Goal: Task Accomplishment & Management: Manage account settings

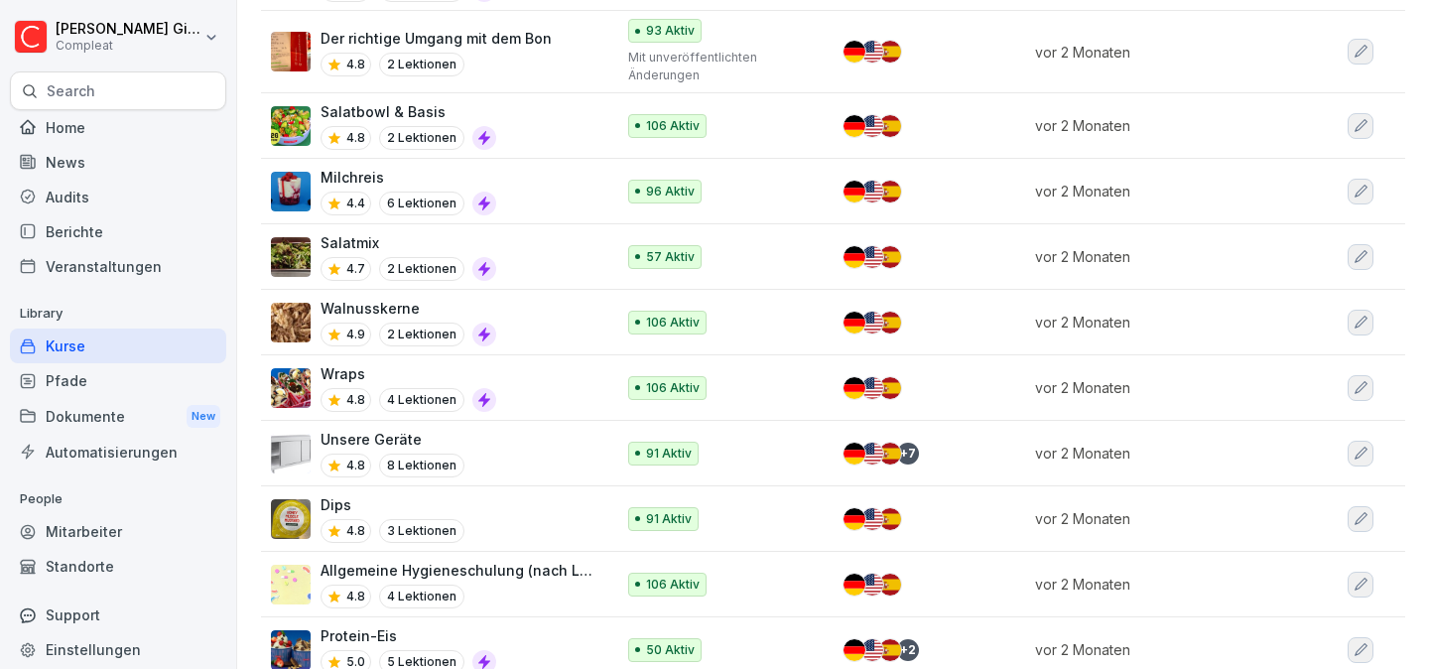
scroll to position [479, 0]
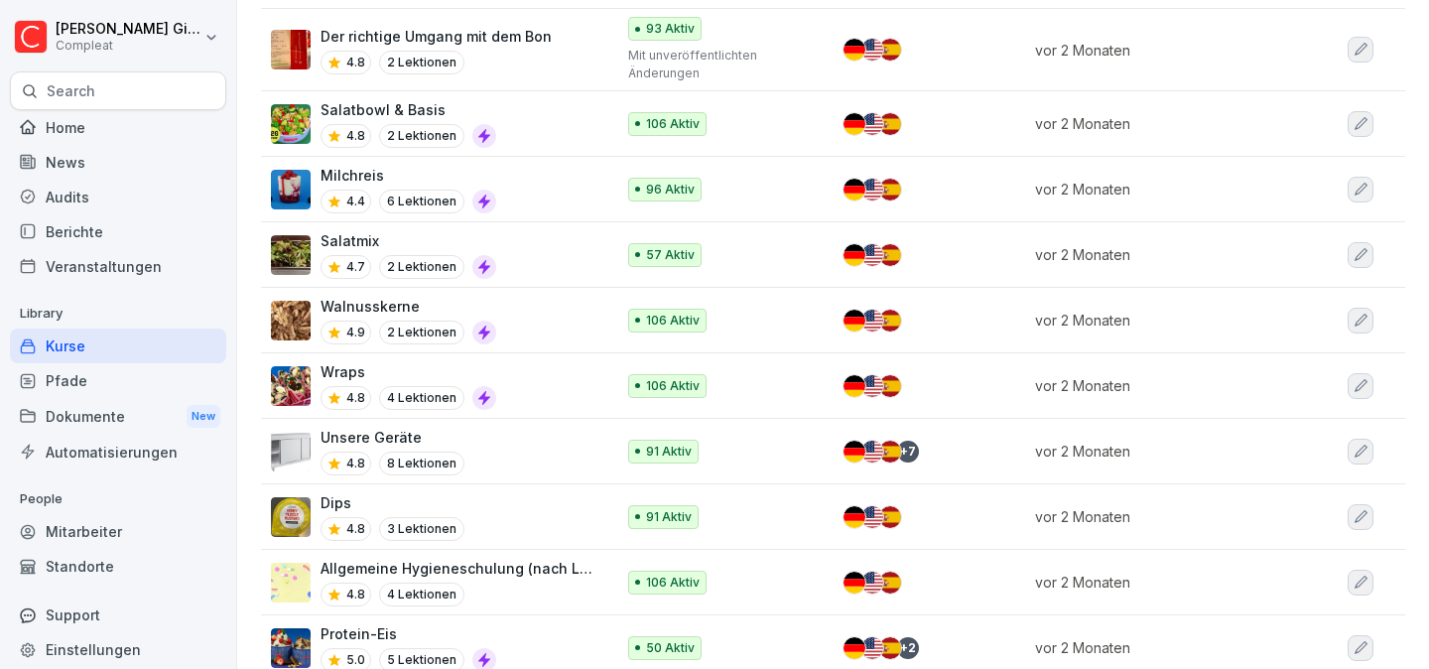
click at [397, 374] on p "Wraps" at bounding box center [408, 371] width 176 height 21
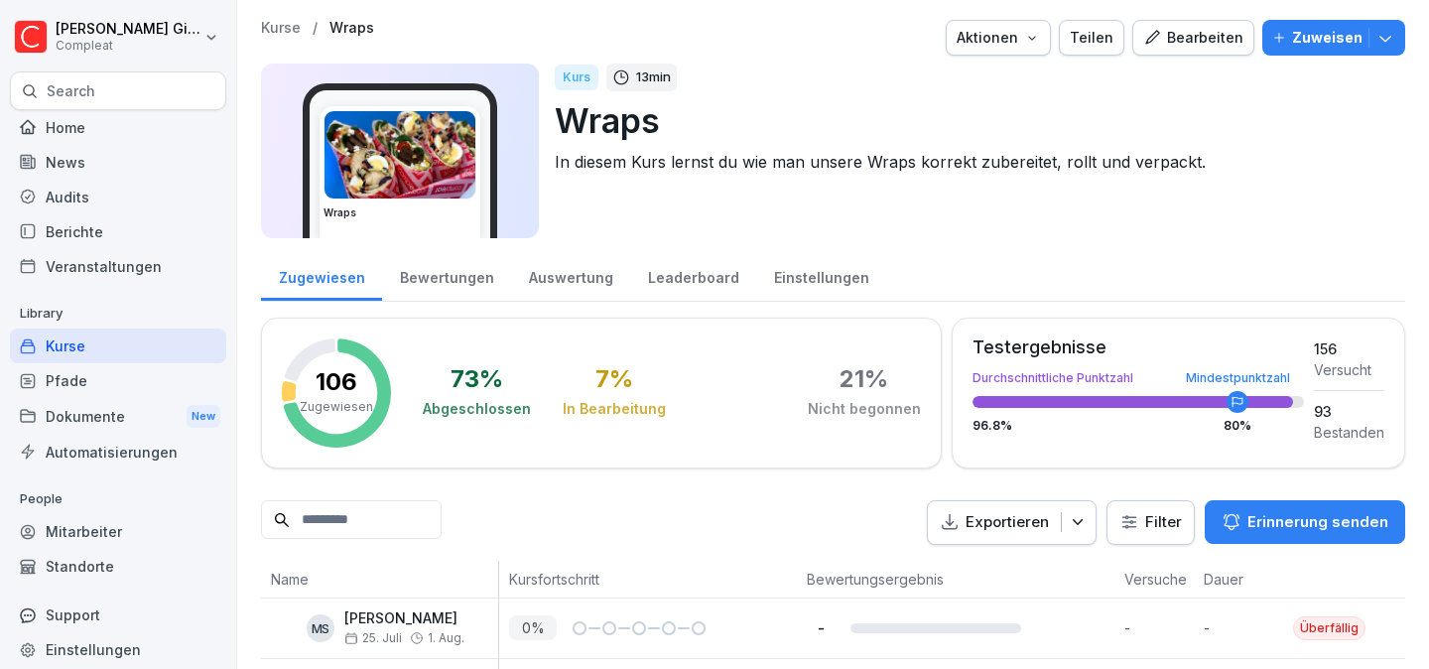
click at [1232, 45] on div "Bearbeiten" at bounding box center [1193, 38] width 100 height 22
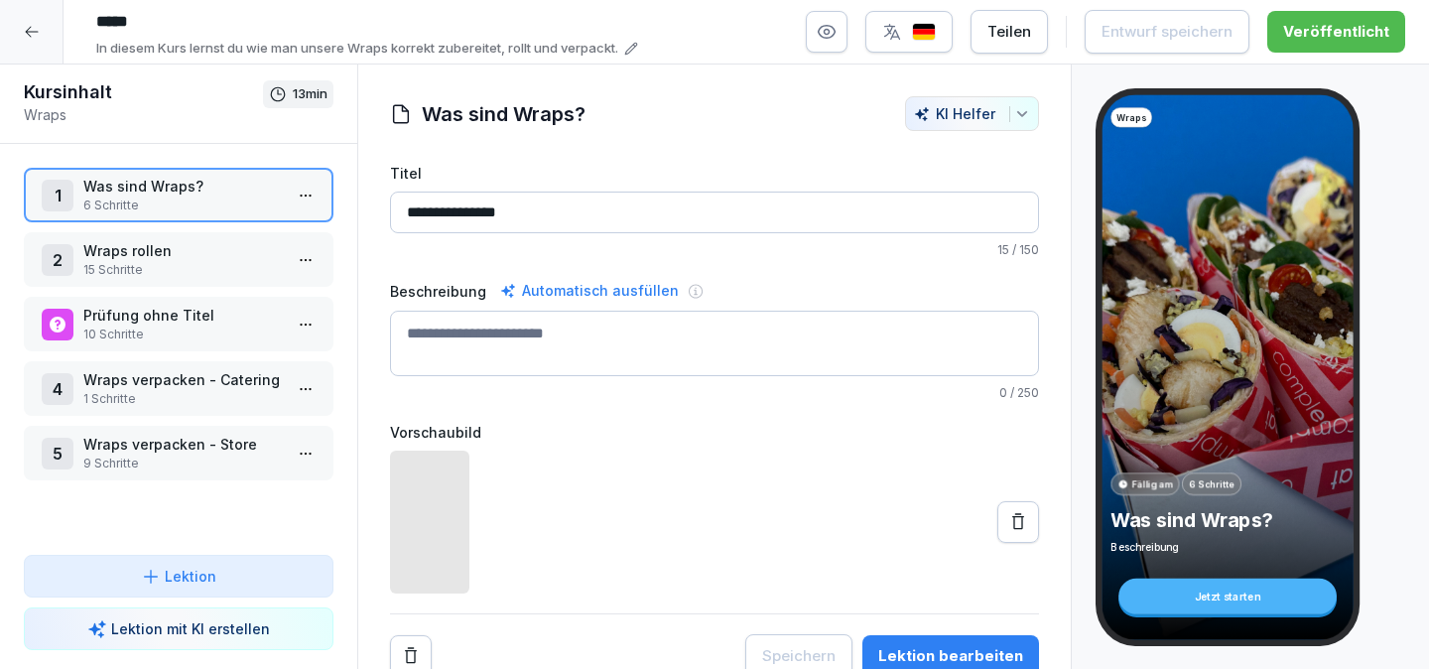
click at [157, 388] on p "Wraps verpacken - Catering" at bounding box center [182, 379] width 198 height 21
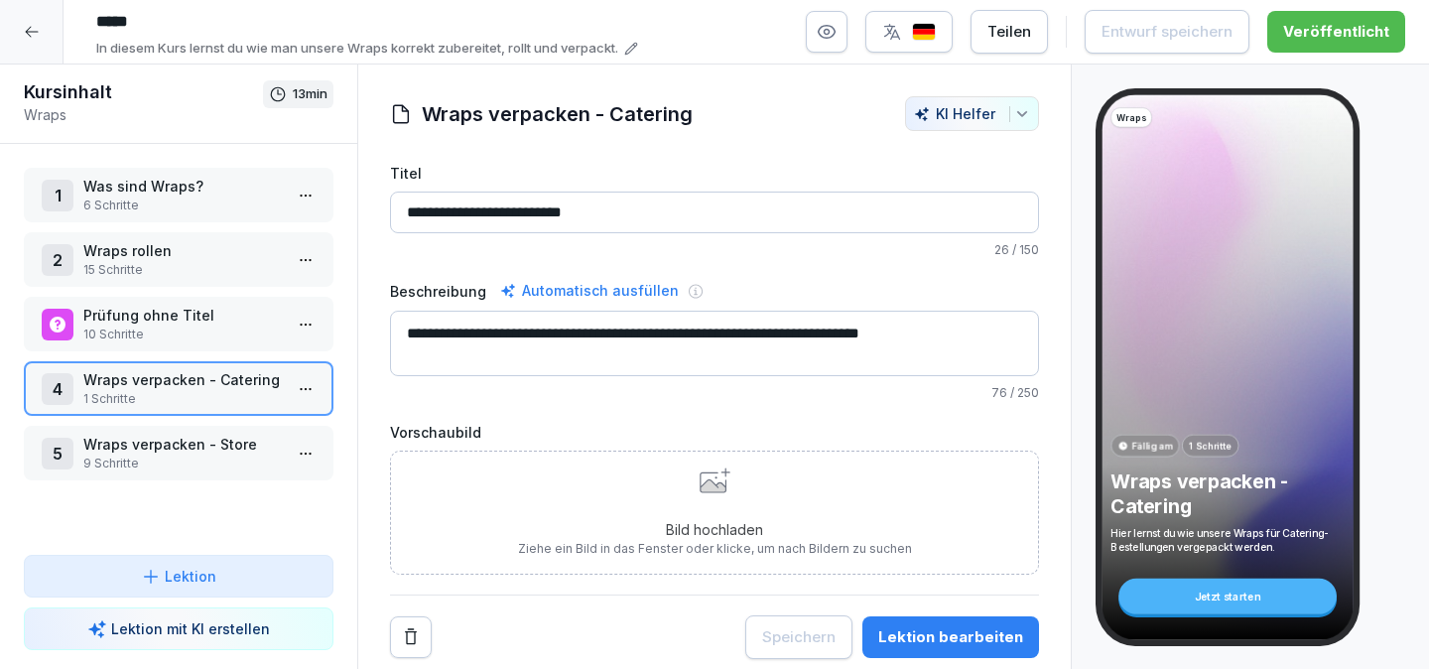
click at [157, 388] on p "Wraps verpacken - Catering" at bounding box center [182, 379] width 198 height 21
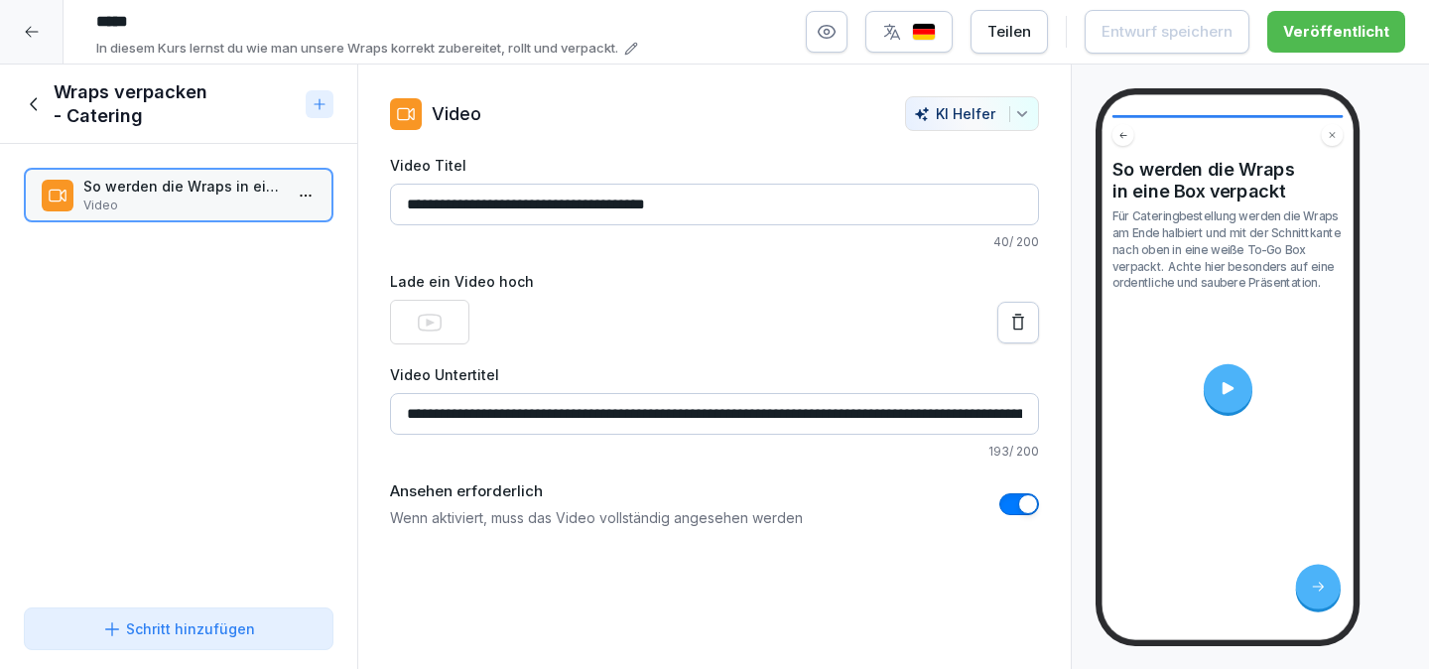
click at [1213, 380] on div at bounding box center [1227, 388] width 49 height 49
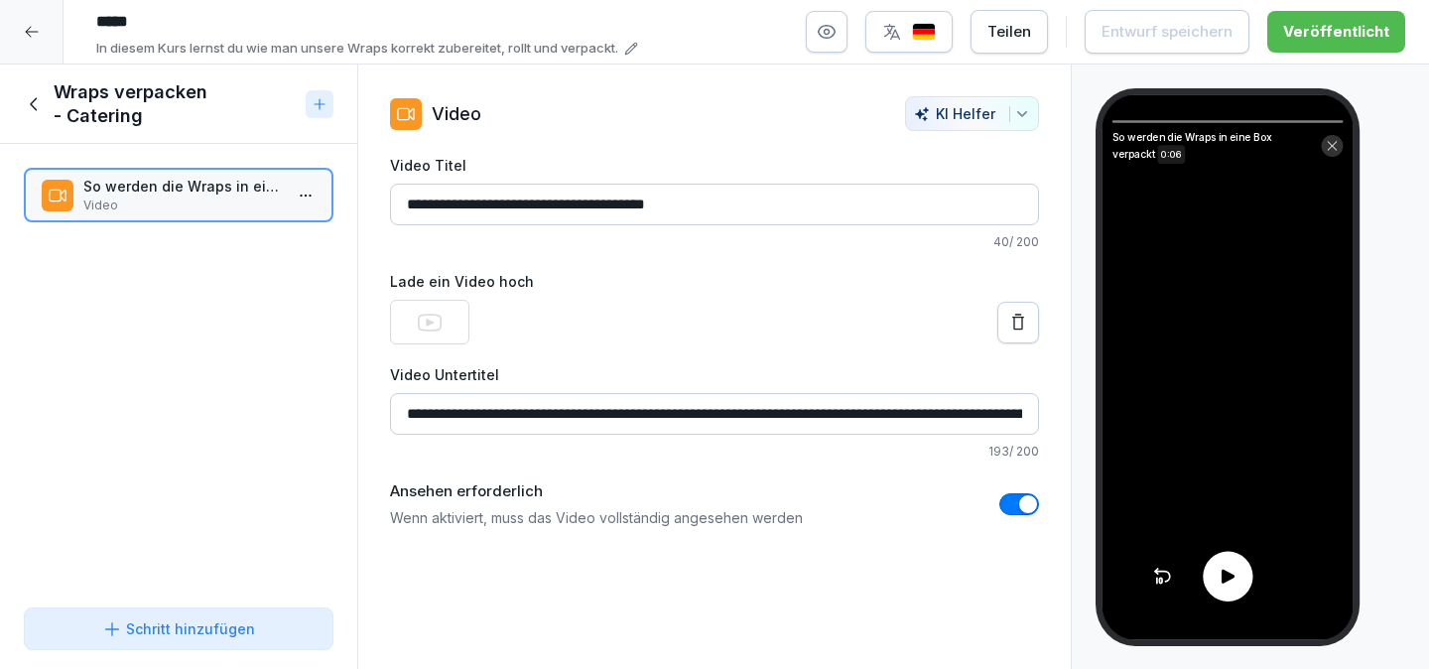
click at [1214, 592] on div at bounding box center [1227, 577] width 50 height 50
click at [41, 96] on icon at bounding box center [35, 104] width 22 height 22
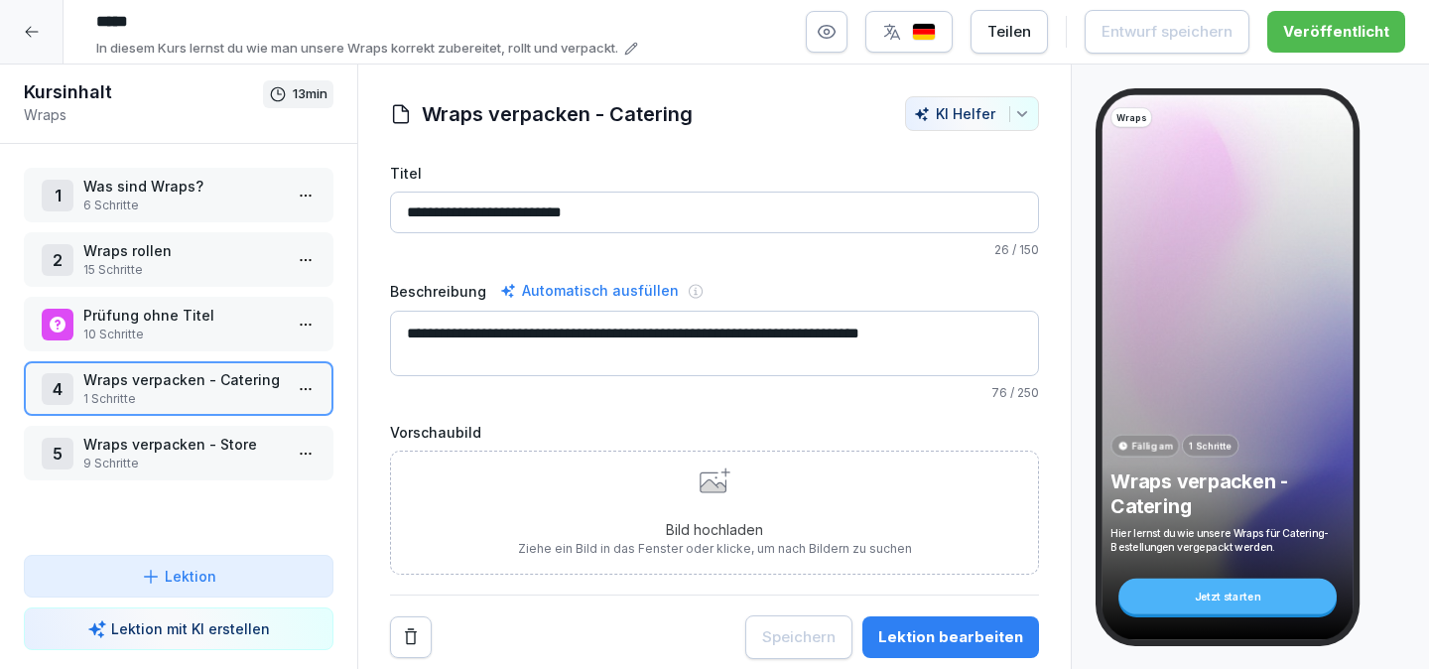
click at [175, 453] on p "Wraps verpacken - Store" at bounding box center [182, 444] width 198 height 21
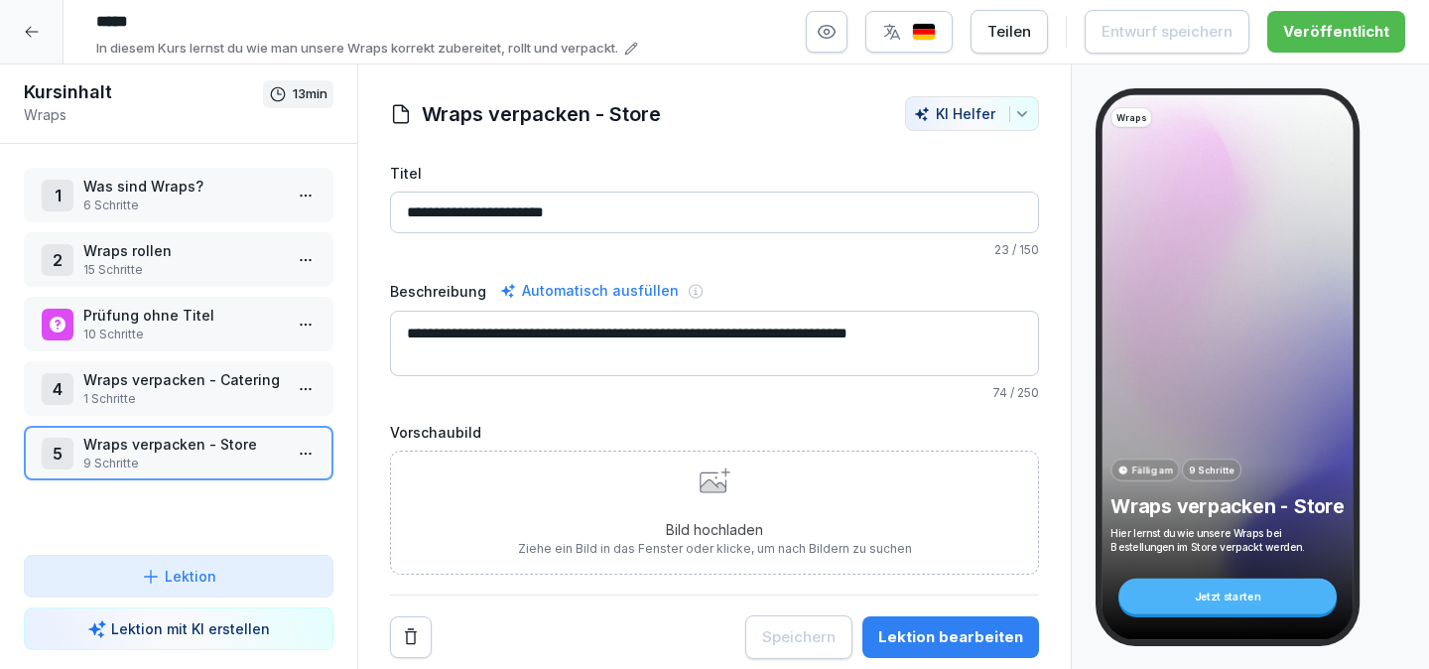
click at [175, 453] on p "Wraps verpacken - Store" at bounding box center [182, 444] width 198 height 21
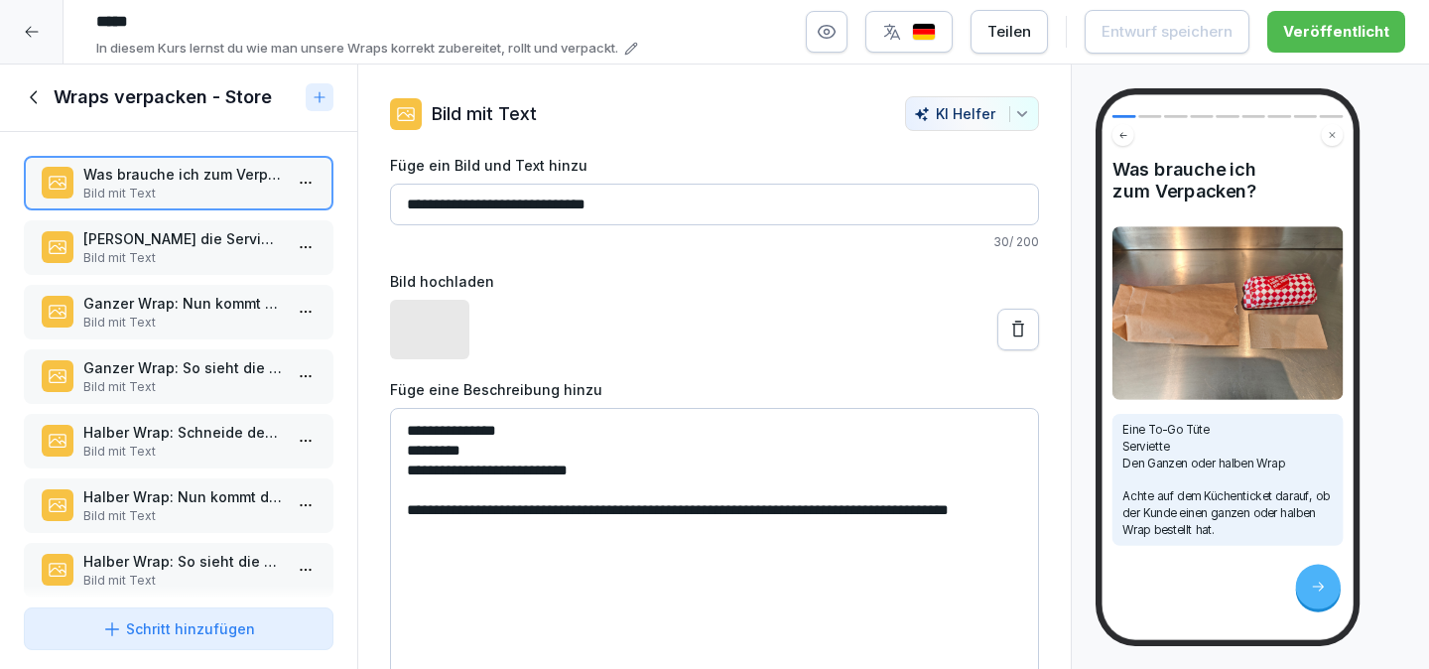
scroll to position [150, 0]
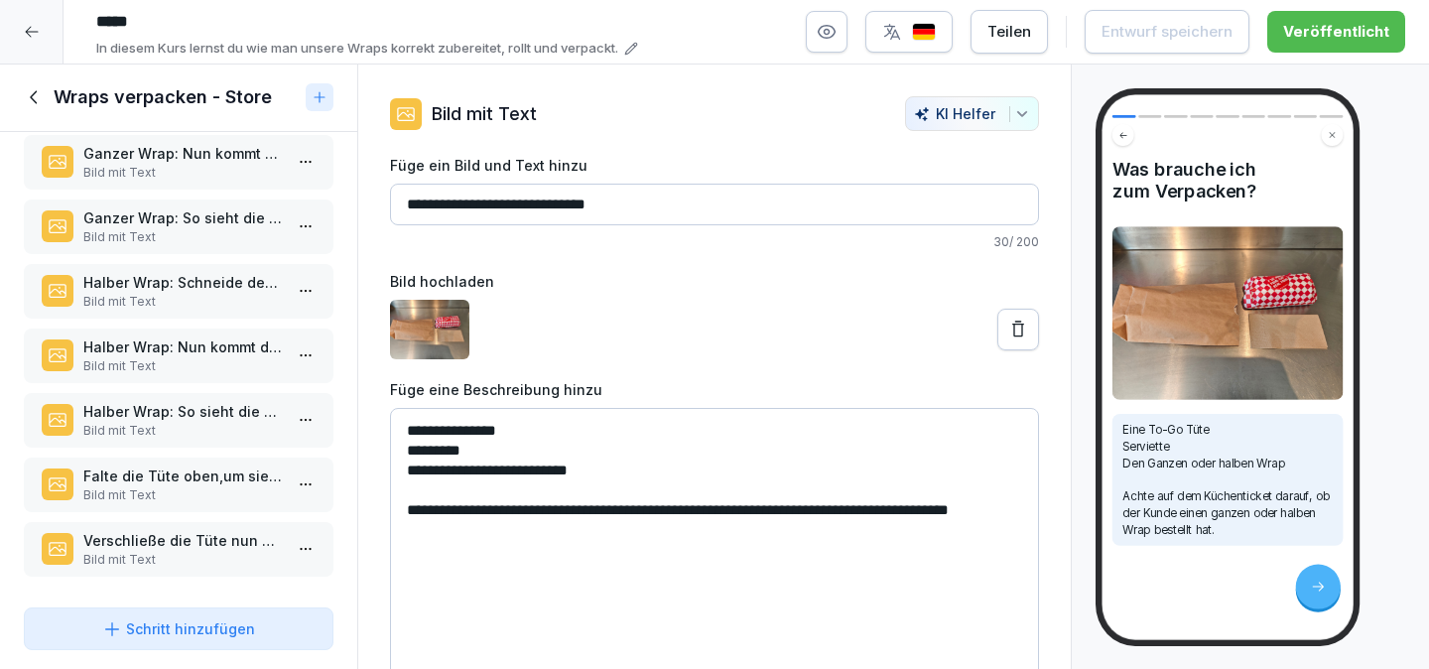
click at [225, 548] on p "Verschließe die Tüte nun mit einem Compleat-Sticker" at bounding box center [182, 540] width 198 height 21
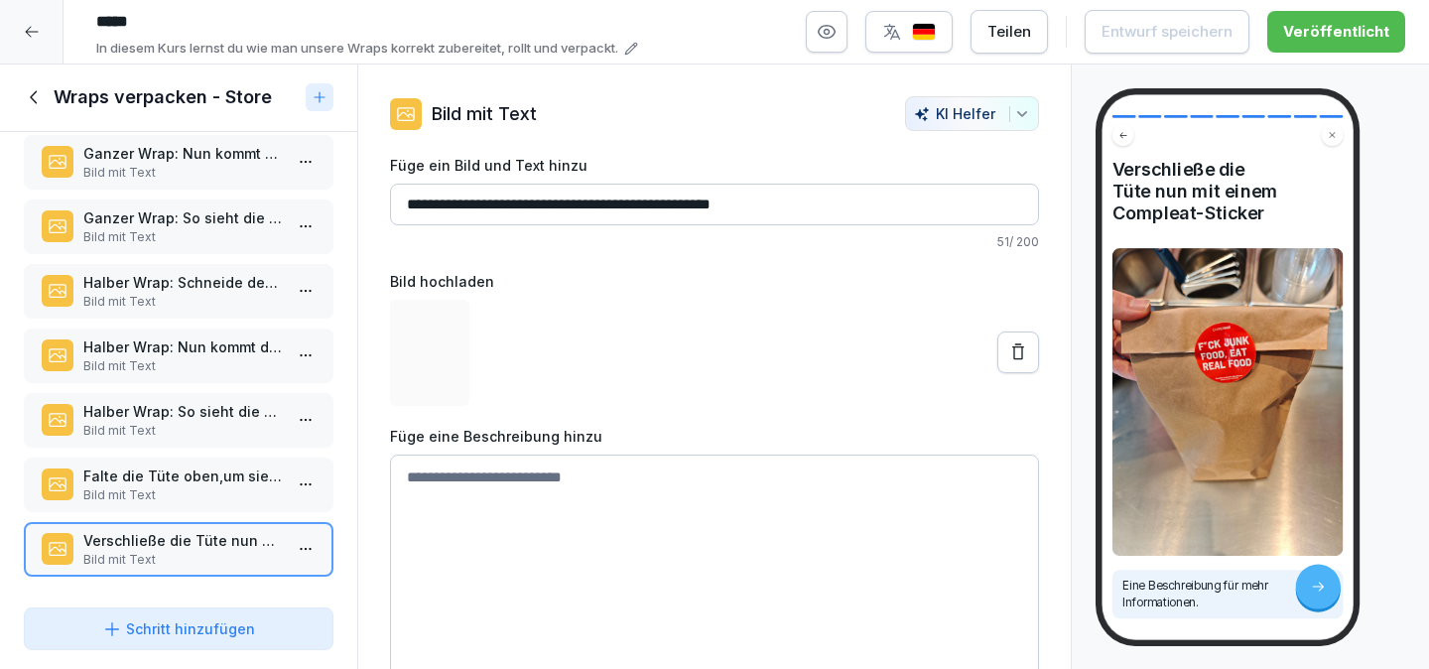
click at [229, 480] on p "Falte die Tüte oben,um sie zu verschließen" at bounding box center [182, 475] width 198 height 21
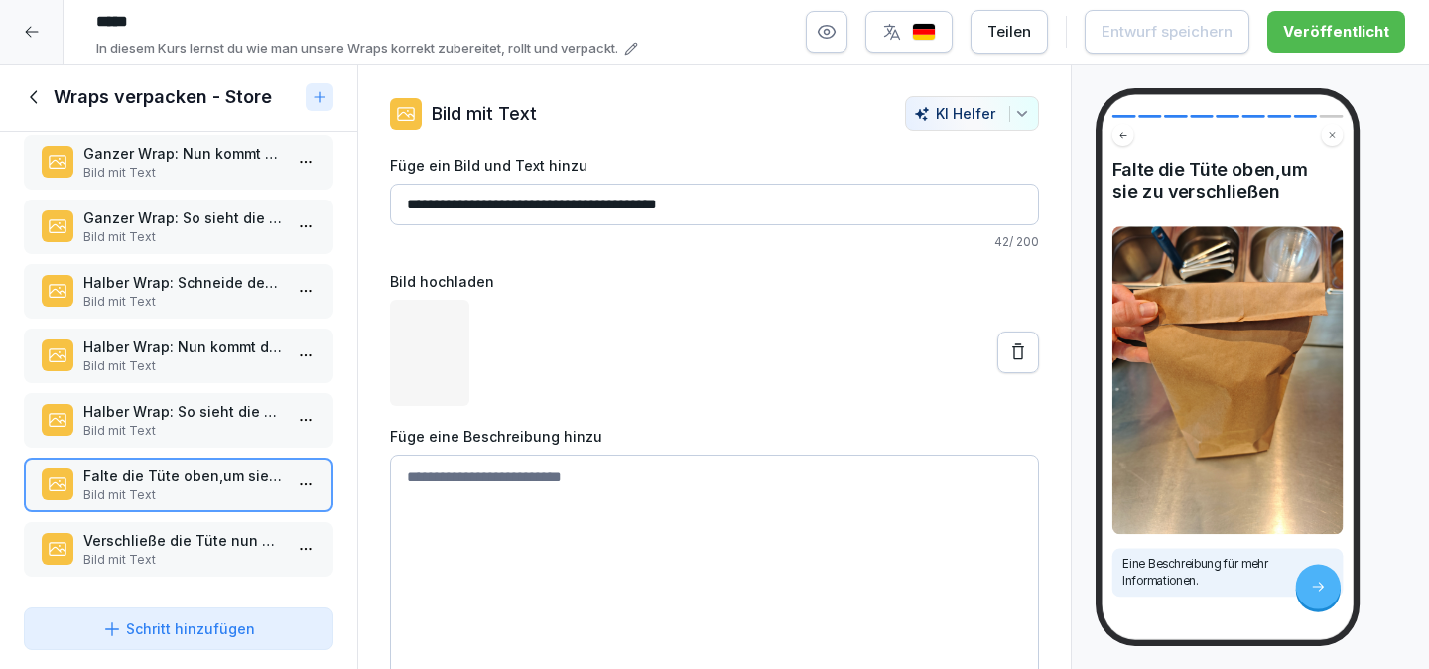
click at [210, 433] on p "Bild mit Text" at bounding box center [182, 431] width 198 height 18
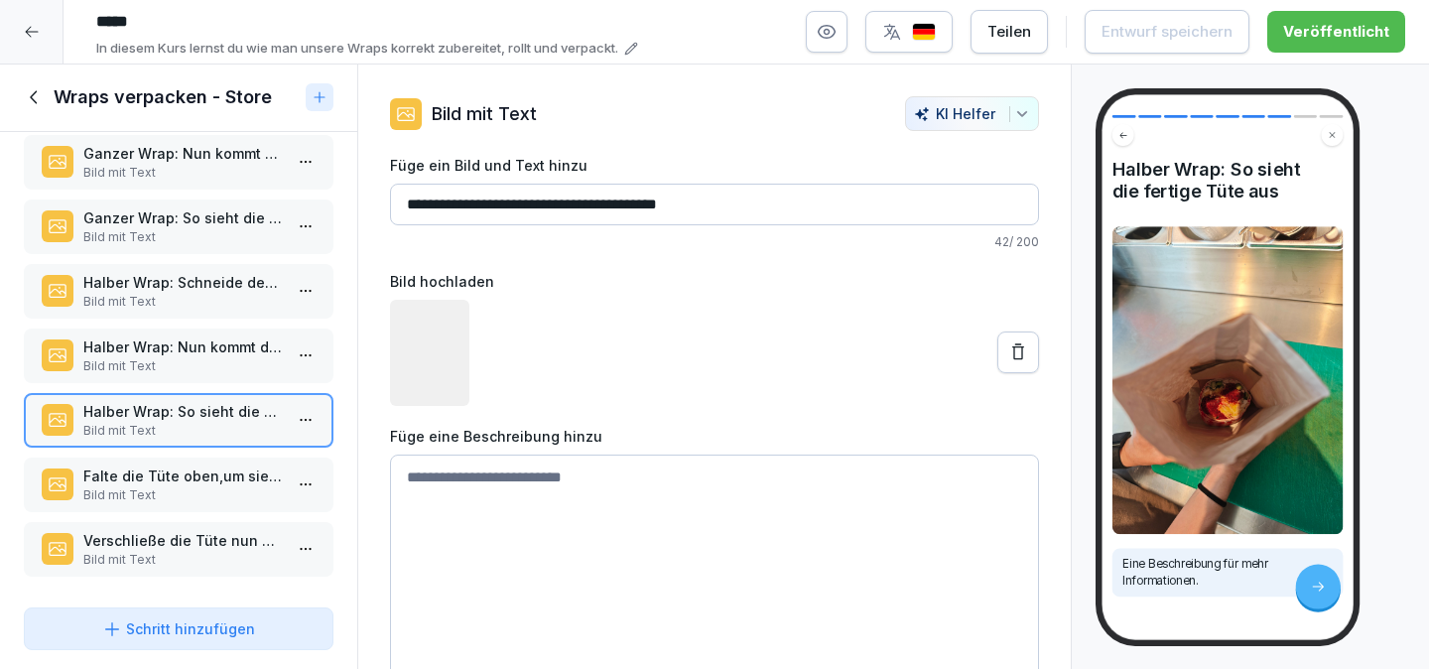
click at [187, 526] on div "Verschließe die Tüte nun mit einem Compleat-Sticker Bild mit Text" at bounding box center [179, 549] width 310 height 55
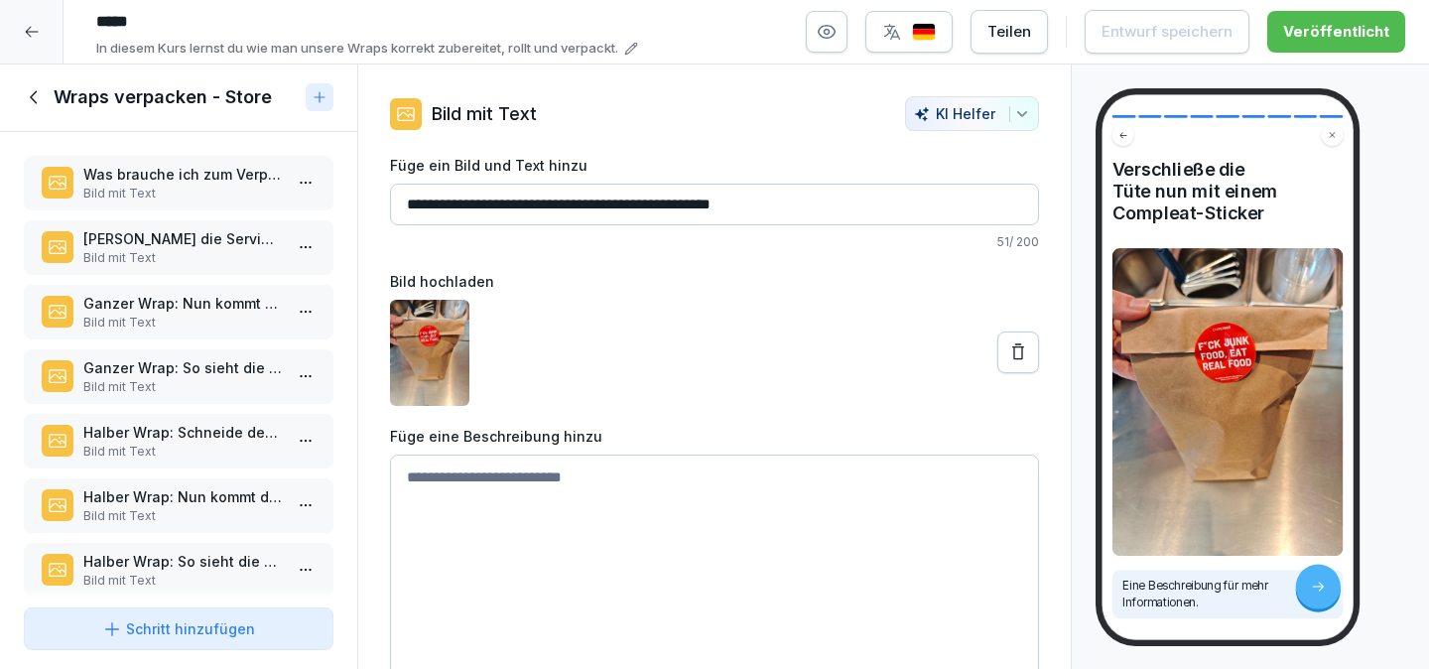
click at [159, 158] on div "Was brauche ich zum Verpacken? Bild mit Text" at bounding box center [179, 183] width 310 height 55
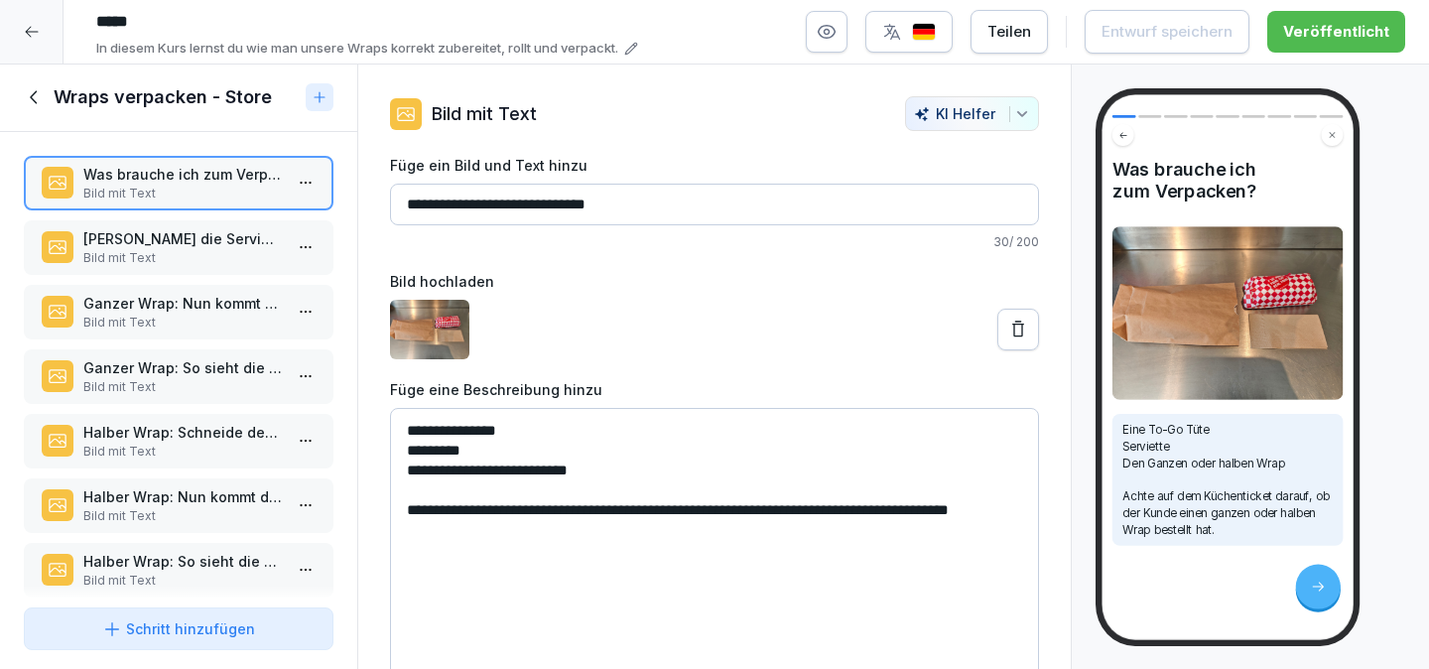
click at [38, 103] on icon at bounding box center [35, 97] width 22 height 22
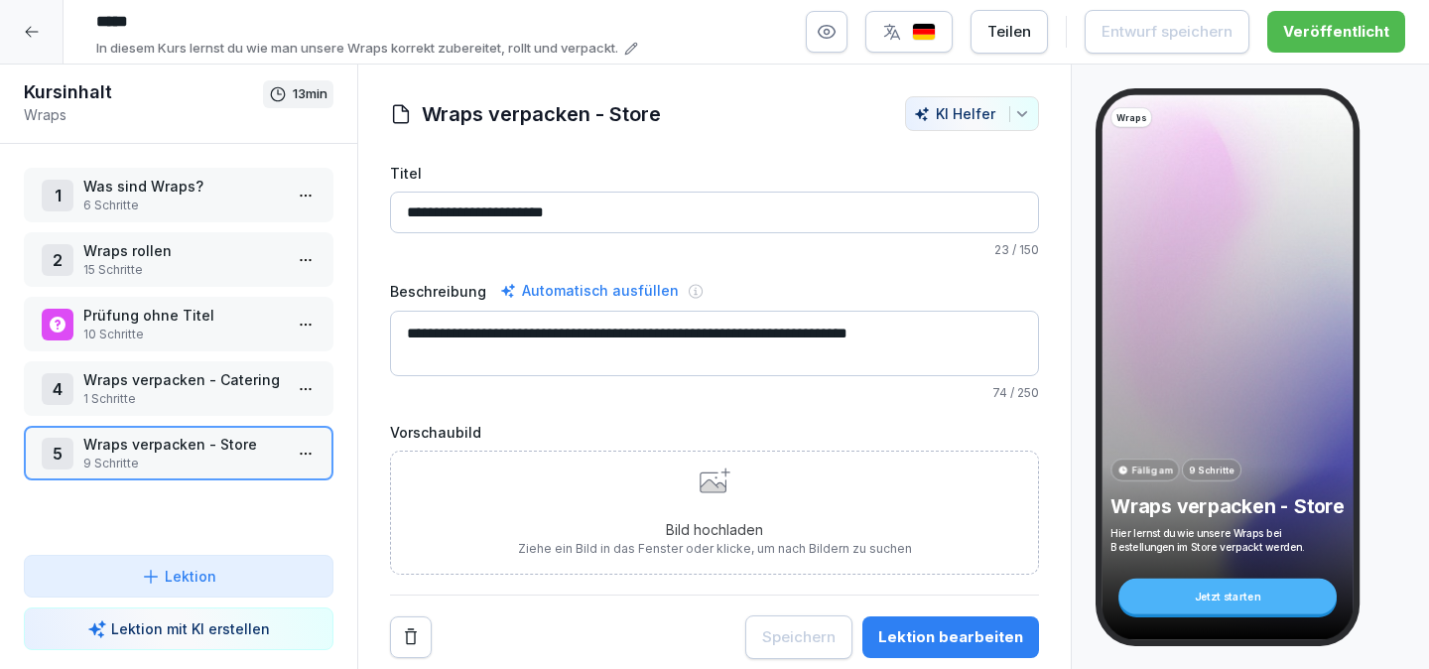
click at [214, 398] on p "1 Schritte" at bounding box center [182, 399] width 198 height 18
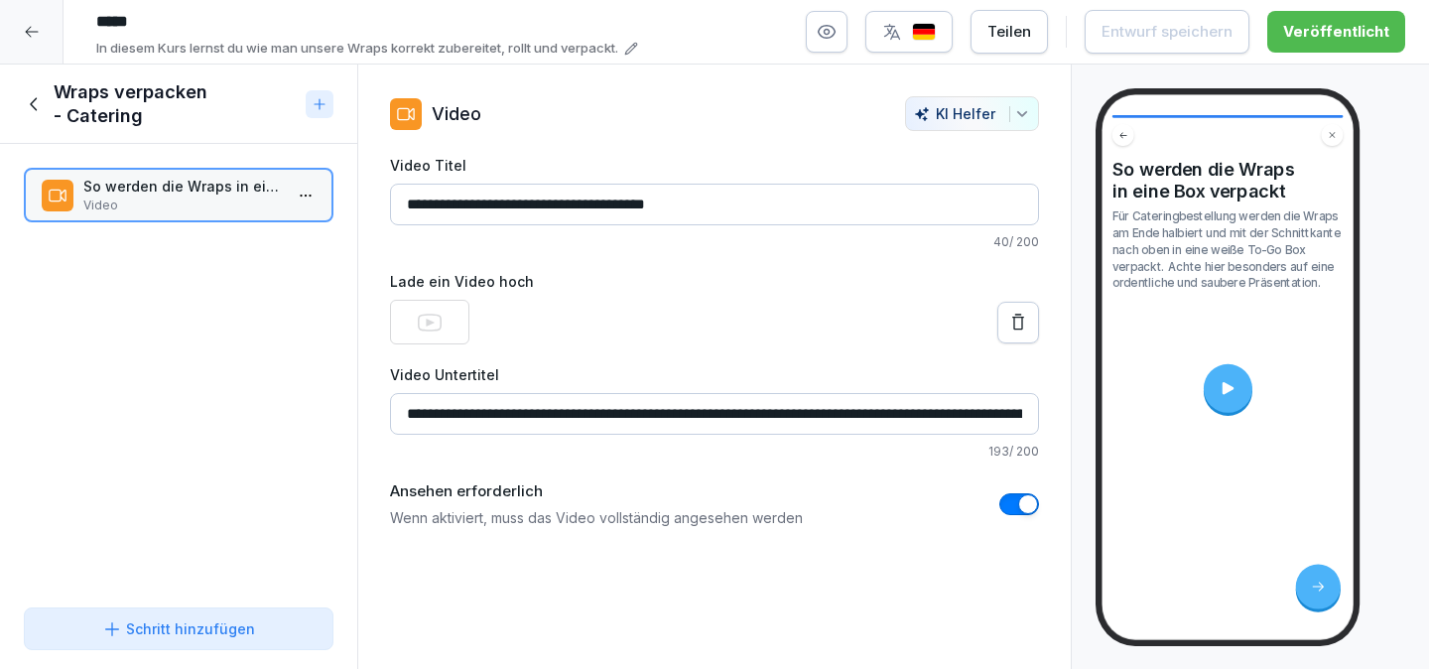
click at [686, 487] on div "**********" at bounding box center [714, 366] width 1429 height 605
click at [40, 97] on icon at bounding box center [35, 104] width 22 height 22
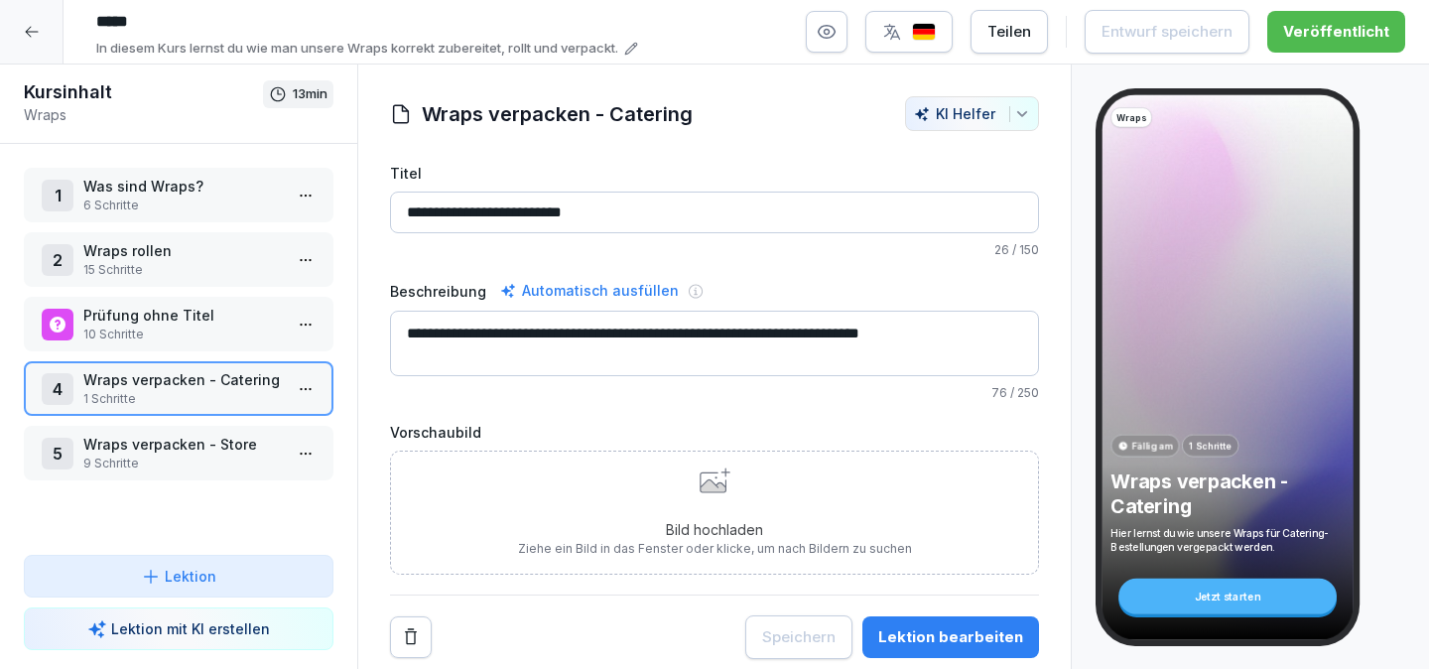
click at [992, 333] on textarea "**********" at bounding box center [714, 343] width 649 height 65
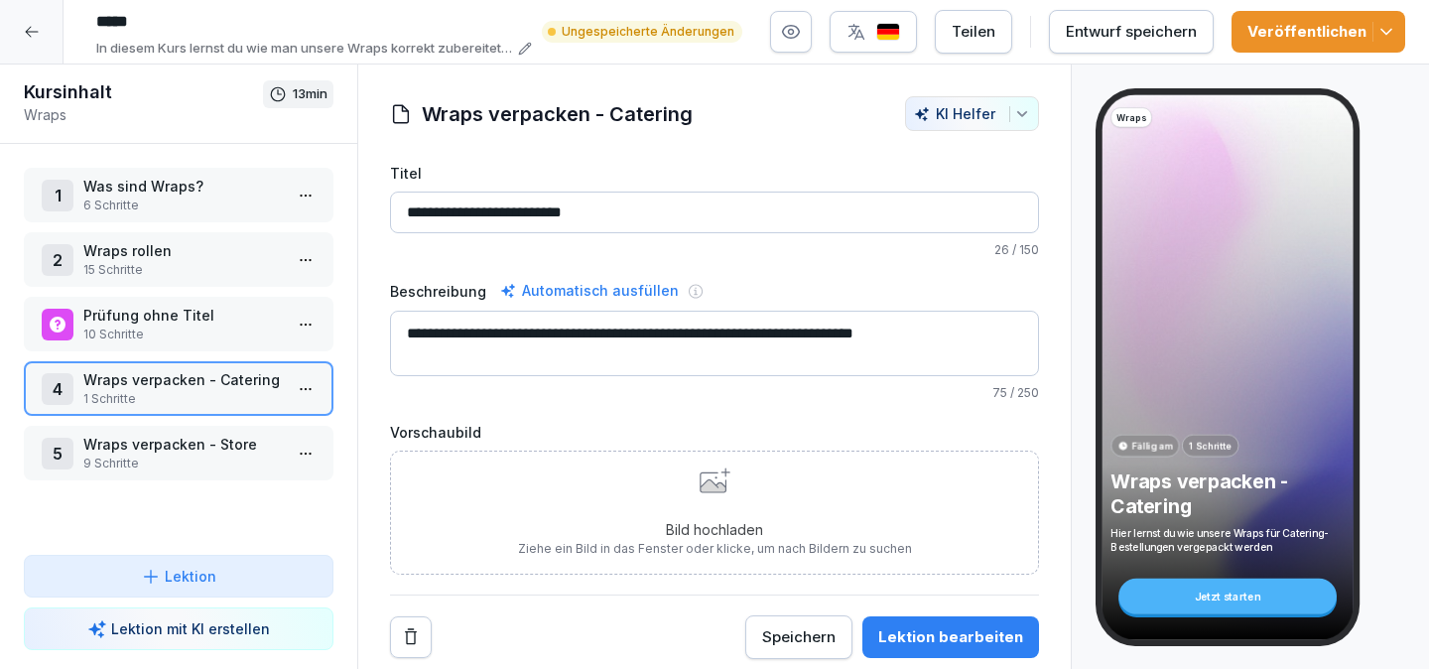
click at [1342, 40] on div "Veröffentlichen" at bounding box center [1318, 32] width 142 height 22
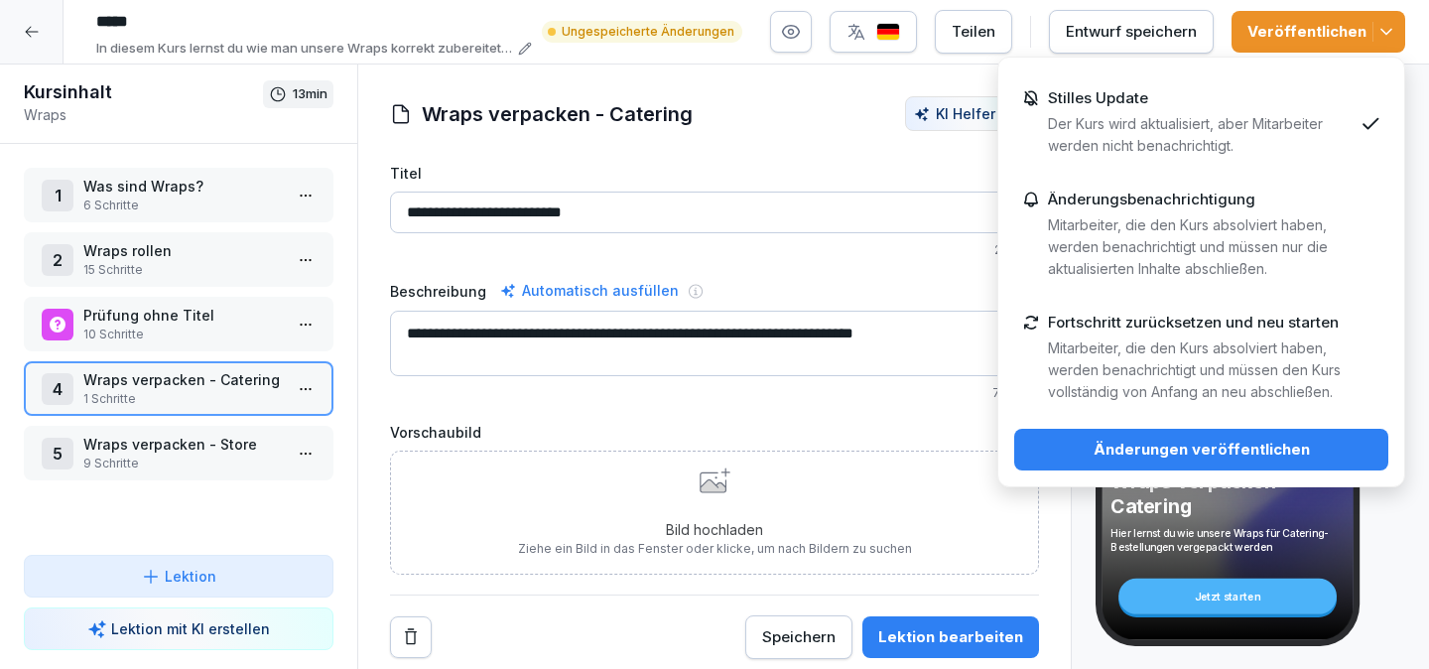
click at [1211, 227] on p "Mitarbeiter, die den Kurs absolviert haben, werden benachrichtigt und müssen nu…" at bounding box center [1200, 246] width 305 height 65
click at [1184, 467] on button "Änderungen veröffentlichen" at bounding box center [1201, 450] width 374 height 42
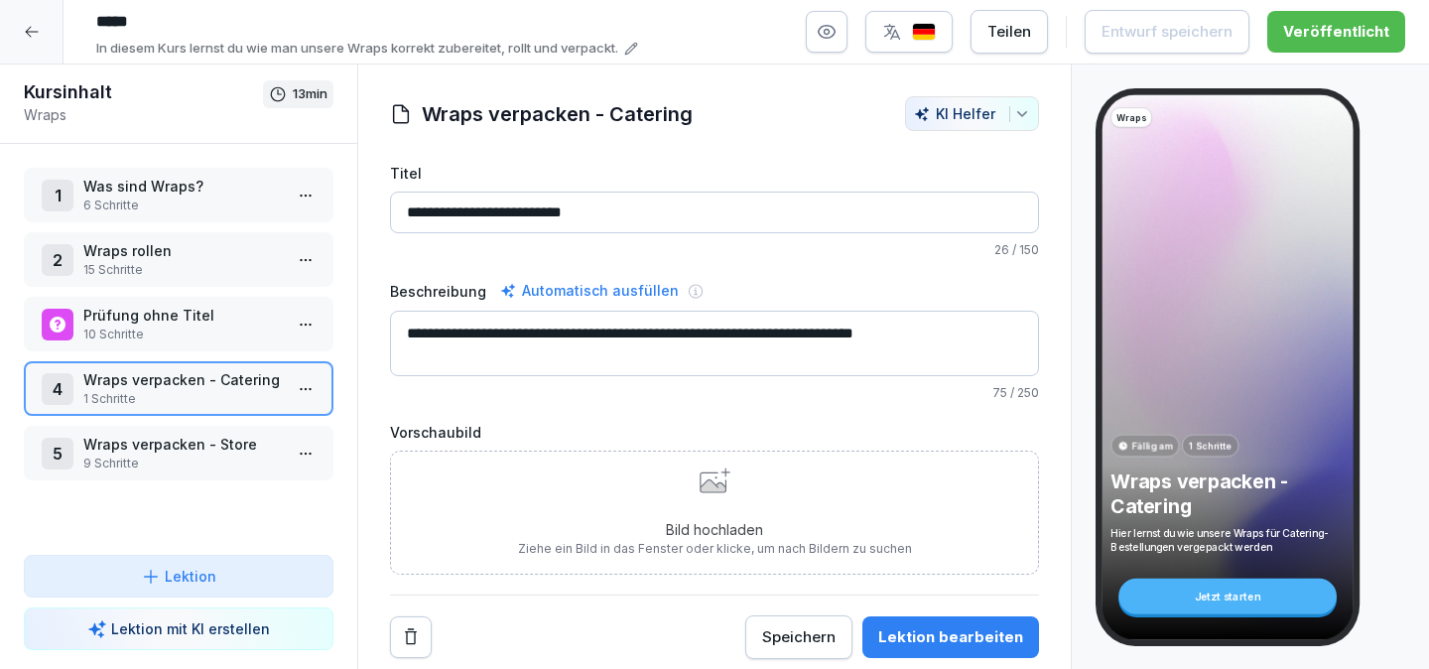
click at [990, 330] on textarea "**********" at bounding box center [714, 343] width 649 height 65
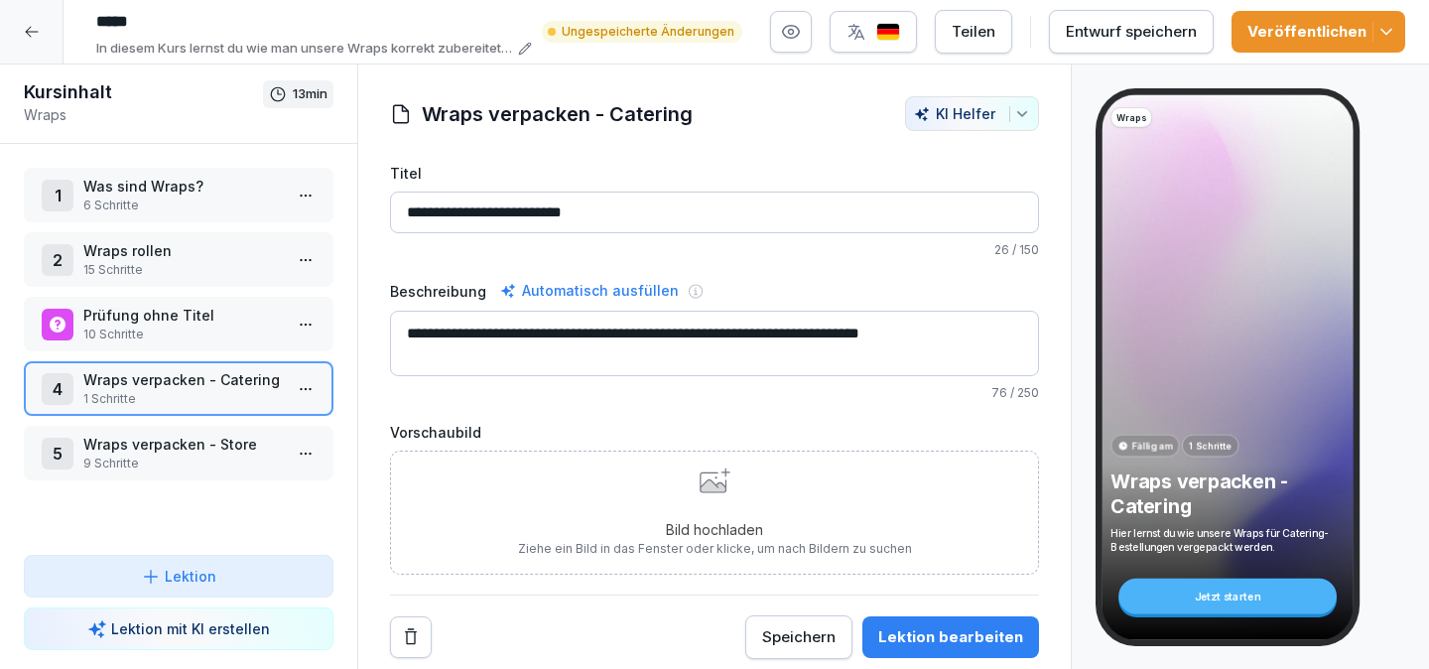
type textarea "**********"
click at [1388, 37] on icon "button" at bounding box center [1386, 32] width 20 height 20
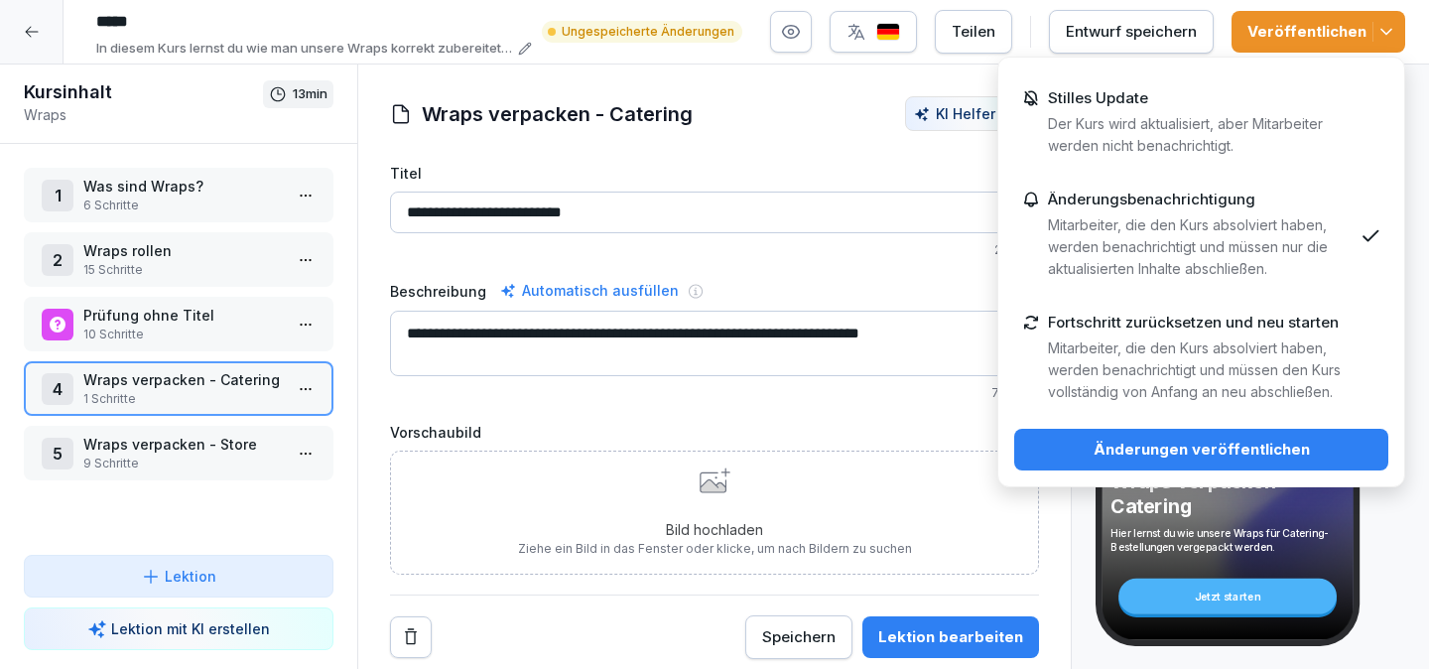
click at [1240, 232] on p "Mitarbeiter, die den Kurs absolviert haben, werden benachrichtigt und müssen nu…" at bounding box center [1200, 246] width 305 height 65
click at [33, 16] on div at bounding box center [31, 31] width 63 height 63
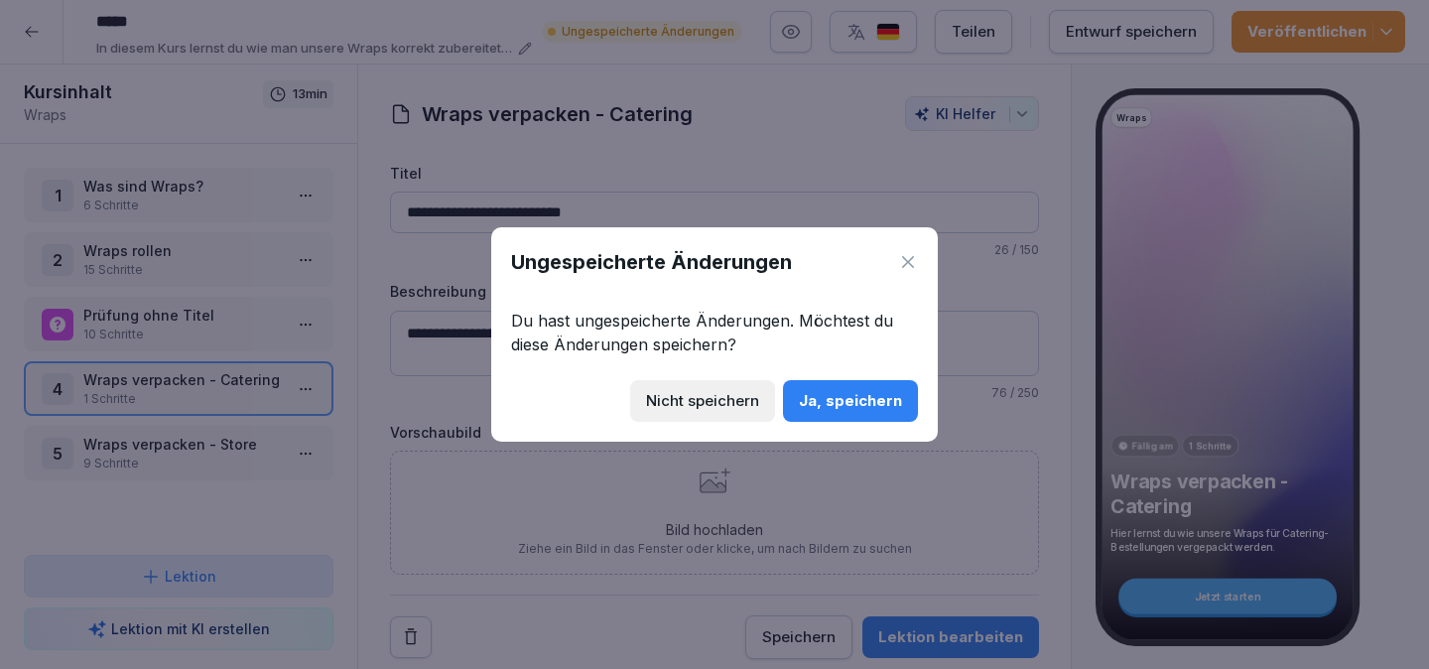
click at [731, 411] on div "Nicht speichern" at bounding box center [702, 401] width 113 height 22
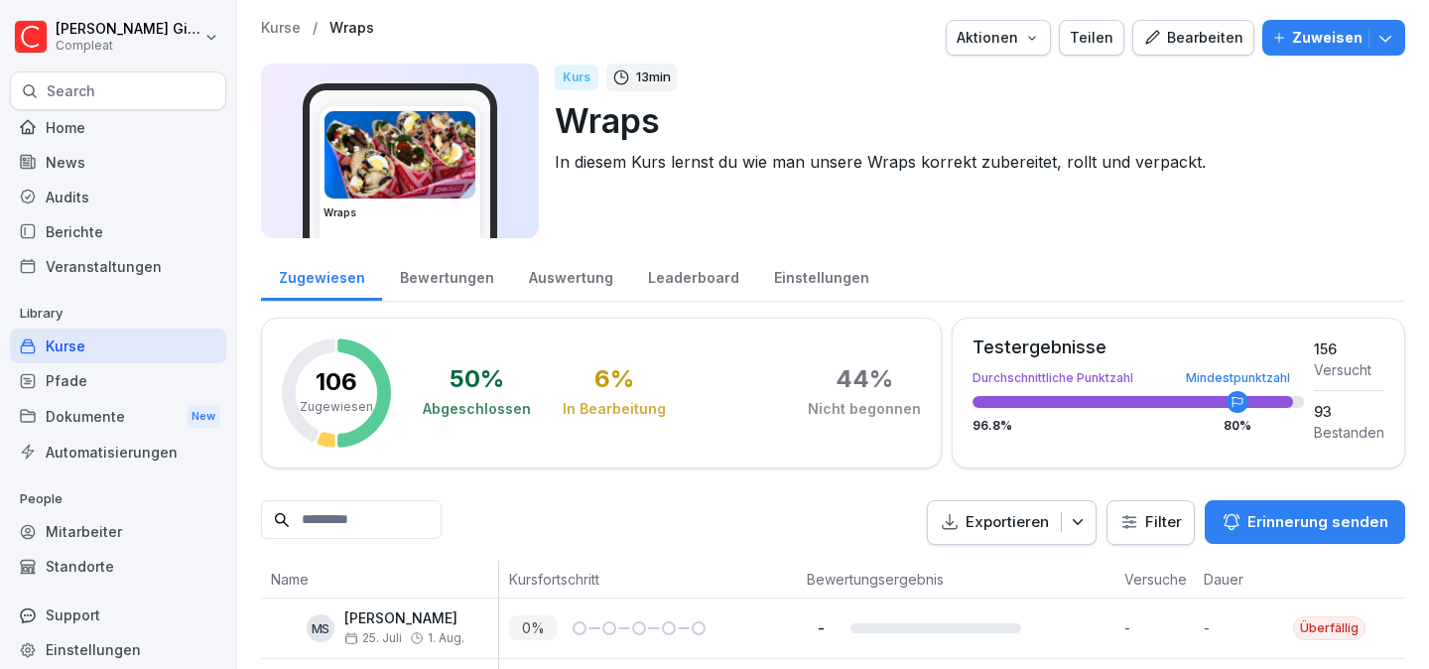
click at [111, 539] on div "Mitarbeiter" at bounding box center [118, 531] width 216 height 35
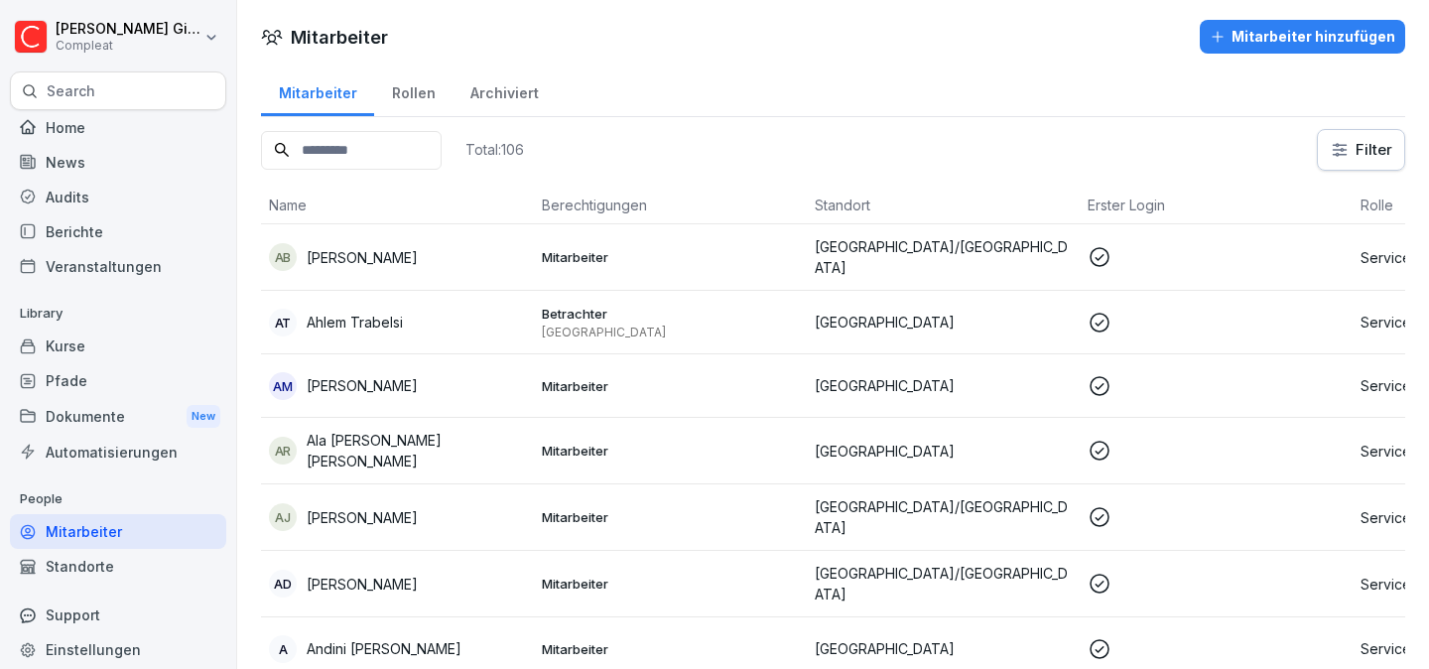
click at [424, 100] on div "Rollen" at bounding box center [413, 90] width 78 height 51
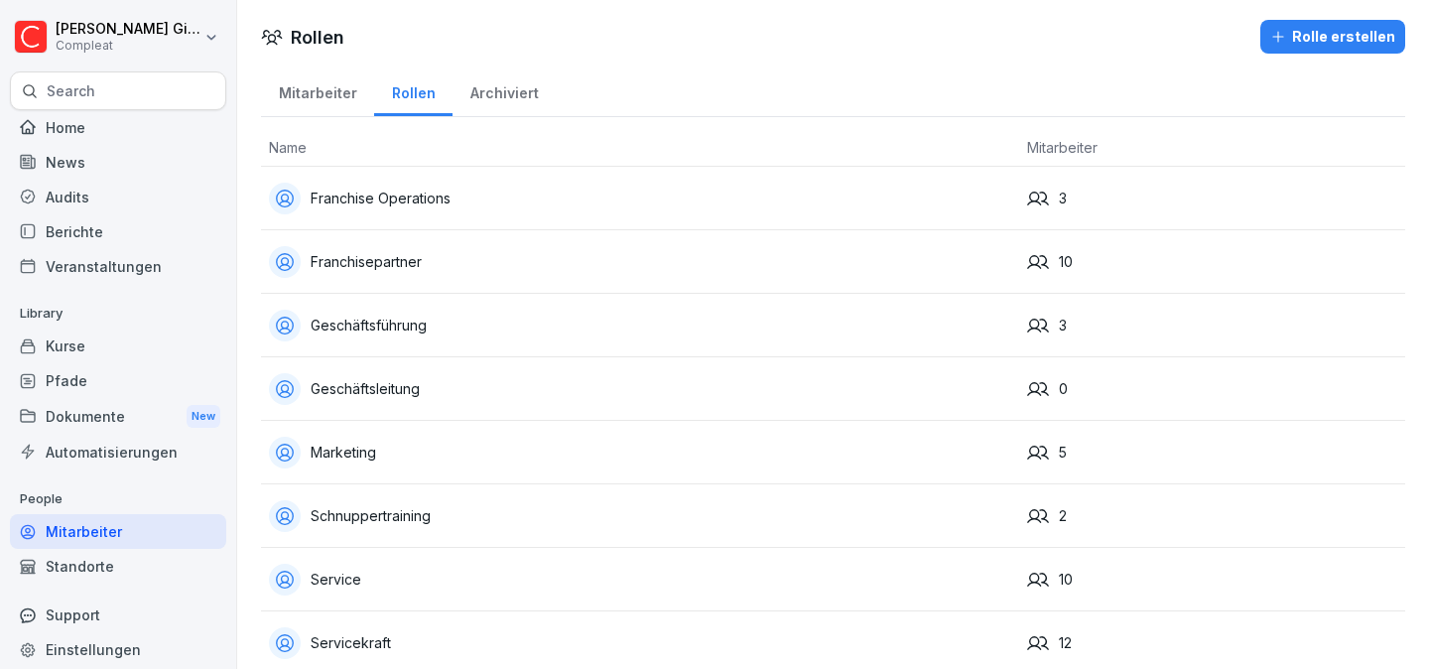
scroll to position [276, 0]
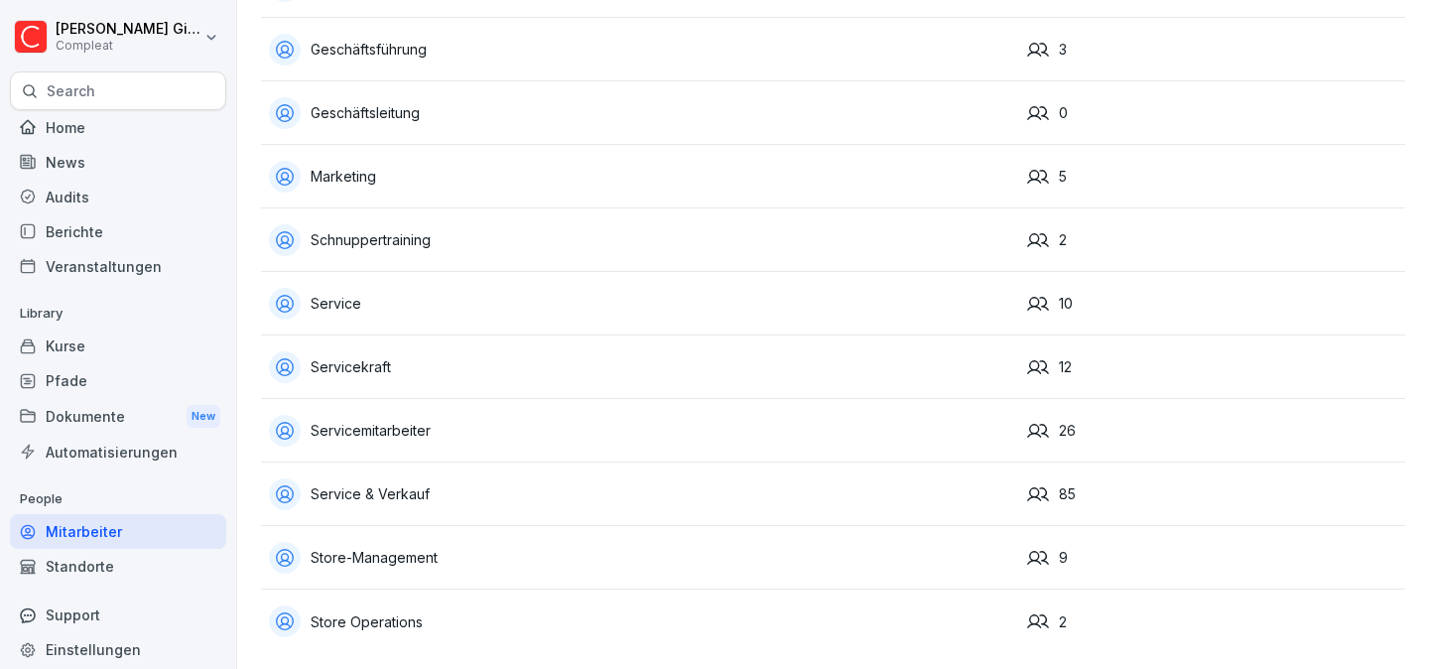
click at [426, 495] on div "Service & Verkauf" at bounding box center [640, 494] width 742 height 32
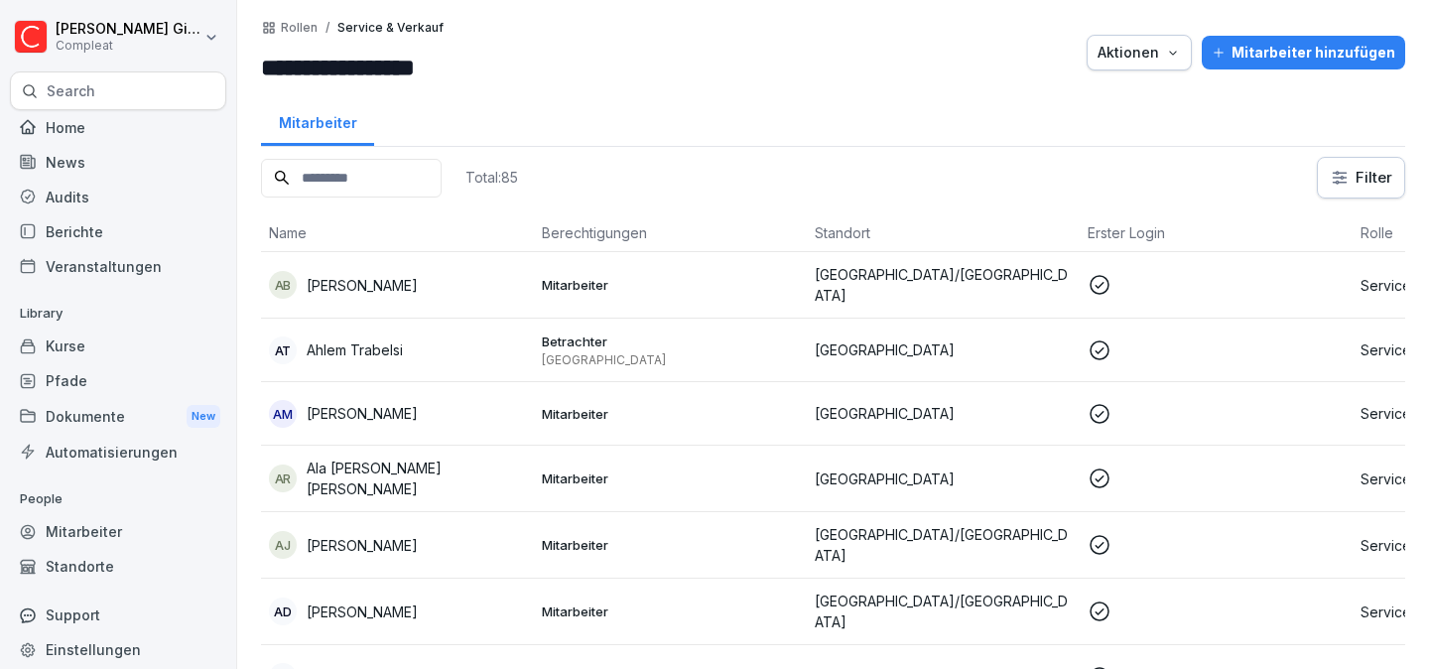
click at [396, 66] on input "**********" at bounding box center [380, 68] width 238 height 36
click at [572, 64] on div at bounding box center [793, 52] width 568 height 65
click at [112, 534] on div "Mitarbeiter" at bounding box center [118, 531] width 216 height 35
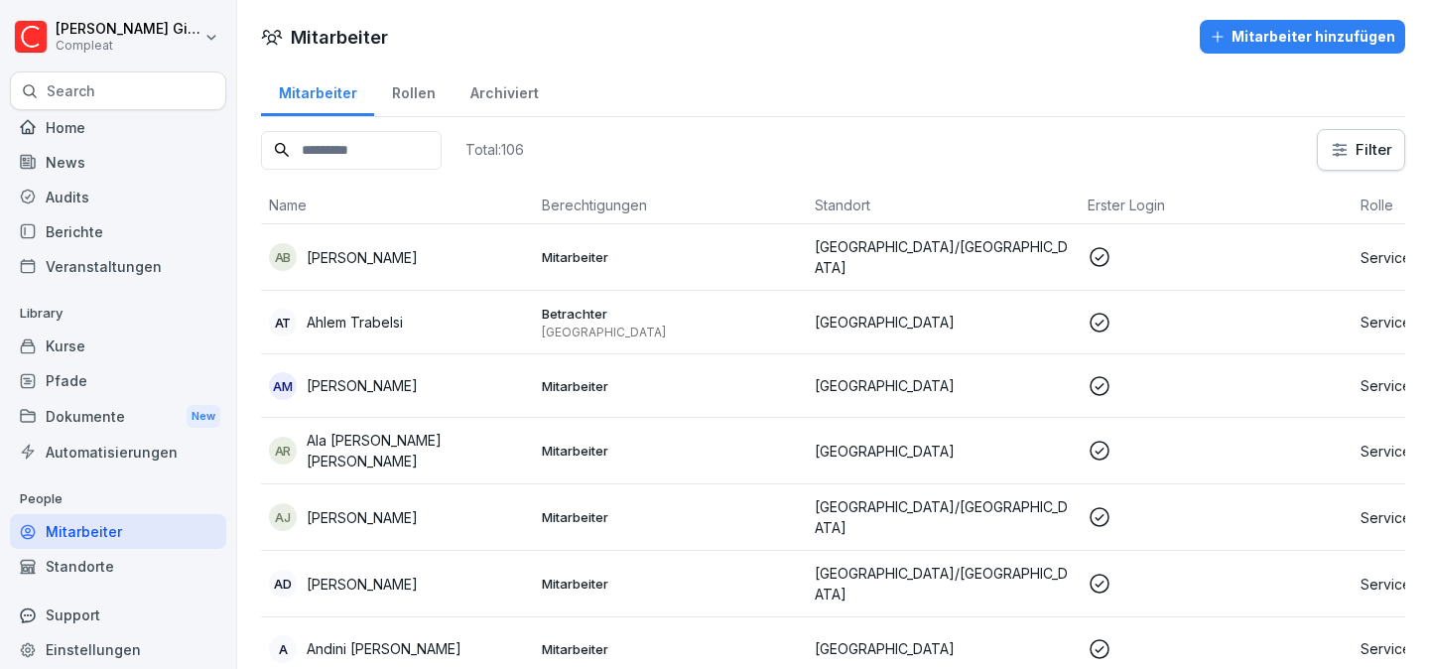
click at [407, 90] on div "Rollen" at bounding box center [413, 90] width 78 height 51
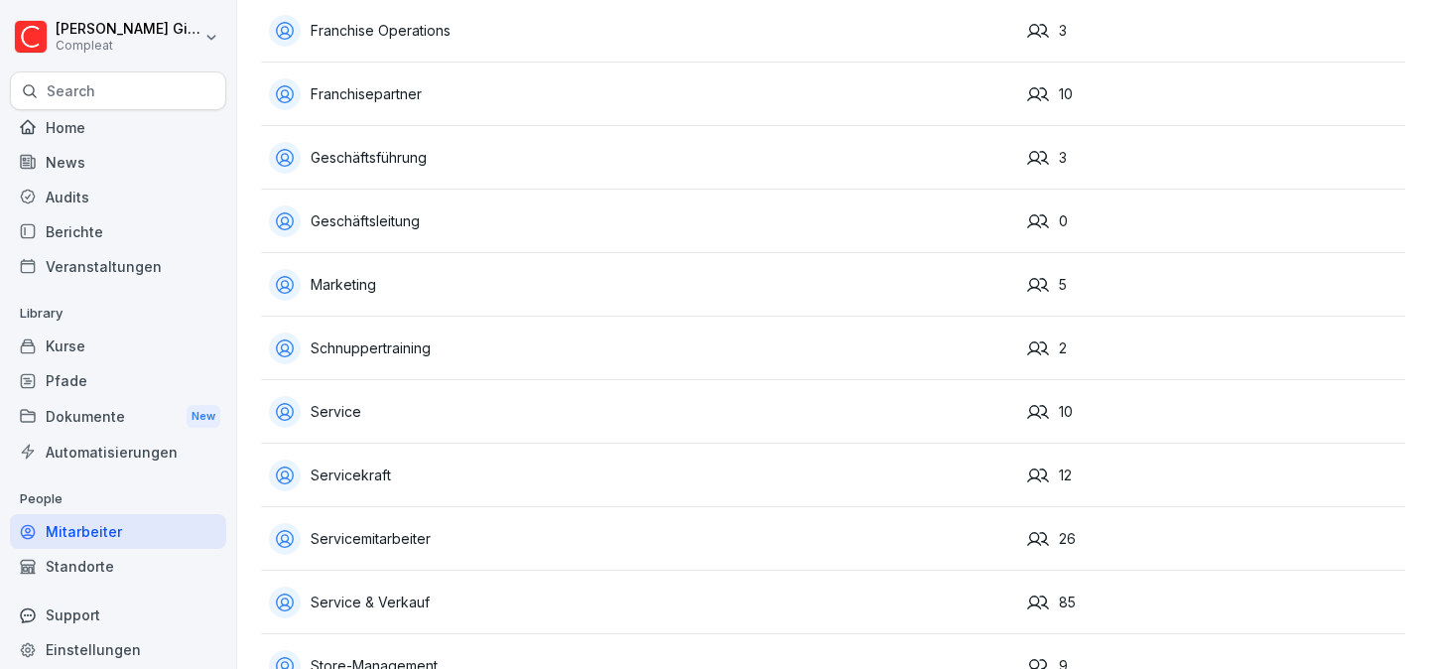
scroll to position [276, 0]
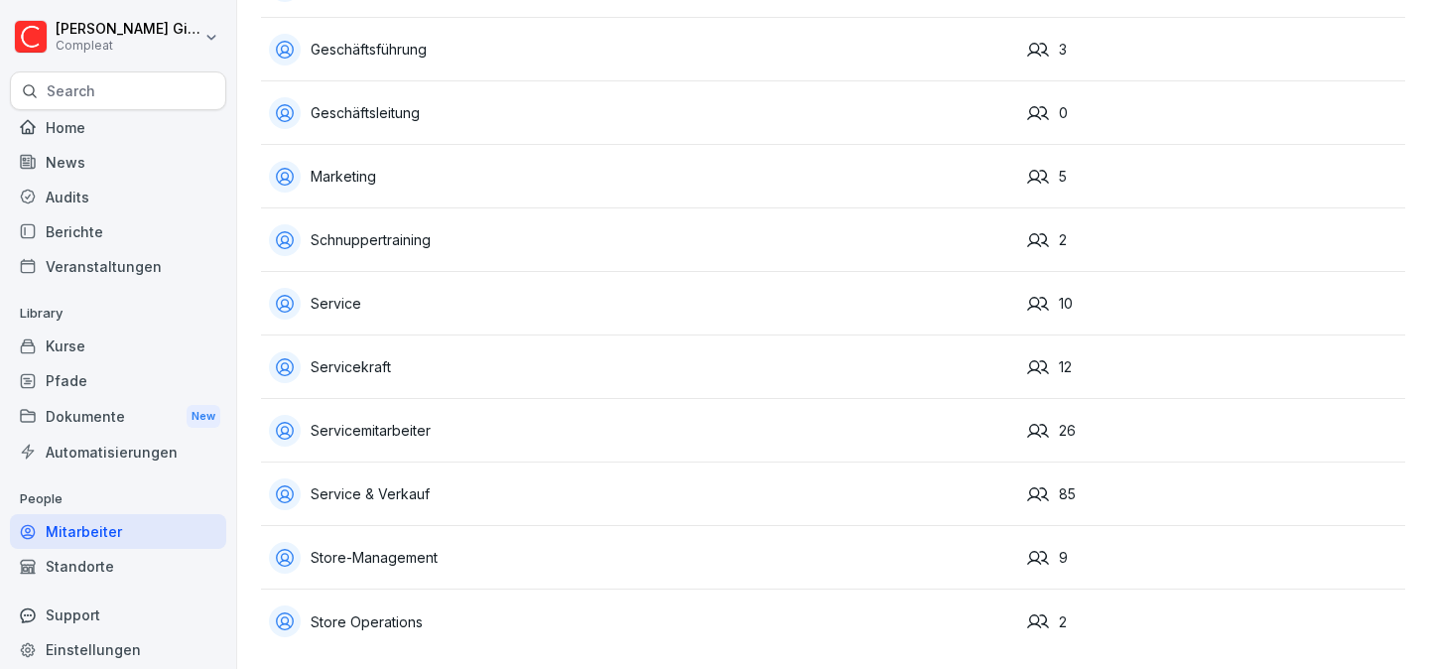
click at [113, 372] on div "Pfade" at bounding box center [118, 380] width 216 height 35
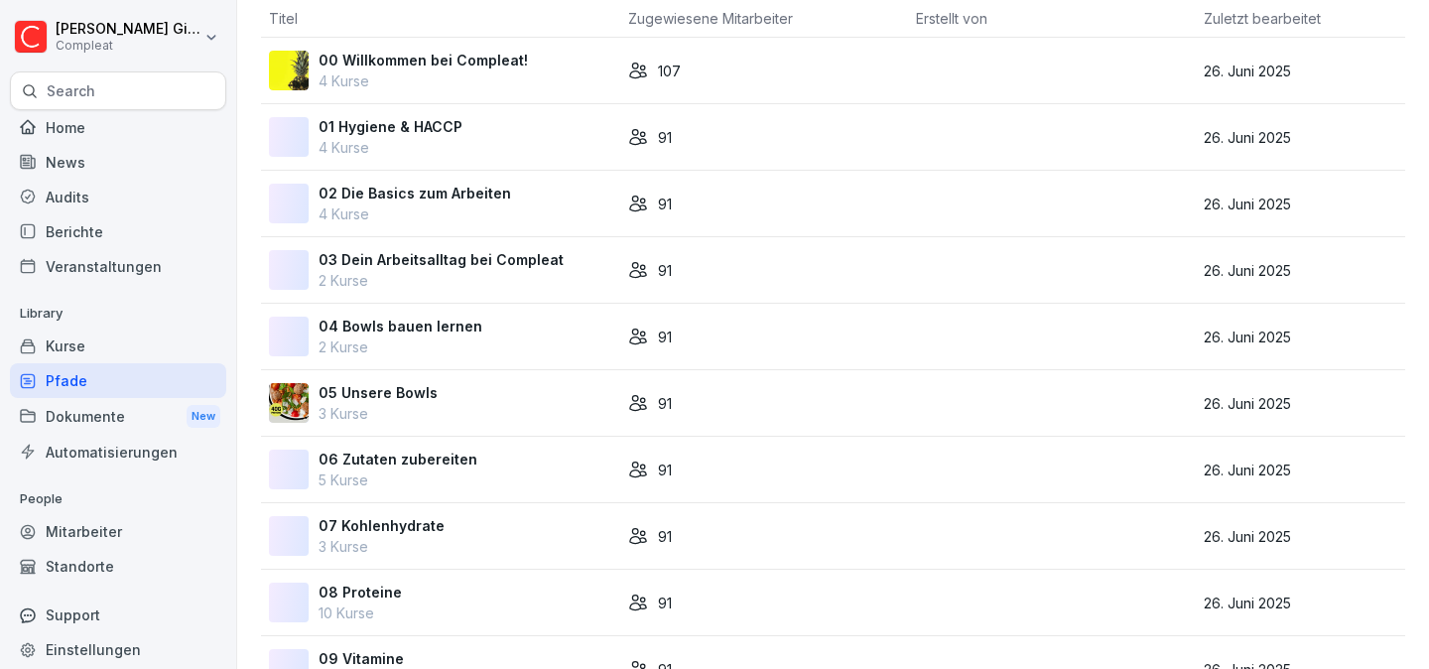
click at [550, 131] on div "01 Hygiene & HACCP 4 Kurse" at bounding box center [440, 137] width 343 height 42
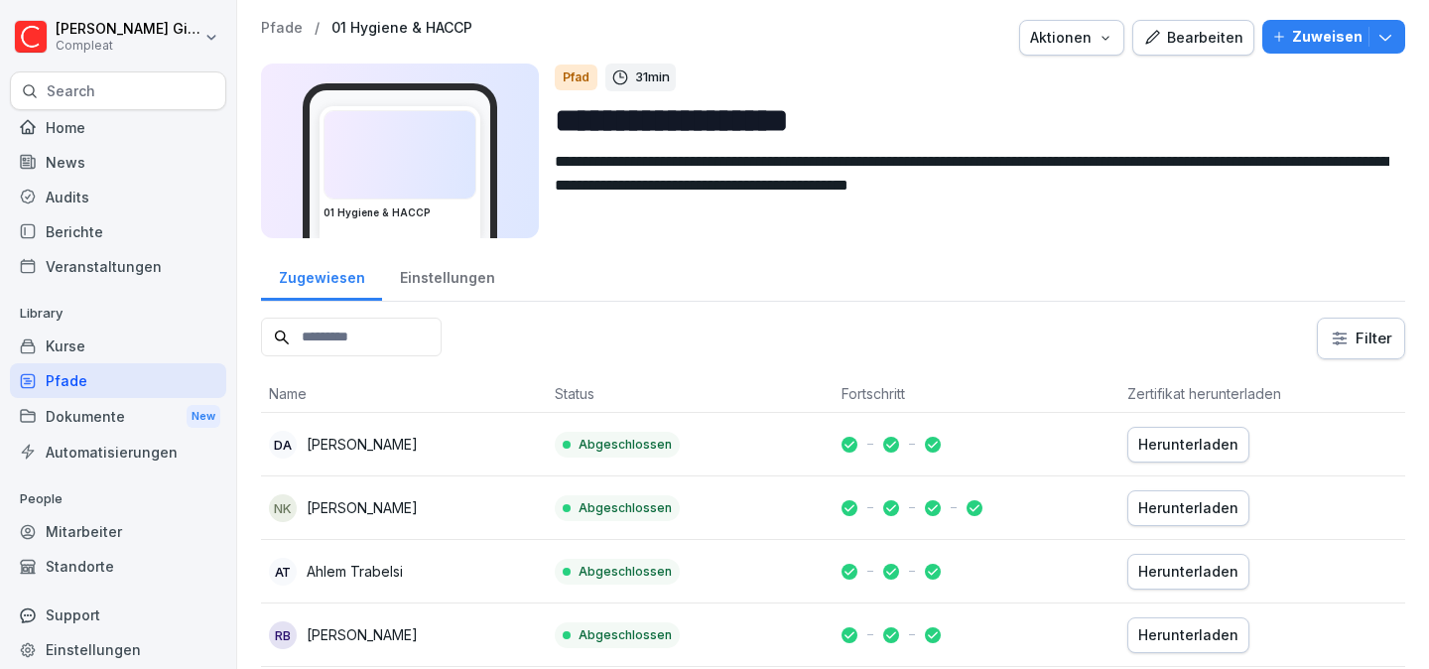
click at [447, 273] on div "Einstellungen" at bounding box center [447, 275] width 130 height 51
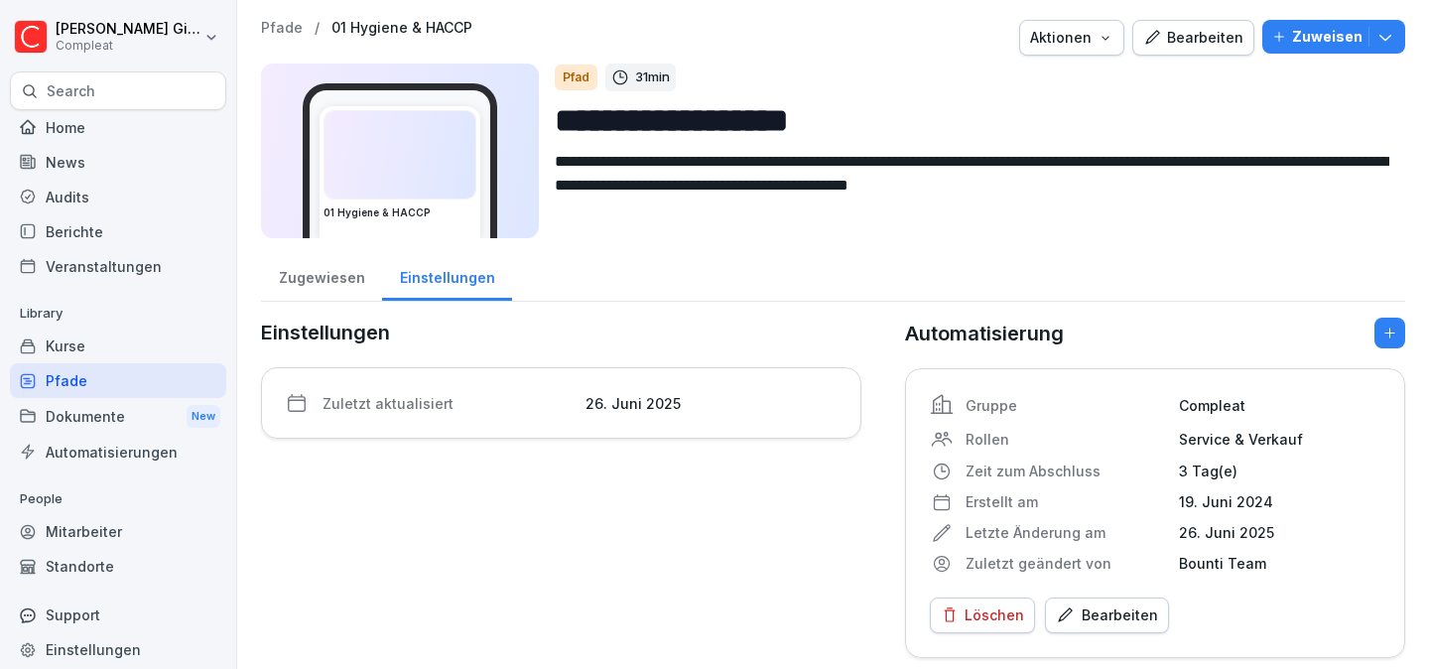
scroll to position [9, 0]
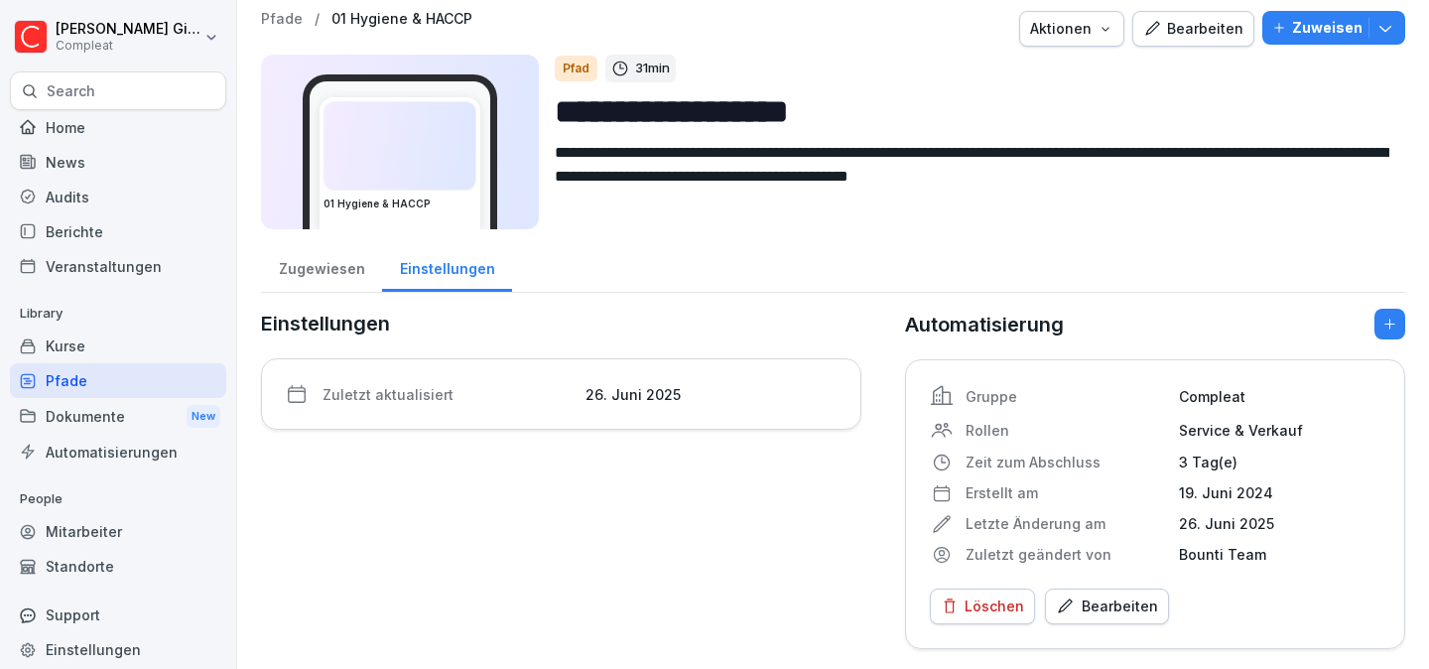
click at [1097, 603] on div "Bearbeiten" at bounding box center [1107, 606] width 102 height 22
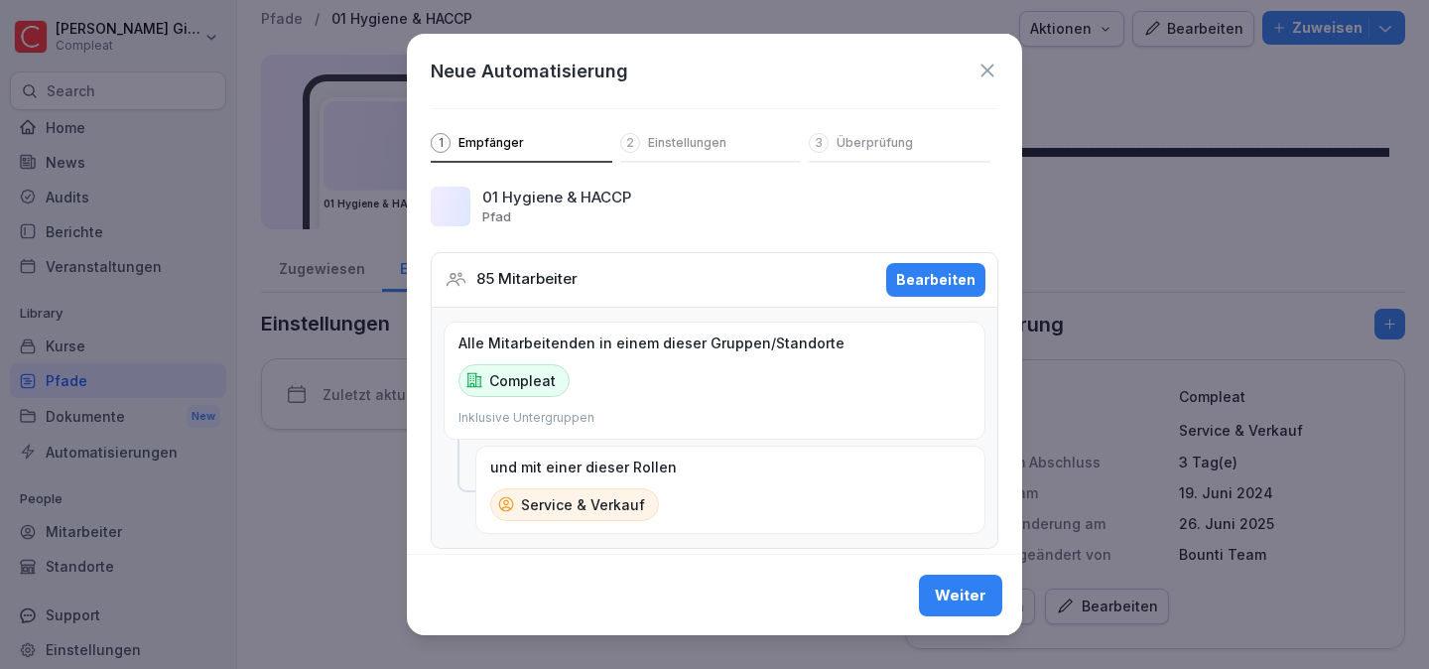
click at [929, 273] on div "Bearbeiten" at bounding box center [935, 280] width 79 height 22
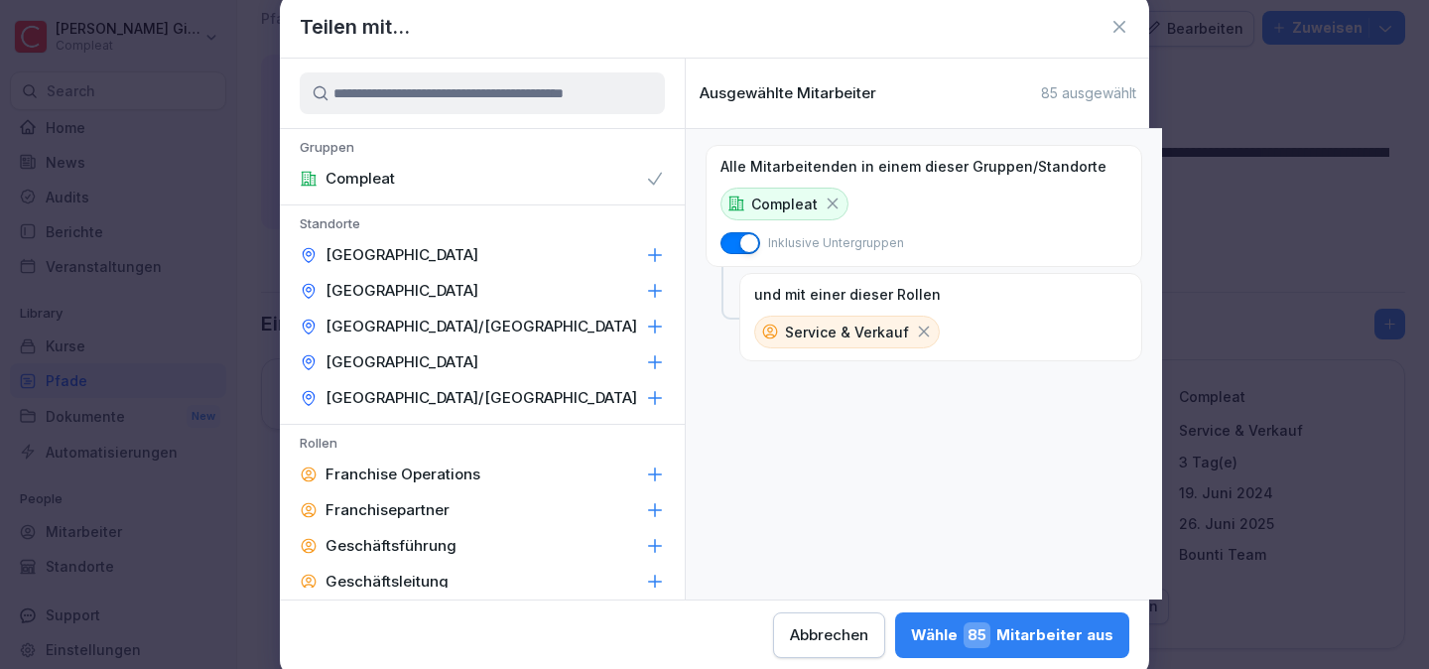
click at [915, 323] on icon at bounding box center [924, 331] width 18 height 18
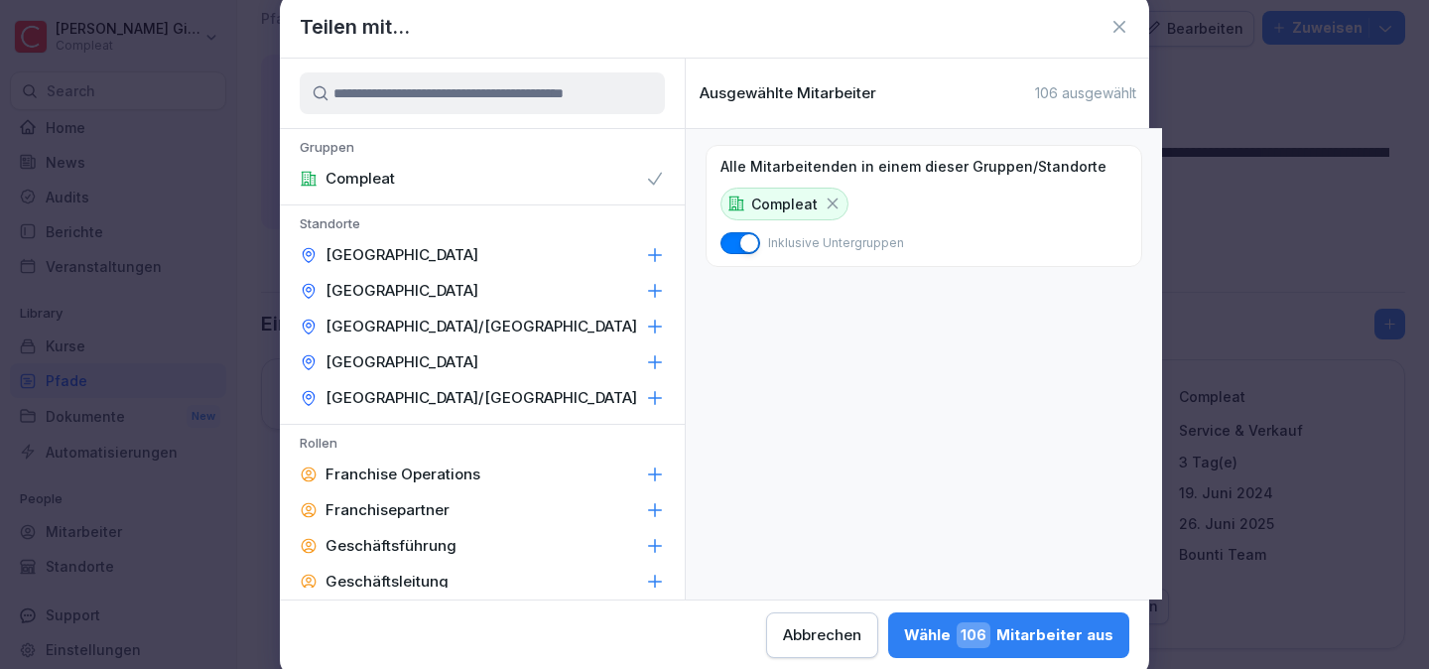
click at [1014, 639] on div "Wähle 106 Mitarbeiter aus" at bounding box center [1008, 635] width 209 height 26
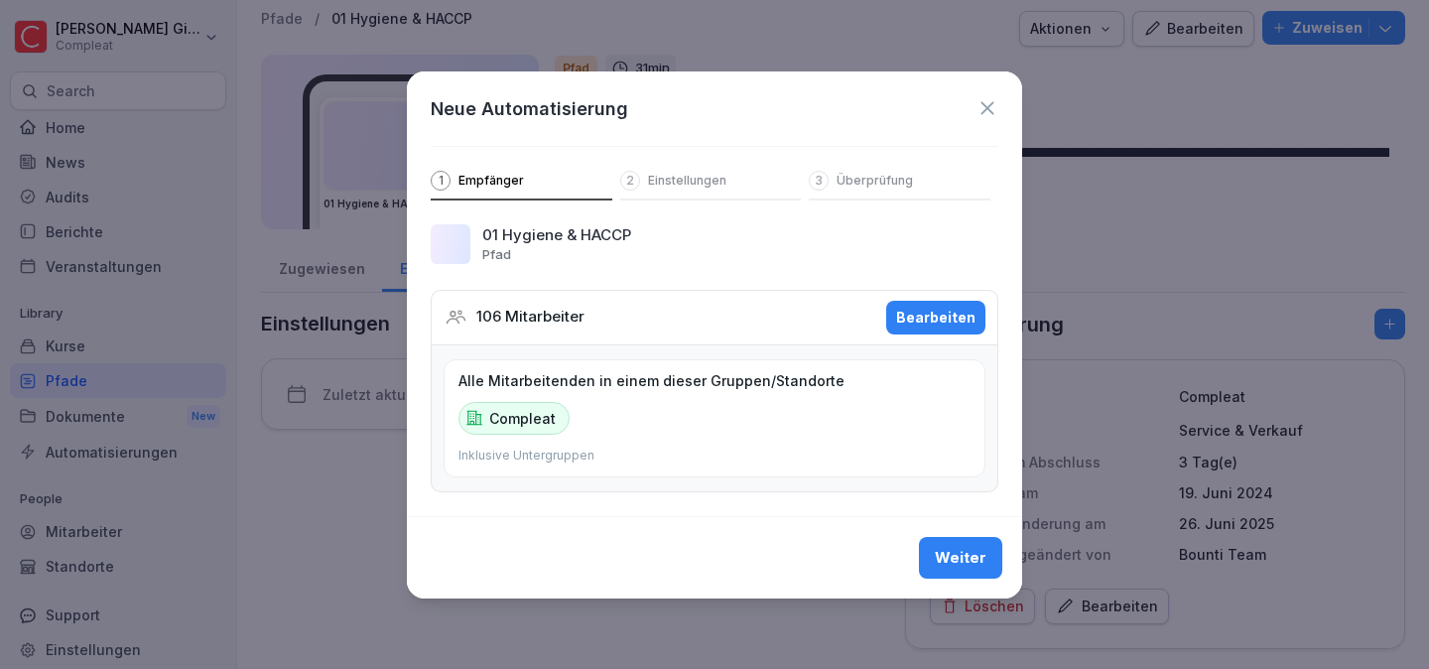
click at [961, 552] on div "Weiter" at bounding box center [961, 558] width 52 height 22
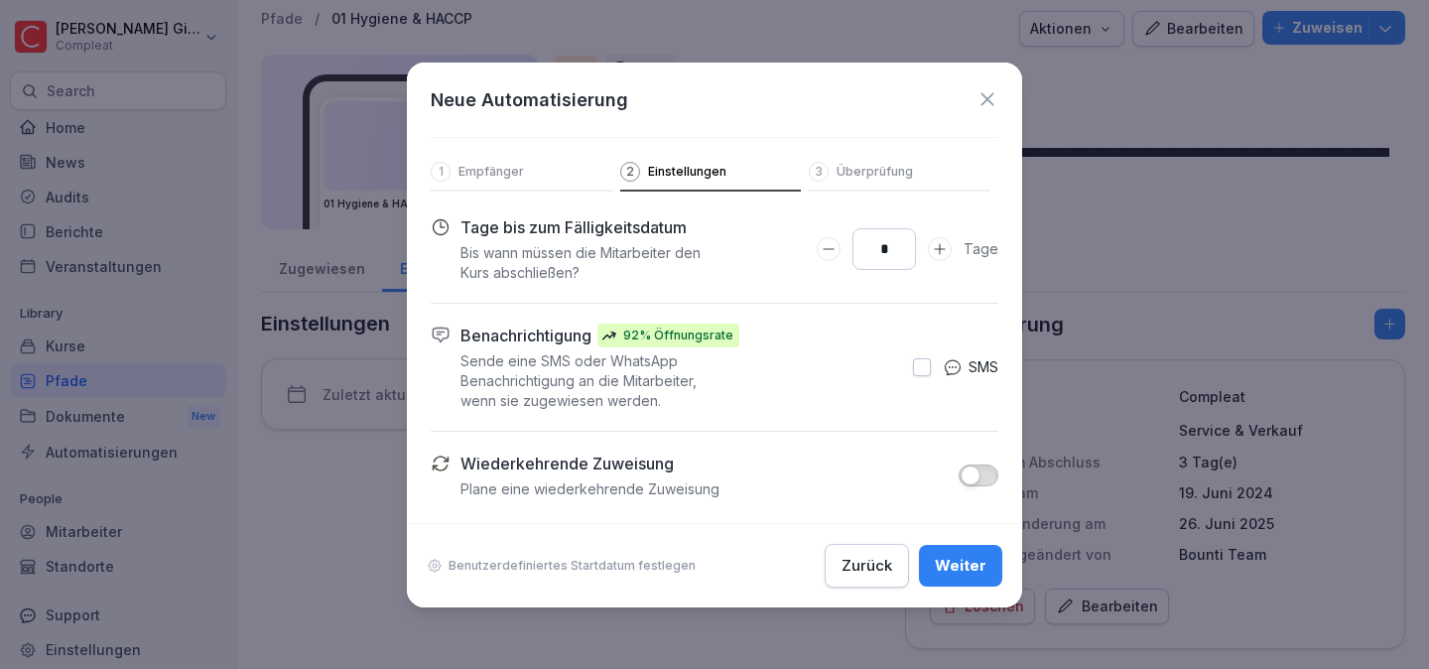
click at [967, 564] on div "Weiter" at bounding box center [961, 566] width 52 height 22
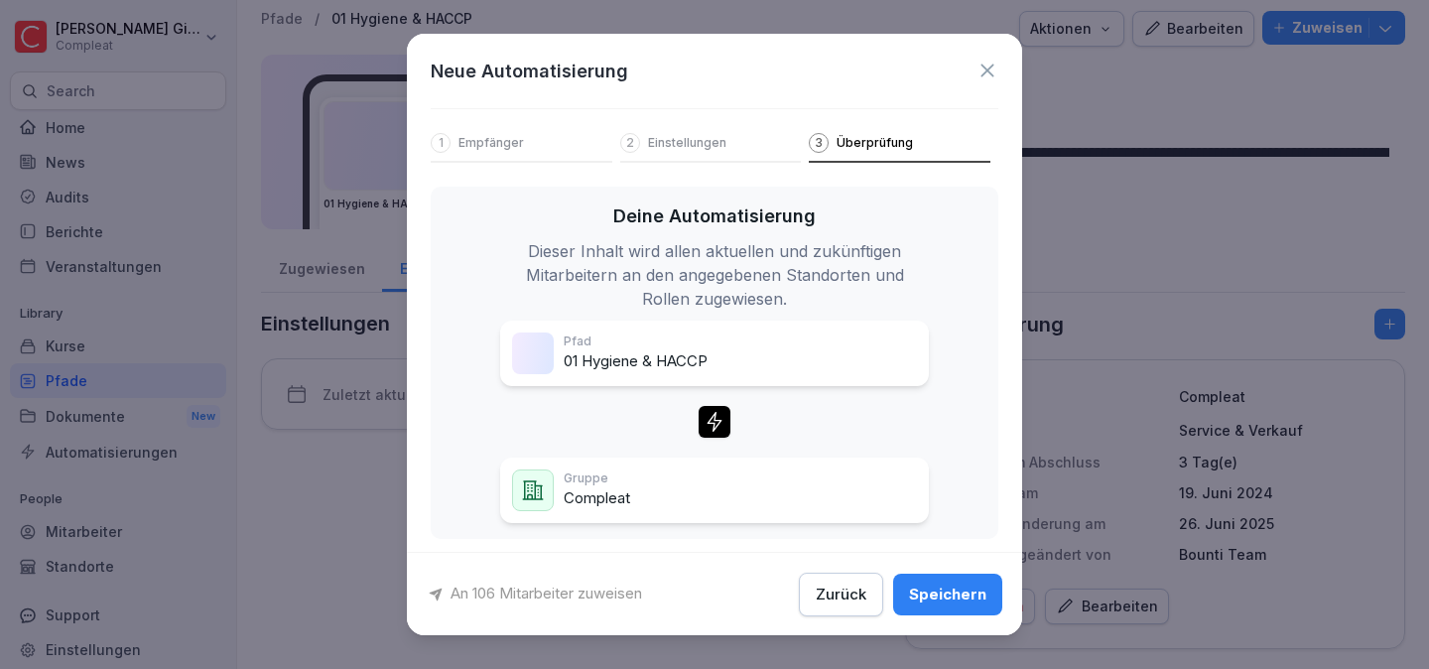
click at [967, 594] on div "Speichern" at bounding box center [947, 593] width 77 height 22
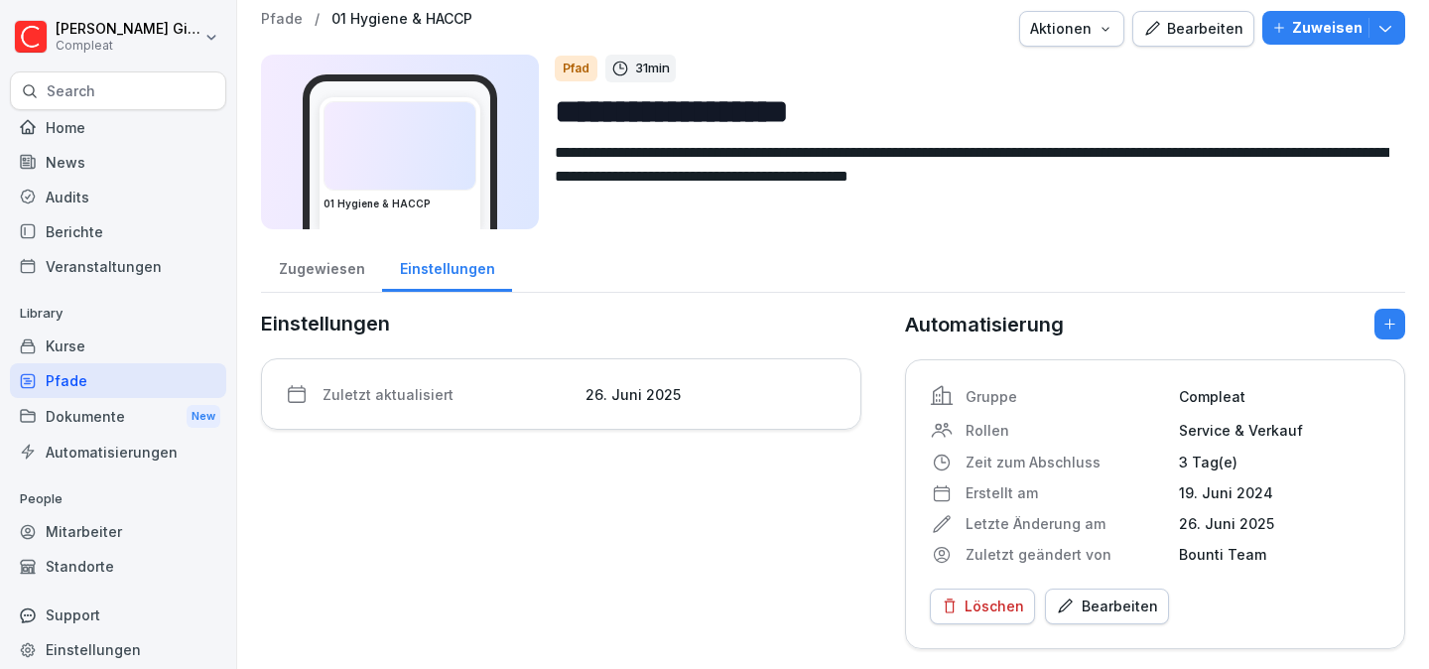
scroll to position [0, 0]
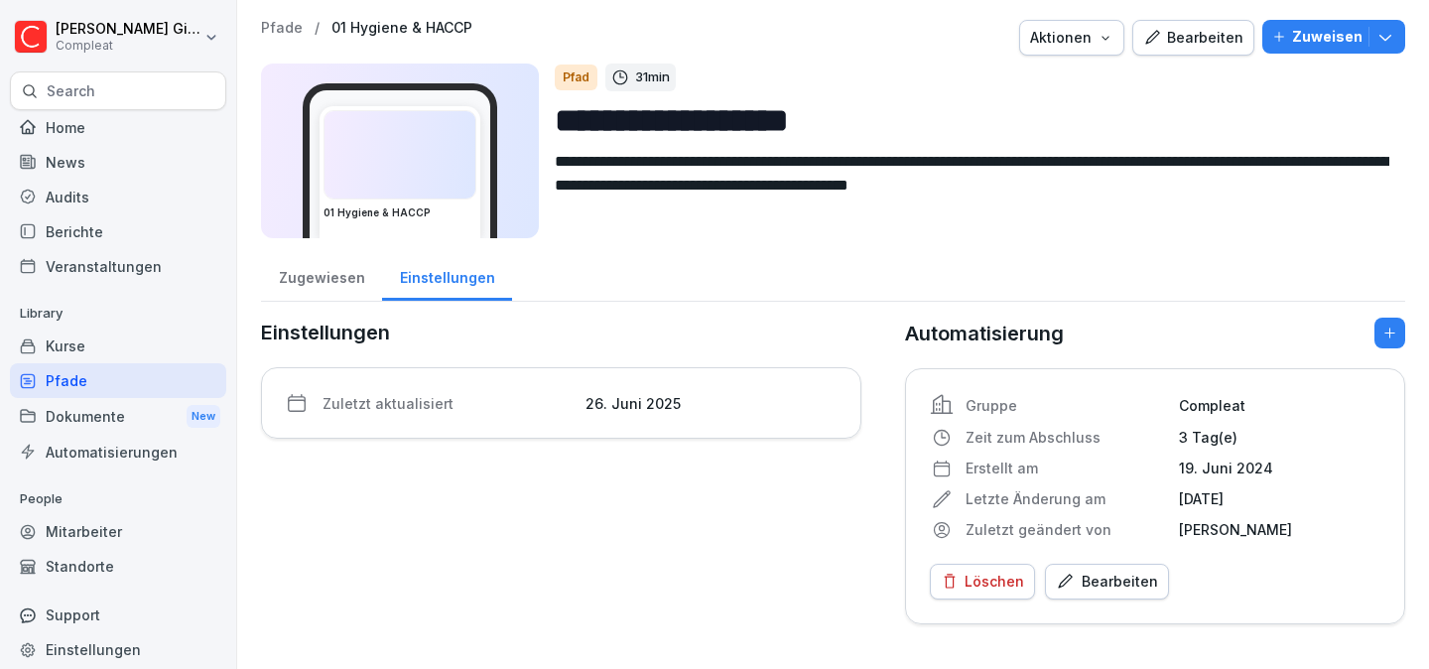
click at [1188, 400] on p "Compleat" at bounding box center [1279, 405] width 201 height 21
click at [104, 377] on div "Pfade" at bounding box center [118, 380] width 216 height 35
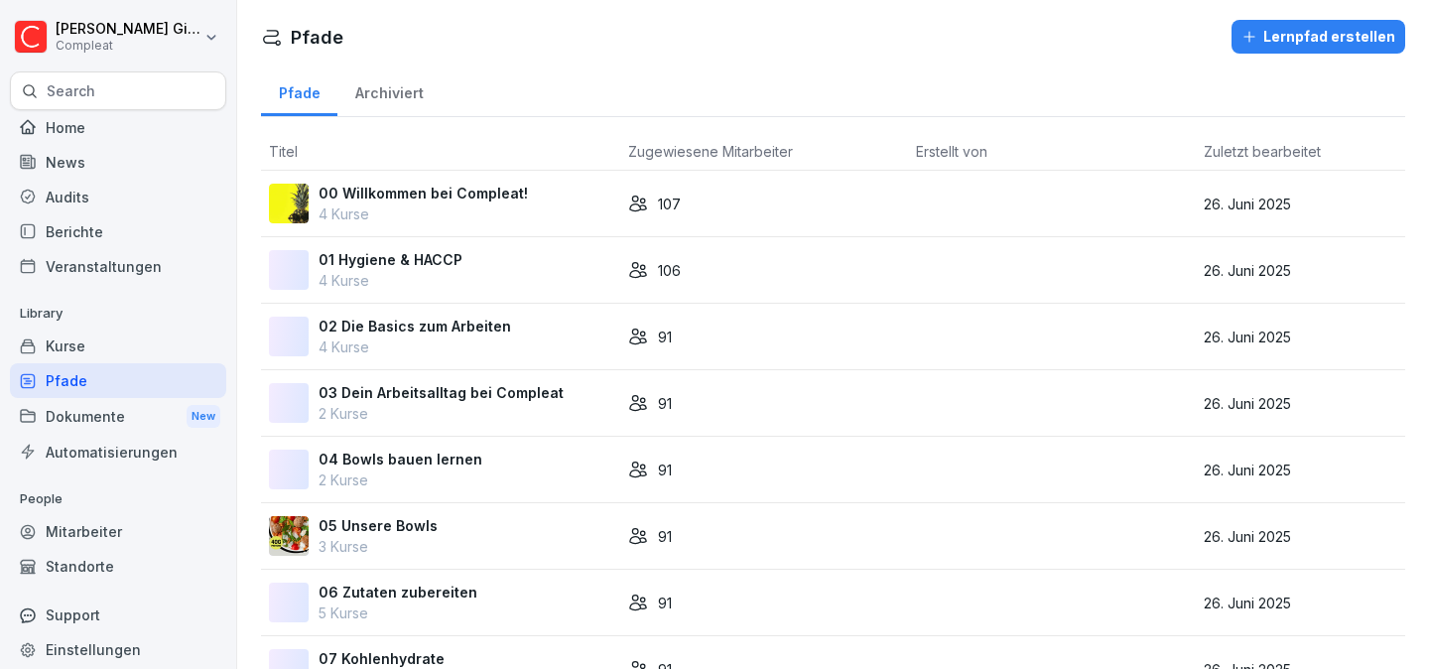
click at [470, 320] on p "02 Die Basics zum Arbeiten" at bounding box center [414, 326] width 192 height 21
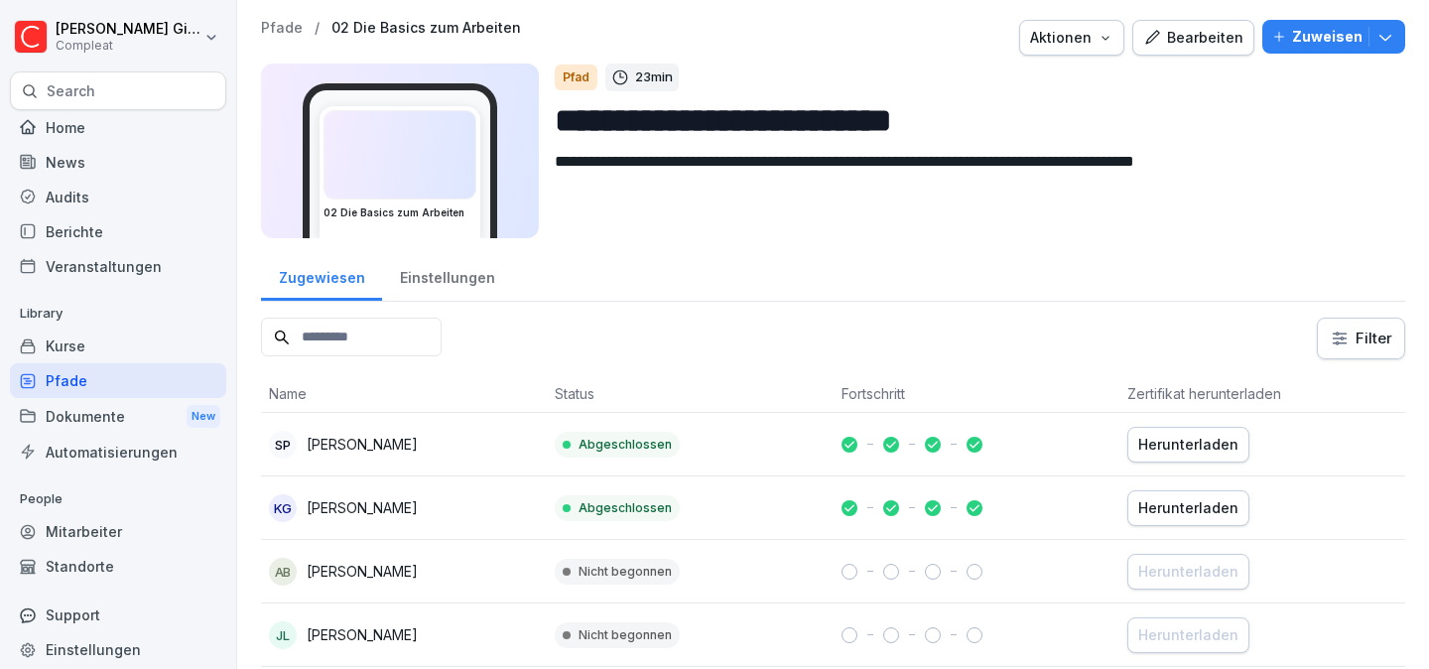
click at [436, 285] on div "Einstellungen" at bounding box center [447, 275] width 130 height 51
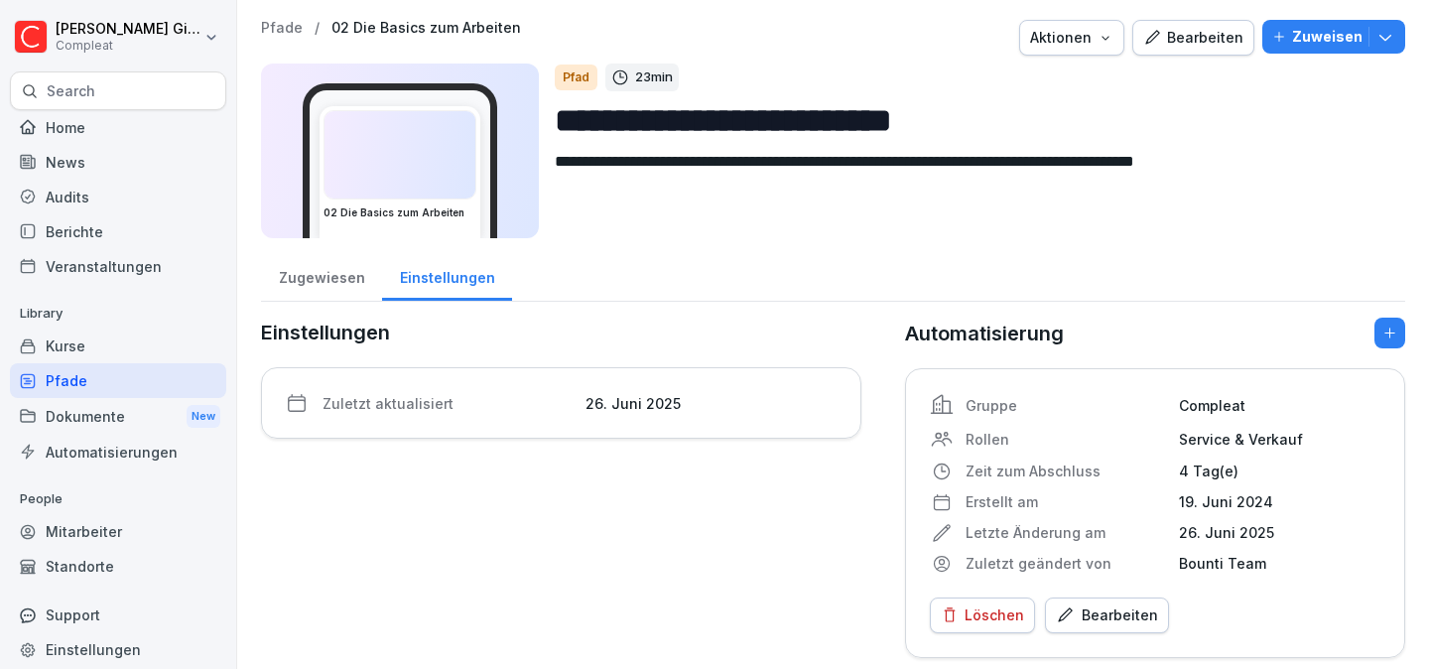
click at [1116, 624] on div "Bearbeiten" at bounding box center [1107, 615] width 102 height 22
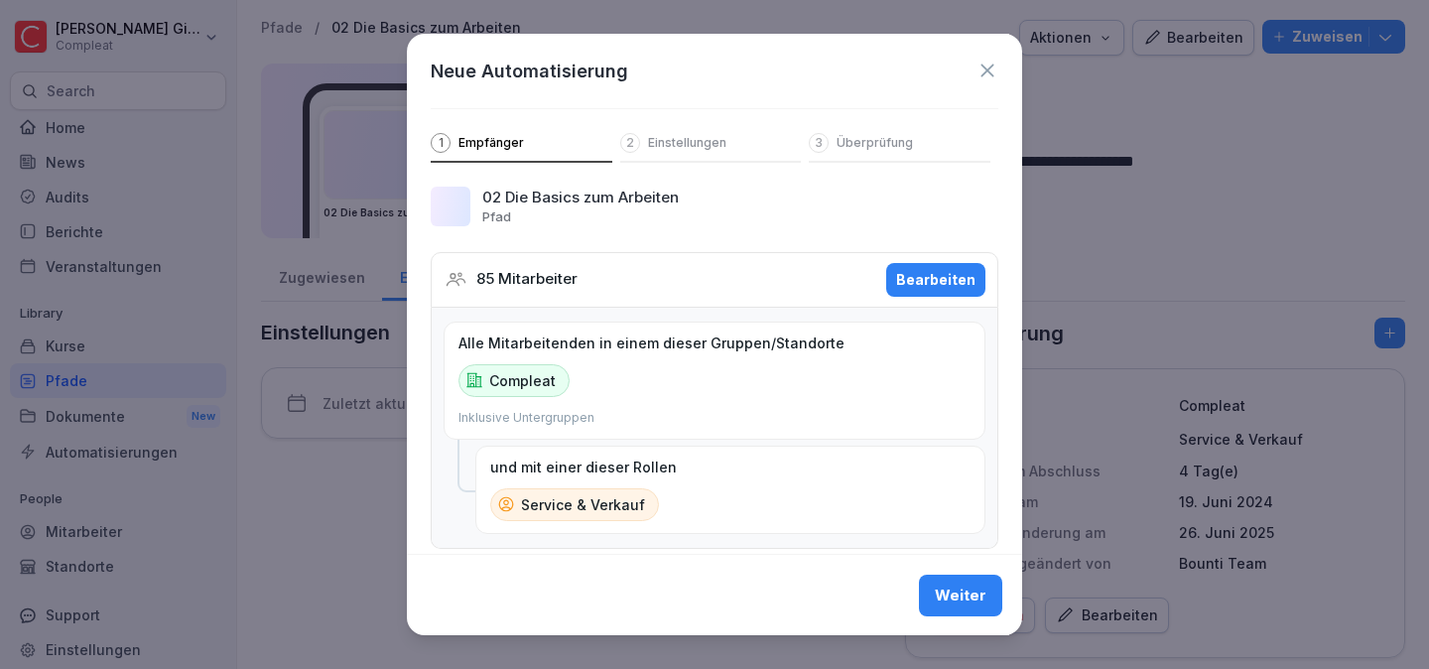
click at [935, 269] on div "Bearbeiten" at bounding box center [935, 280] width 79 height 22
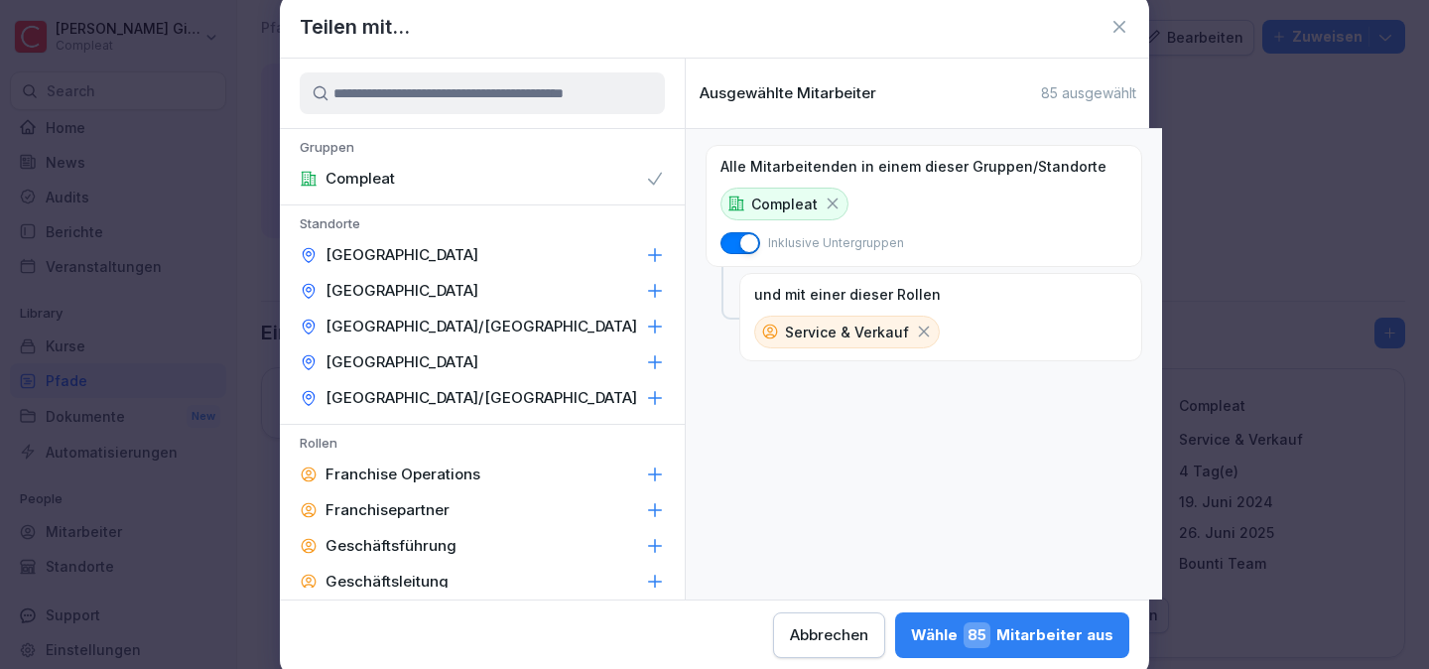
click at [915, 326] on icon at bounding box center [924, 331] width 18 height 18
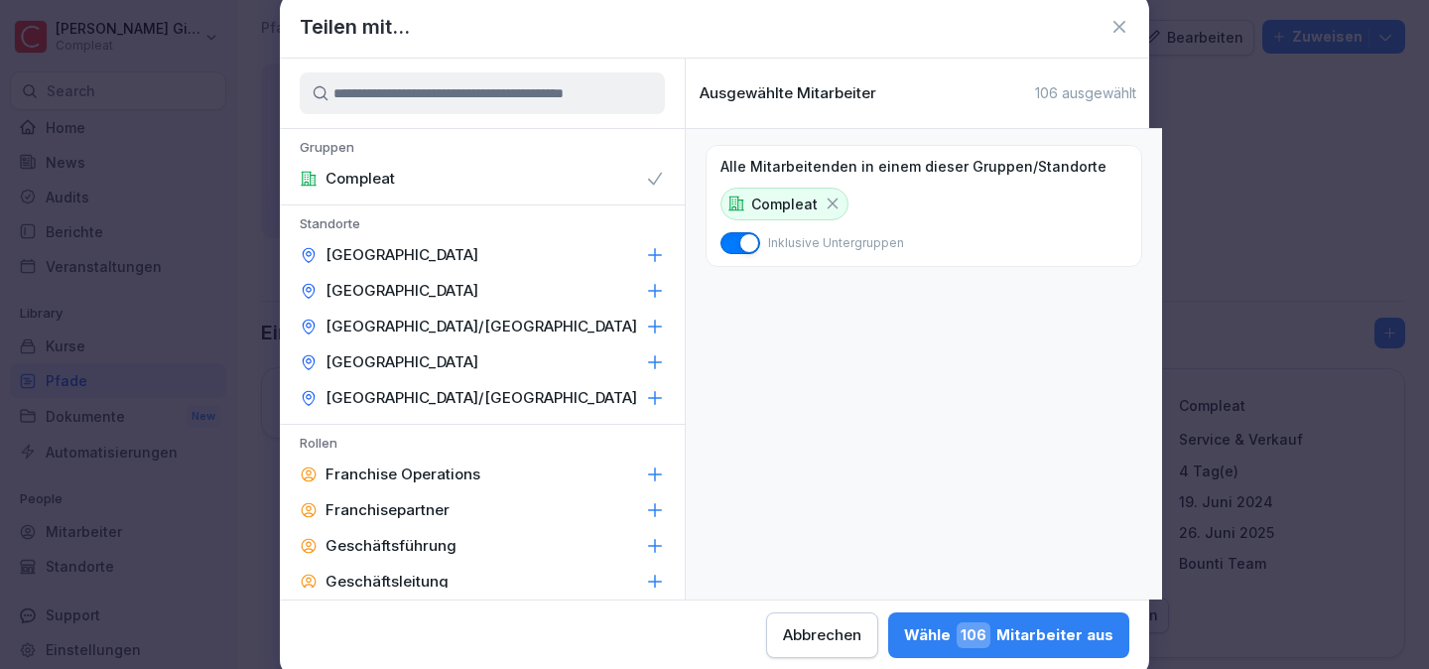
click at [1024, 630] on div "Wähle 106 Mitarbeiter aus" at bounding box center [1008, 635] width 209 height 26
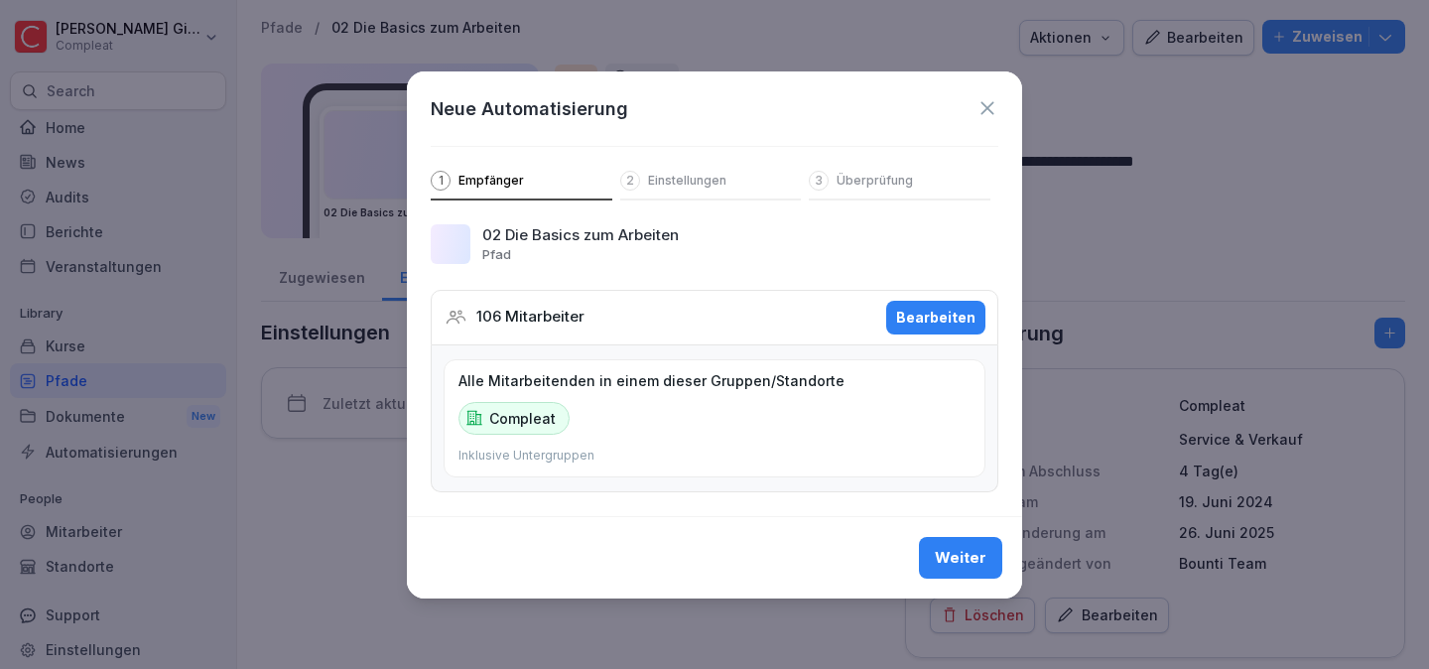
click at [984, 559] on div "Weiter" at bounding box center [961, 558] width 52 height 22
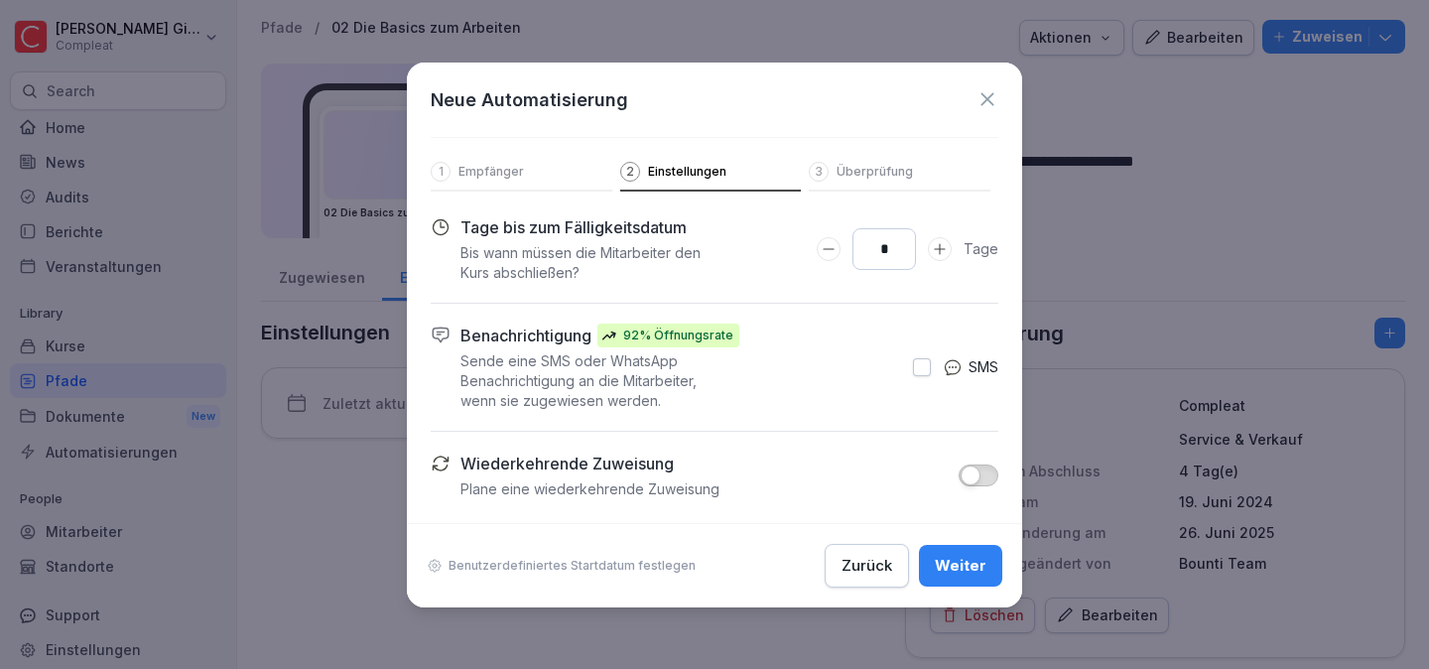
click at [984, 559] on div "Weiter" at bounding box center [961, 566] width 52 height 22
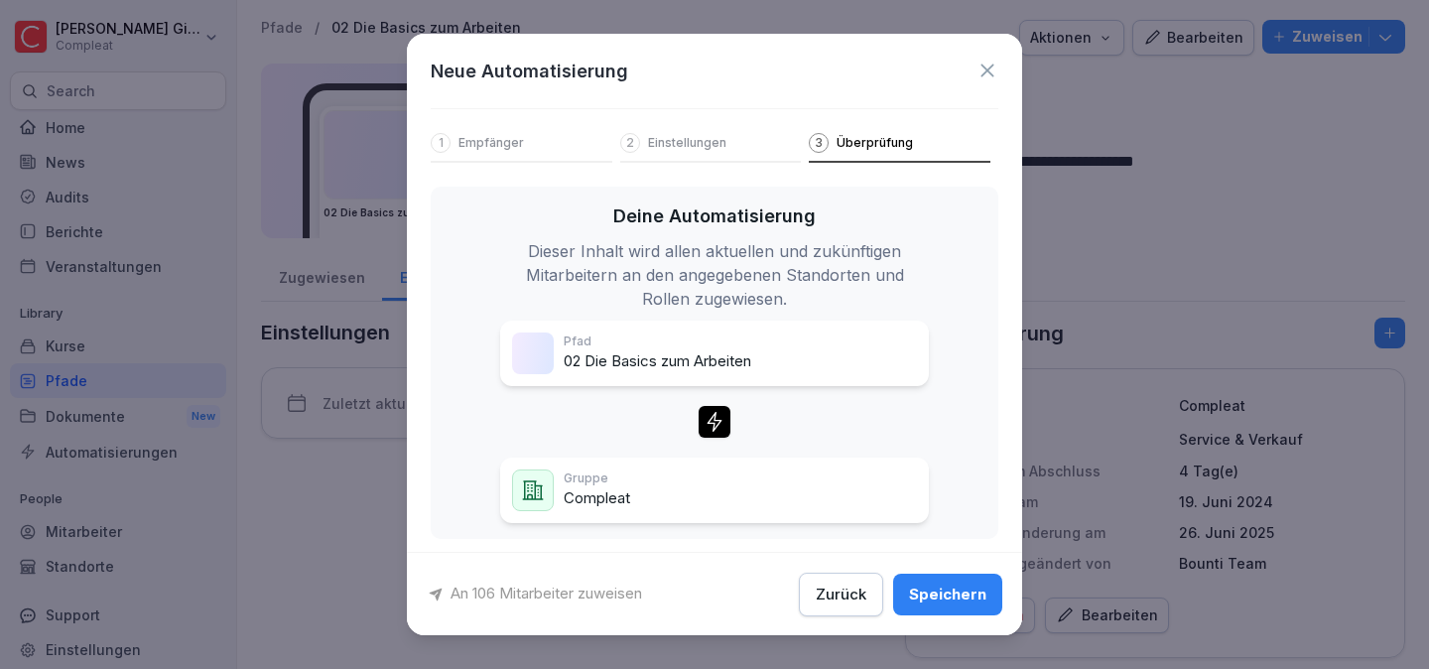
click at [972, 579] on button "Speichern" at bounding box center [947, 593] width 109 height 42
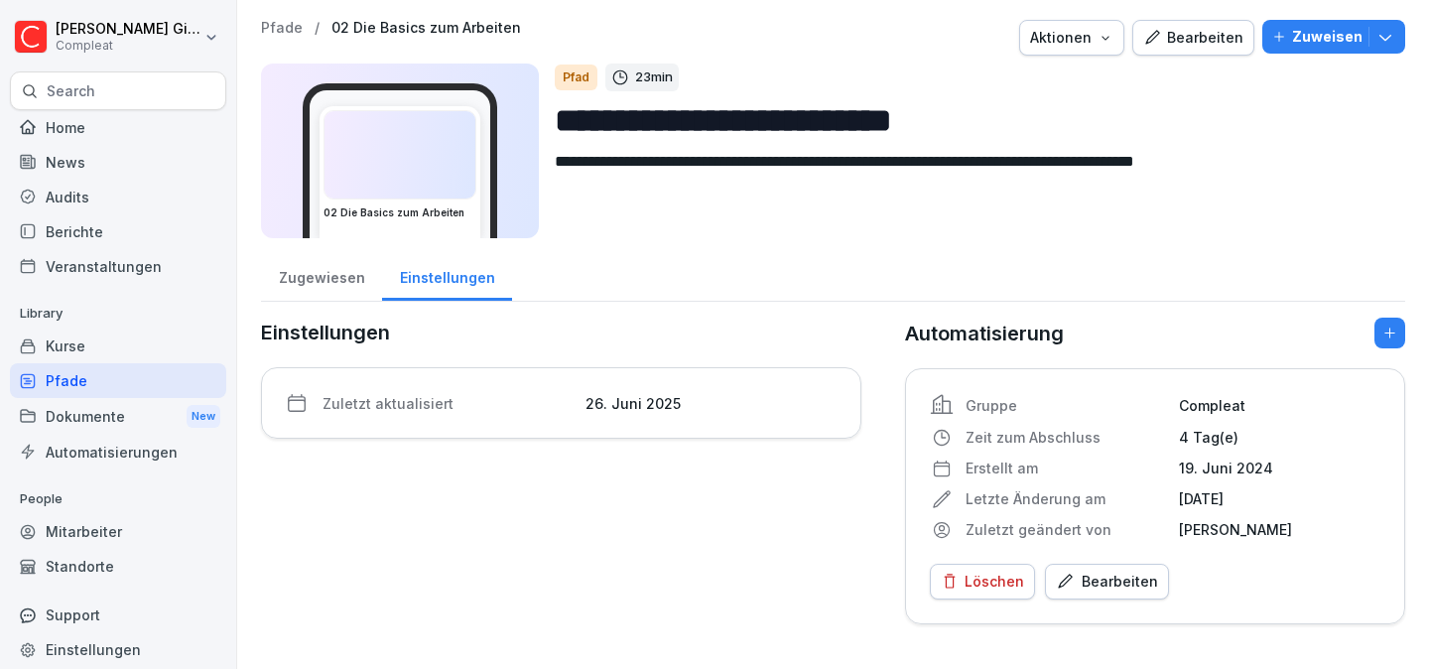
click at [140, 374] on div "Pfade" at bounding box center [118, 380] width 216 height 35
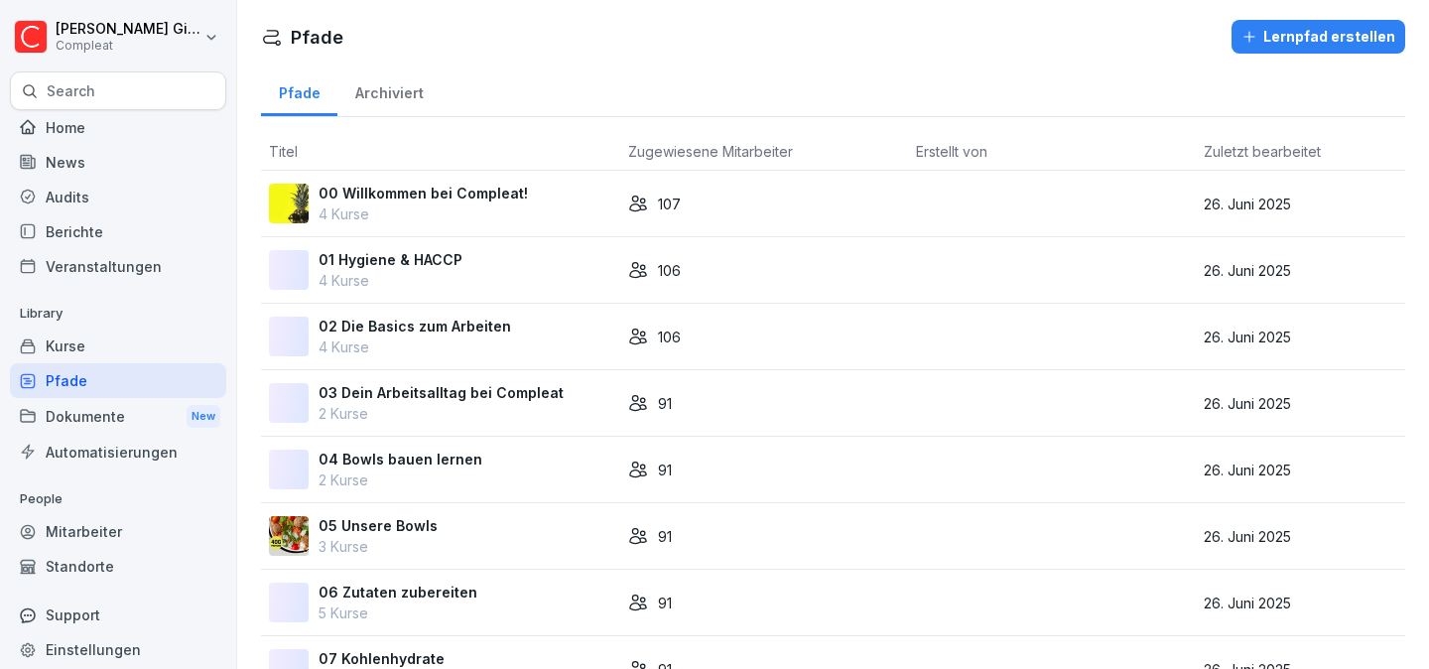
click at [491, 389] on p "03 Dein Arbeitsalltag bei Compleat" at bounding box center [440, 392] width 245 height 21
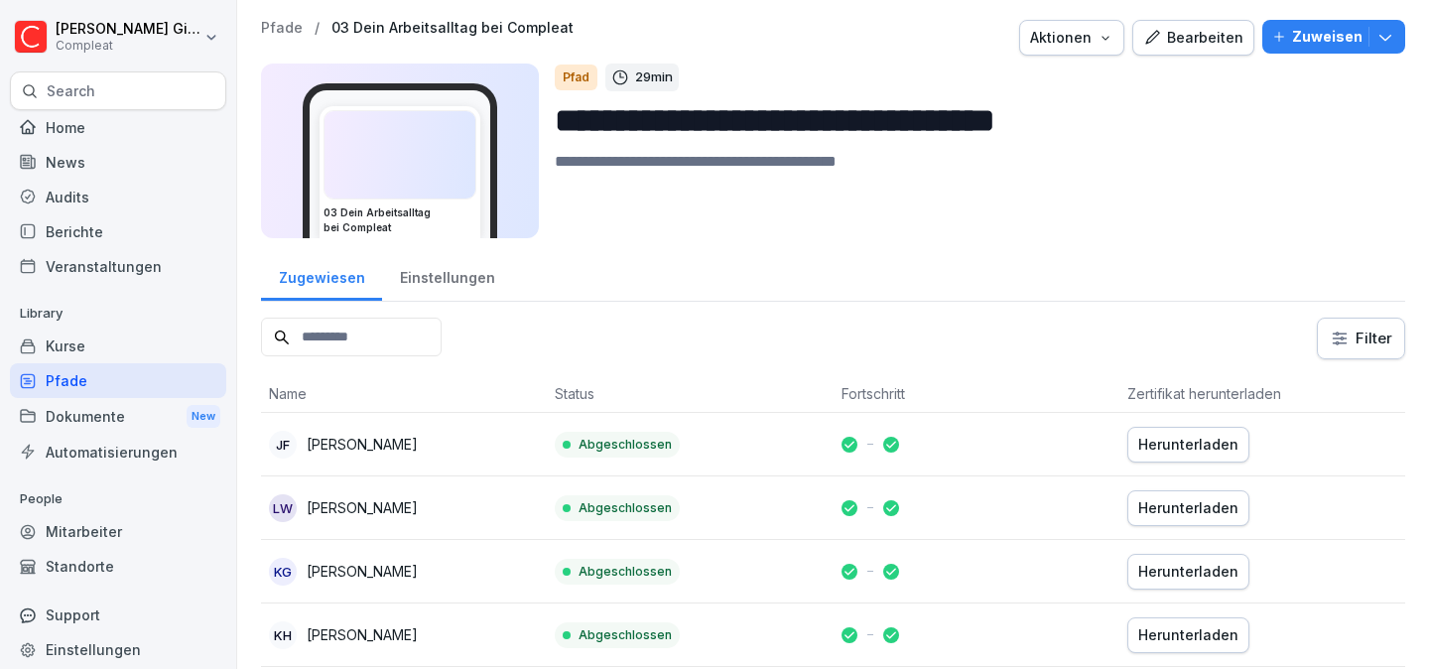
click at [436, 283] on div "Einstellungen" at bounding box center [447, 275] width 130 height 51
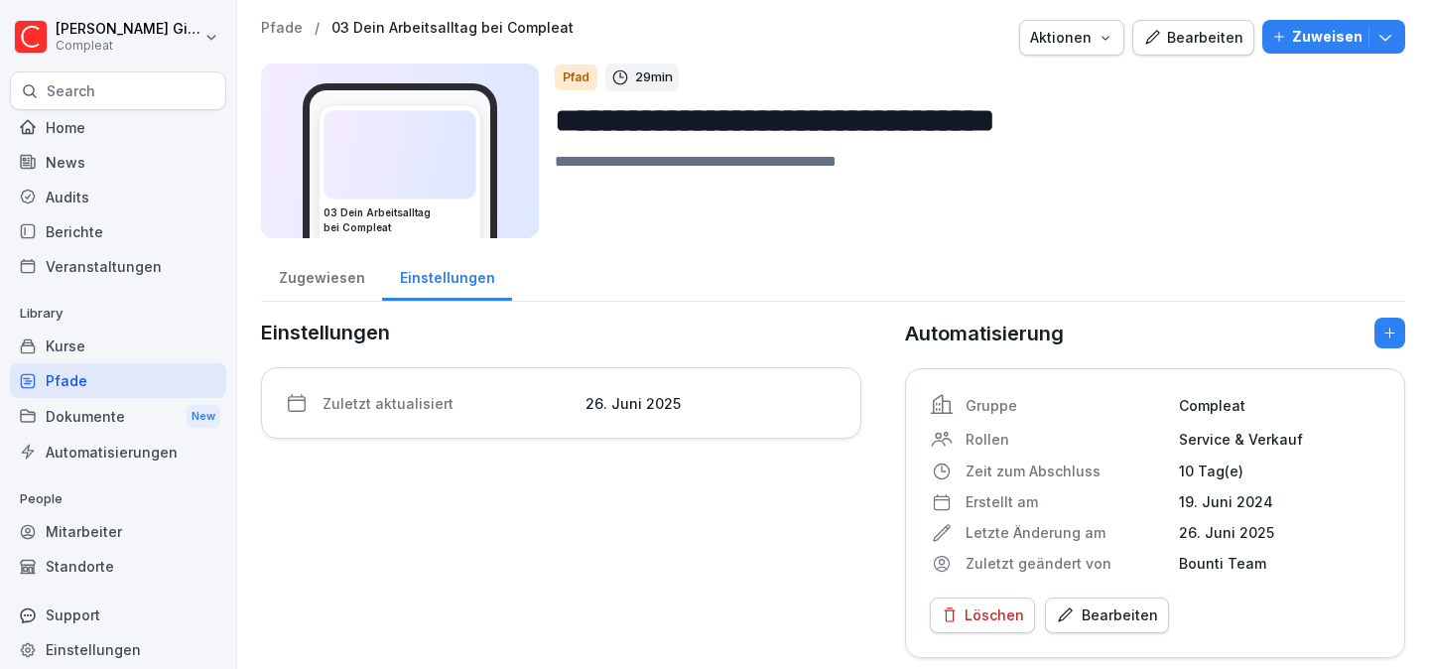
click at [1150, 604] on div "Bearbeiten" at bounding box center [1107, 615] width 102 height 22
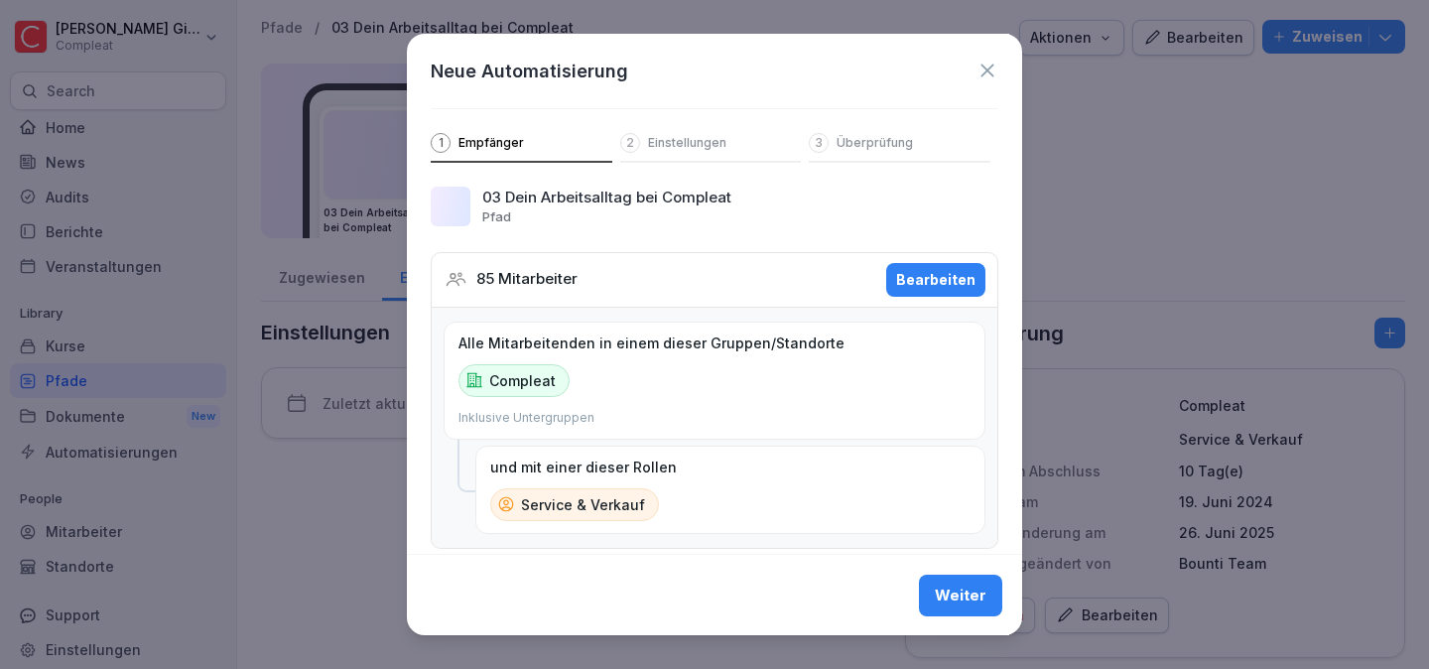
click at [932, 298] on div "85 Mitarbeiter Bearbeiten" at bounding box center [715, 280] width 568 height 56
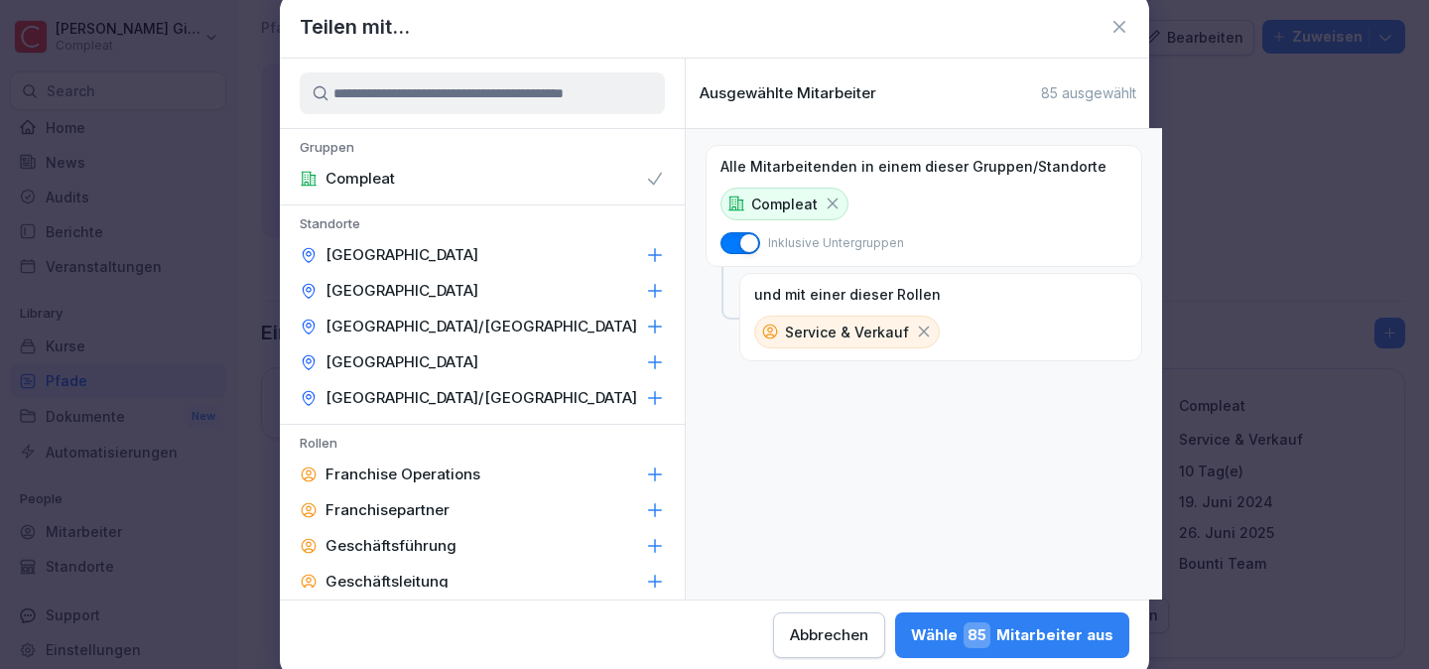
click at [915, 327] on icon at bounding box center [924, 331] width 18 height 18
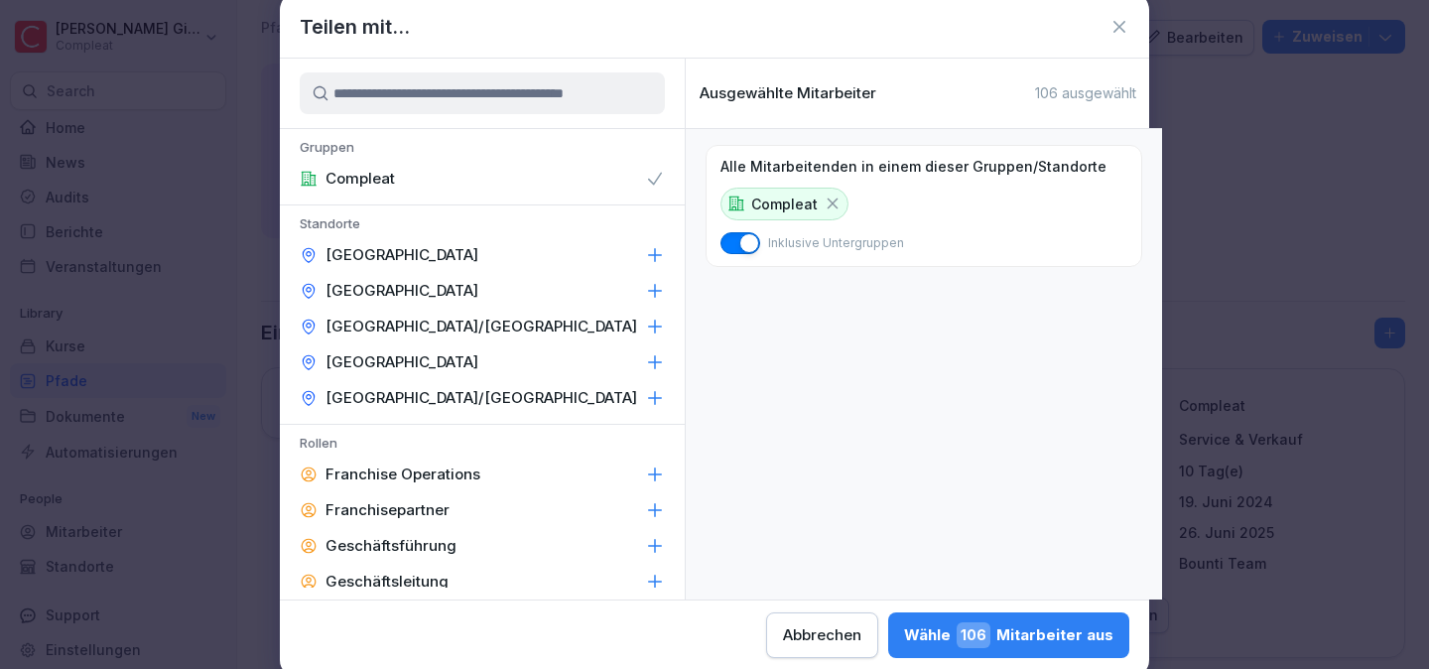
click at [987, 634] on span "106" at bounding box center [973, 635] width 34 height 26
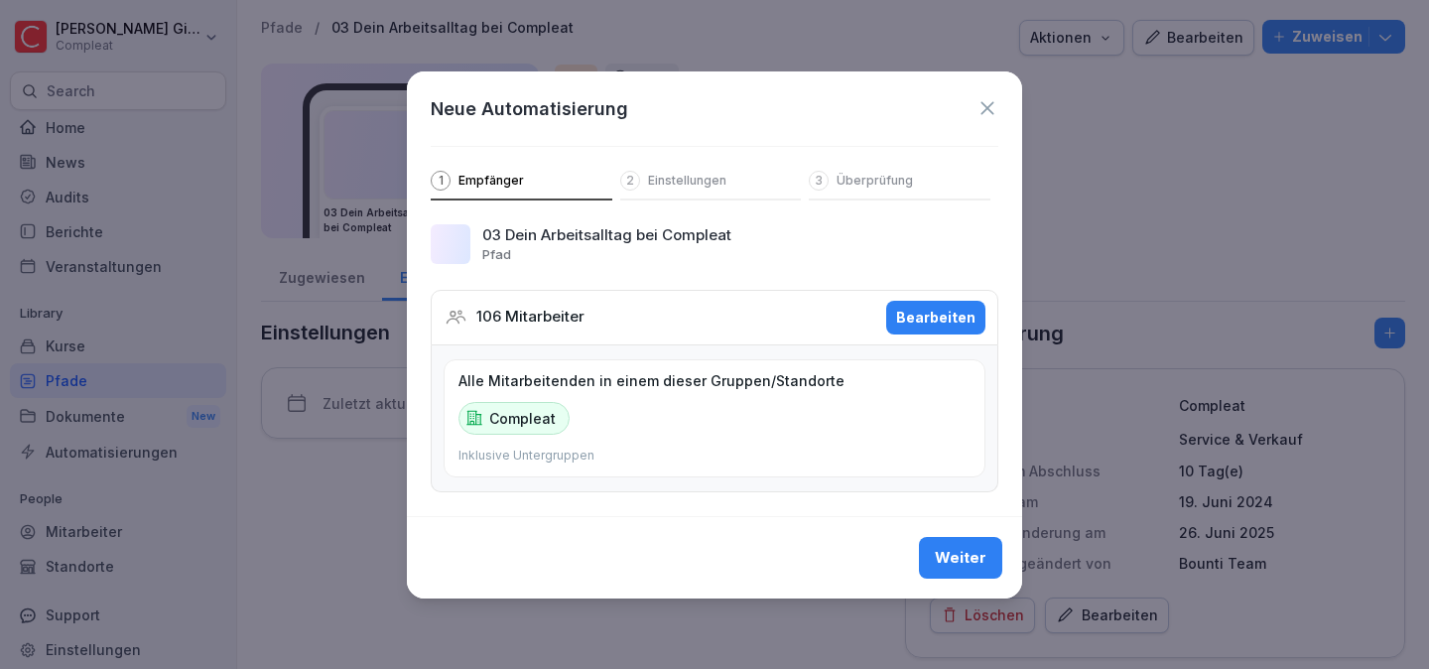
click at [968, 560] on div "Weiter" at bounding box center [961, 558] width 52 height 22
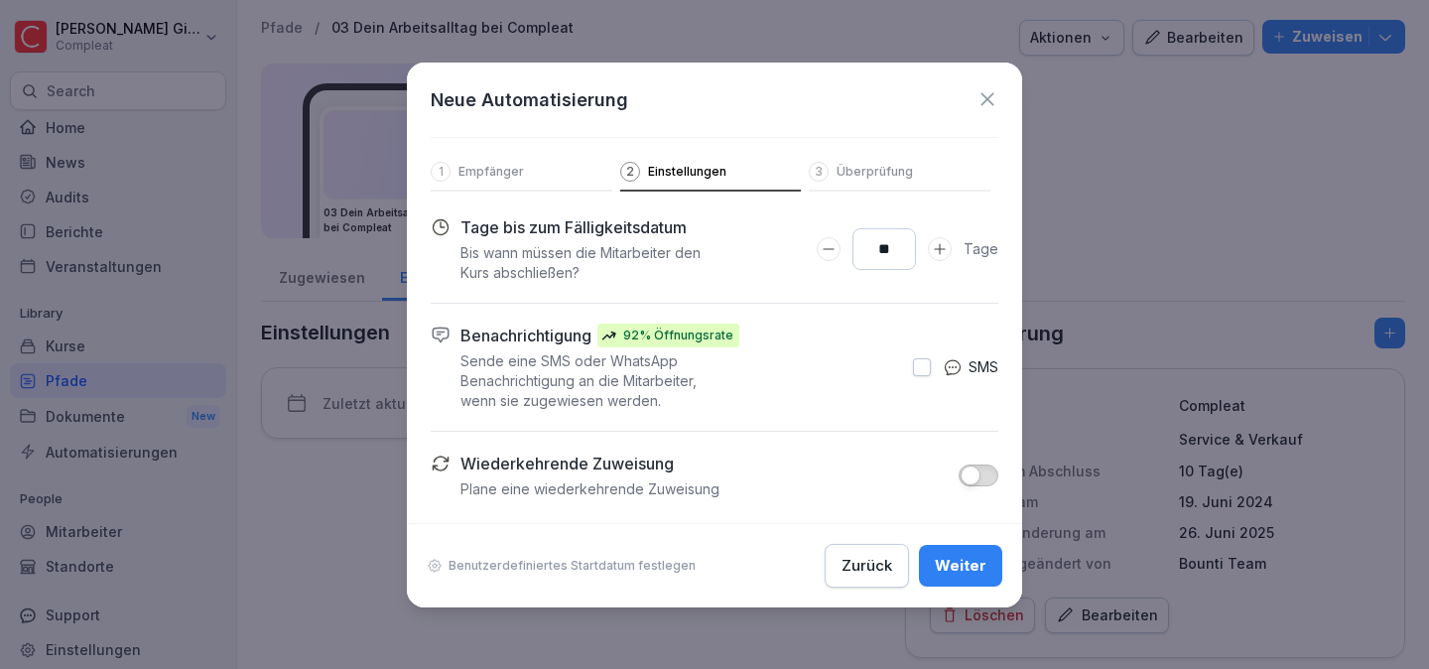
click at [970, 571] on div "Weiter" at bounding box center [961, 566] width 52 height 22
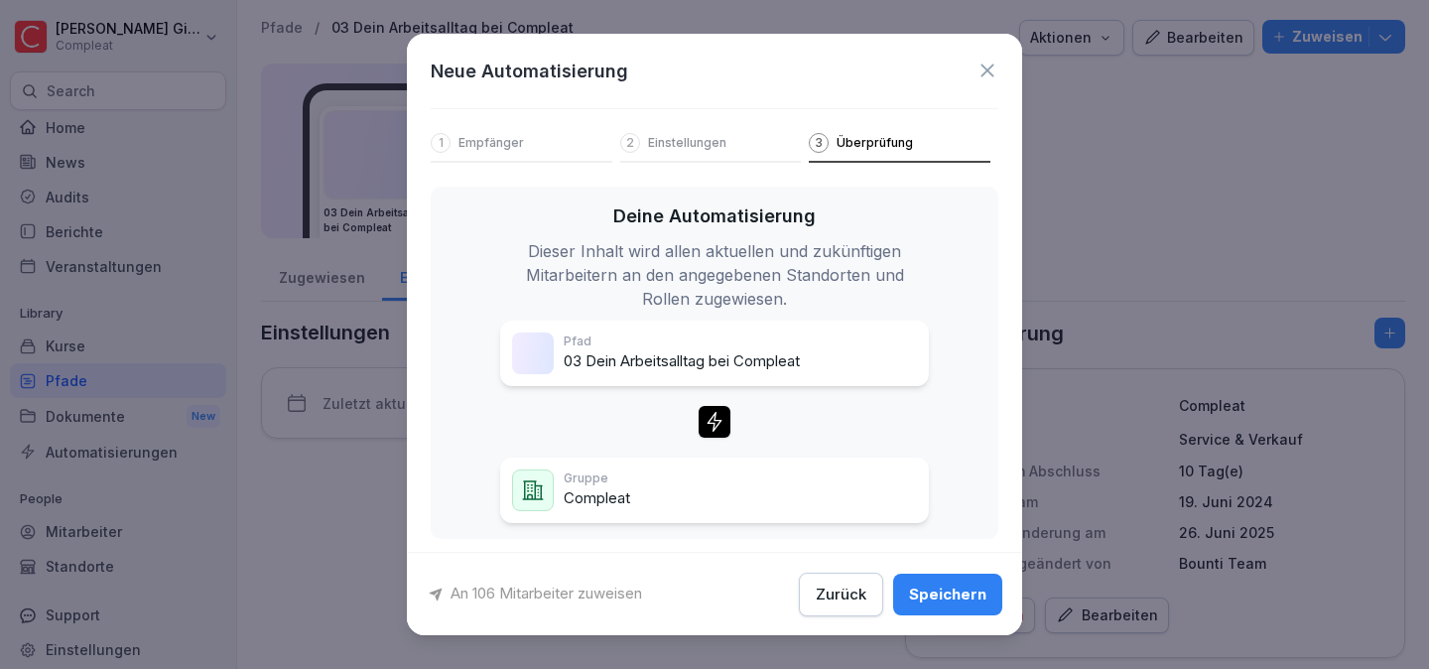
click at [961, 592] on div "Speichern" at bounding box center [947, 593] width 77 height 22
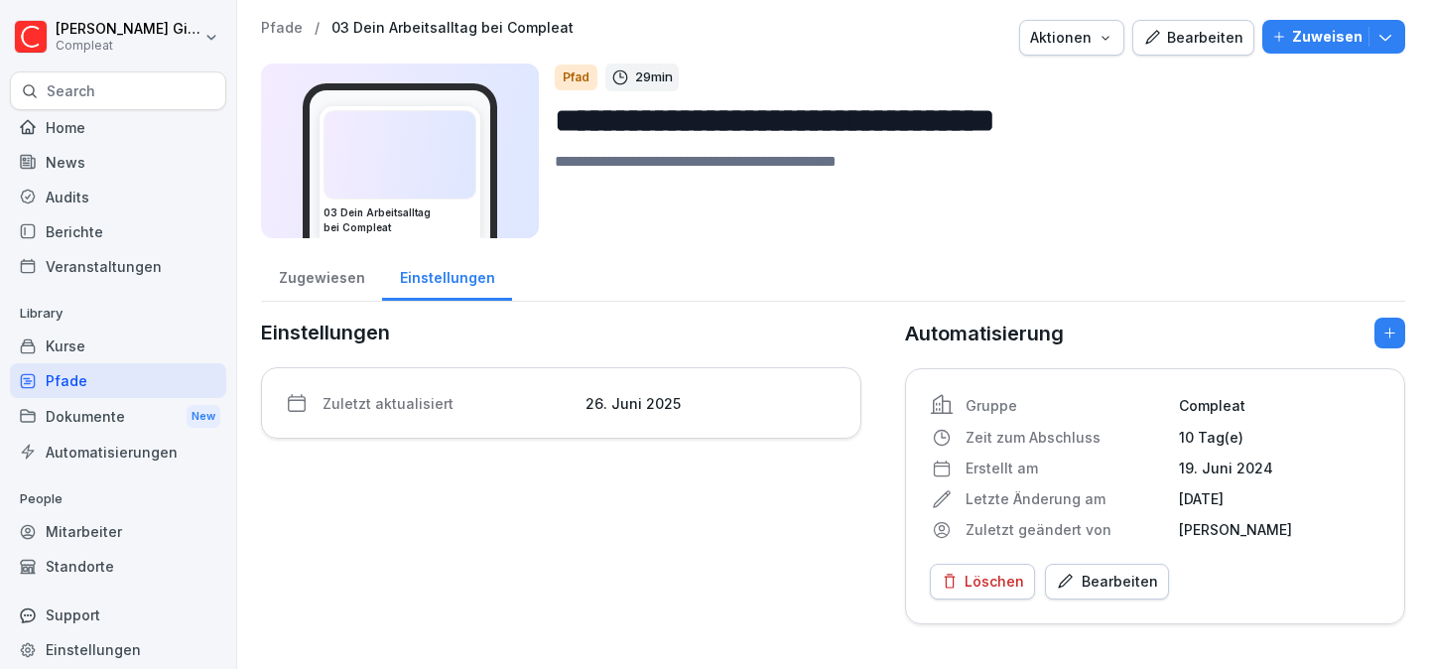
click at [172, 391] on div "Pfade" at bounding box center [118, 380] width 216 height 35
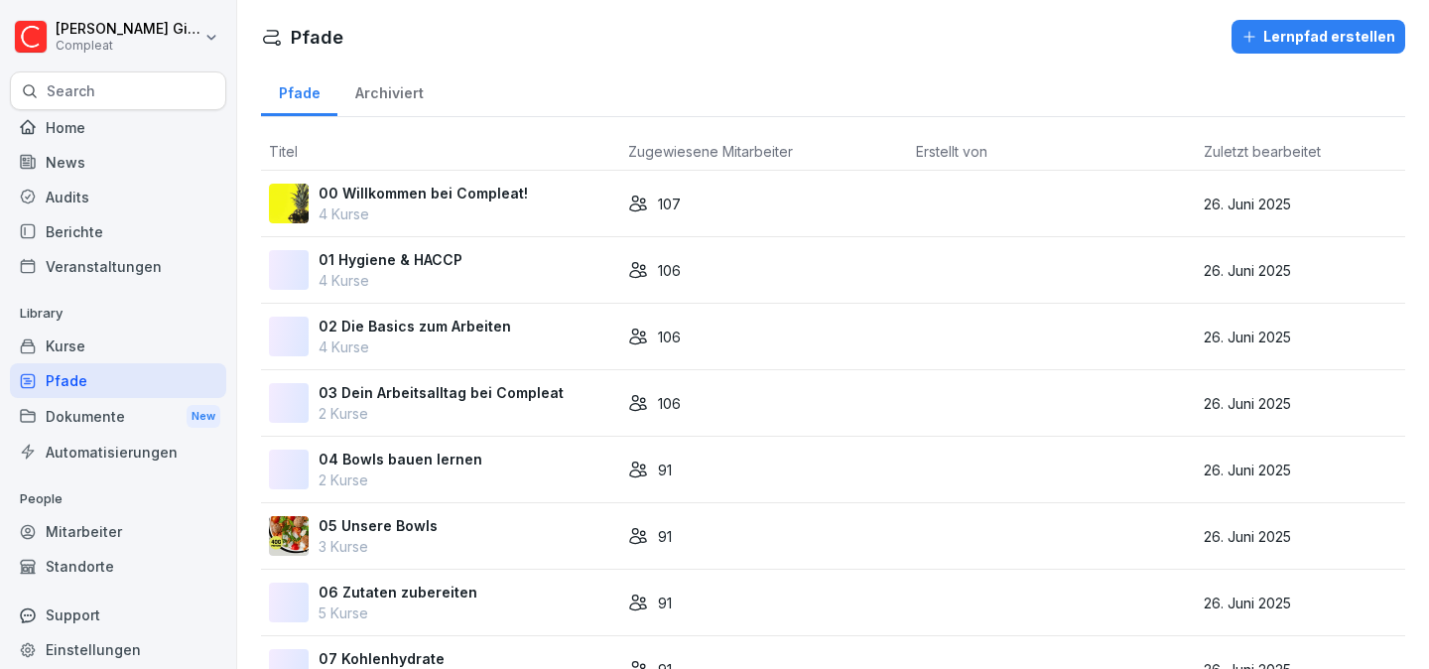
click at [443, 450] on p "04 Bowls bauen lernen" at bounding box center [400, 458] width 164 height 21
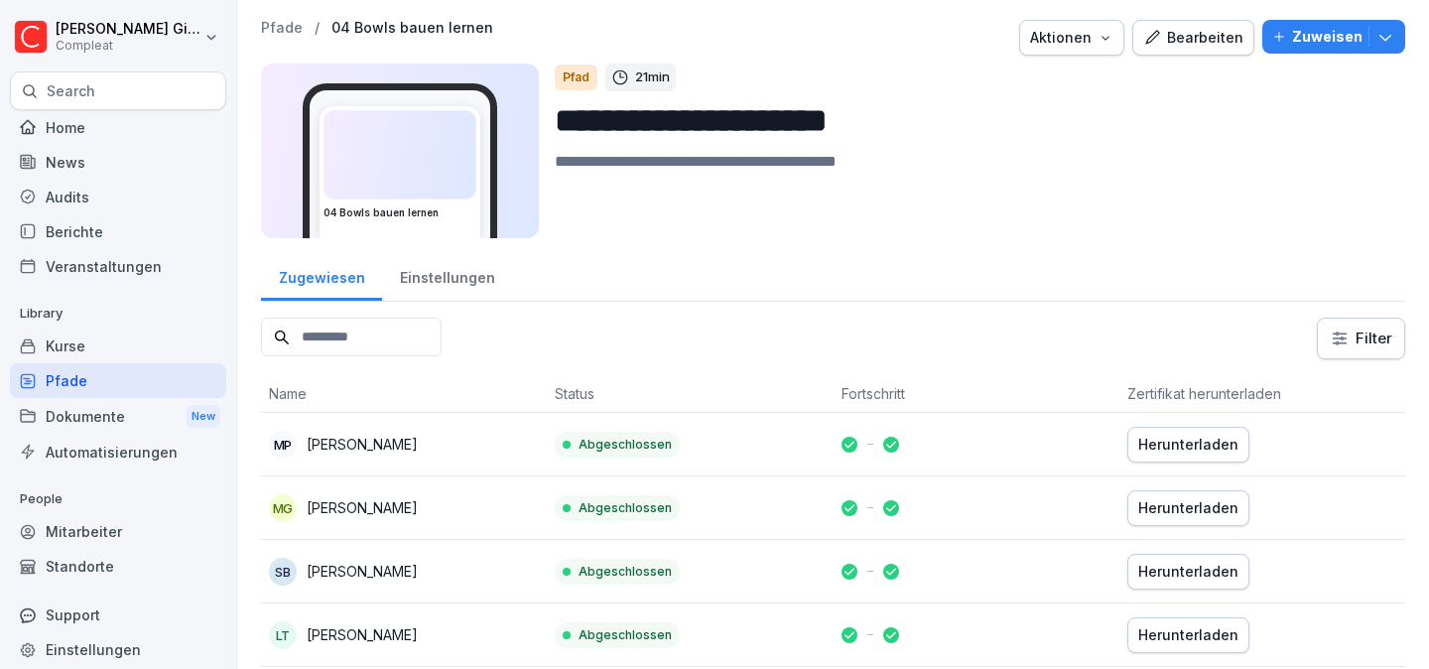
click at [419, 274] on div "Einstellungen" at bounding box center [447, 275] width 130 height 51
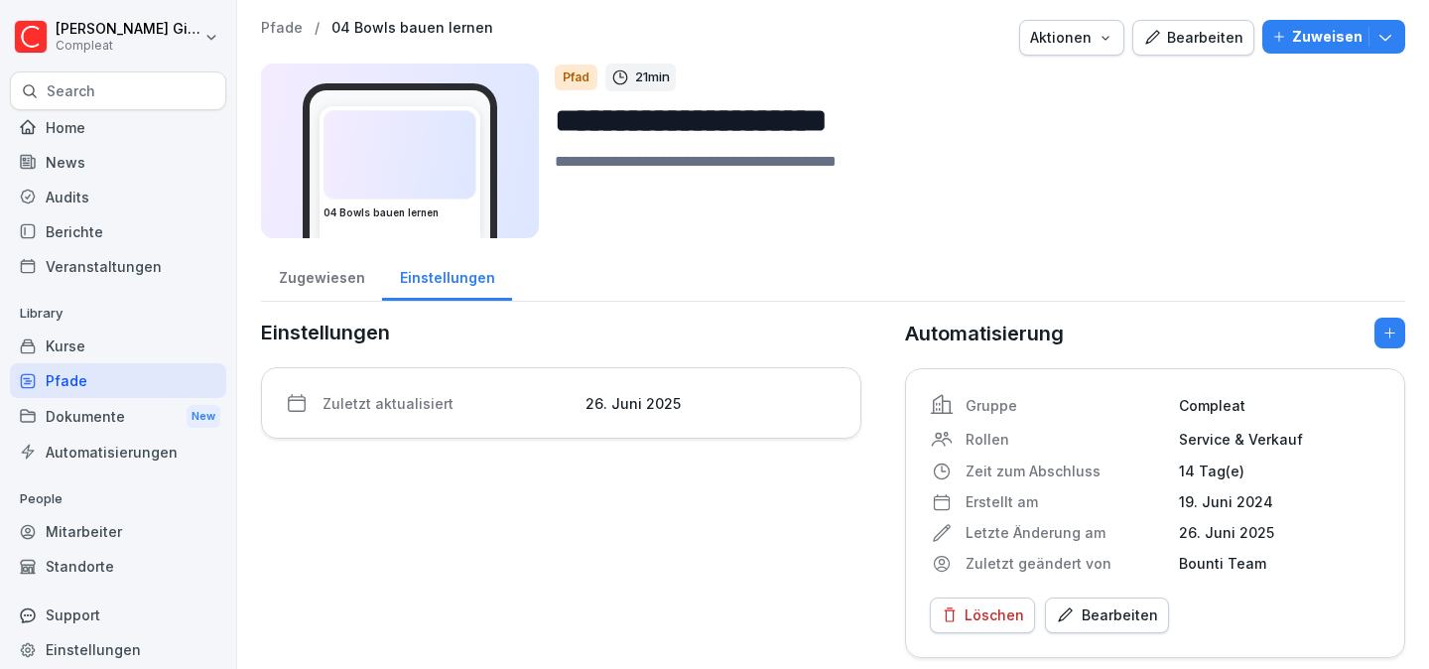
scroll to position [9, 0]
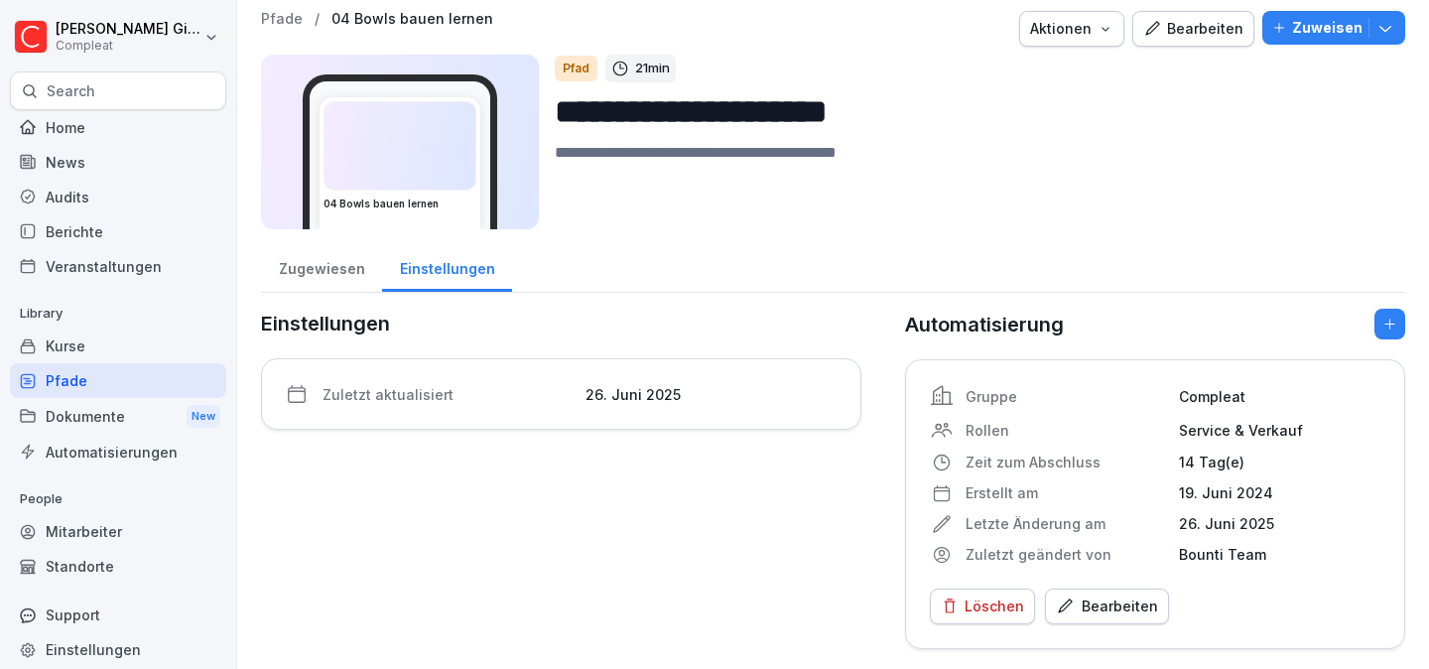
click at [1107, 629] on div "Gruppe Compleat Rollen Service & Verkauf Zeit zum Abschluss 14 Tag(e) Erstellt …" at bounding box center [1155, 504] width 500 height 290
click at [1126, 604] on div "Bearbeiten" at bounding box center [1107, 606] width 102 height 22
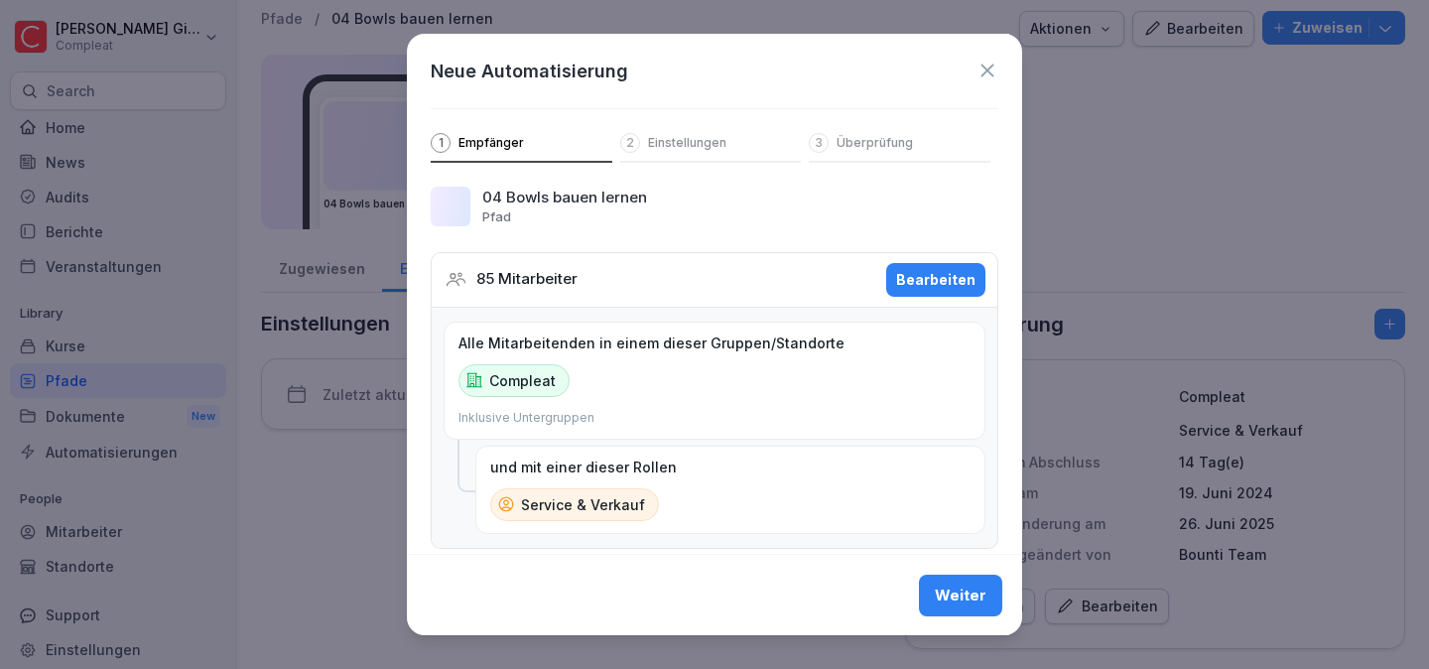
click at [924, 263] on button "Bearbeiten" at bounding box center [935, 280] width 99 height 34
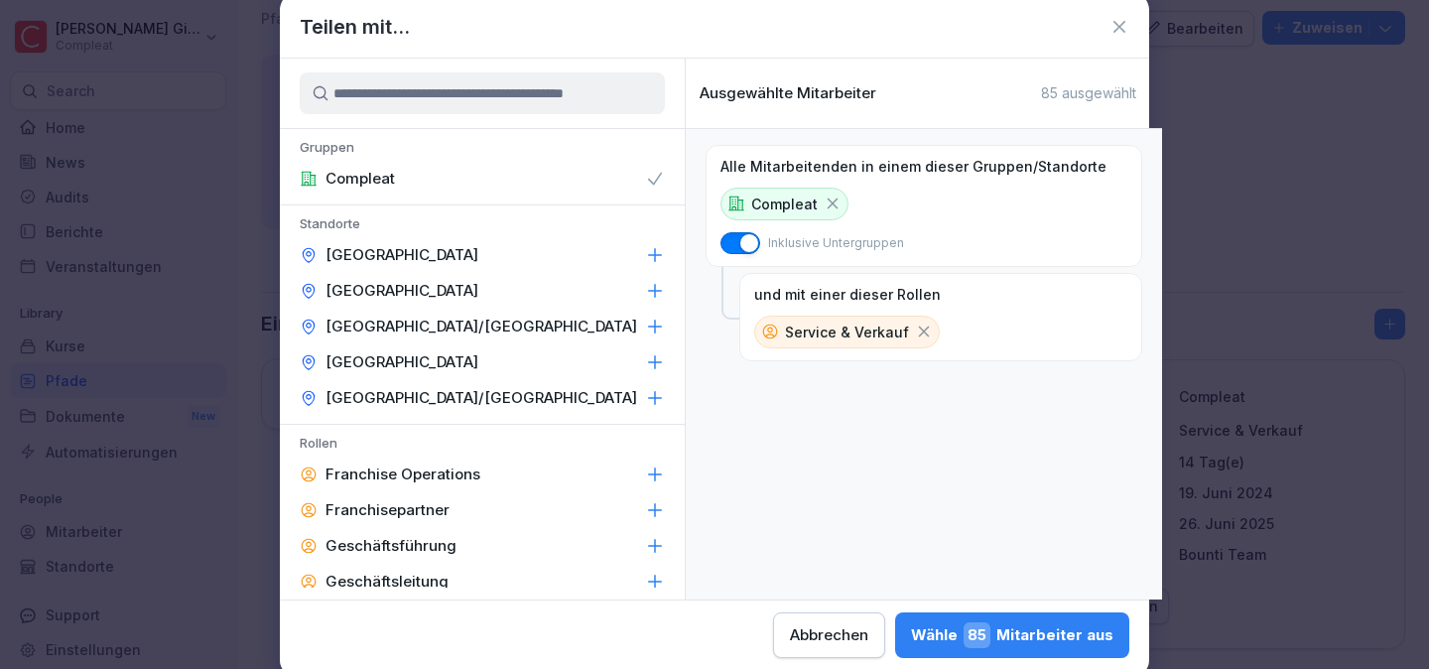
click at [903, 340] on div "Service & Verkauf" at bounding box center [847, 332] width 186 height 33
click at [915, 336] on icon at bounding box center [924, 331] width 18 height 18
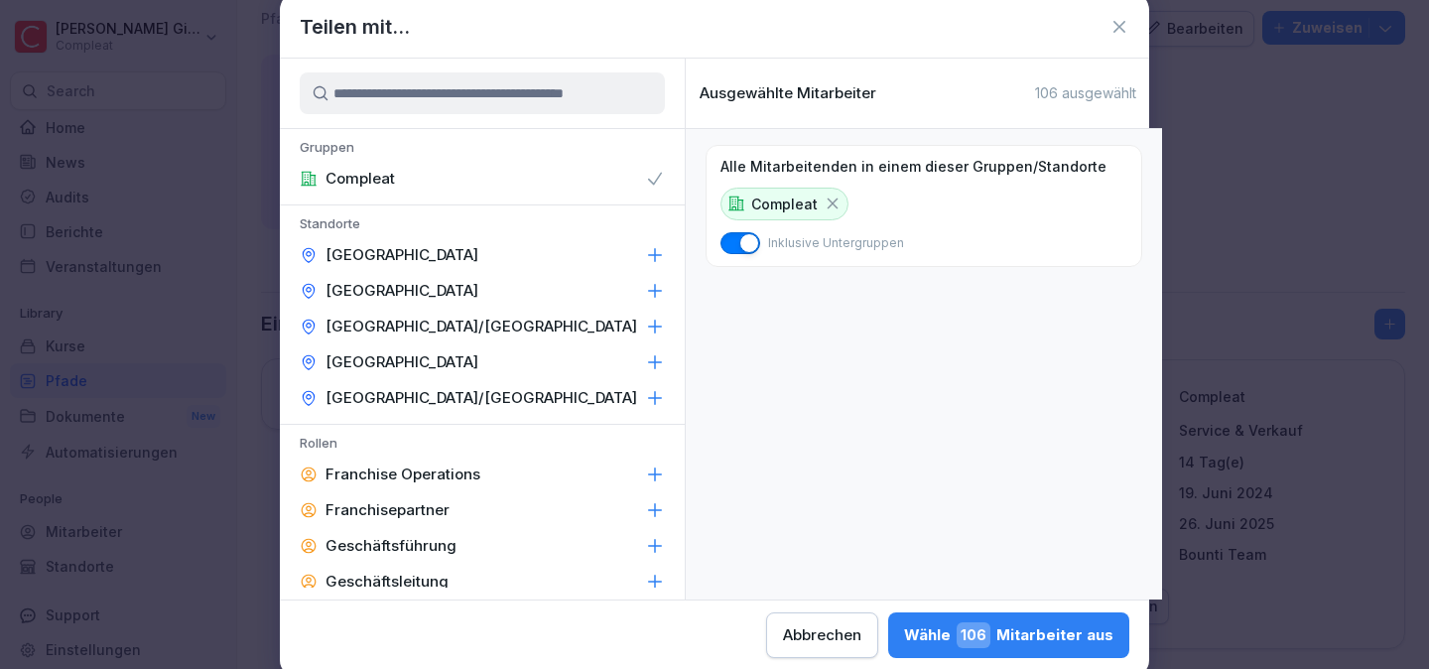
click at [1020, 637] on div "Wähle 106 Mitarbeiter aus" at bounding box center [1008, 635] width 209 height 26
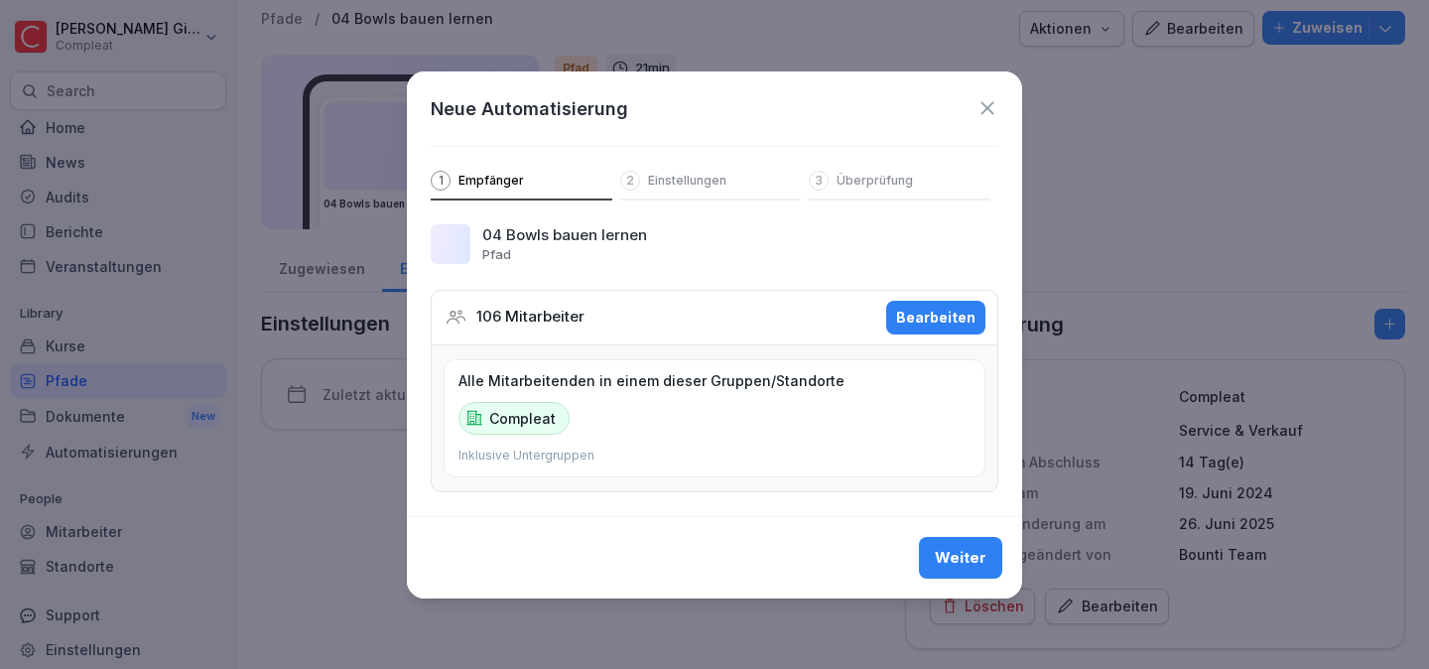
click at [946, 547] on div "Weiter" at bounding box center [961, 558] width 52 height 22
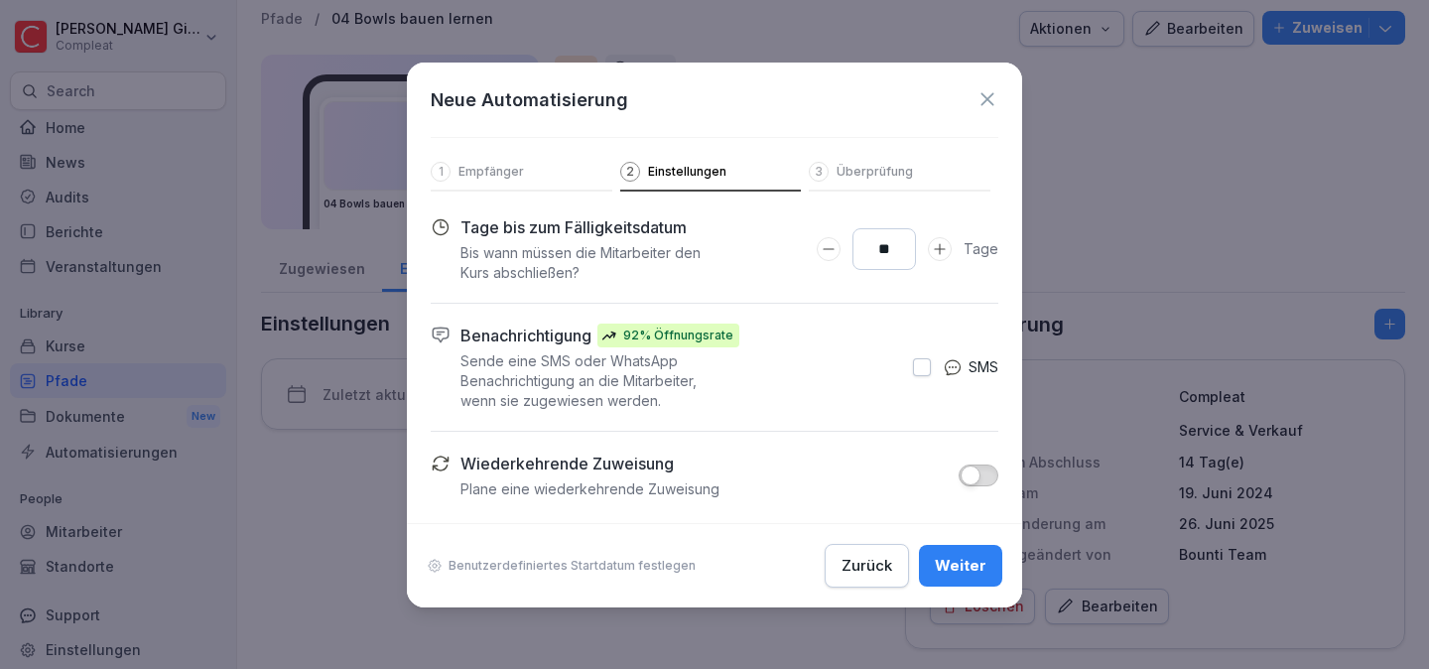
click at [968, 568] on div "Weiter" at bounding box center [961, 566] width 52 height 22
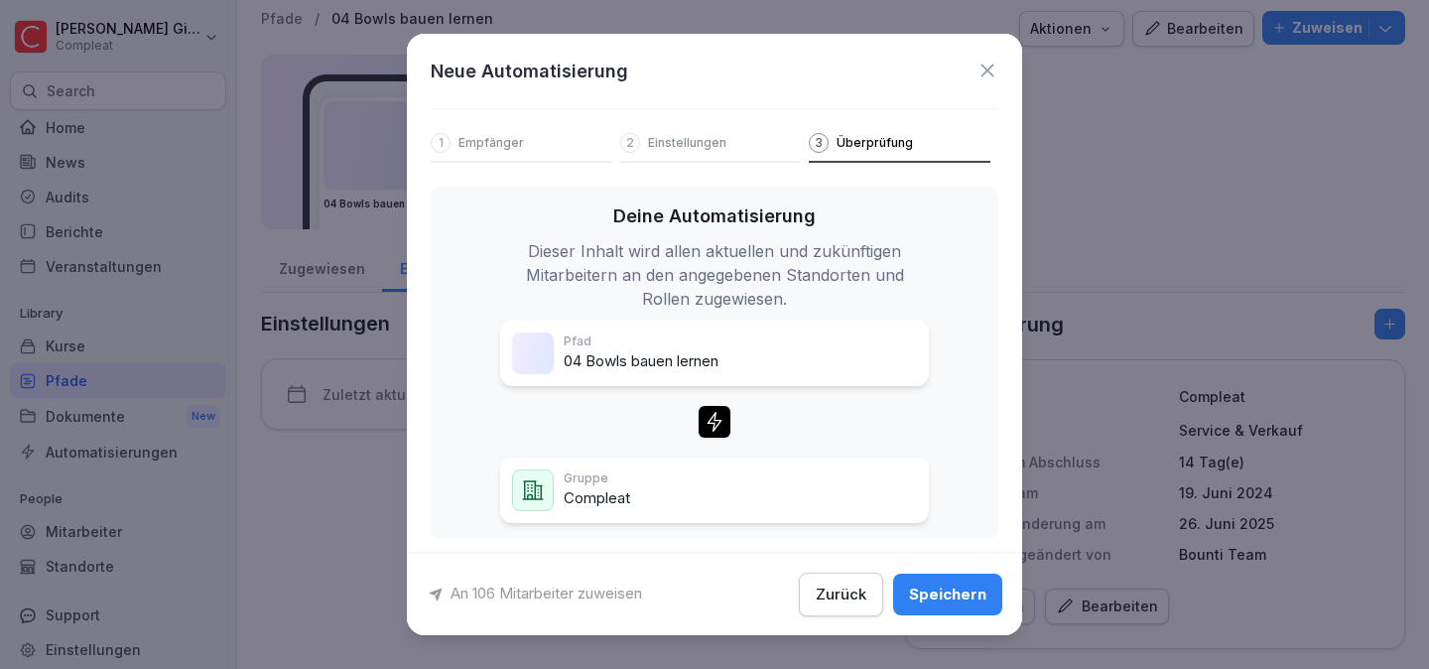
click at [969, 591] on div "Speichern" at bounding box center [947, 593] width 77 height 22
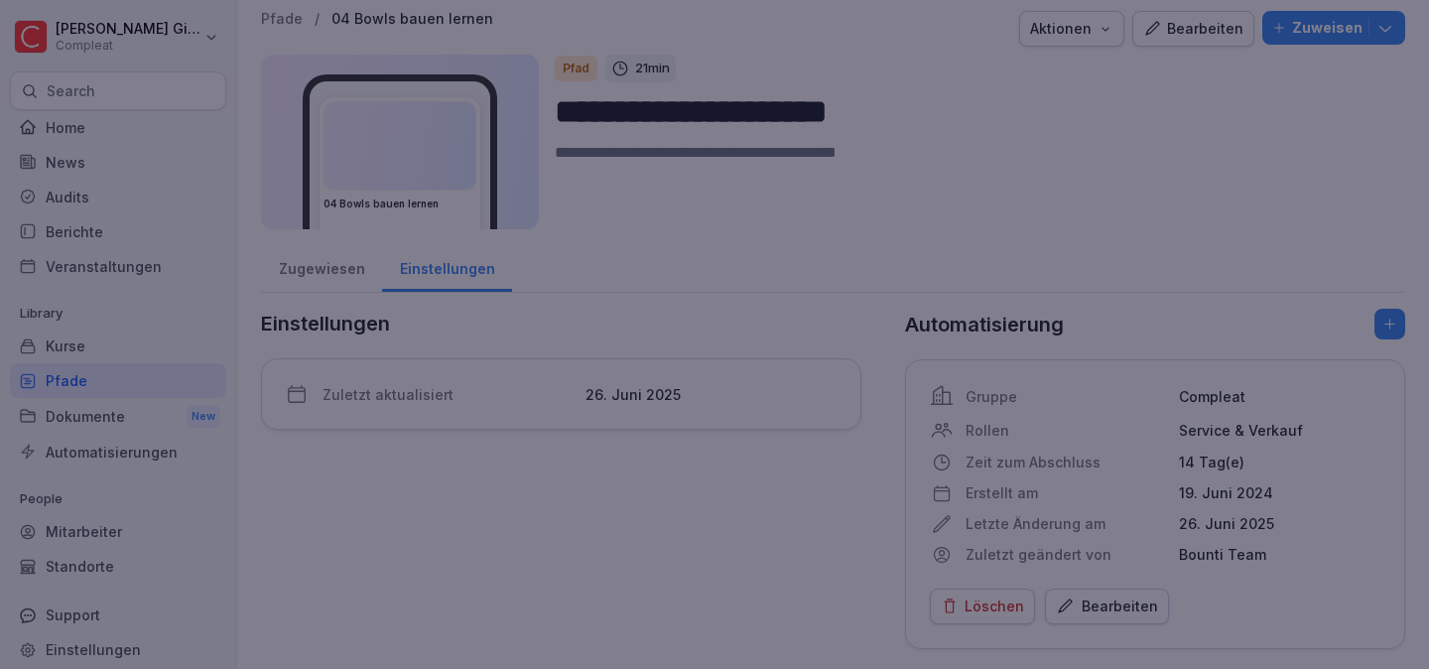
scroll to position [0, 0]
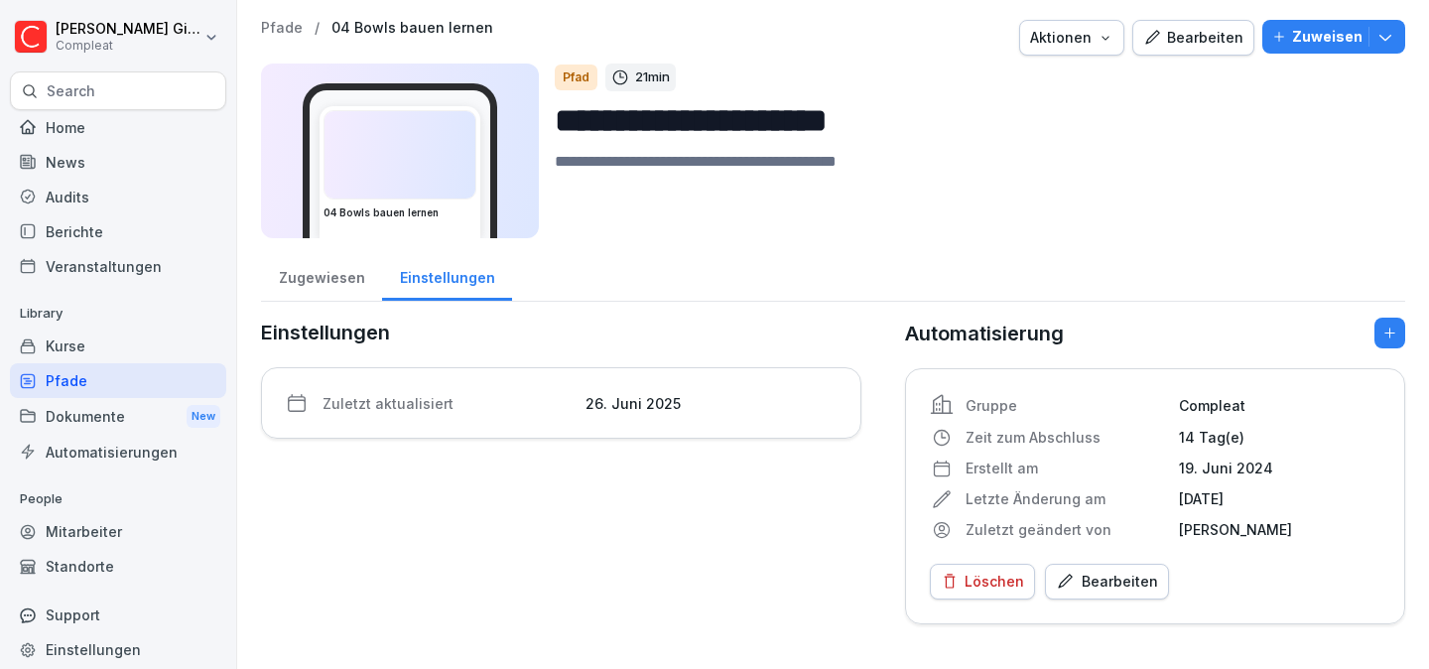
click at [93, 375] on div "Pfade" at bounding box center [118, 380] width 216 height 35
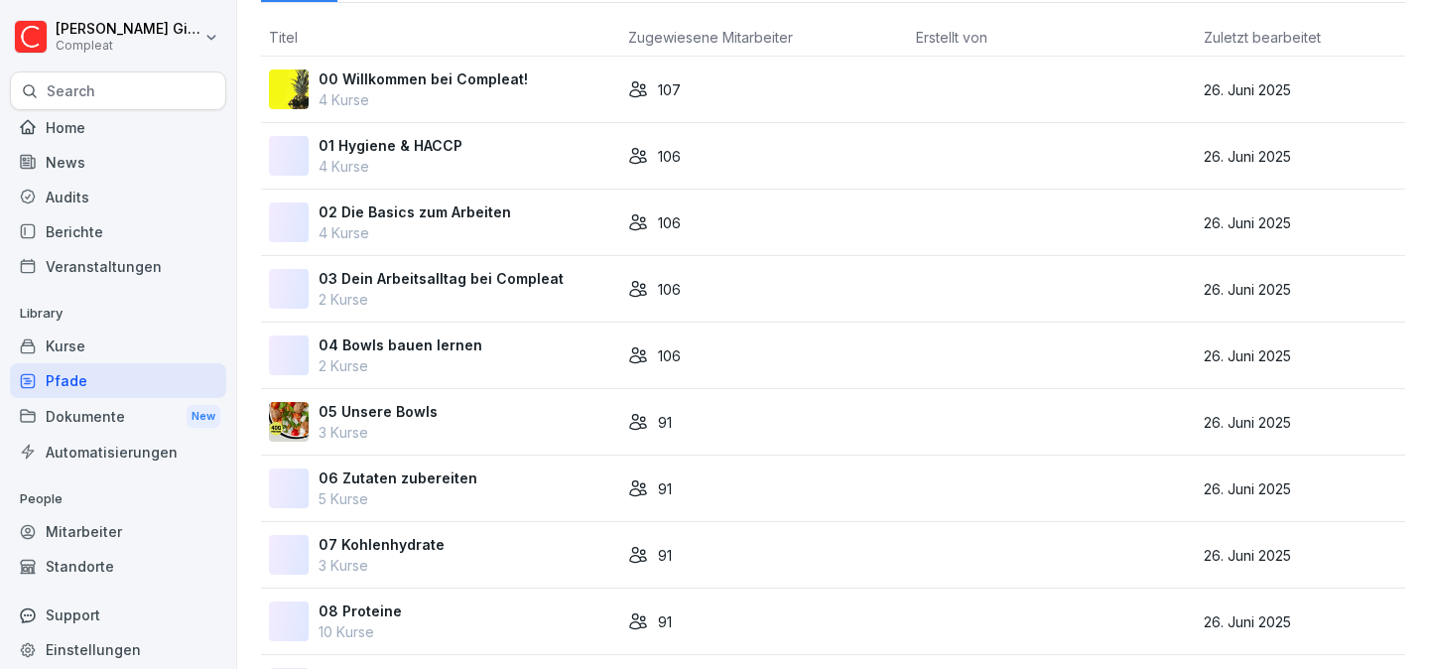
scroll to position [140, 0]
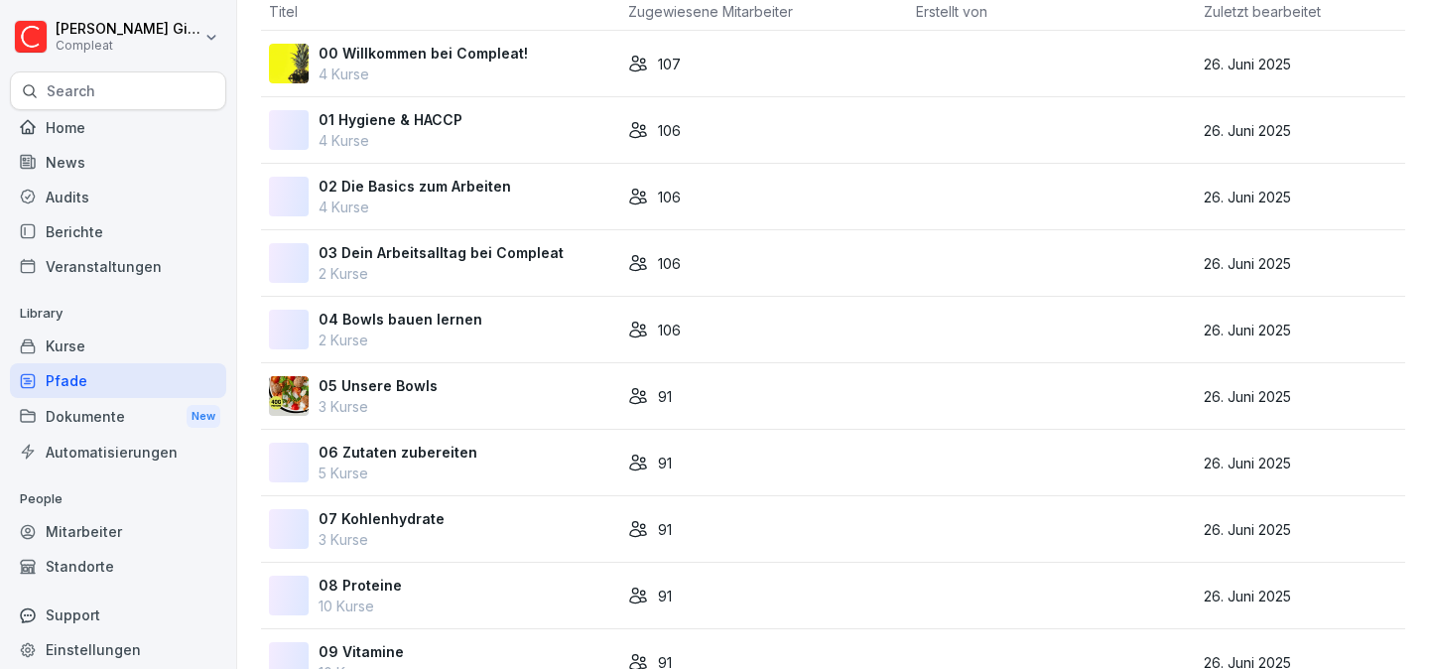
click at [472, 398] on div "05 Unsere Bowls 3 Kurse" at bounding box center [440, 396] width 343 height 42
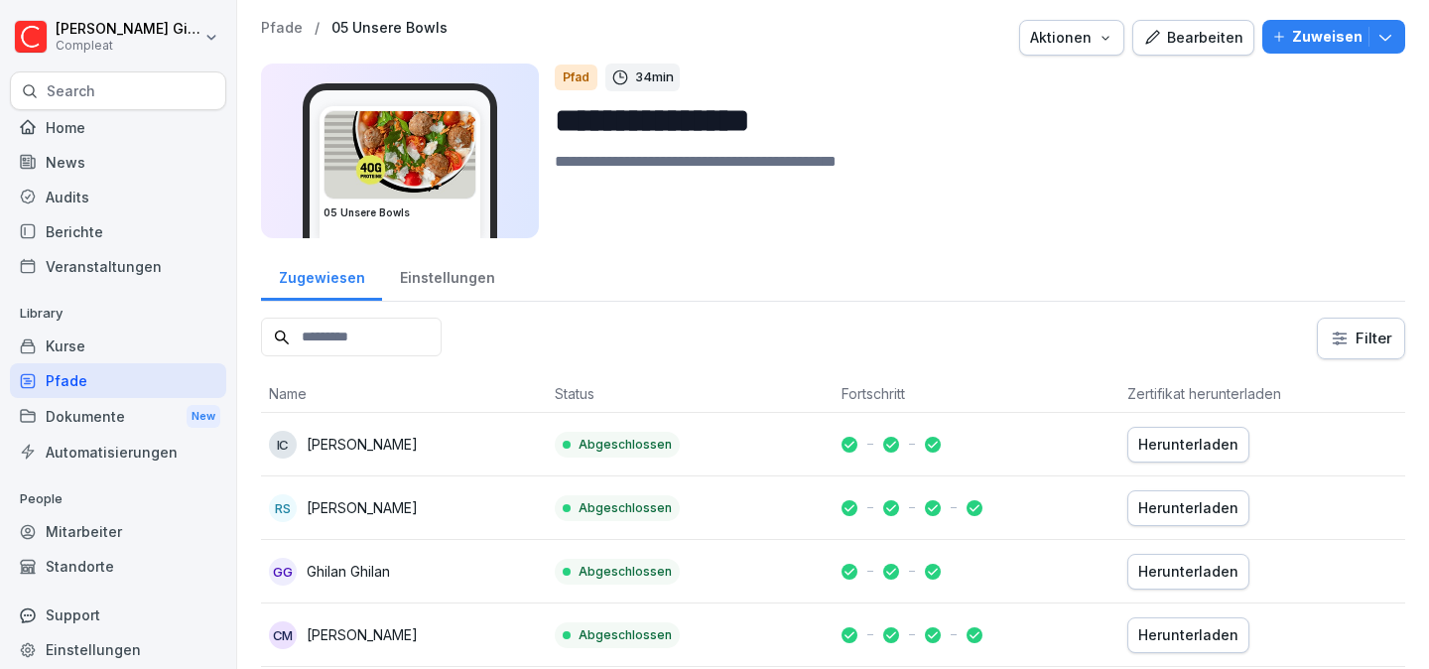
click at [457, 273] on div "Einstellungen" at bounding box center [447, 275] width 130 height 51
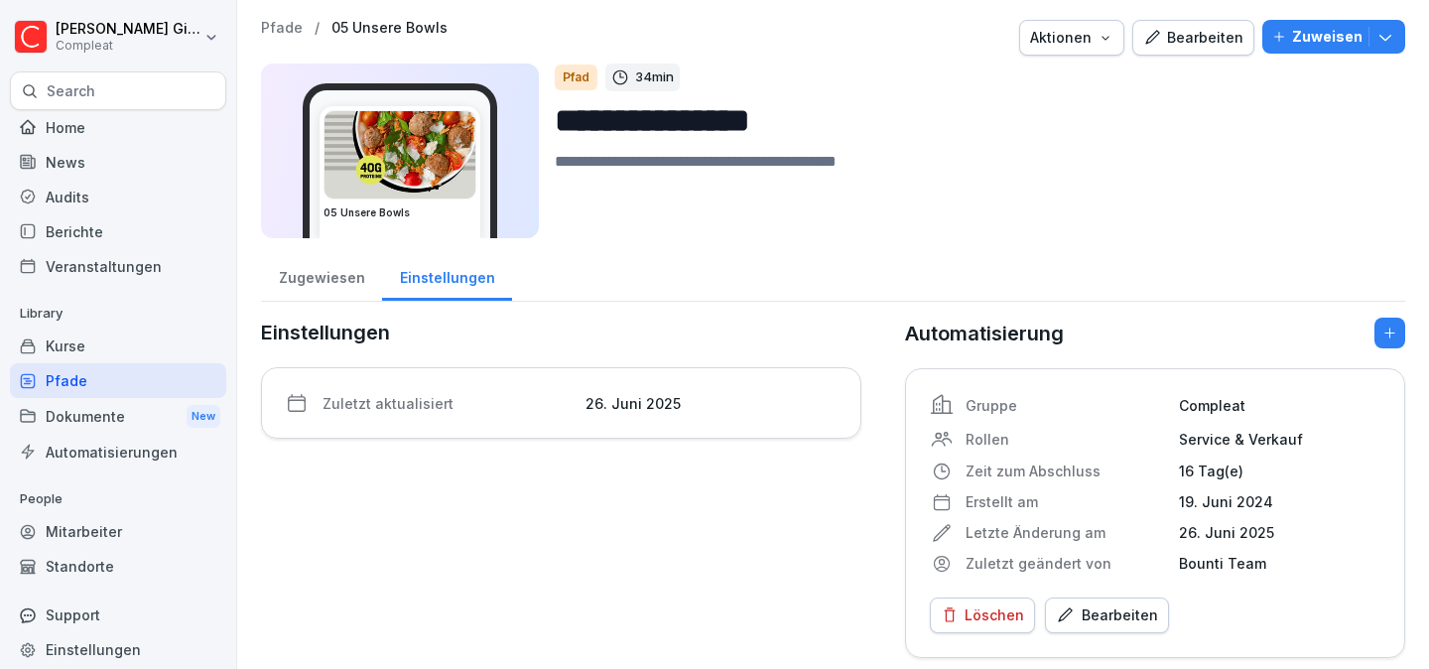
click at [1126, 598] on button "Bearbeiten" at bounding box center [1107, 615] width 124 height 36
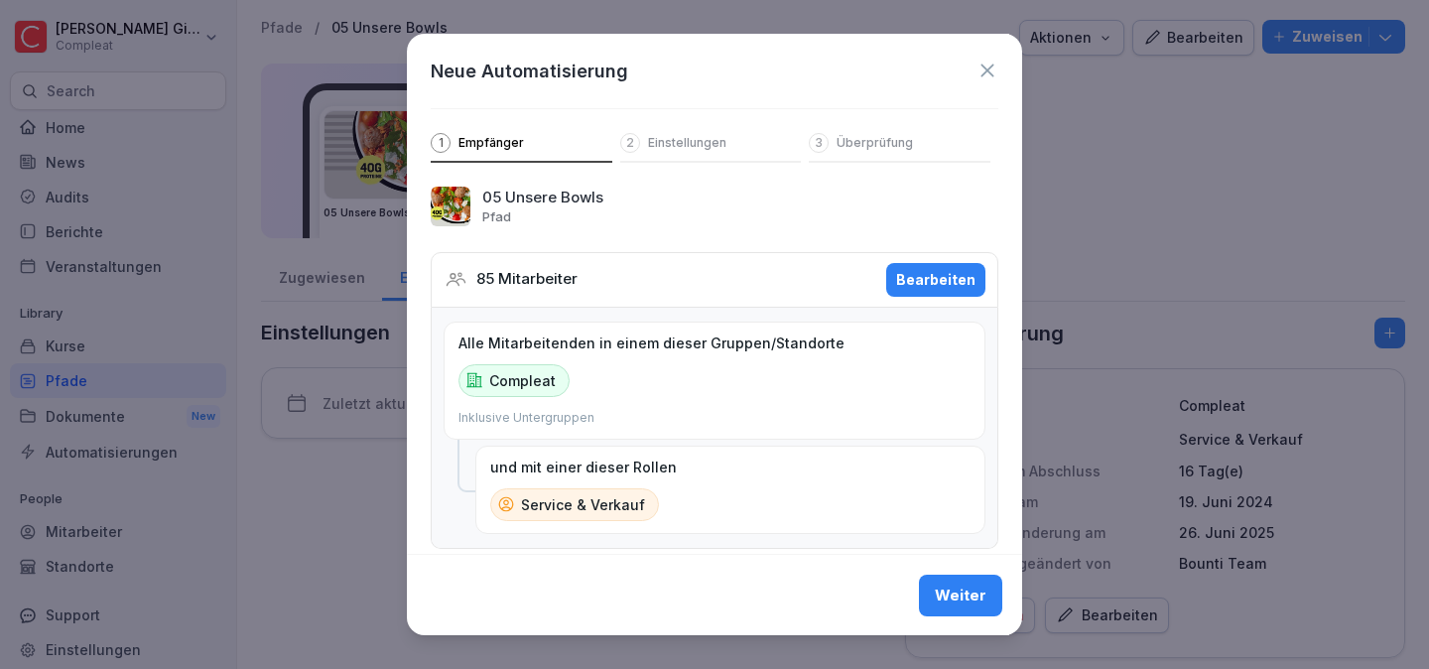
click at [933, 280] on div "Bearbeiten" at bounding box center [935, 280] width 79 height 22
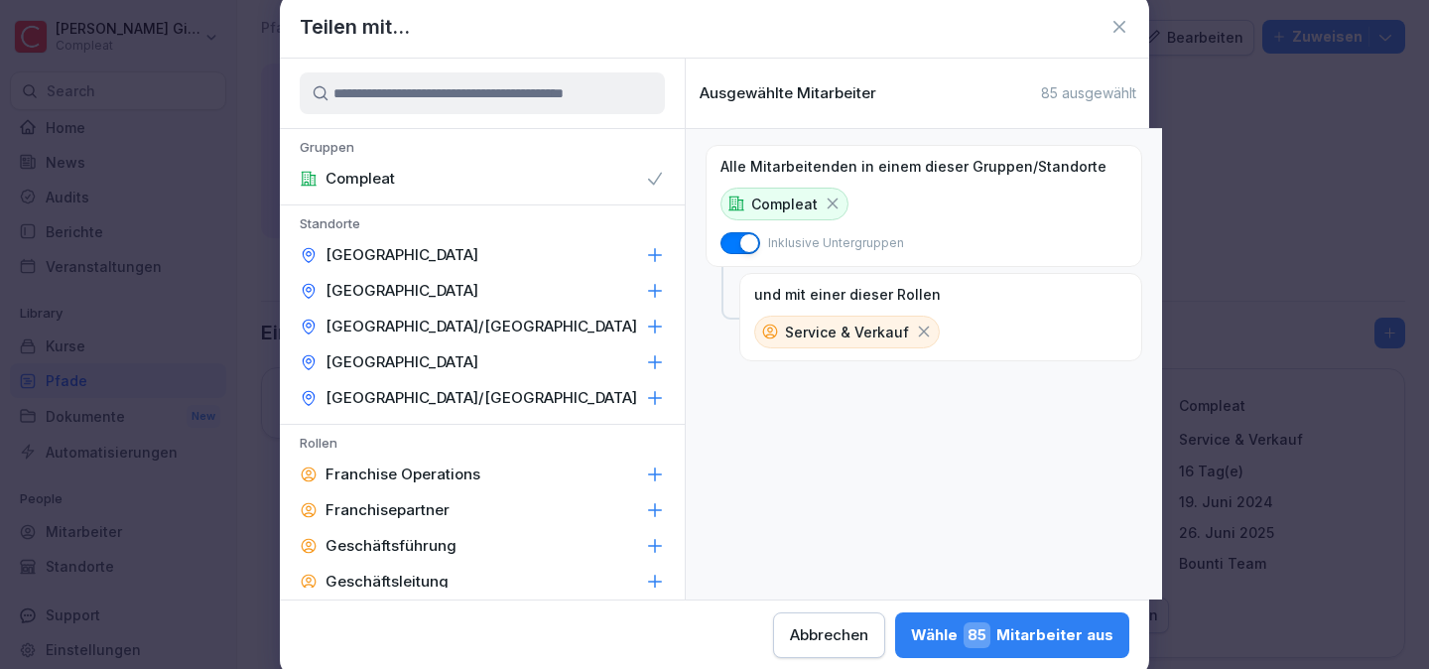
click at [915, 333] on icon at bounding box center [924, 331] width 18 height 18
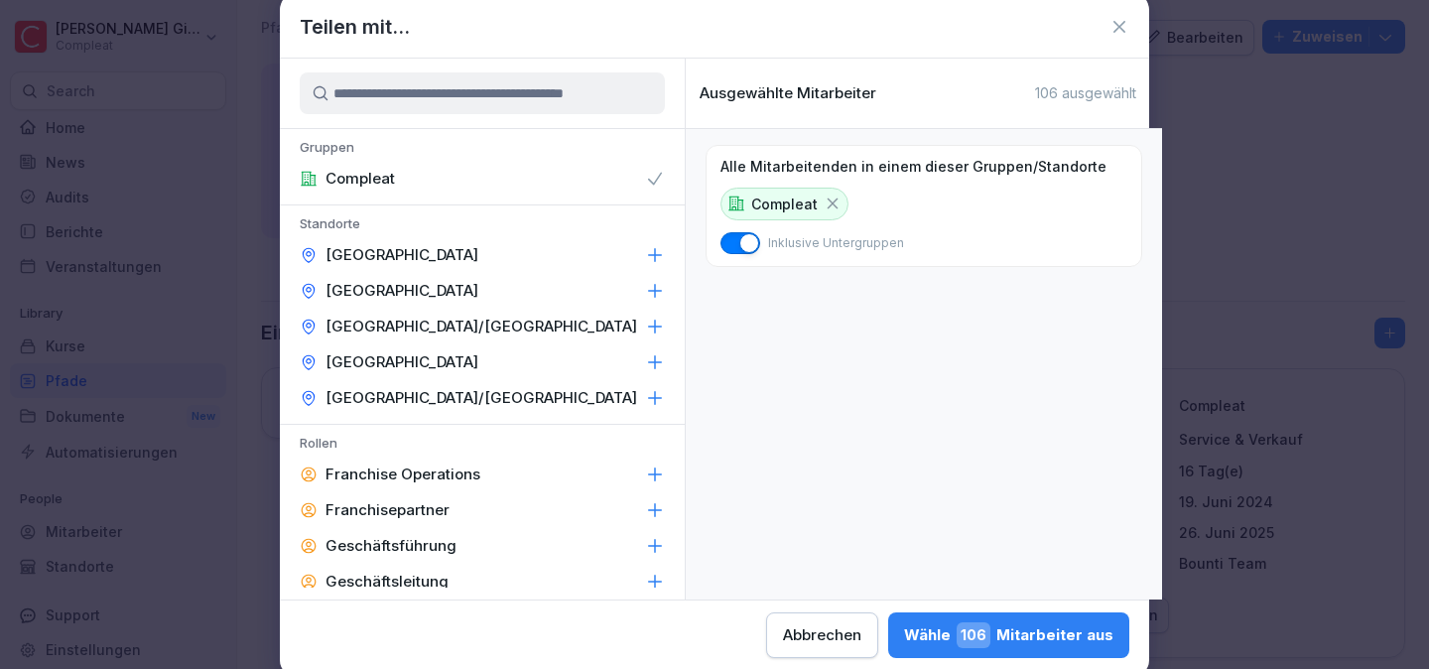
click at [1056, 624] on div "Wähle 106 Mitarbeiter aus" at bounding box center [1008, 635] width 209 height 26
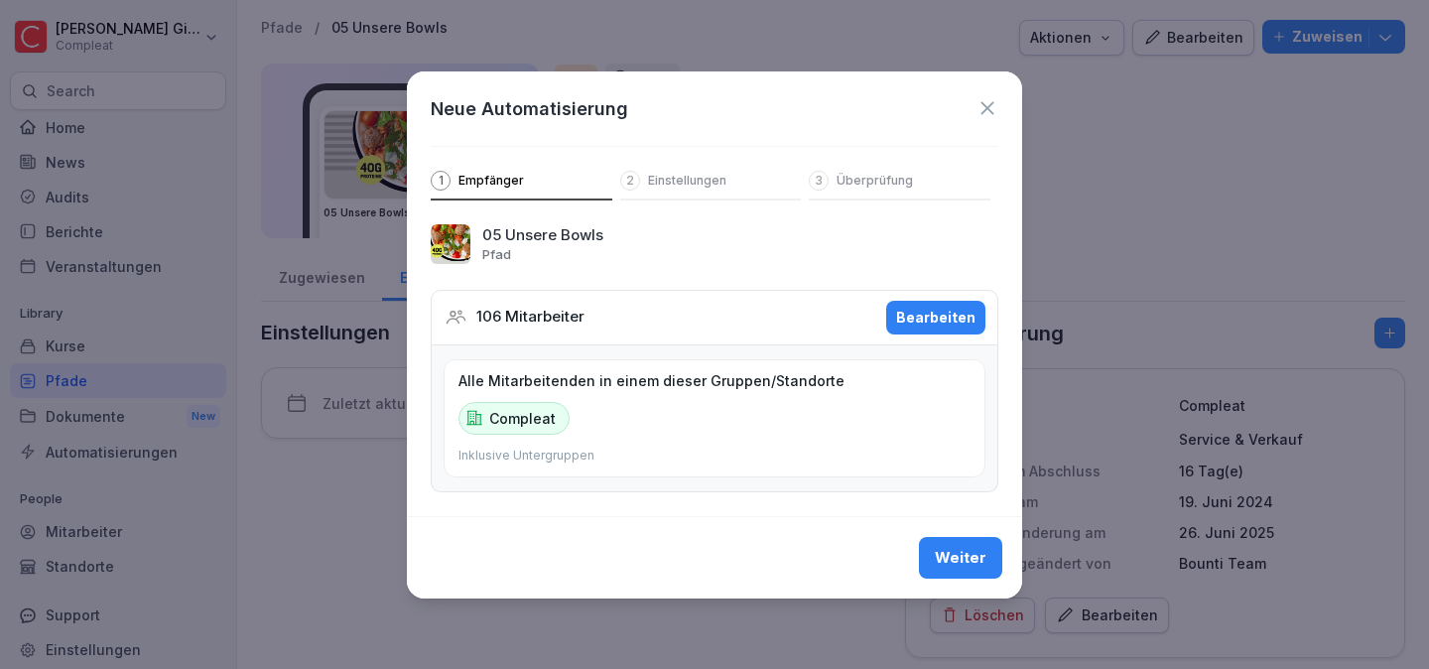
click at [965, 557] on div "Weiter" at bounding box center [961, 558] width 52 height 22
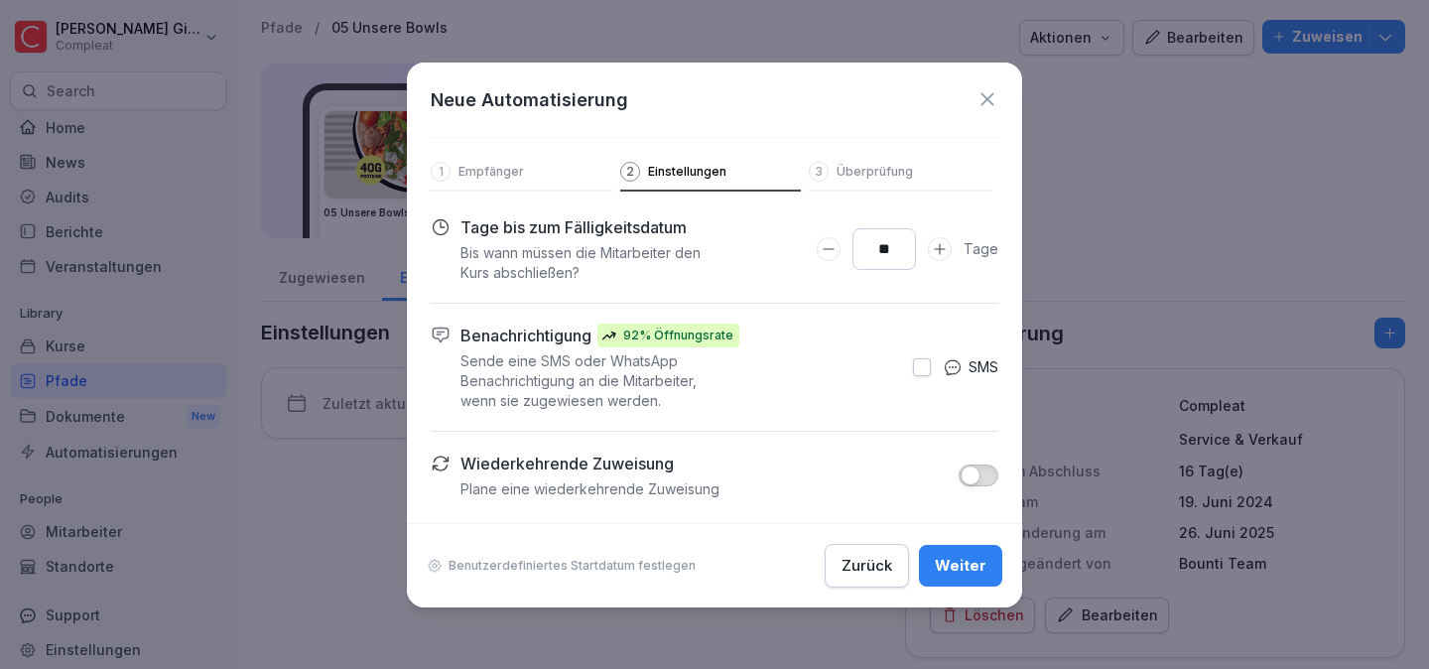
click at [968, 568] on div "Weiter" at bounding box center [961, 566] width 52 height 22
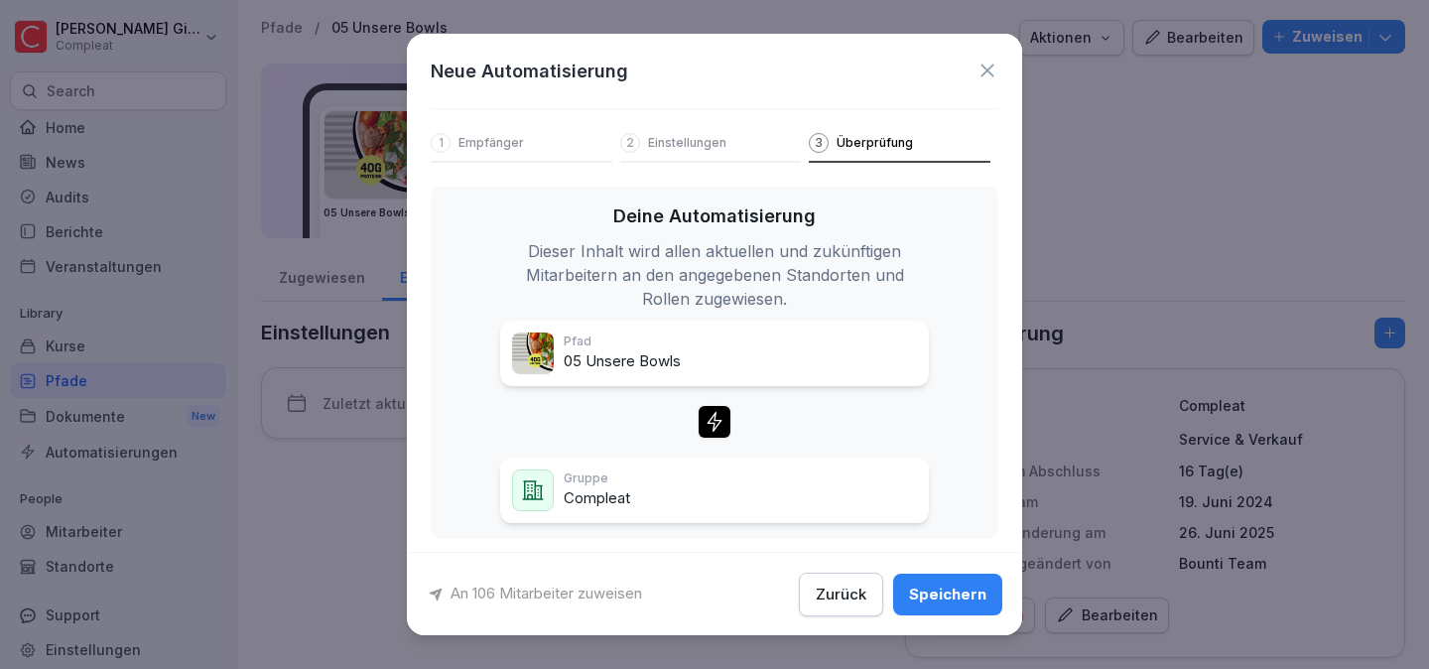
click at [965, 573] on button "Speichern" at bounding box center [947, 593] width 109 height 42
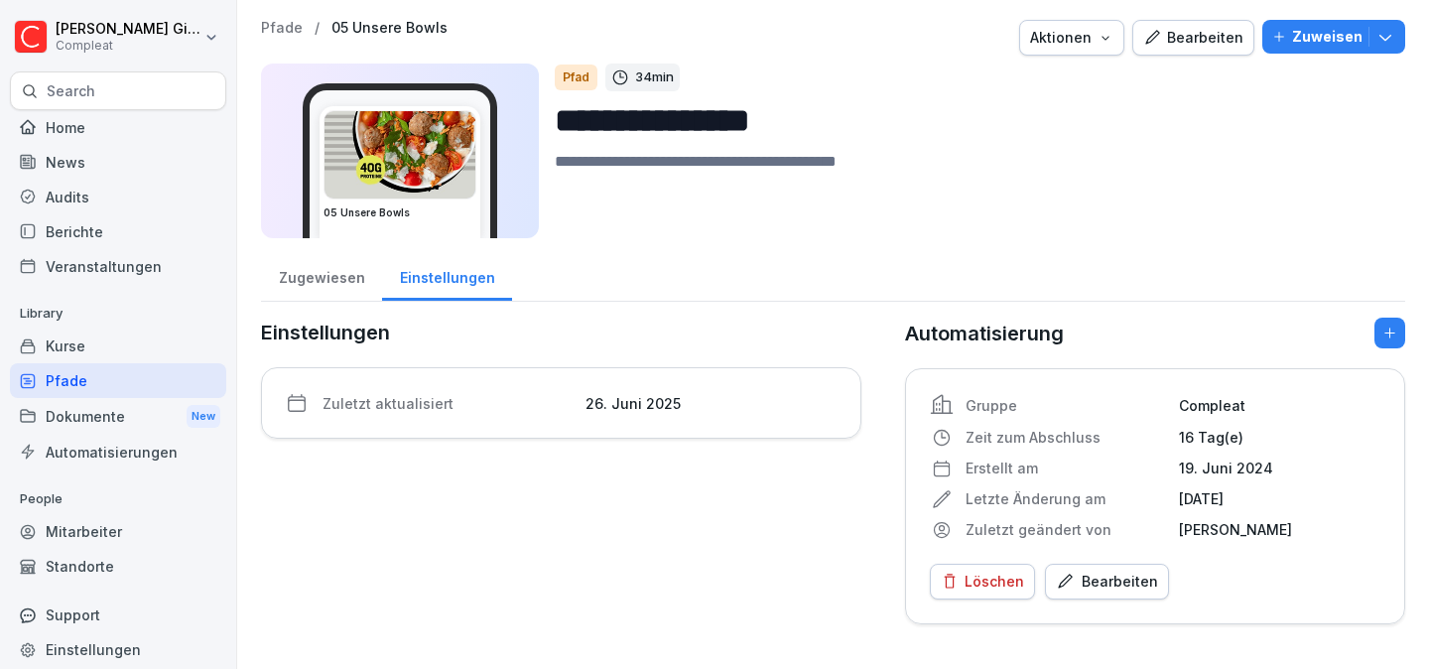
click at [145, 374] on div "Pfade" at bounding box center [118, 380] width 216 height 35
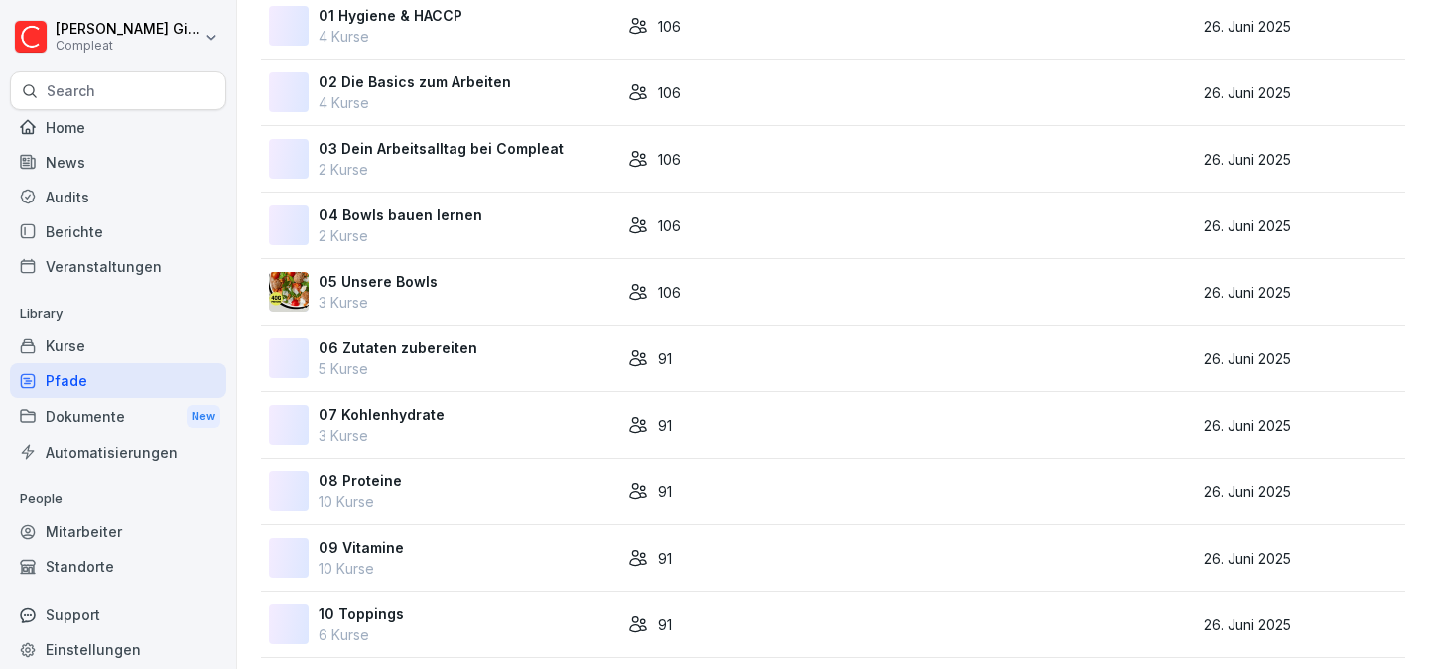
scroll to position [328, 0]
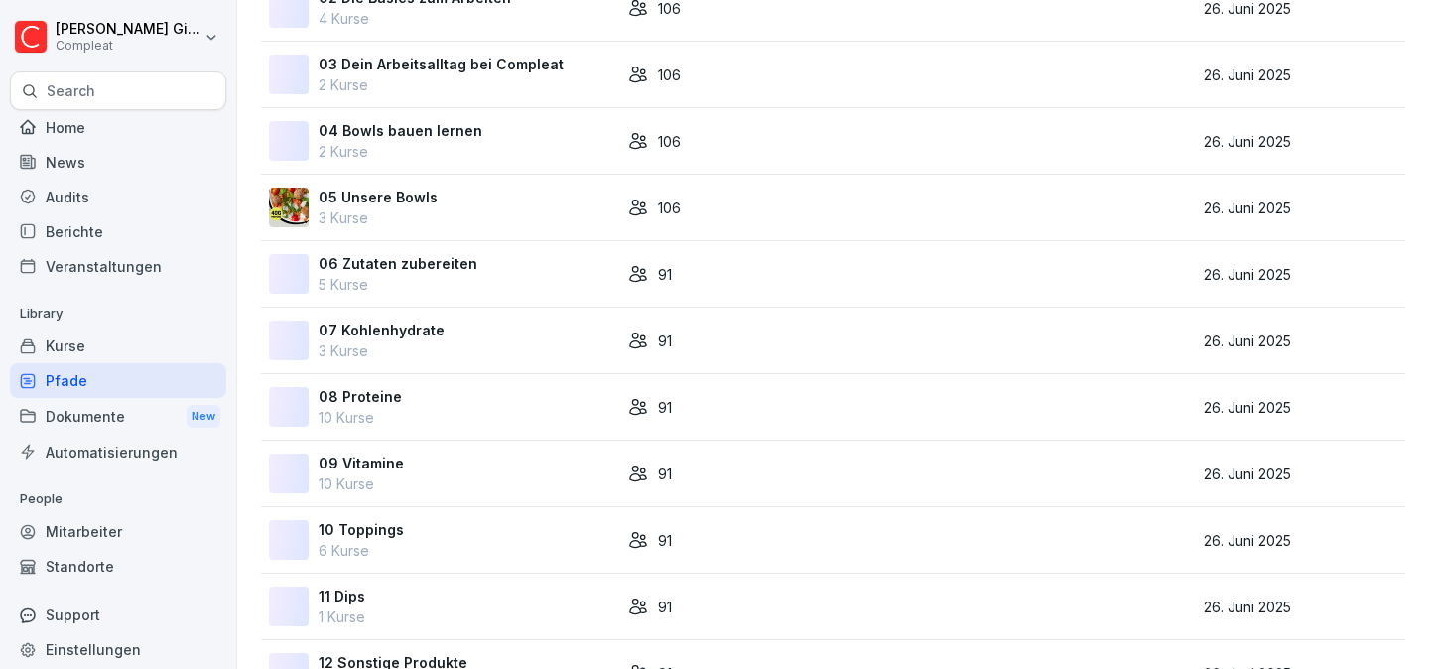
click at [695, 272] on div "91" at bounding box center [764, 274] width 272 height 21
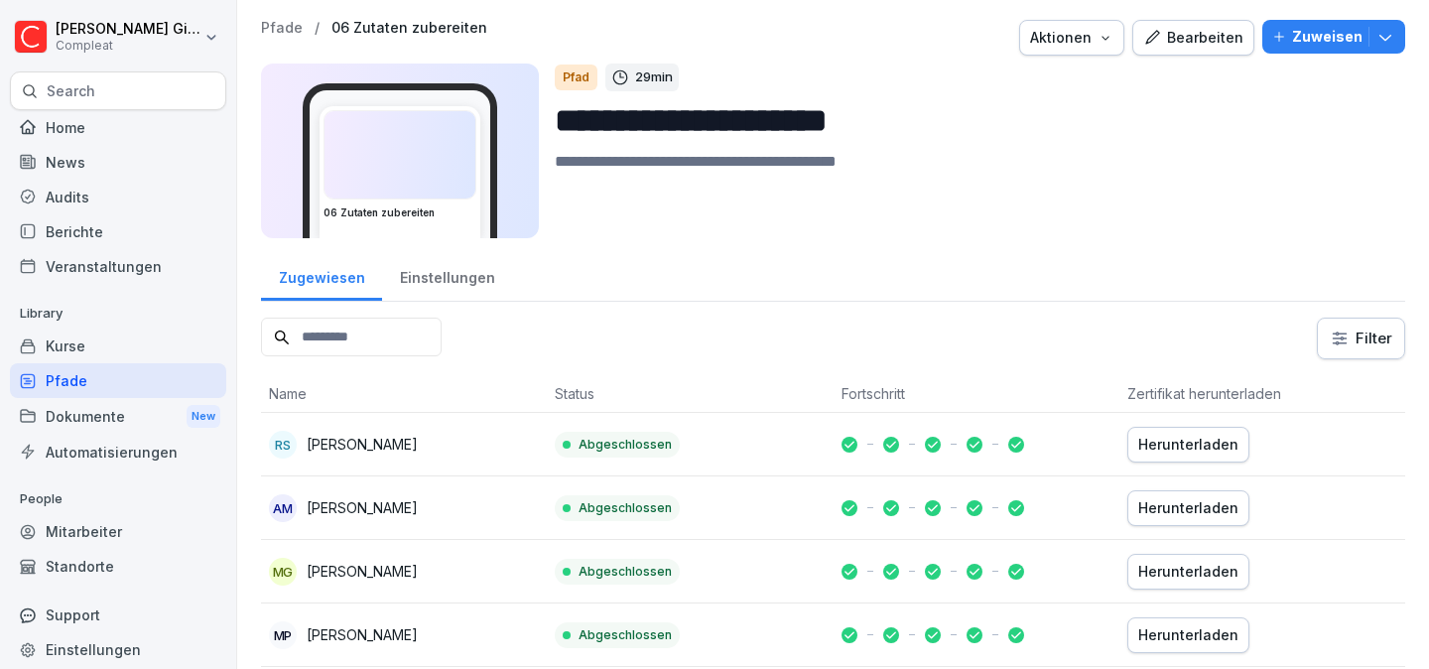
click at [471, 283] on div "Einstellungen" at bounding box center [447, 275] width 130 height 51
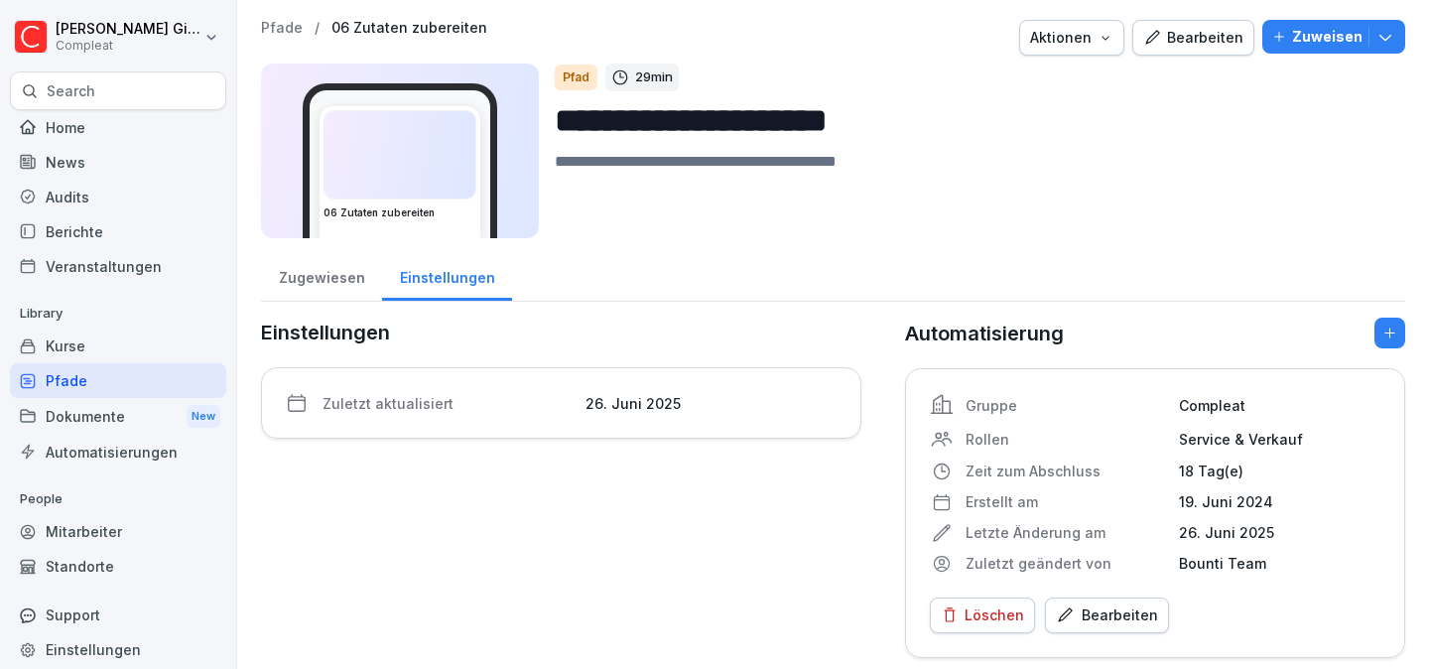
click at [1125, 611] on div "Bearbeiten" at bounding box center [1107, 615] width 102 height 22
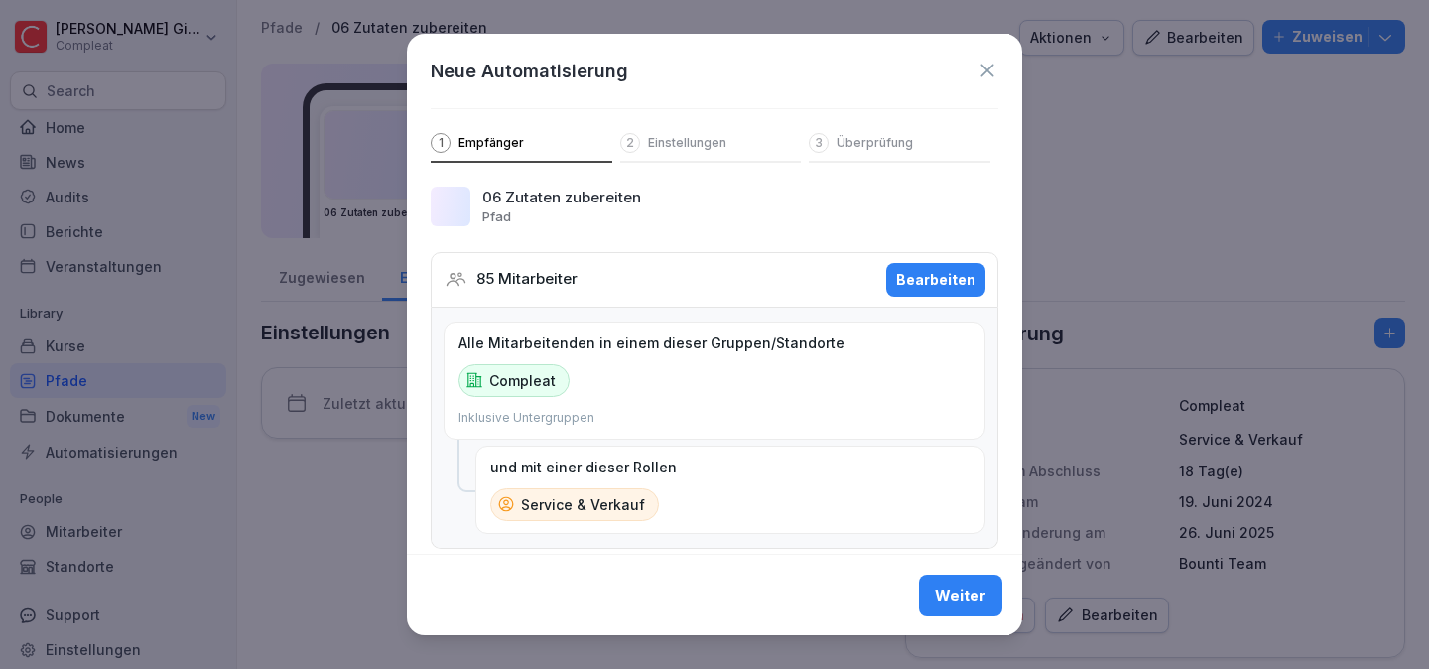
click at [936, 295] on button "Bearbeiten" at bounding box center [935, 280] width 99 height 34
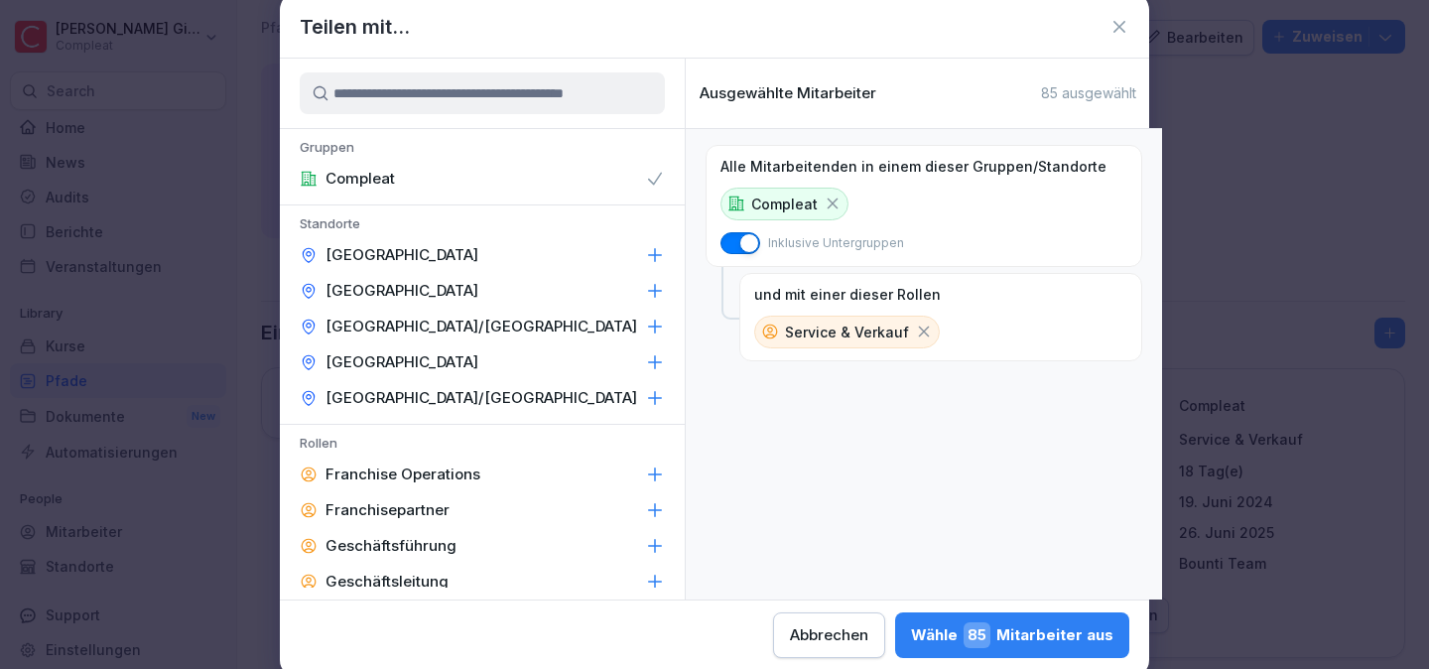
click at [915, 331] on icon at bounding box center [924, 331] width 18 height 18
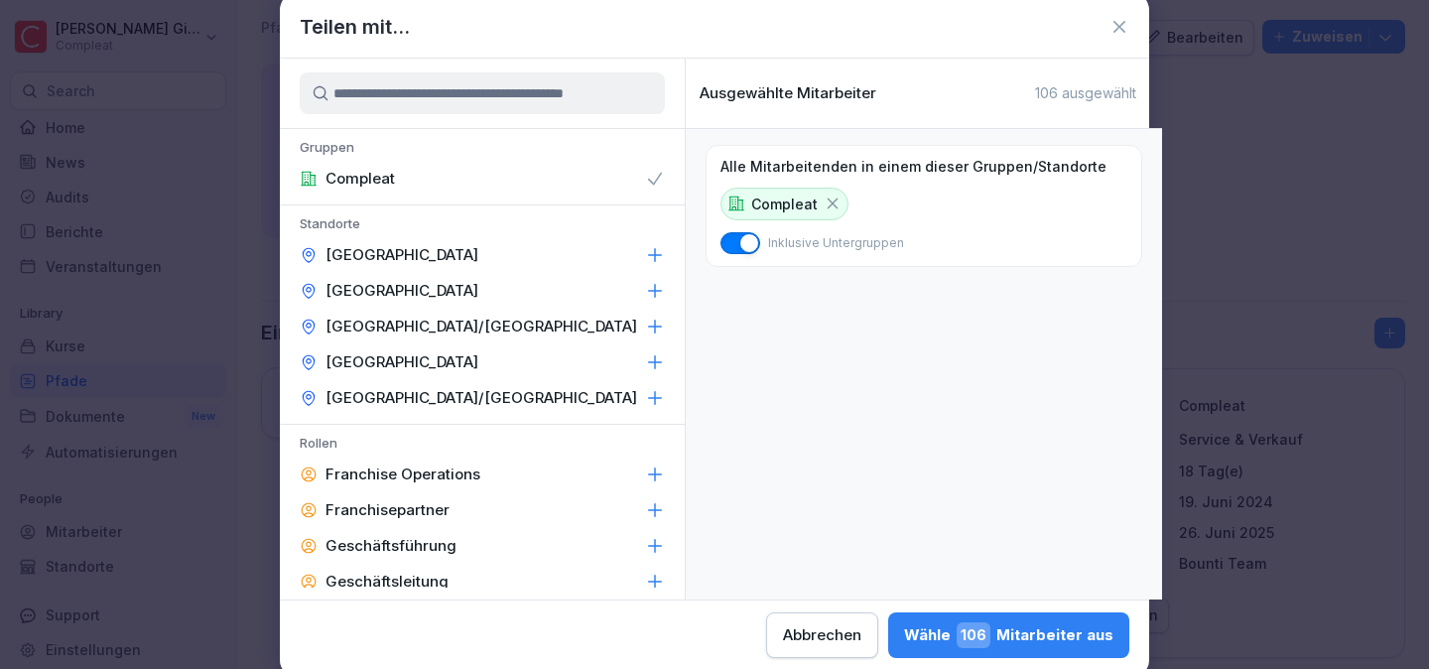
click at [1059, 641] on div "Wähle 106 Mitarbeiter aus" at bounding box center [1008, 635] width 209 height 26
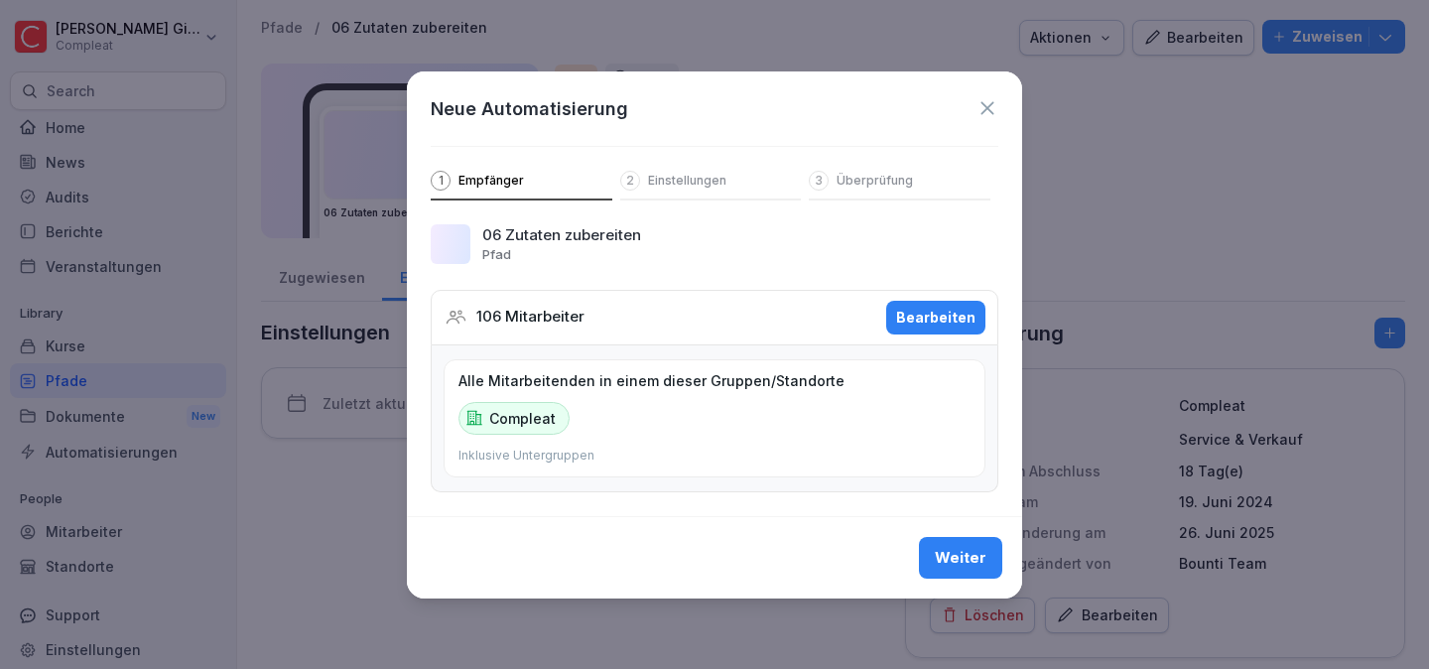
click at [952, 547] on div "Weiter" at bounding box center [961, 558] width 52 height 22
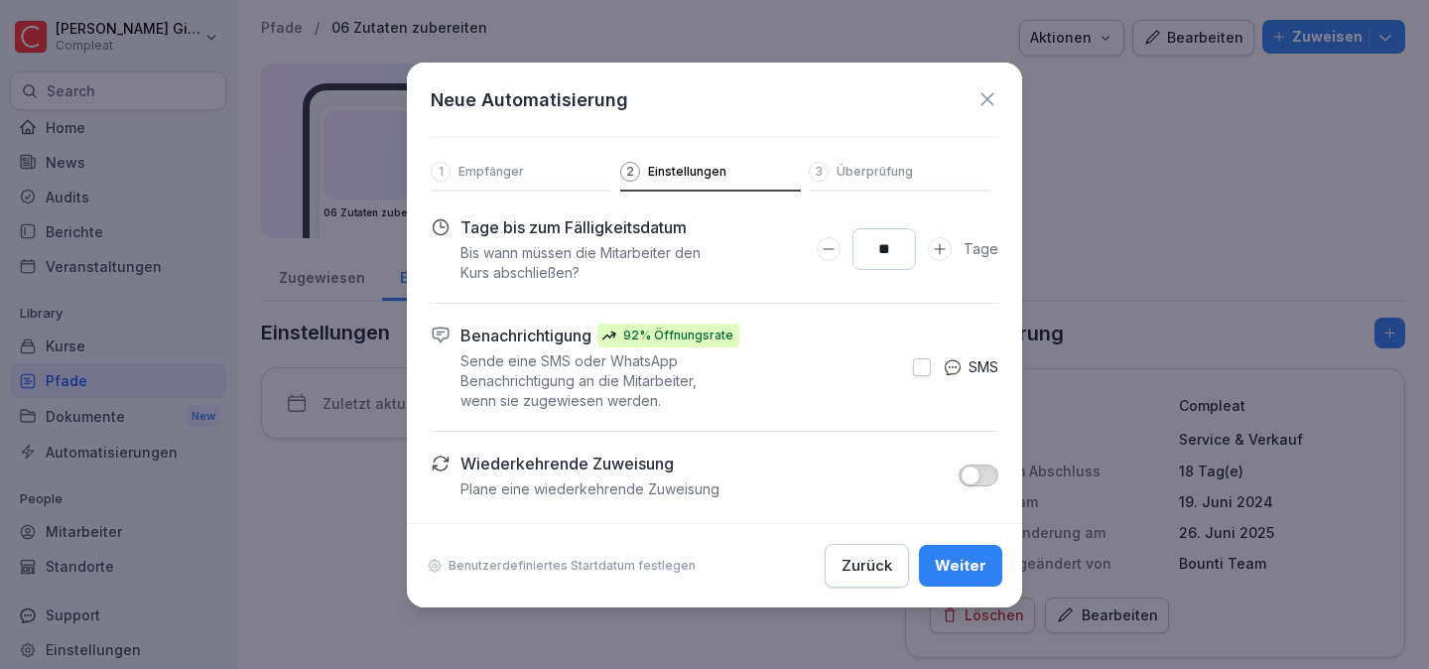
click at [966, 577] on button "Weiter" at bounding box center [960, 566] width 83 height 42
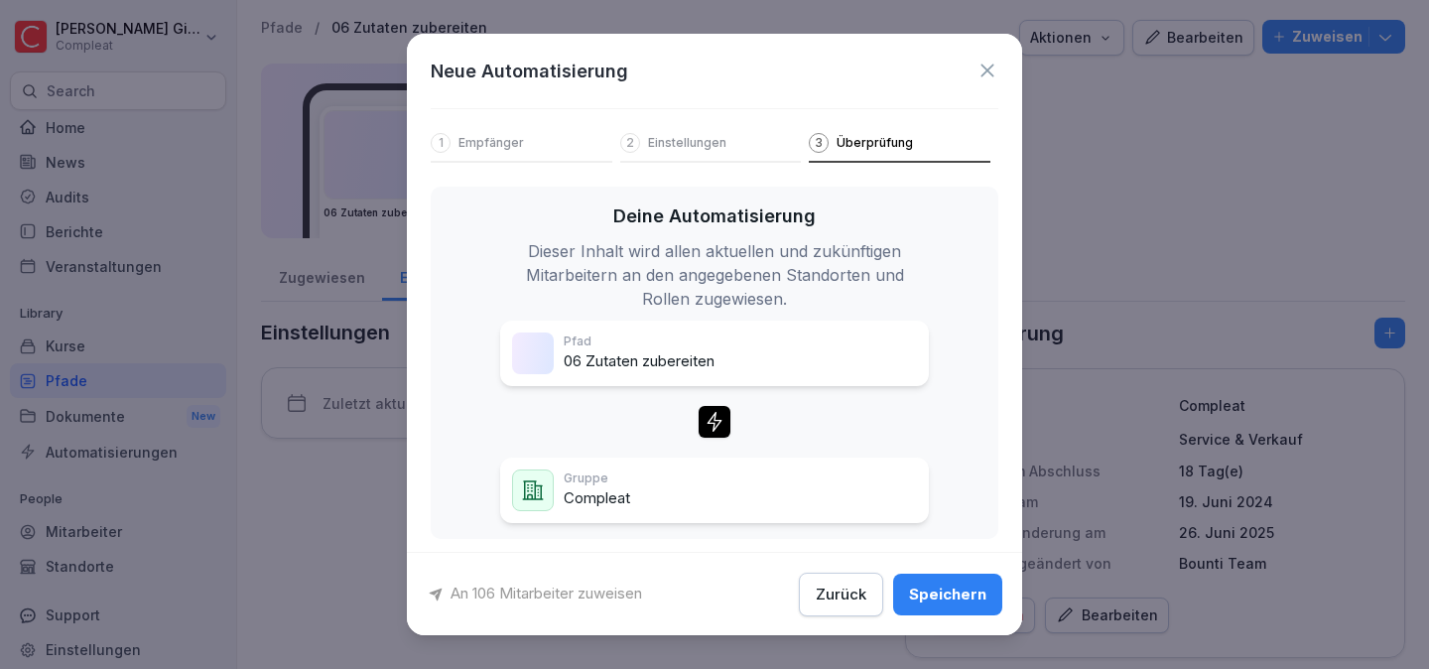
click at [963, 584] on div "Speichern" at bounding box center [947, 593] width 77 height 22
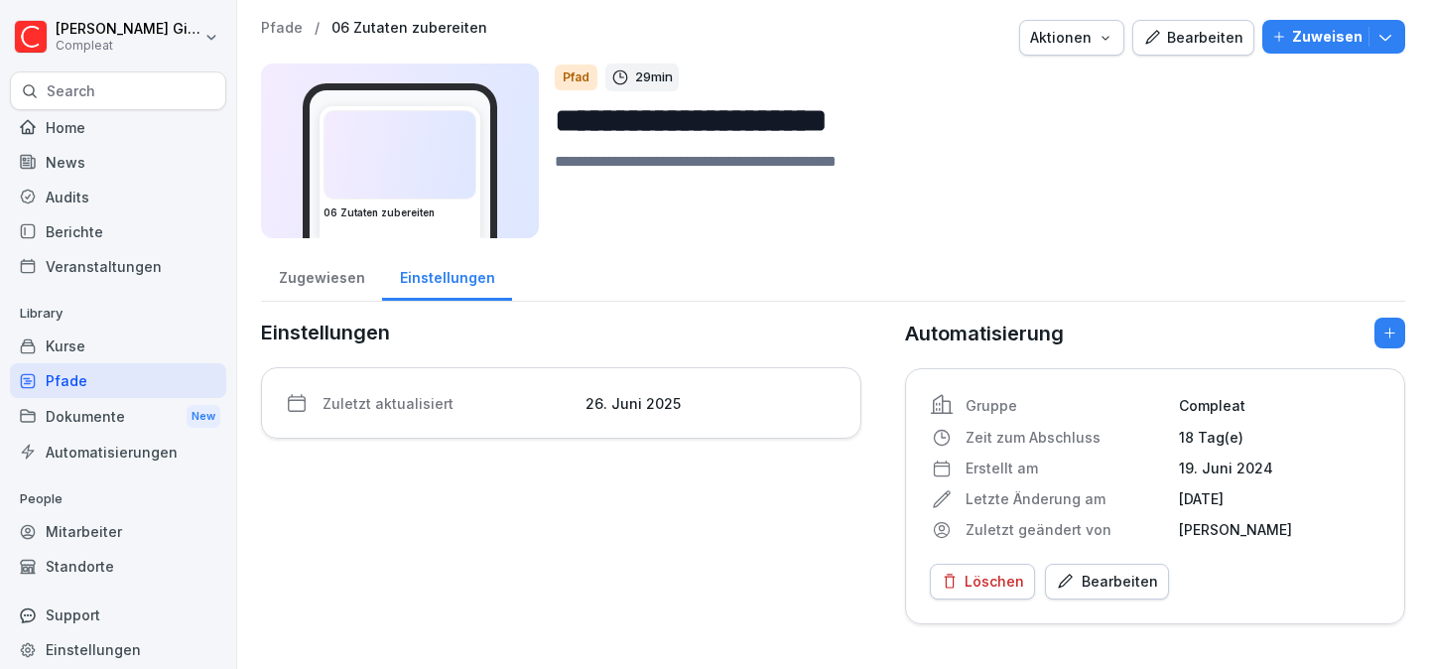
click at [127, 375] on div "Pfade" at bounding box center [118, 380] width 216 height 35
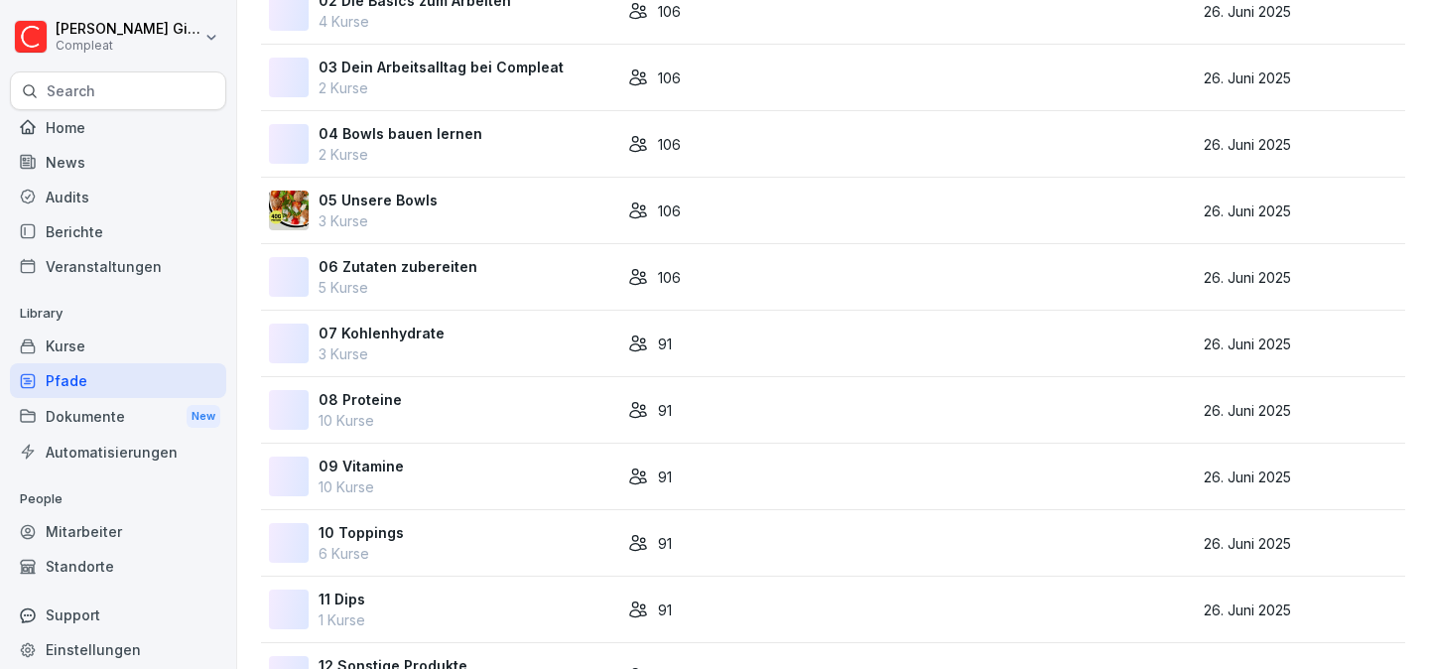
scroll to position [328, 0]
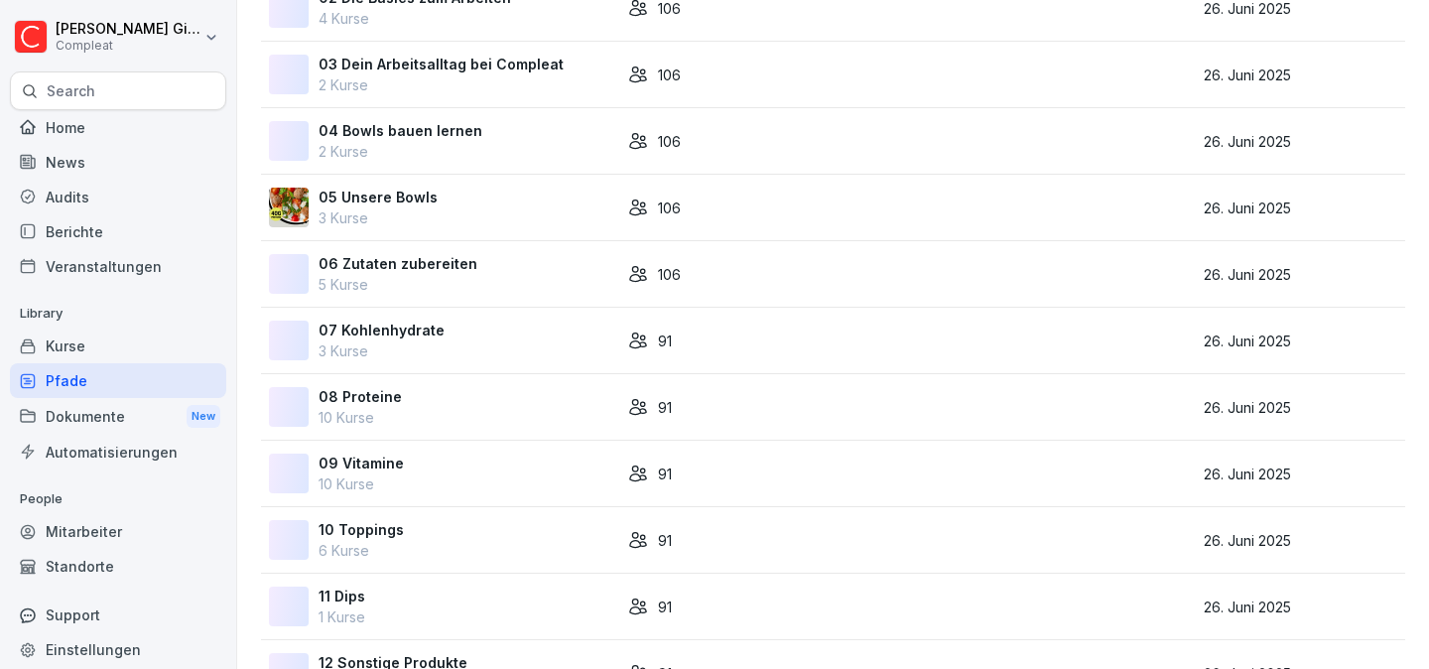
click at [735, 330] on div "91" at bounding box center [764, 340] width 272 height 21
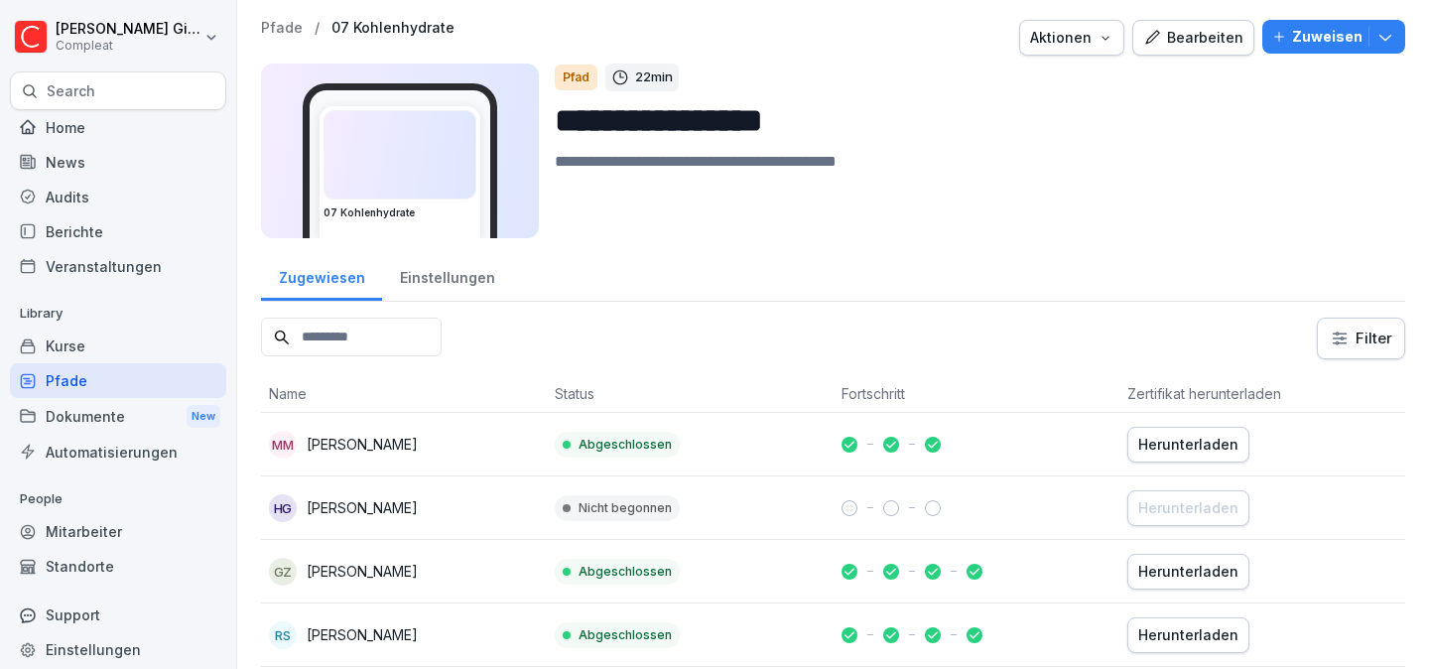
click at [406, 276] on div "Einstellungen" at bounding box center [447, 275] width 130 height 51
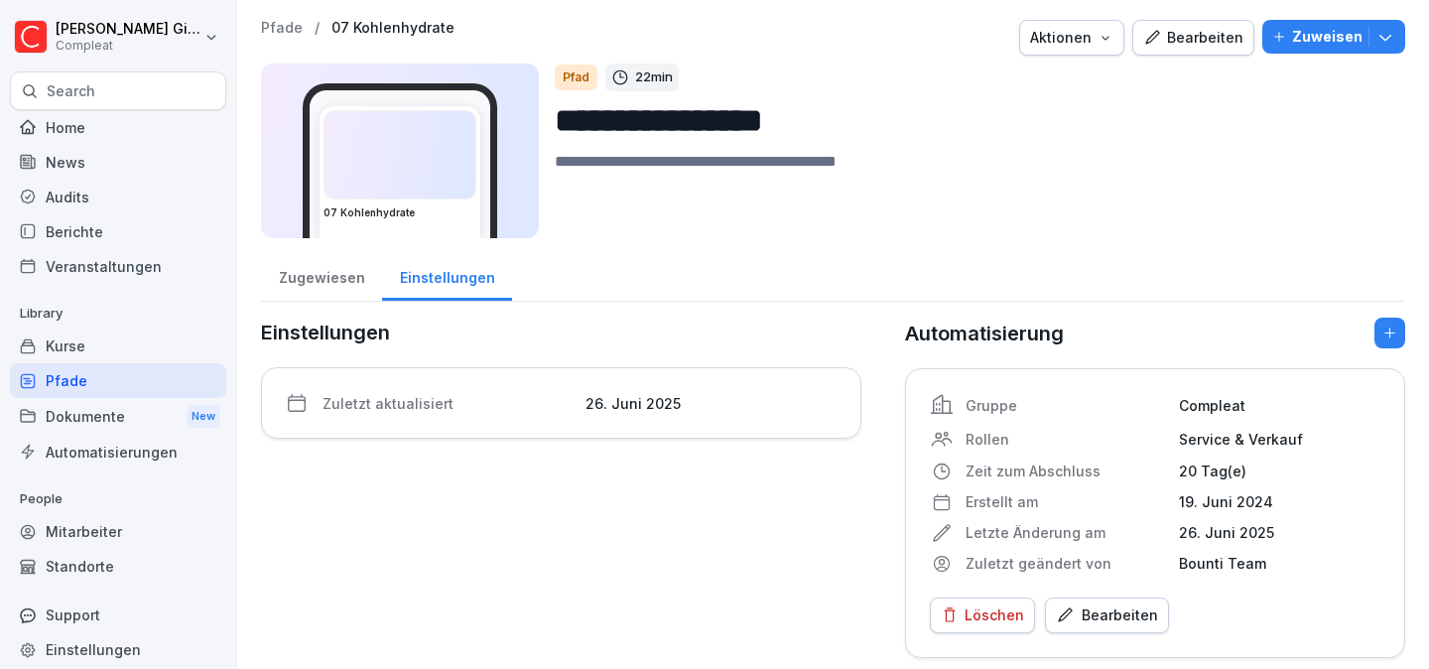
click at [1114, 602] on button "Bearbeiten" at bounding box center [1107, 615] width 124 height 36
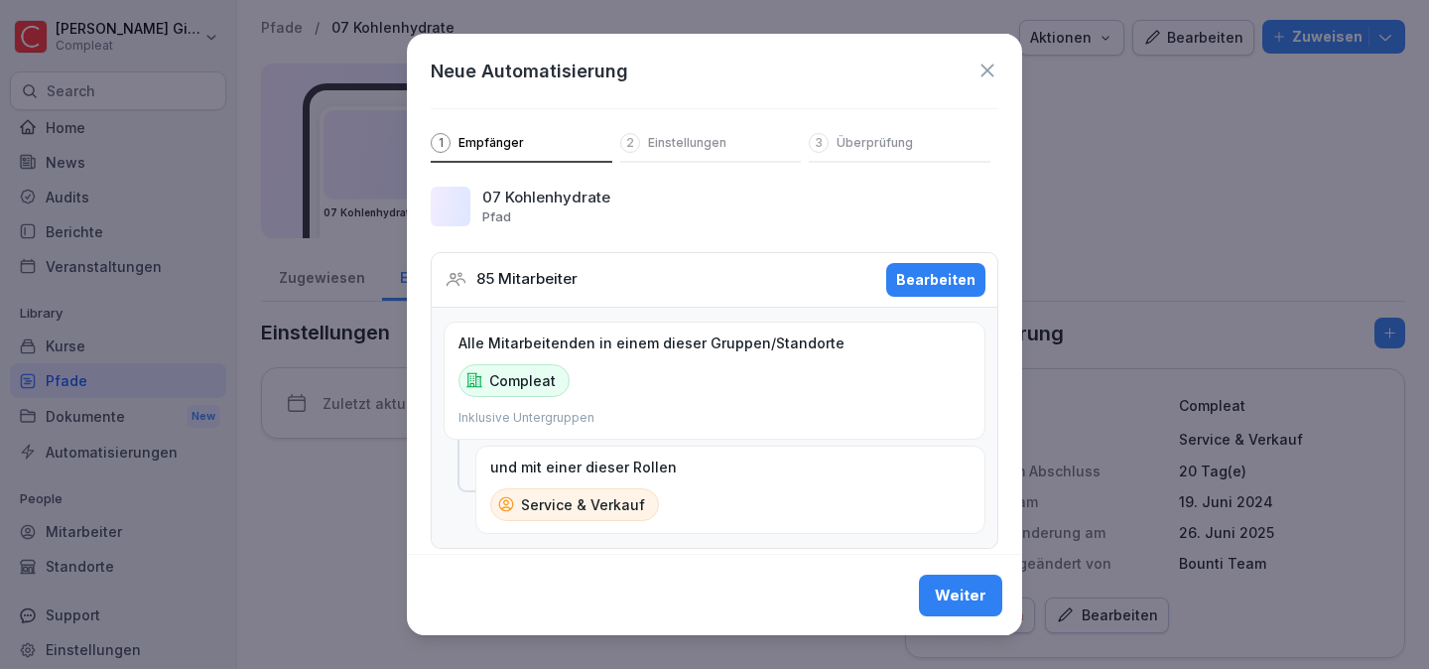
click at [899, 271] on button "Bearbeiten" at bounding box center [935, 280] width 99 height 34
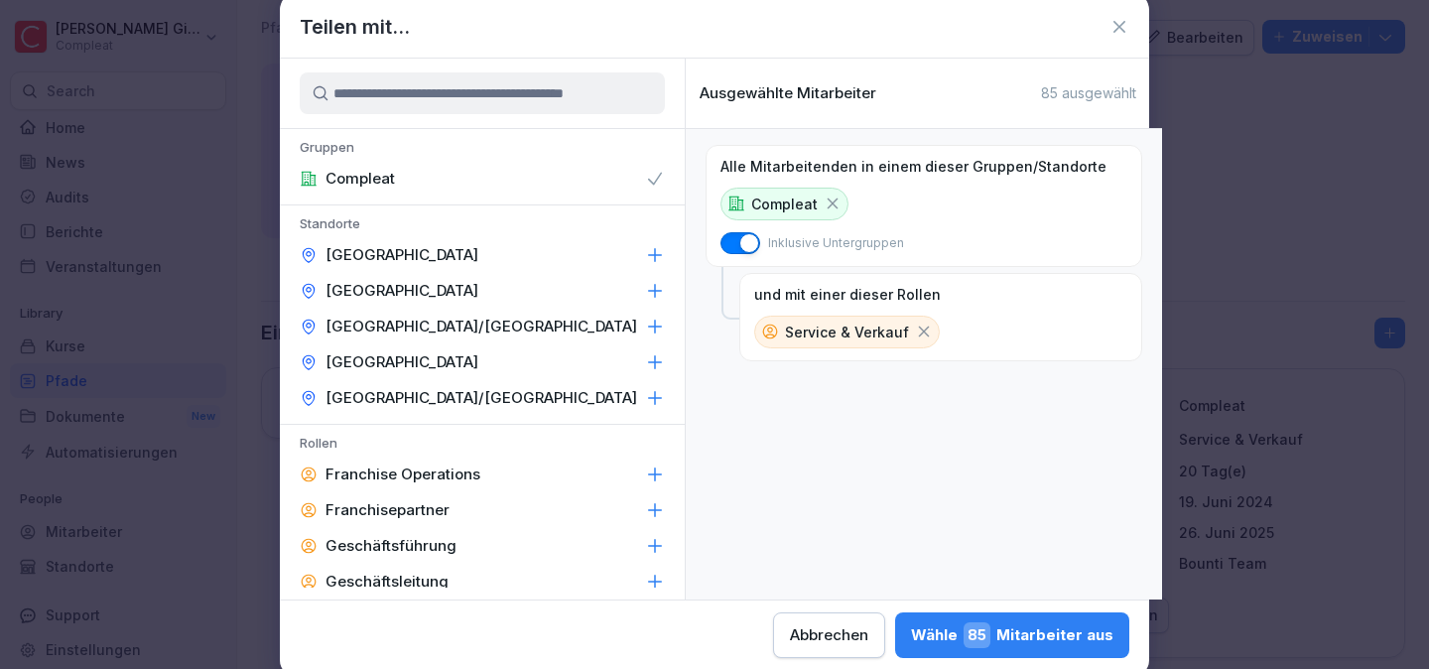
click at [915, 330] on icon at bounding box center [924, 331] width 18 height 18
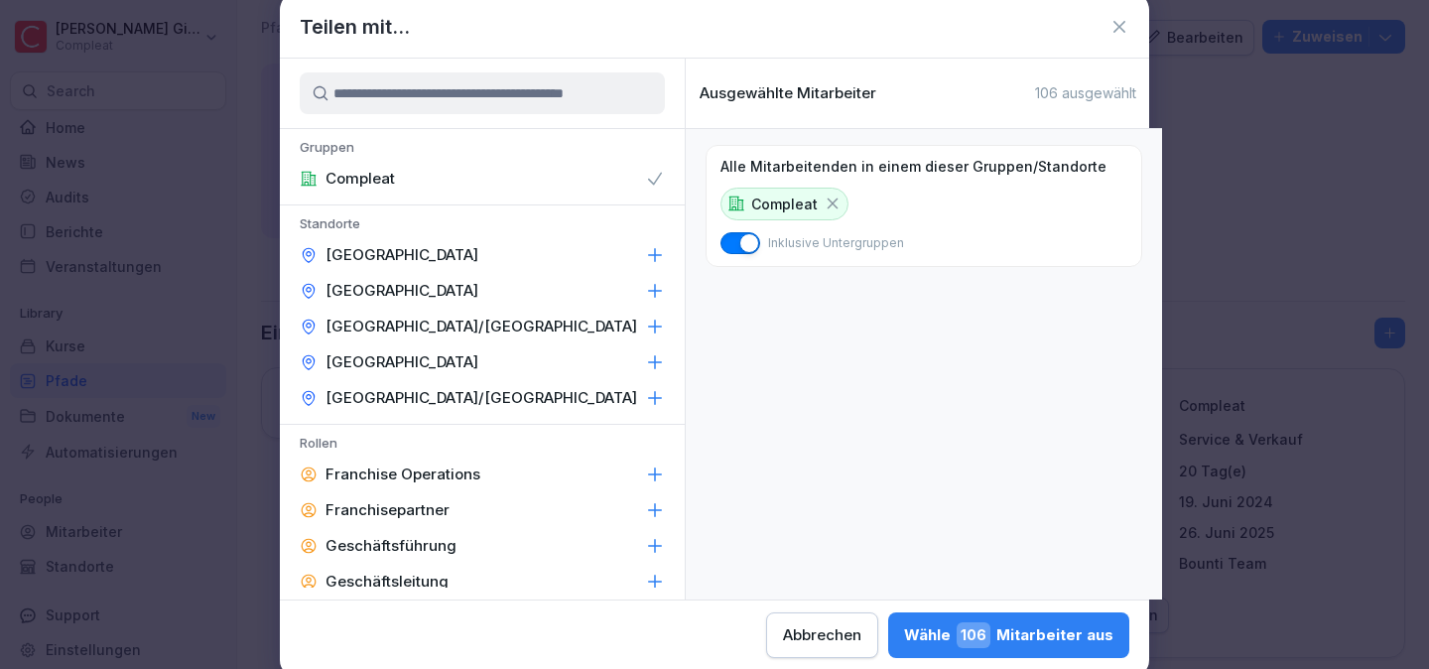
click at [1063, 640] on div "Wähle 106 Mitarbeiter aus" at bounding box center [1008, 635] width 209 height 26
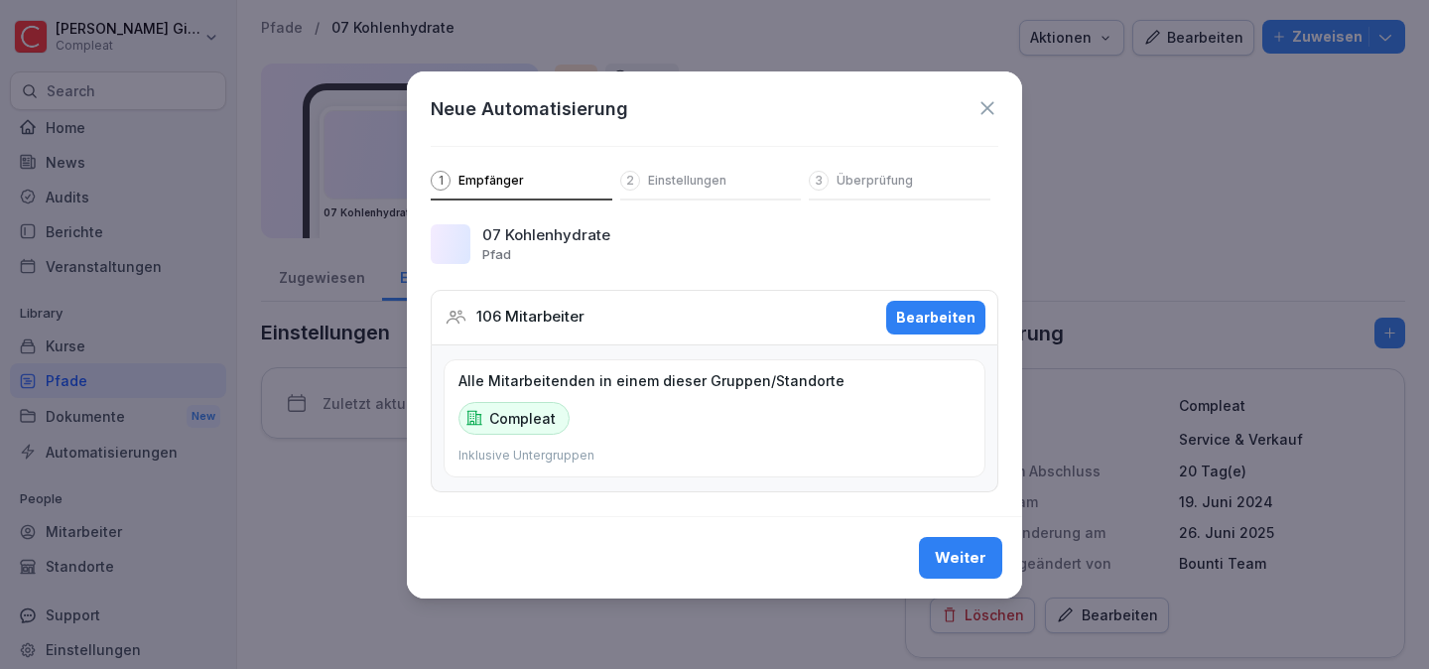
click at [962, 544] on button "Weiter" at bounding box center [960, 558] width 83 height 42
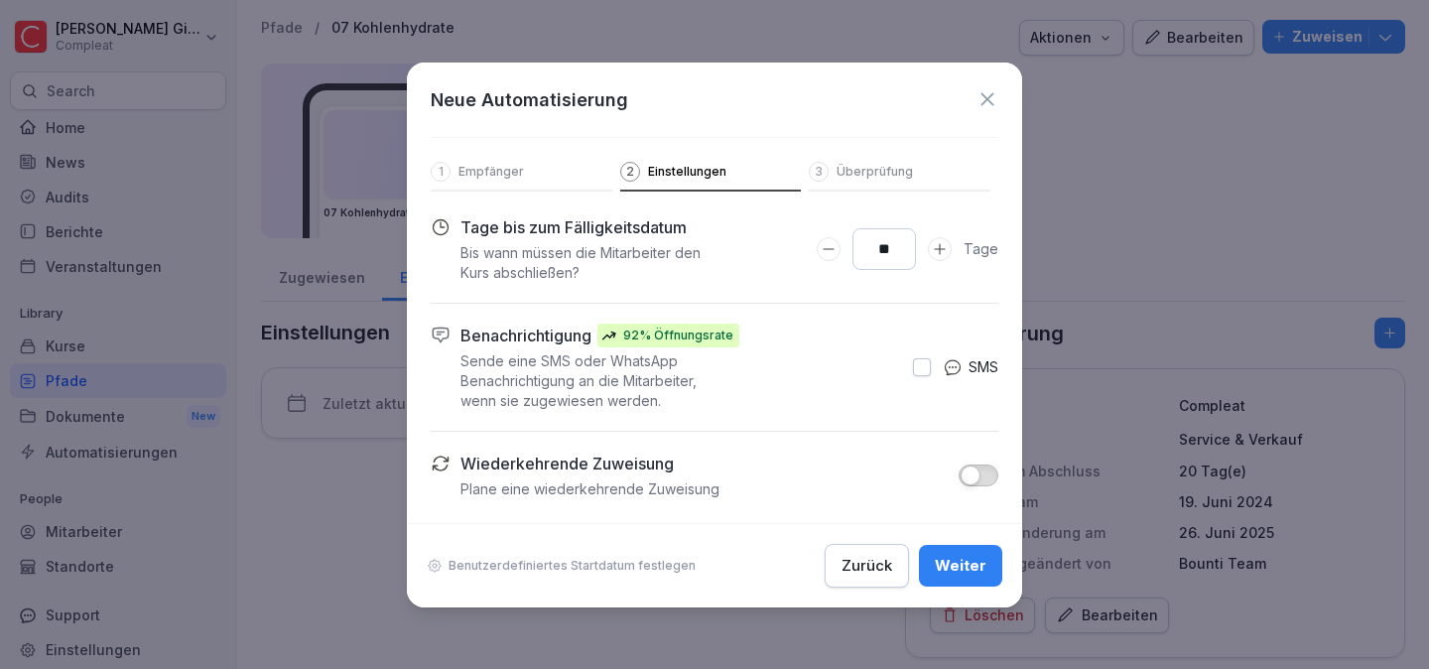
click at [973, 553] on button "Weiter" at bounding box center [960, 566] width 83 height 42
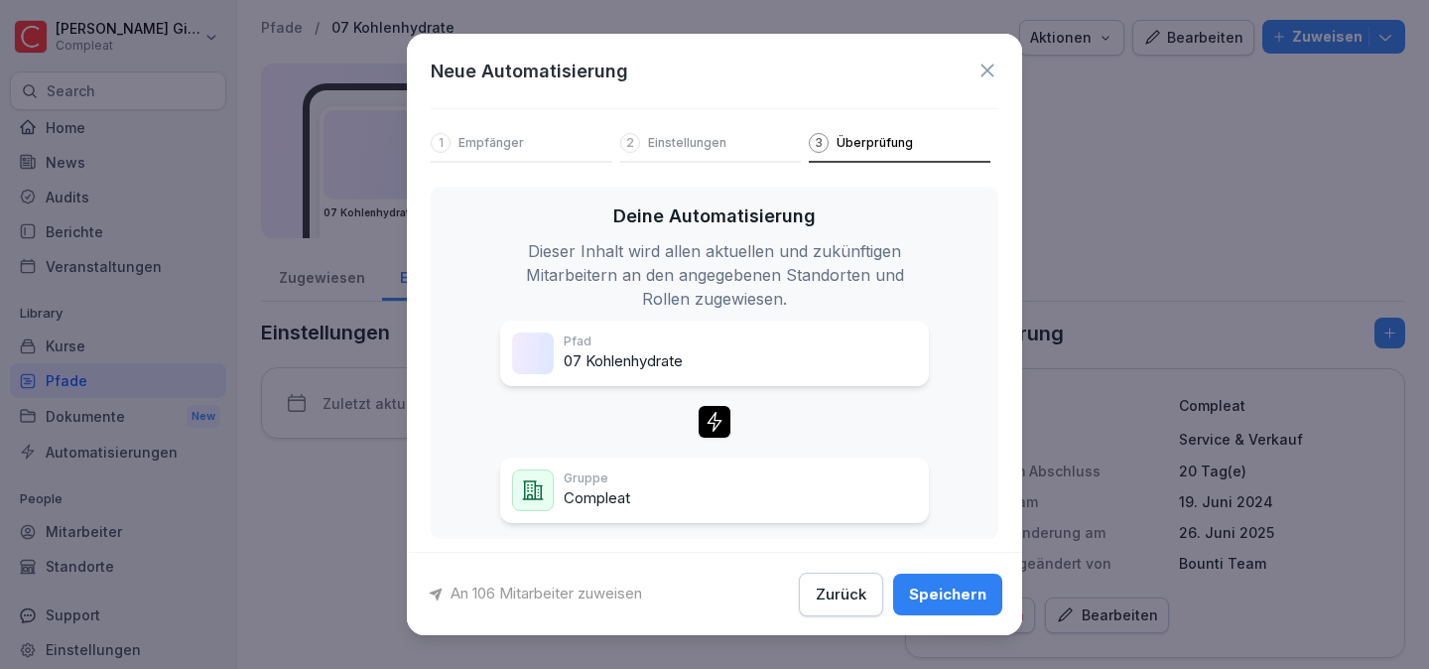
click at [971, 594] on div "Speichern" at bounding box center [947, 593] width 77 height 22
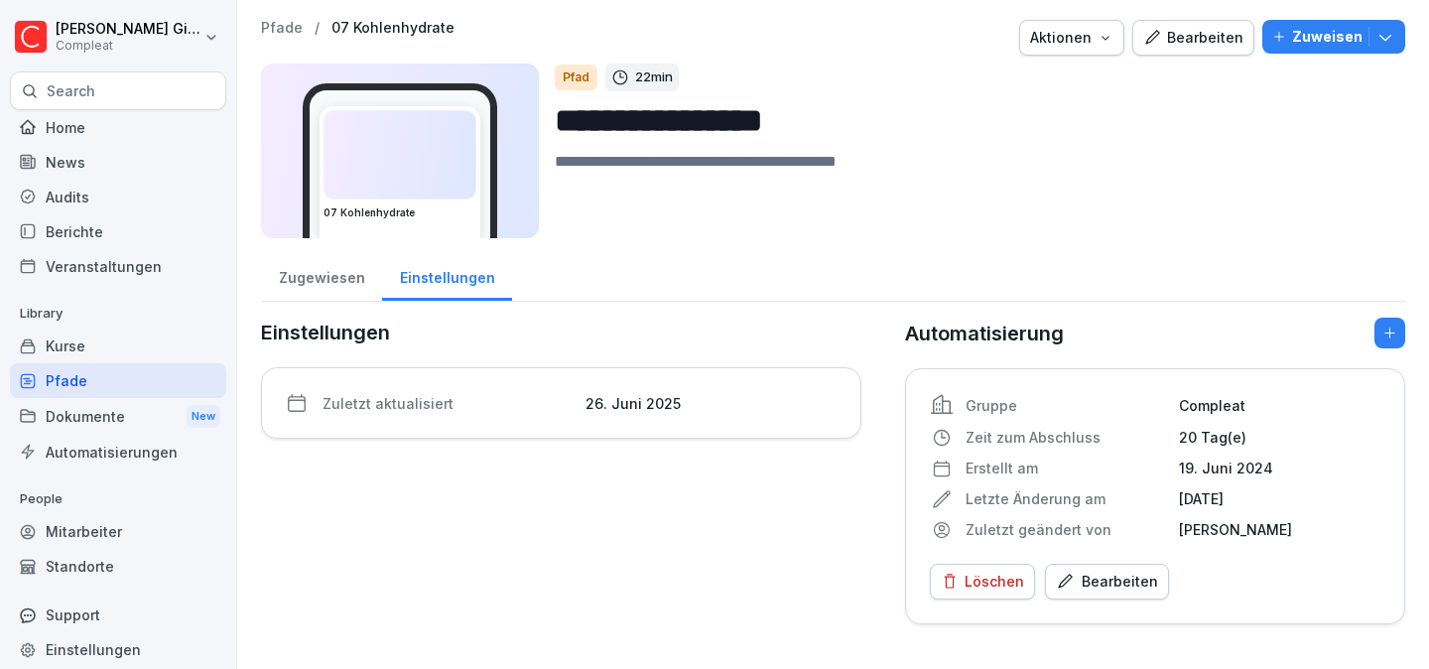
click at [81, 381] on div "Pfade" at bounding box center [118, 380] width 216 height 35
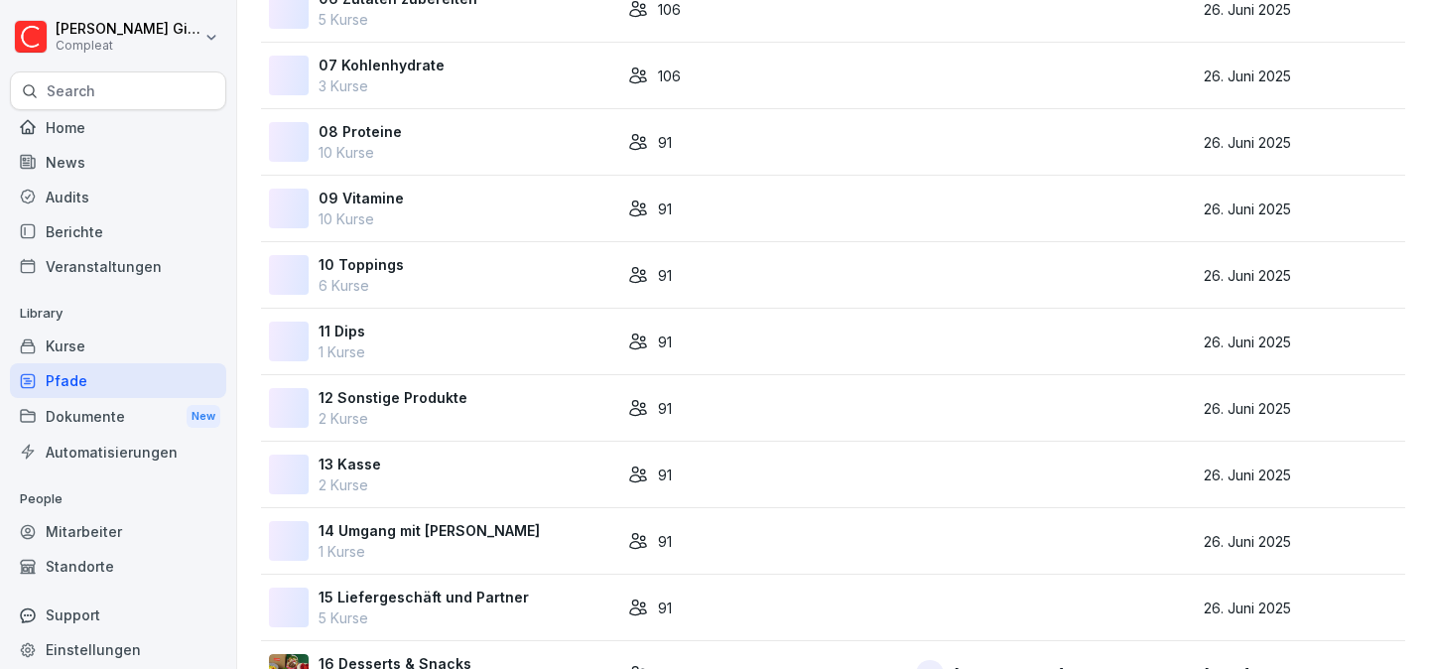
scroll to position [594, 0]
click at [464, 142] on div "08 Proteine 10 Kurse" at bounding box center [440, 141] width 343 height 42
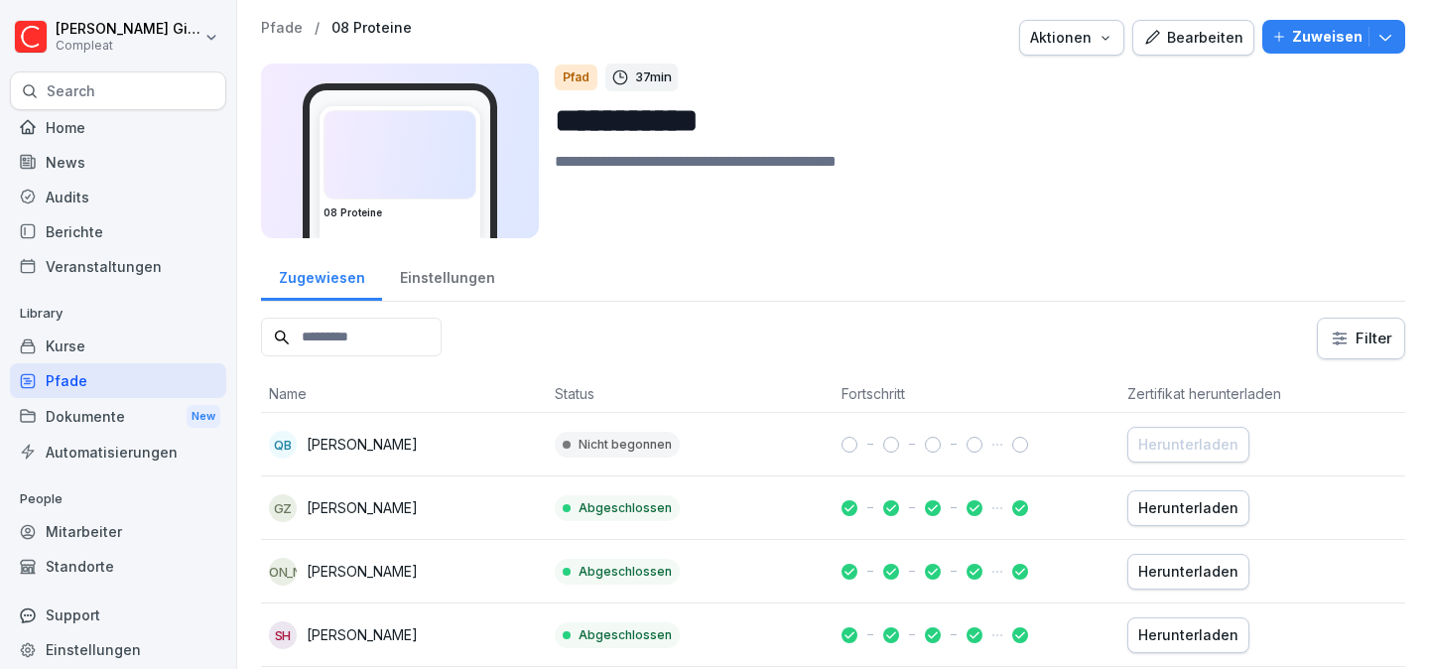
click at [408, 270] on div "Einstellungen" at bounding box center [447, 275] width 130 height 51
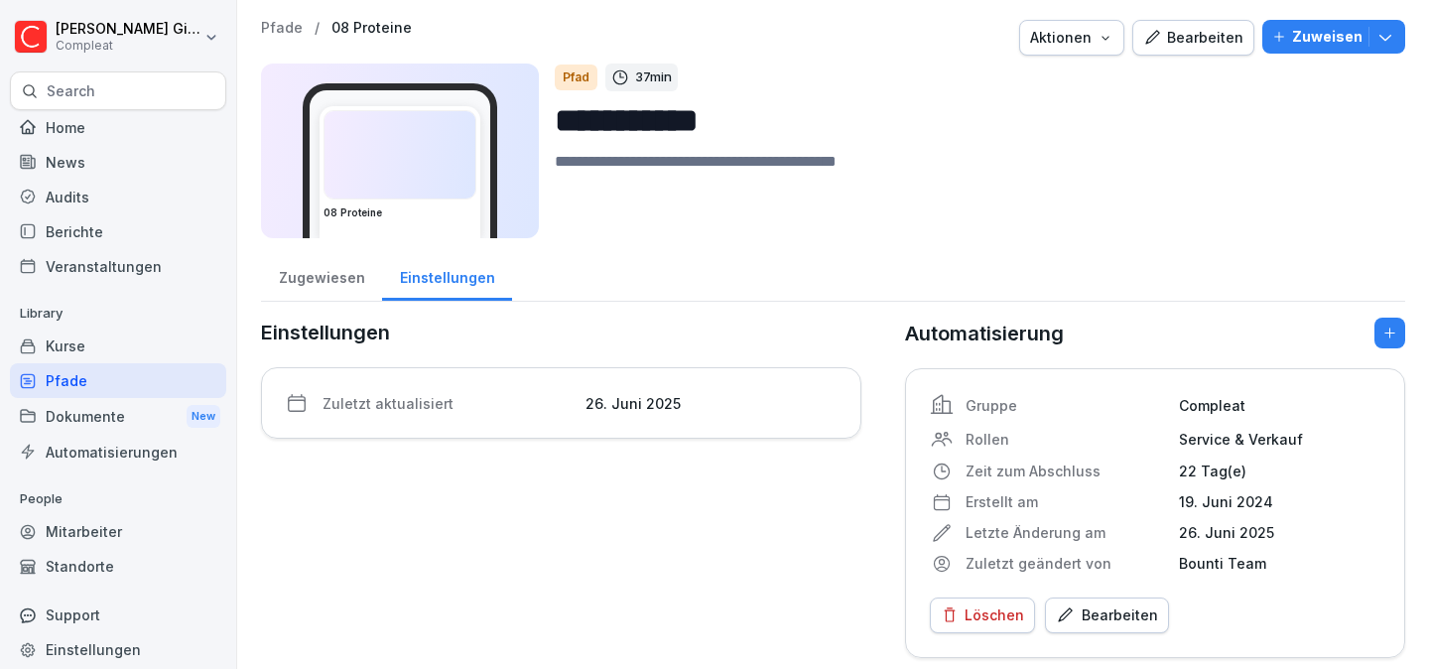
click at [1122, 613] on div "Bearbeiten" at bounding box center [1107, 615] width 102 height 22
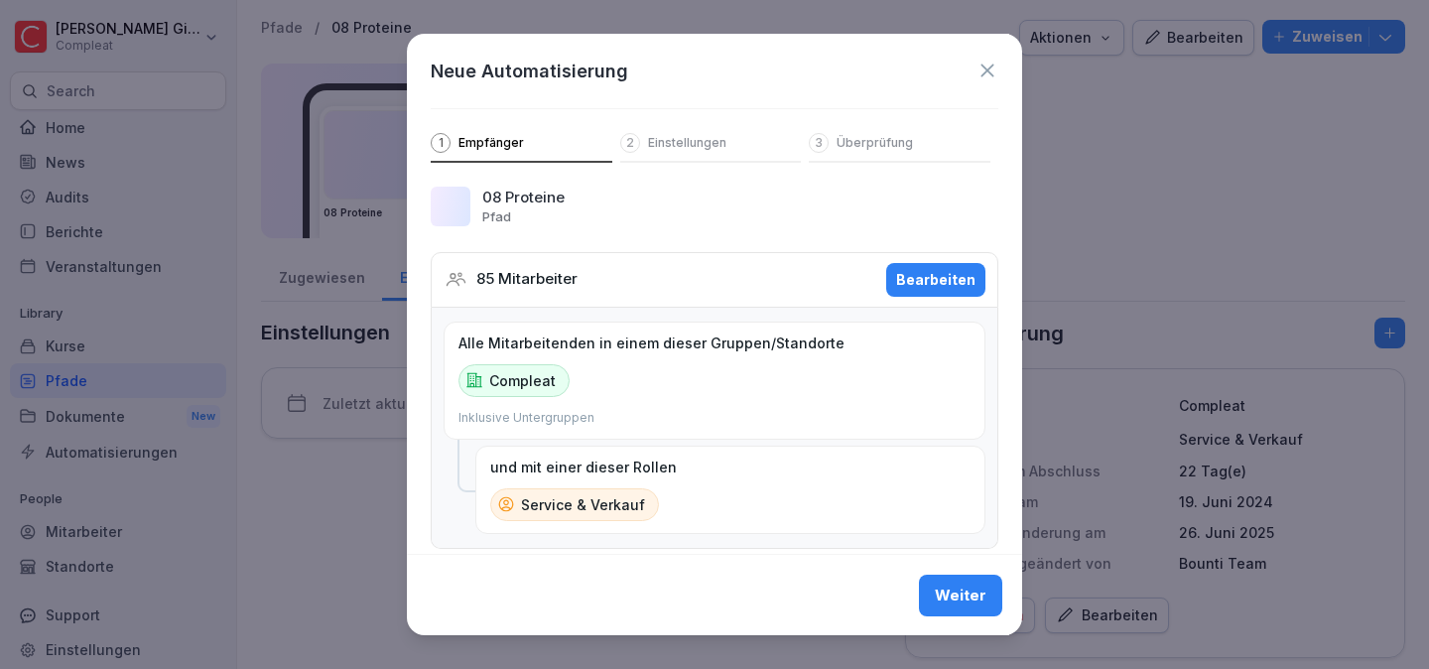
click at [928, 285] on div "Bearbeiten" at bounding box center [935, 280] width 79 height 22
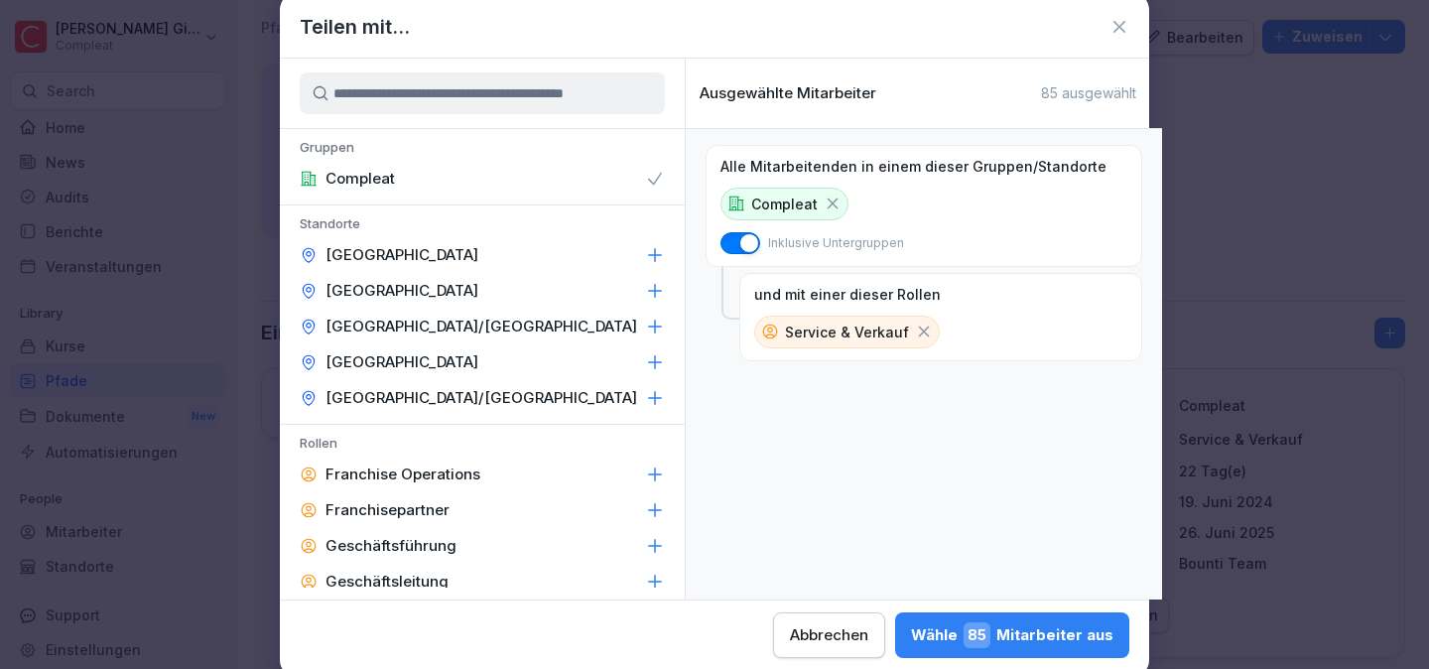
click at [915, 330] on icon at bounding box center [924, 331] width 18 height 18
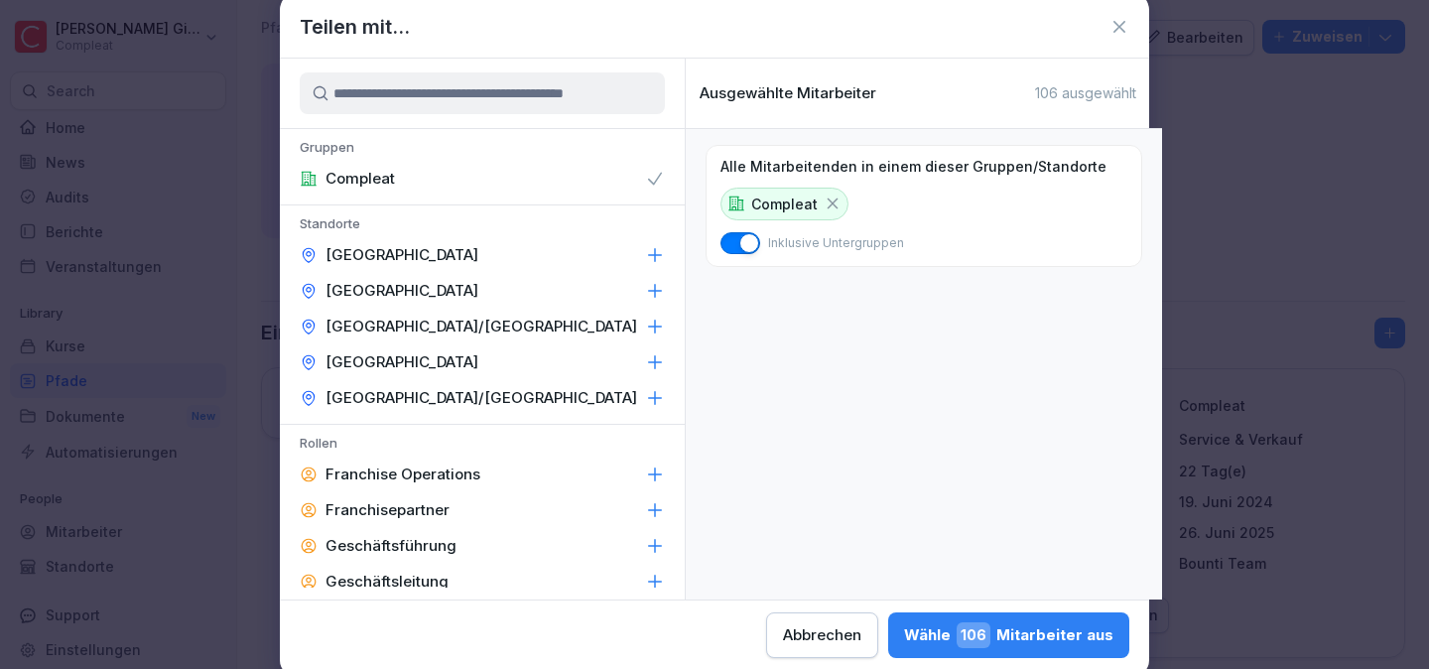
click at [1055, 631] on div "Wähle 106 Mitarbeiter aus" at bounding box center [1008, 635] width 209 height 26
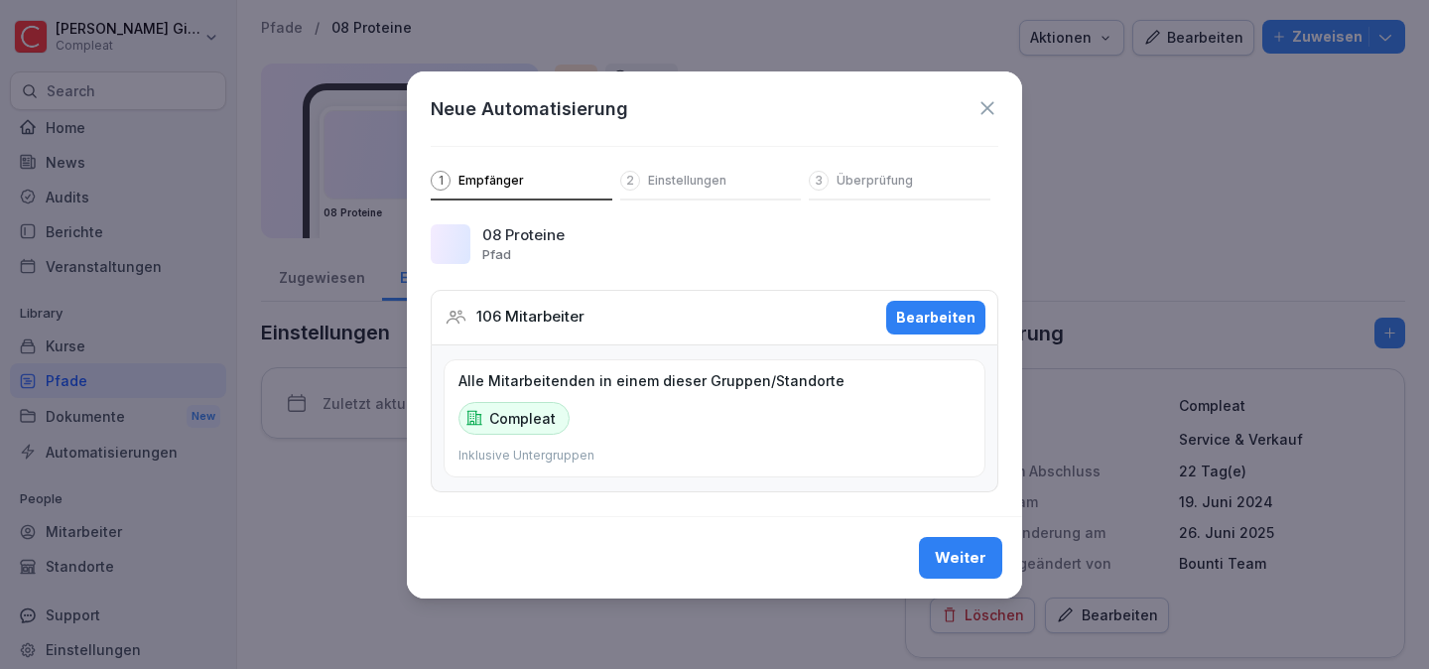
click at [942, 548] on div "Weiter" at bounding box center [961, 558] width 52 height 22
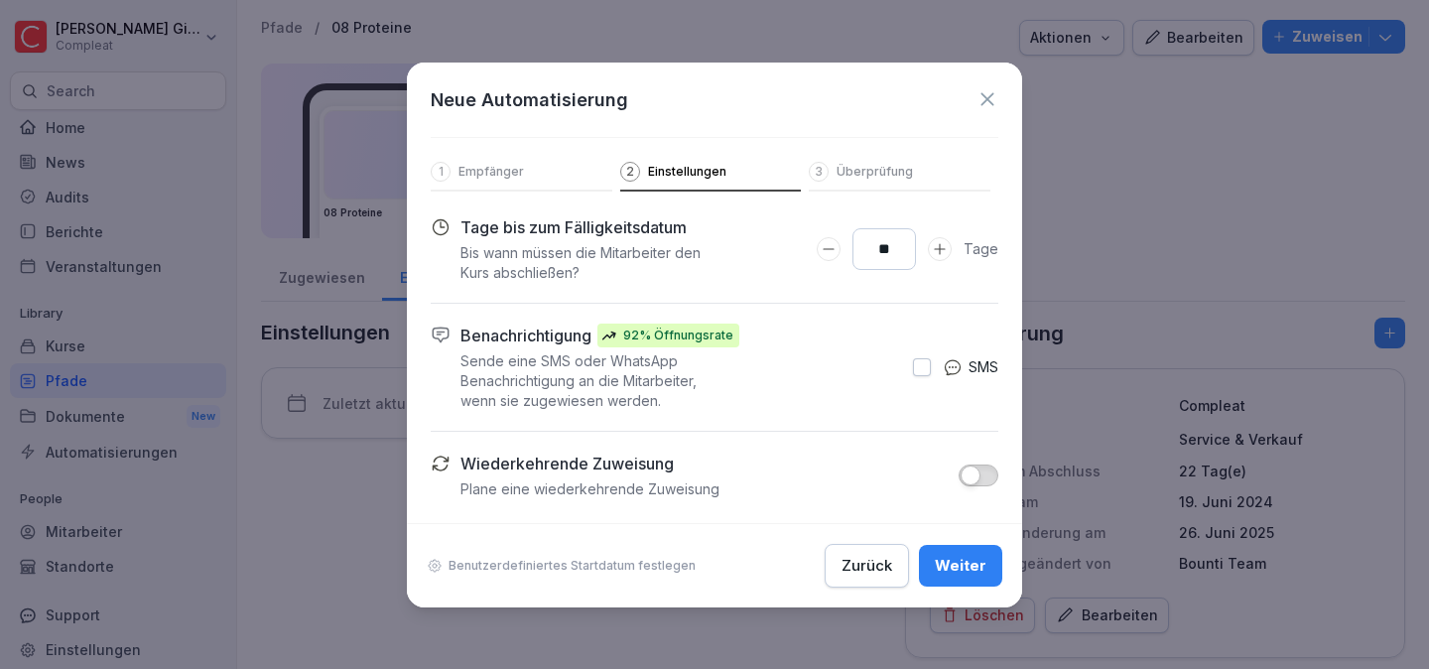
click at [955, 566] on div "Weiter" at bounding box center [961, 566] width 52 height 22
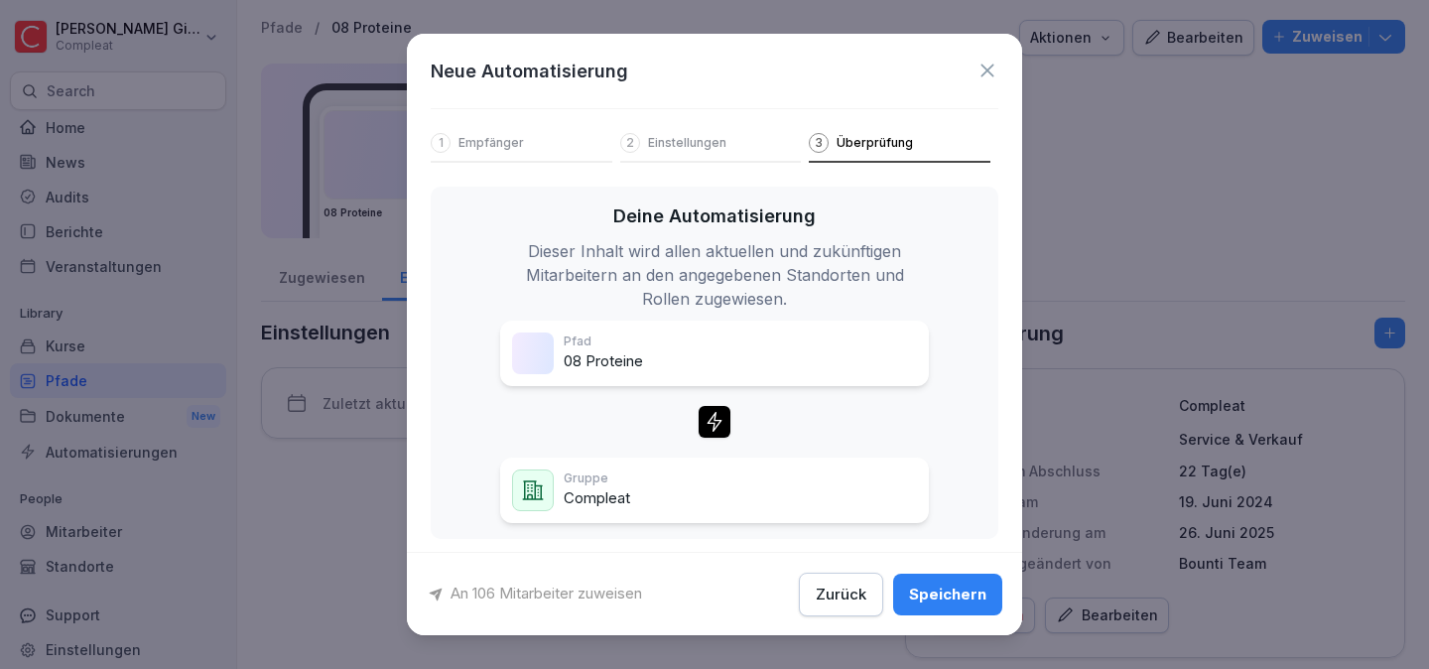
click at [973, 584] on div "Speichern" at bounding box center [947, 593] width 77 height 22
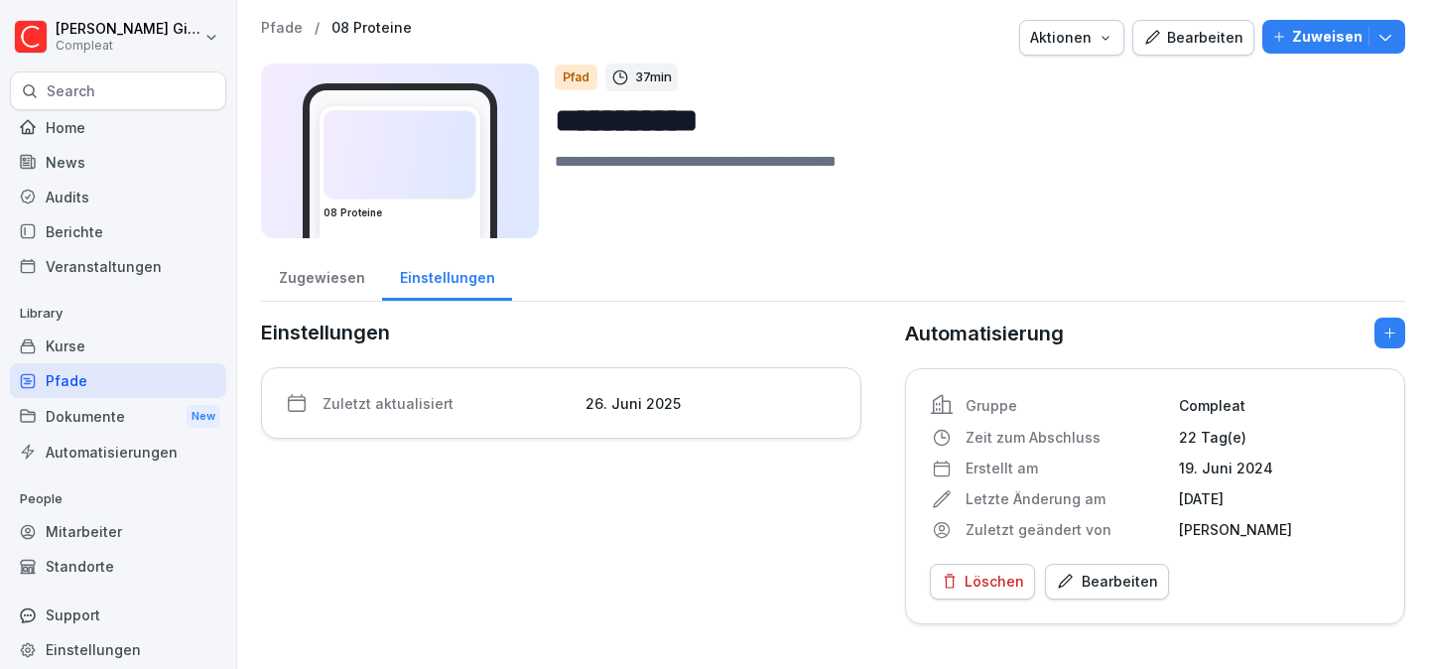
click at [88, 379] on div "Pfade" at bounding box center [118, 380] width 216 height 35
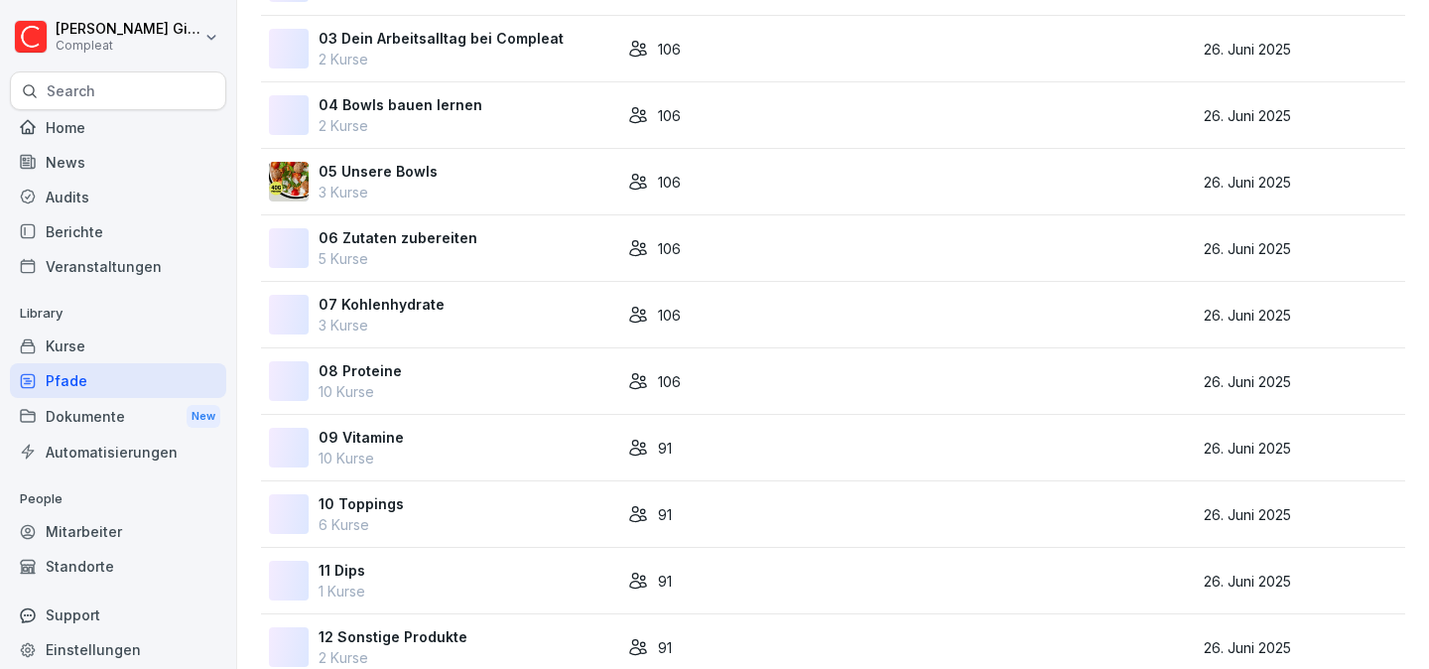
scroll to position [356, 0]
click at [557, 451] on div "09 Vitamine 10 Kurse" at bounding box center [440, 446] width 343 height 42
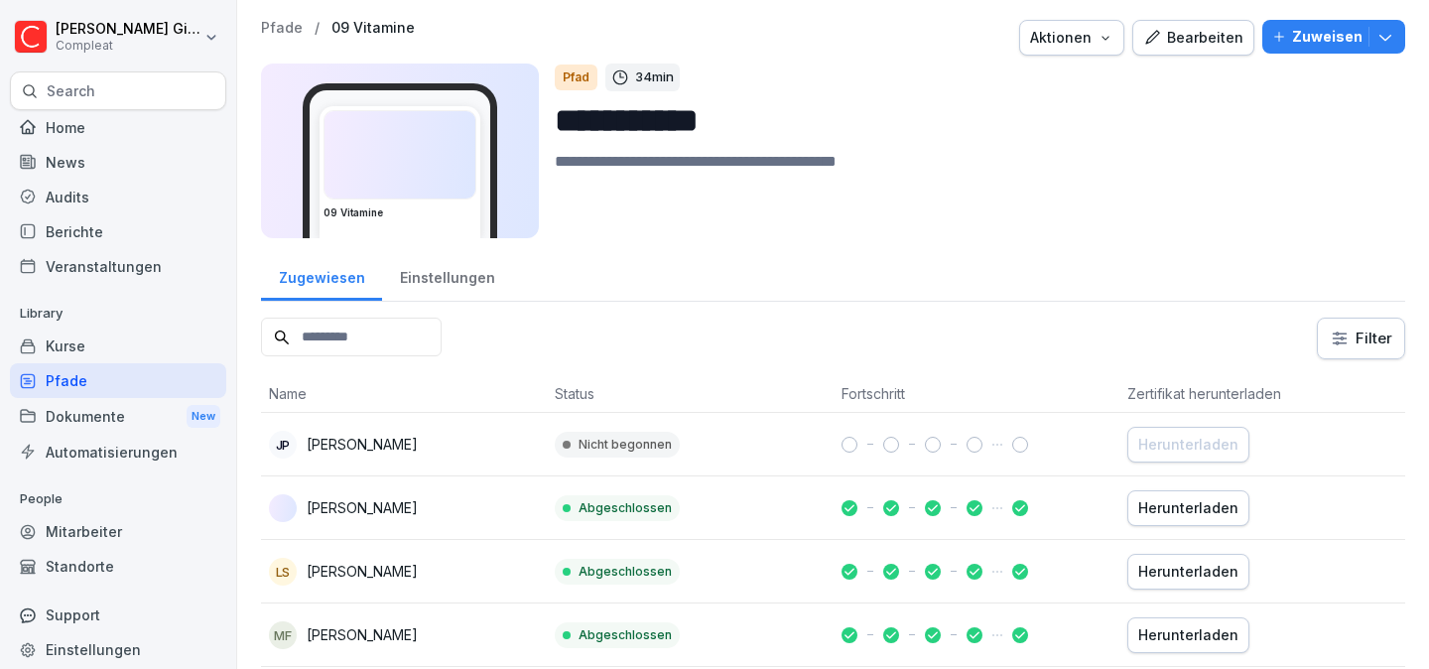
click at [459, 278] on div "Einstellungen" at bounding box center [447, 275] width 130 height 51
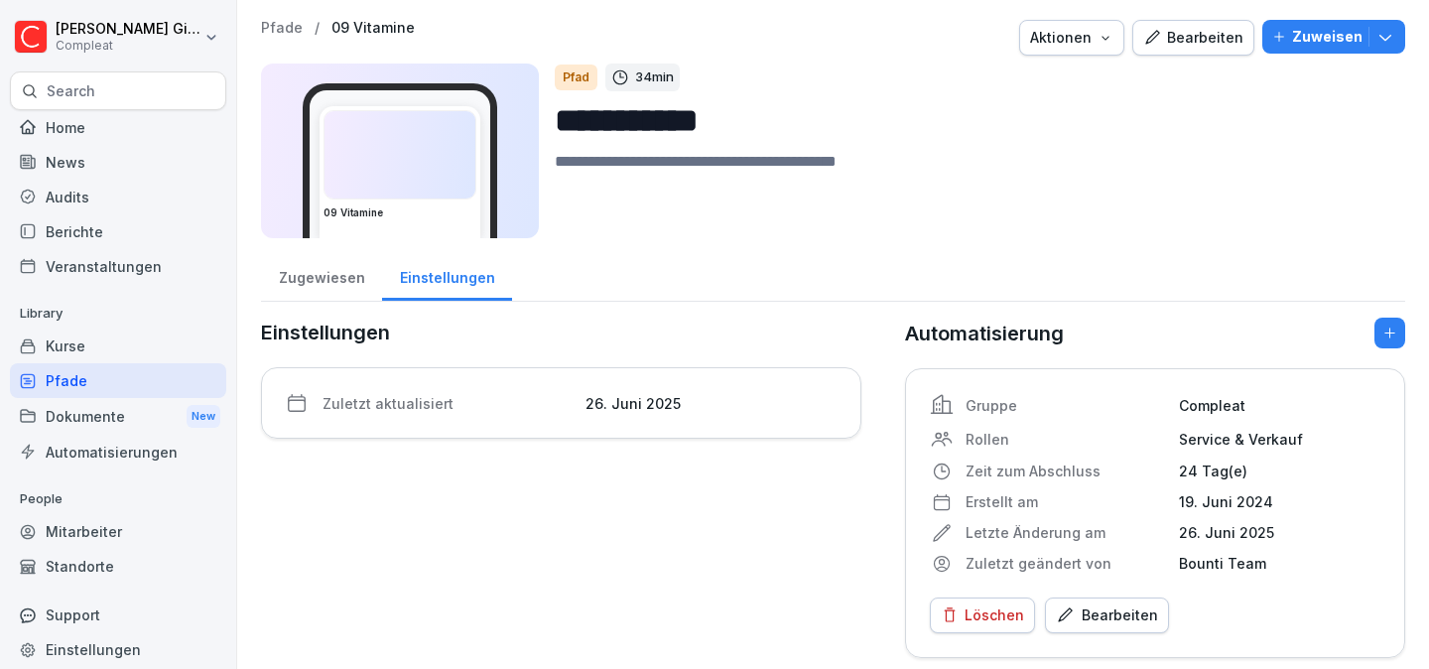
scroll to position [9, 0]
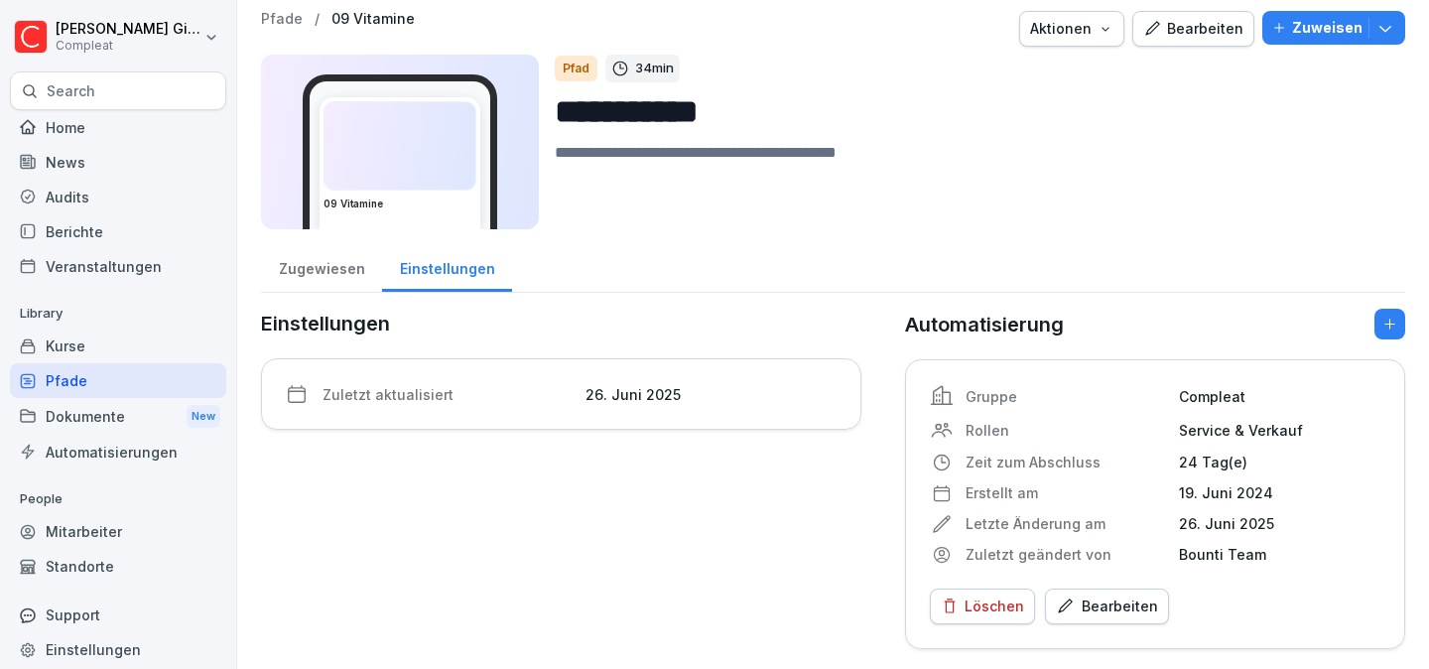
click at [1127, 597] on div "Bearbeiten" at bounding box center [1107, 606] width 102 height 22
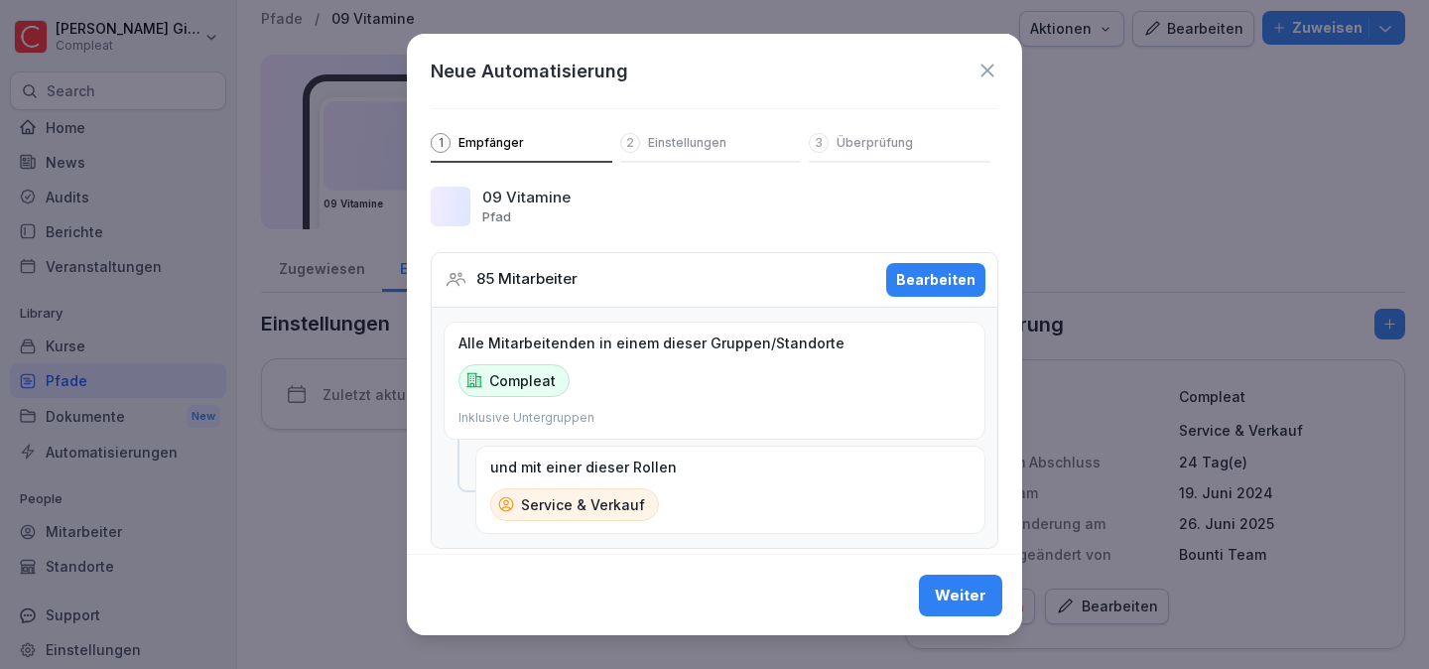
click at [919, 284] on div "Bearbeiten" at bounding box center [935, 280] width 79 height 22
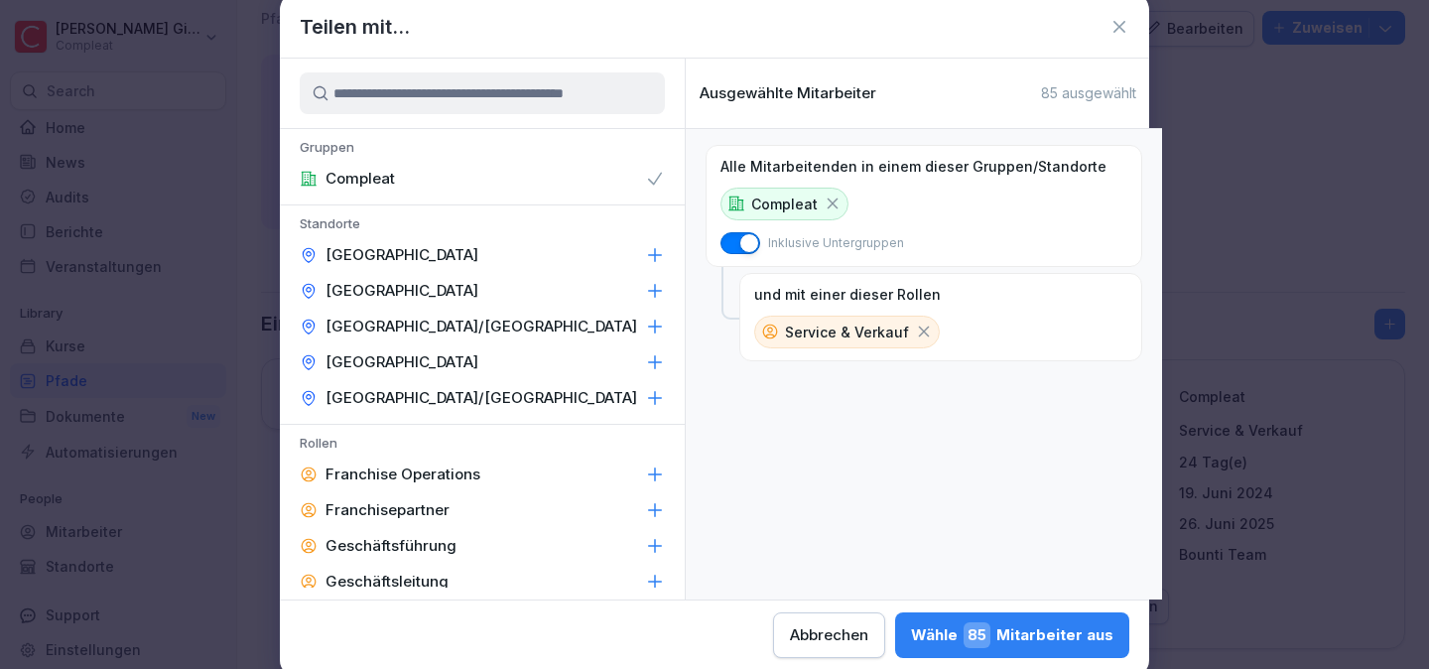
click at [915, 333] on icon at bounding box center [924, 331] width 18 height 18
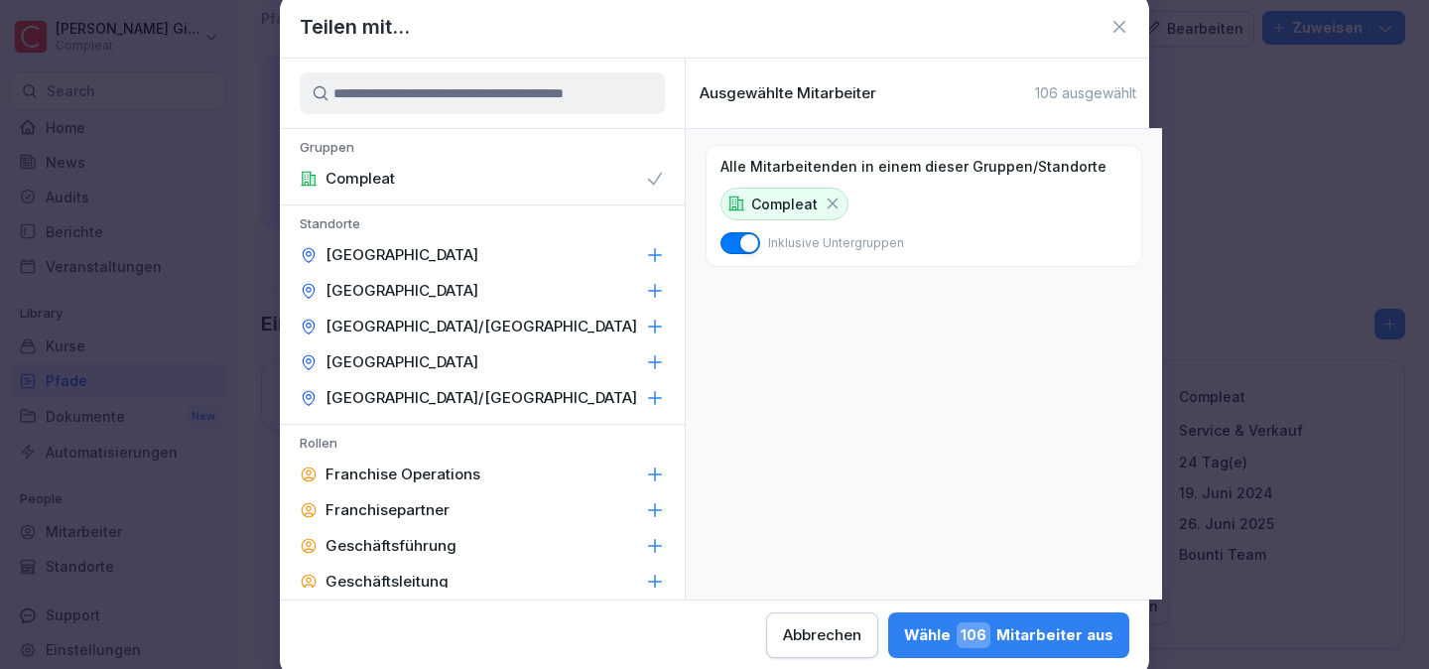
click at [1019, 648] on button "Wähle 106 Mitarbeiter aus" at bounding box center [1008, 635] width 241 height 46
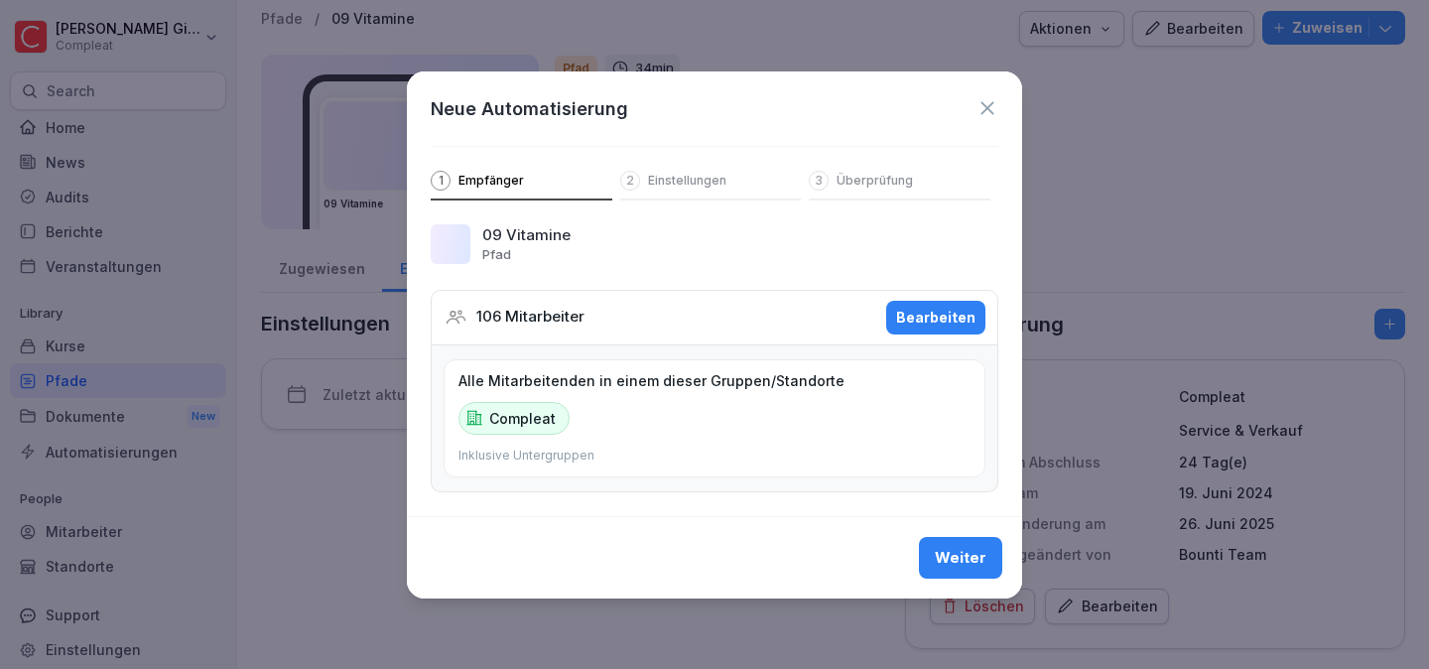
click at [991, 581] on div "Weiter" at bounding box center [714, 557] width 615 height 82
click at [977, 559] on div "Weiter" at bounding box center [961, 558] width 52 height 22
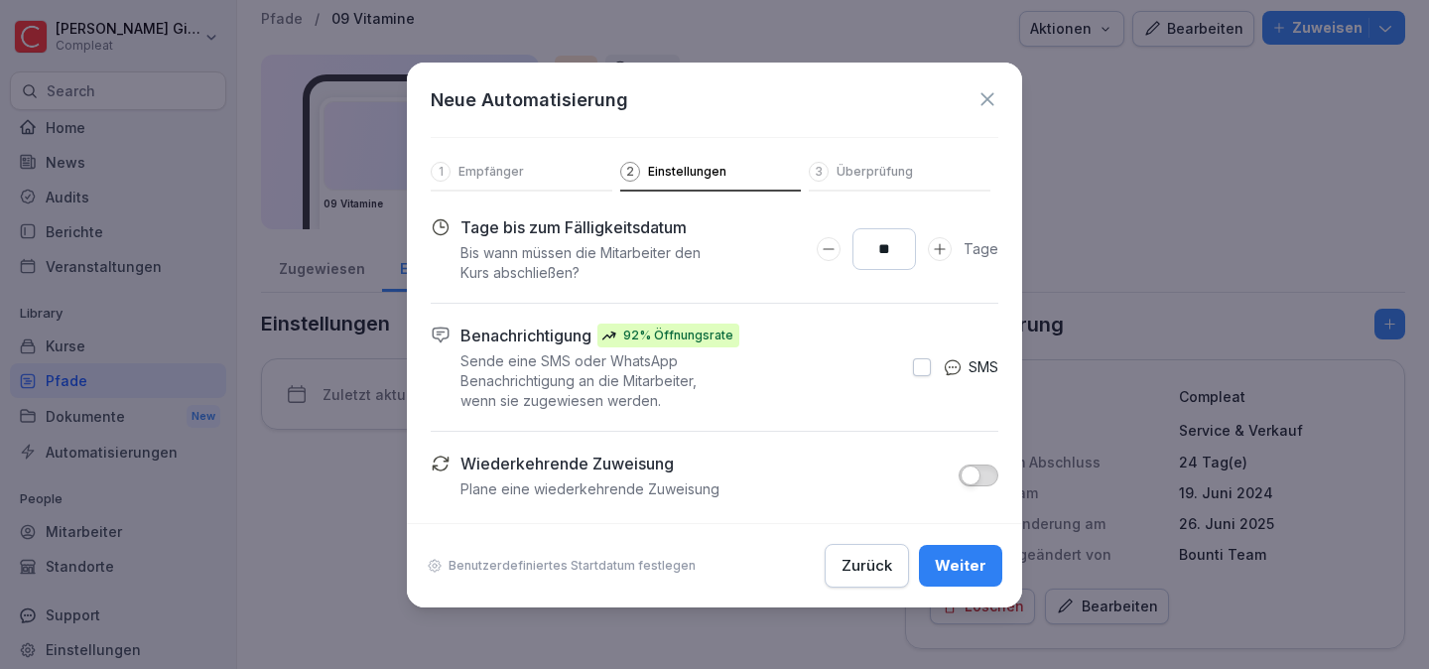
click at [977, 559] on div "Weiter" at bounding box center [961, 566] width 52 height 22
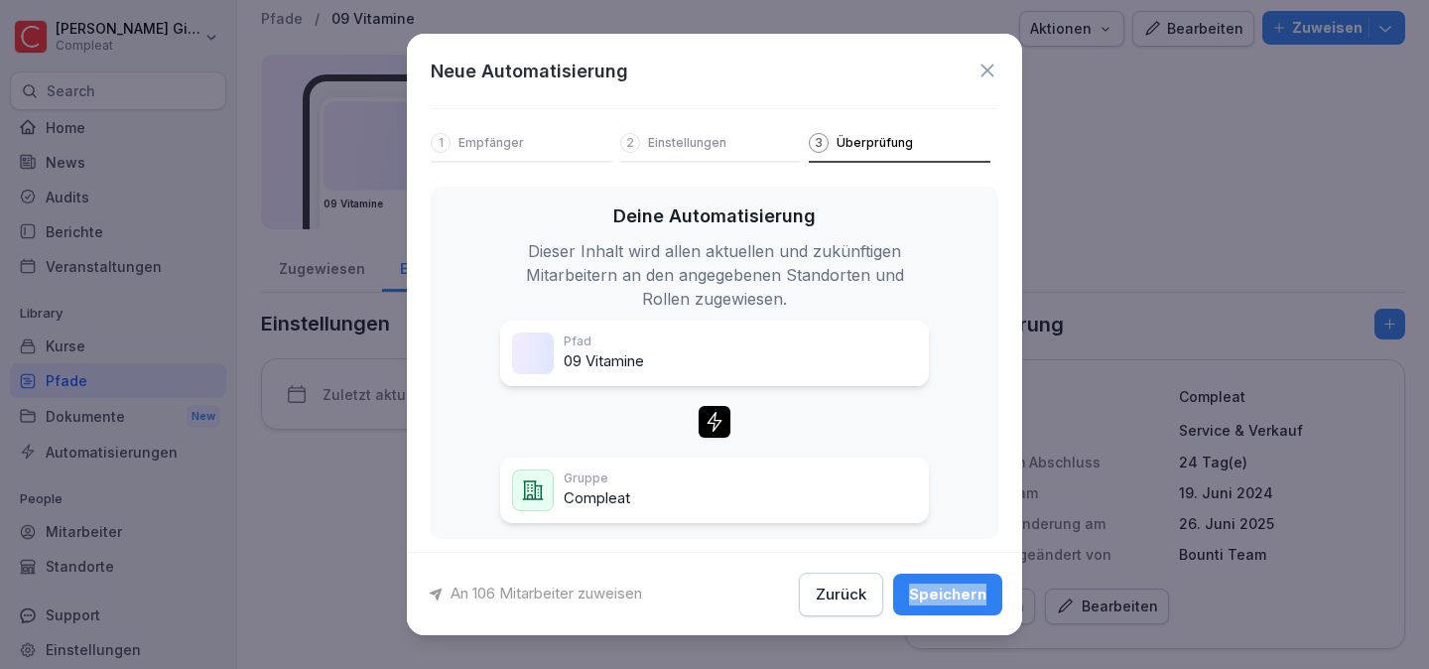
click at [977, 559] on div "An 106 Mitarbeiter zuweisen Zurück Speichern" at bounding box center [714, 593] width 615 height 84
click at [951, 589] on div "Speichern" at bounding box center [947, 593] width 77 height 22
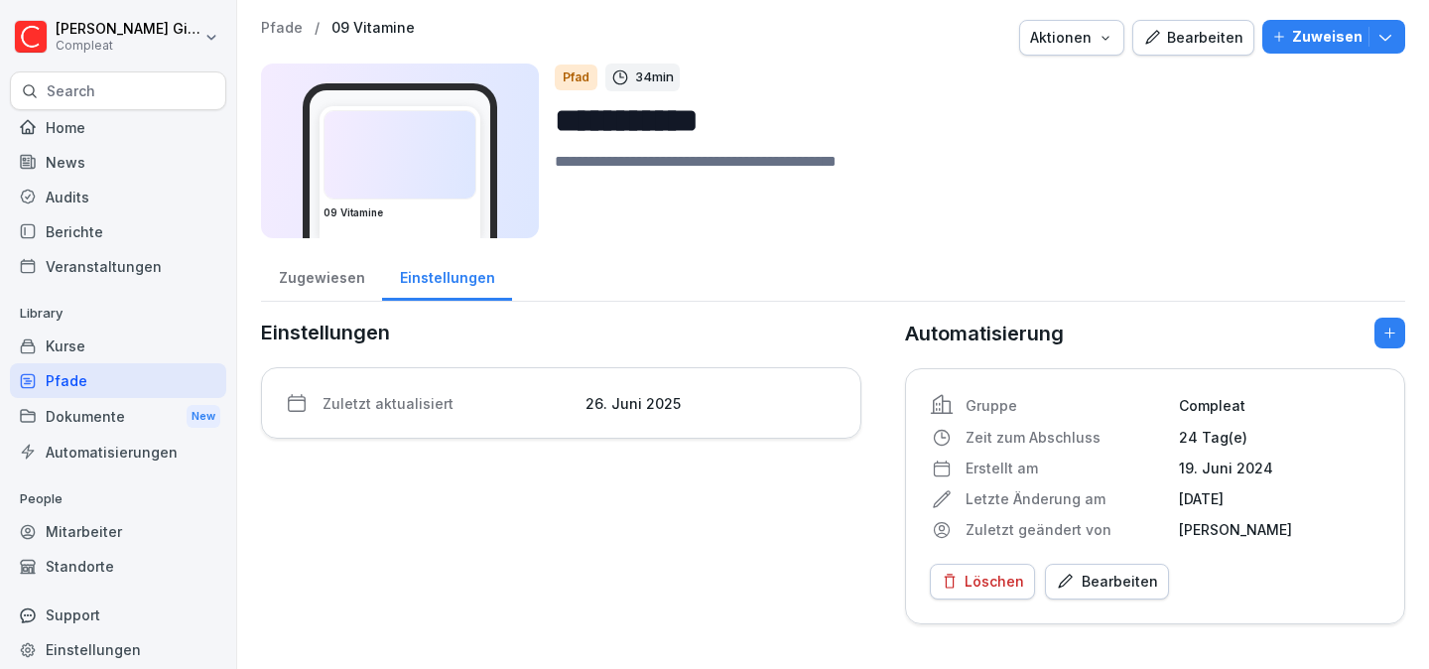
scroll to position [0, 0]
click at [97, 530] on div "Mitarbeiter" at bounding box center [118, 531] width 216 height 35
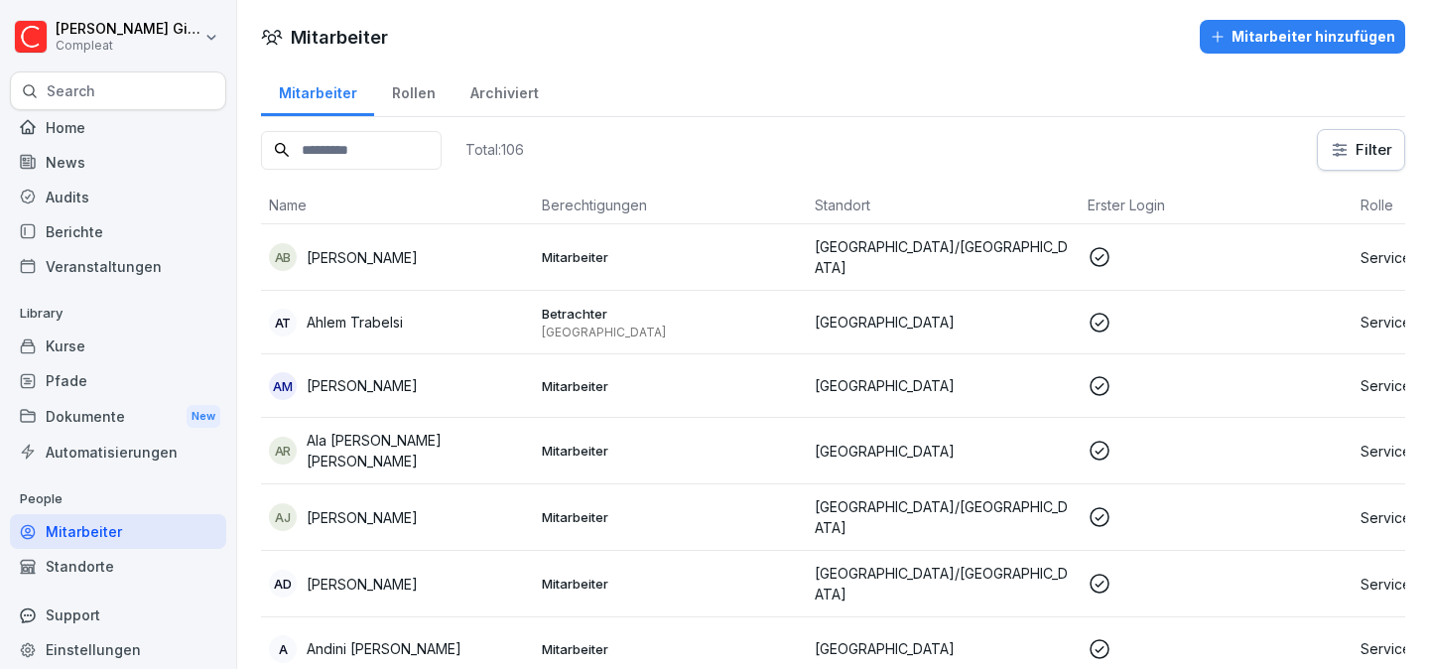
click at [406, 378] on p "[PERSON_NAME]" at bounding box center [362, 385] width 111 height 21
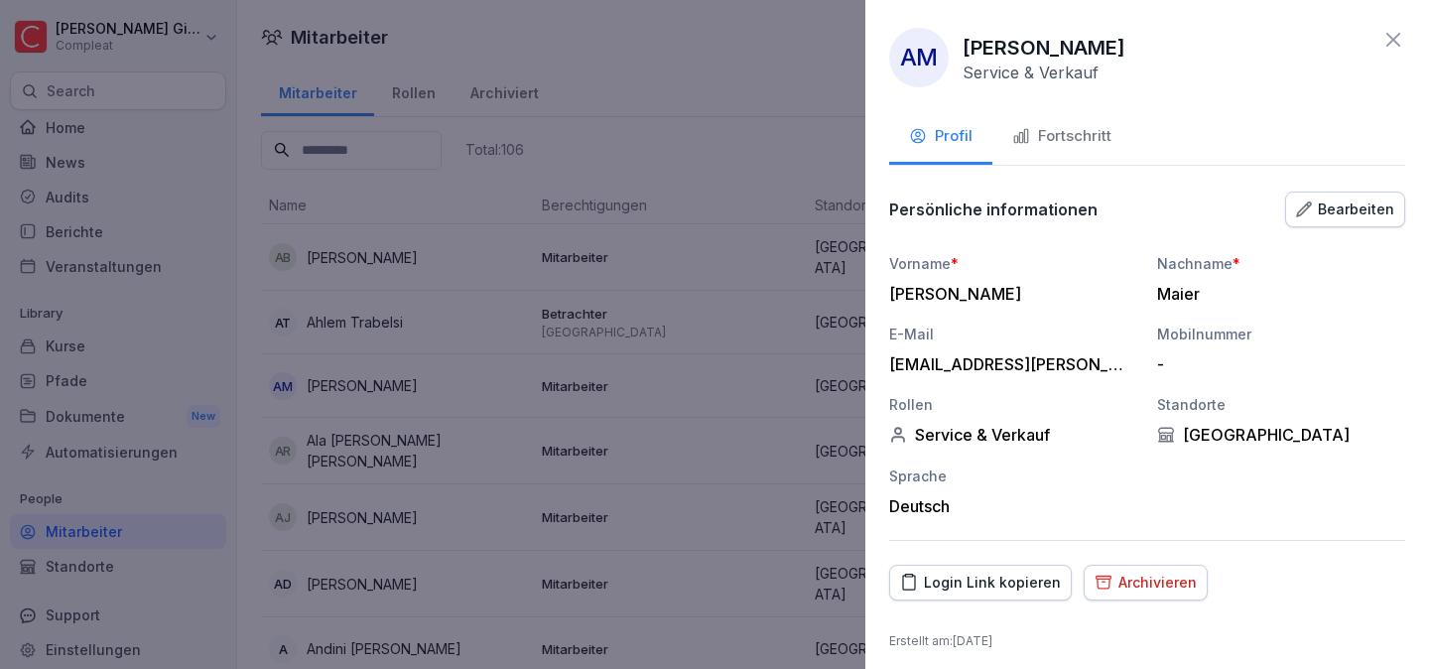
click at [428, 516] on div at bounding box center [714, 334] width 1429 height 669
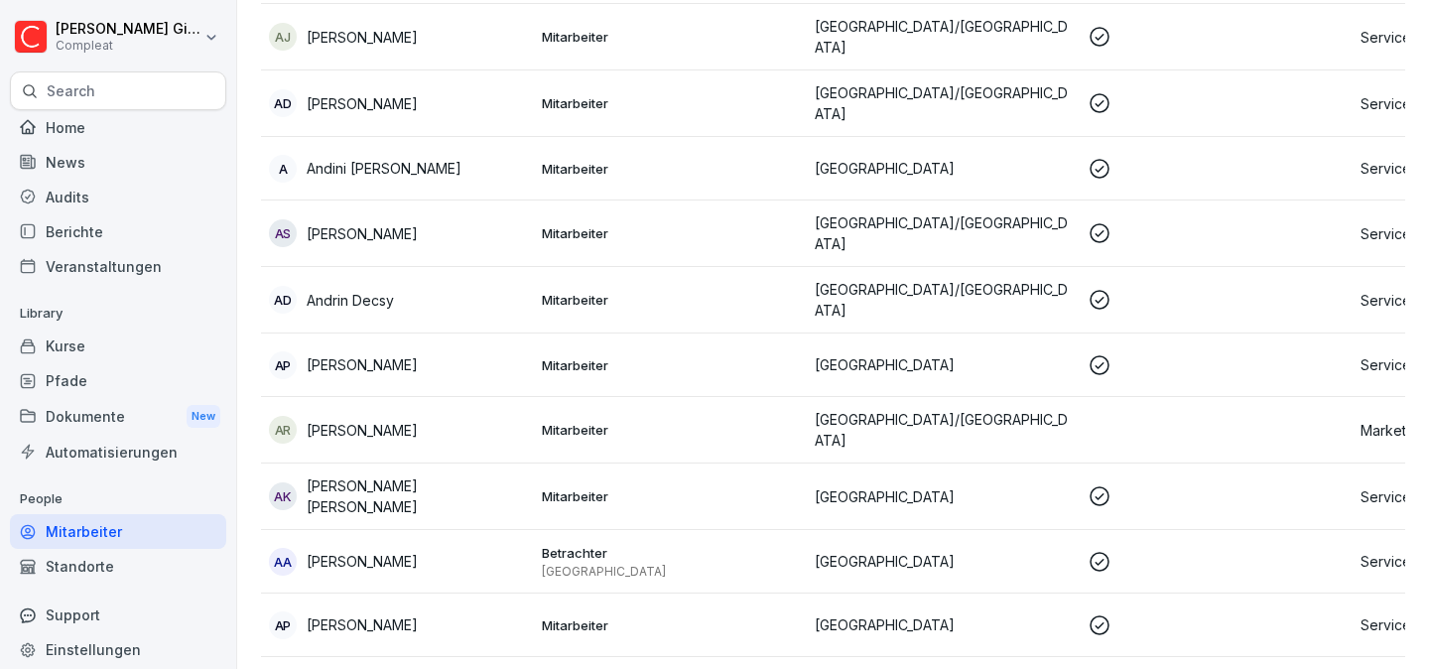
scroll to position [470, 0]
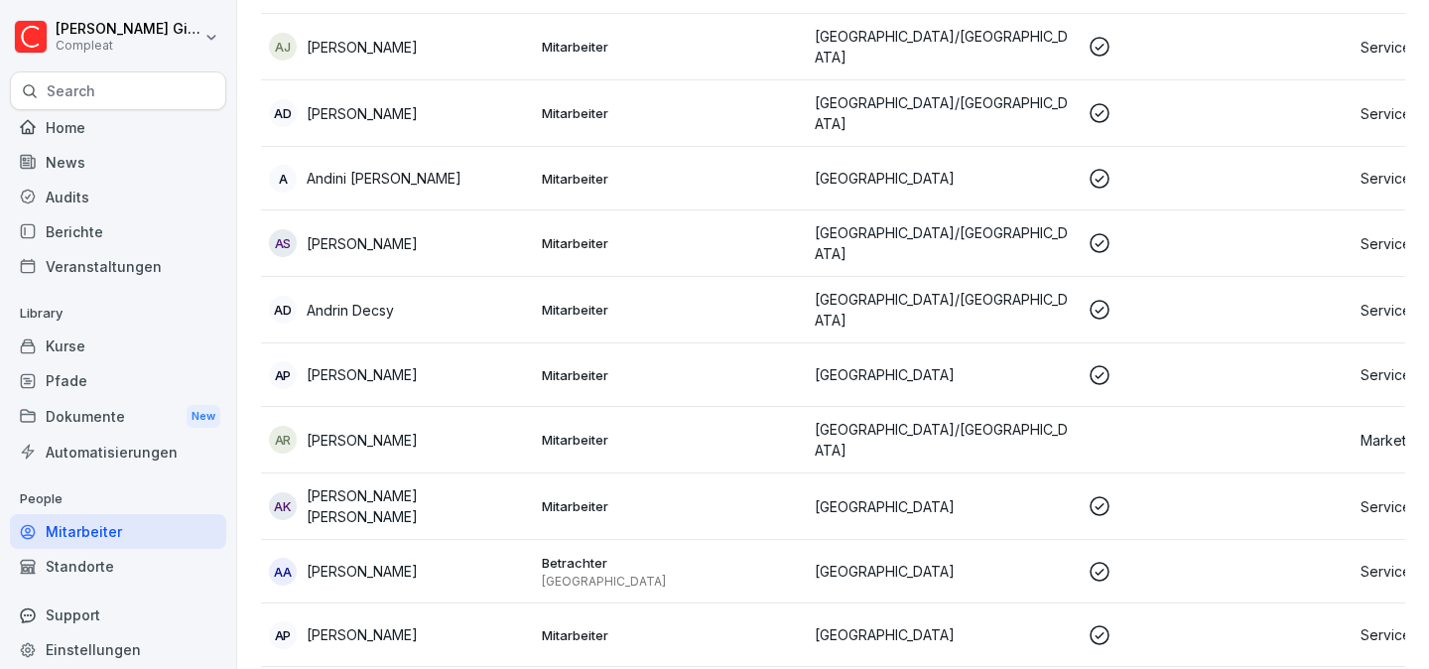
click at [450, 240] on div "AS Andreas Savcuk" at bounding box center [397, 243] width 257 height 28
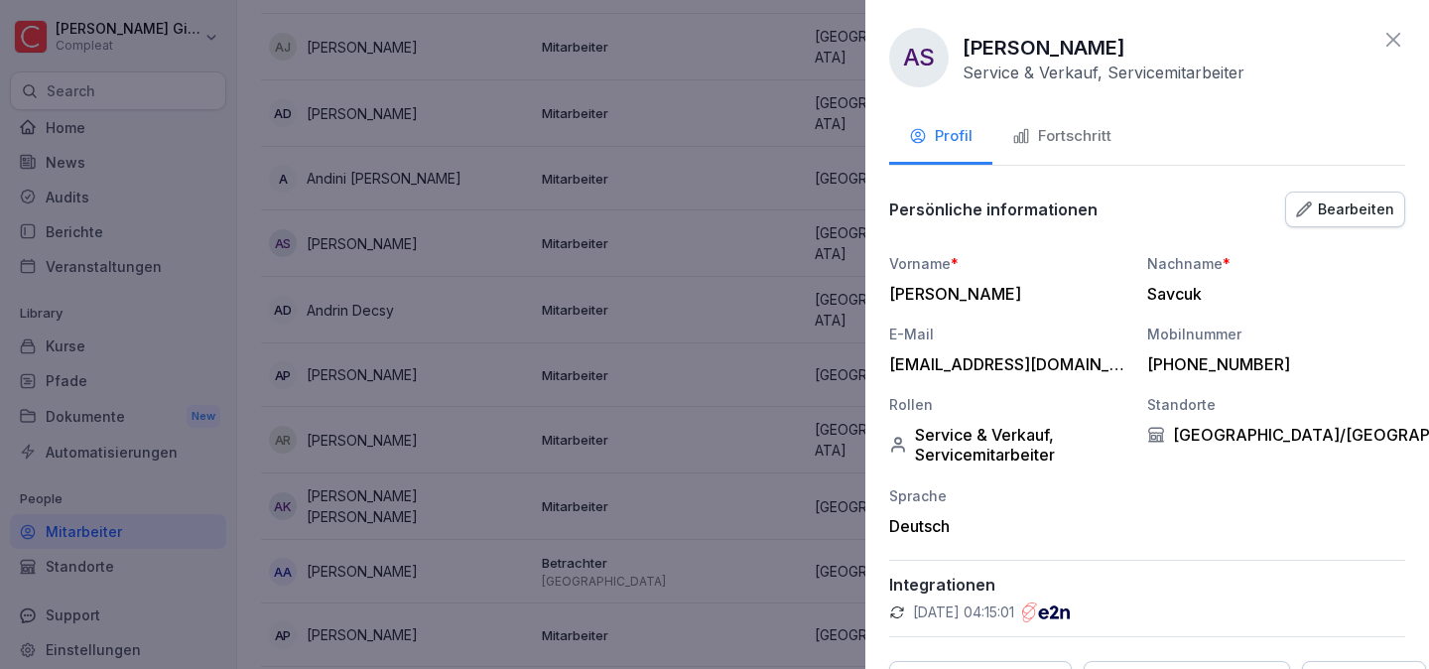
click at [1396, 44] on icon at bounding box center [1393, 40] width 14 height 14
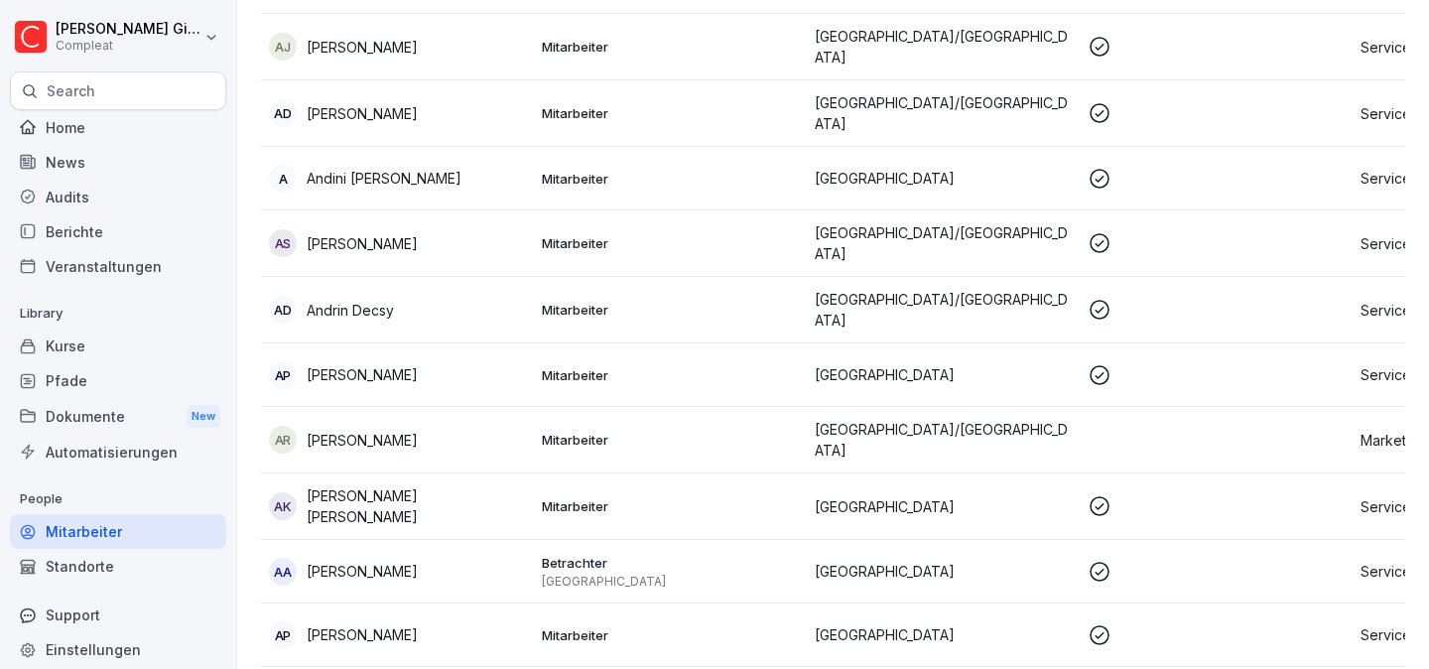
click at [154, 364] on div "Pfade" at bounding box center [118, 380] width 216 height 35
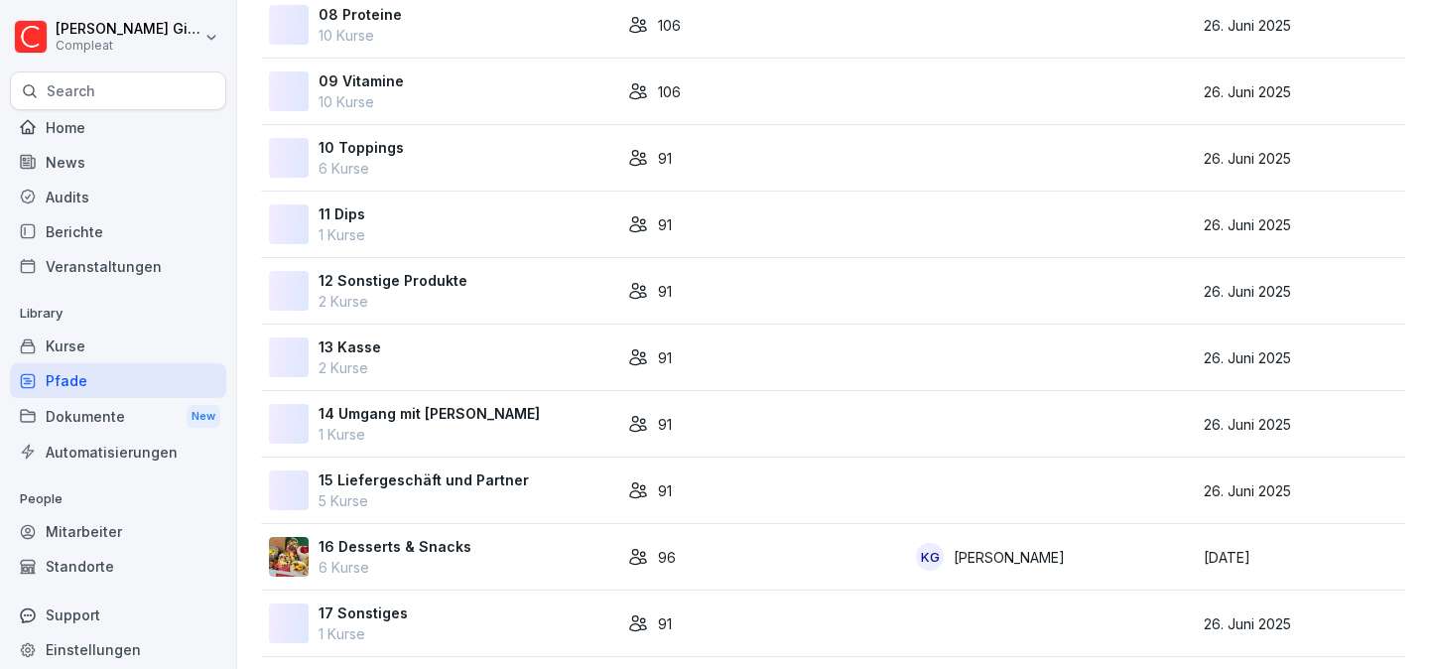
scroll to position [739, 0]
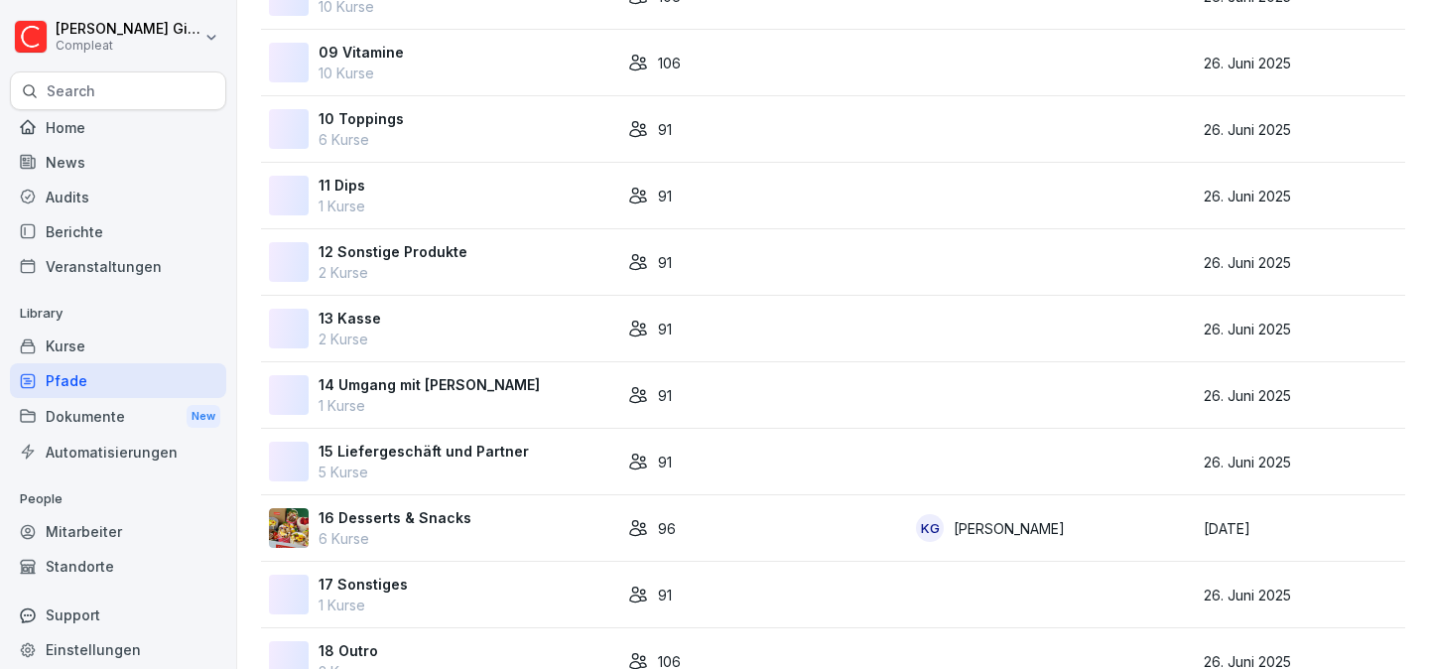
click at [425, 113] on div "10 Toppings 6 Kurse" at bounding box center [440, 129] width 343 height 42
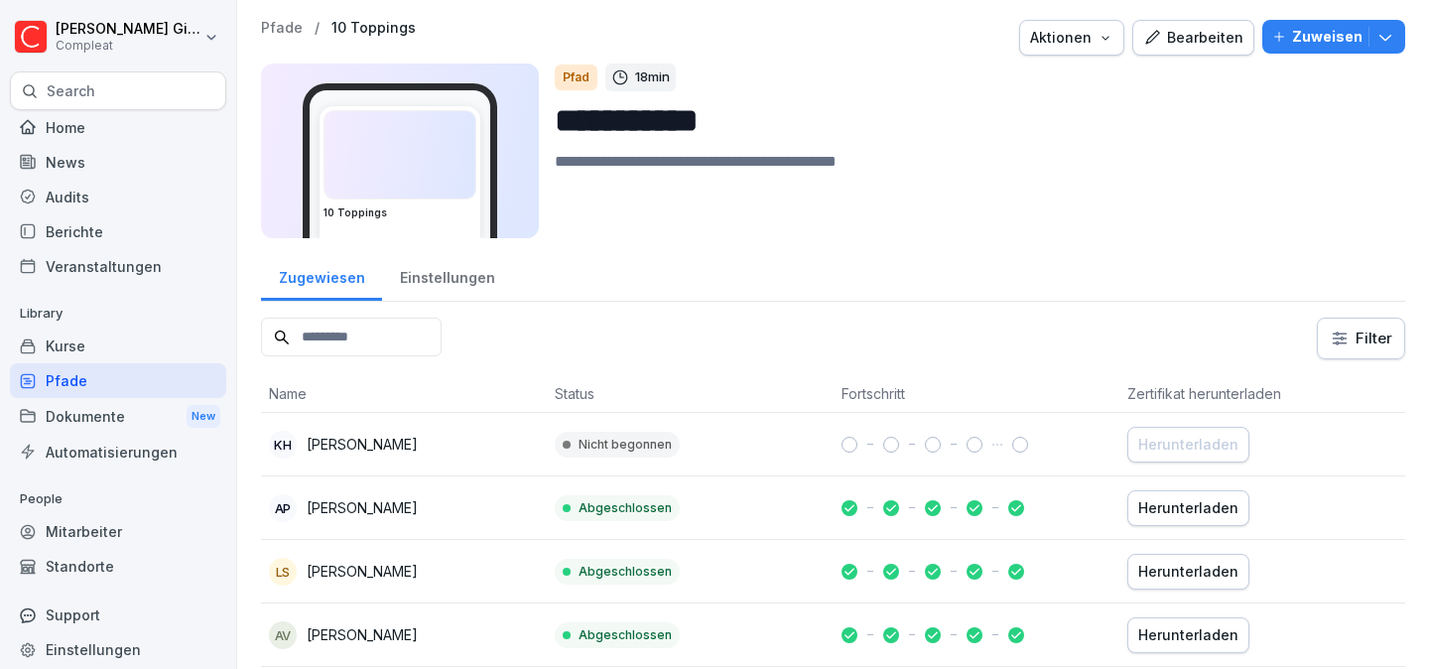
click at [1184, 39] on div "Bearbeiten" at bounding box center [1193, 38] width 100 height 22
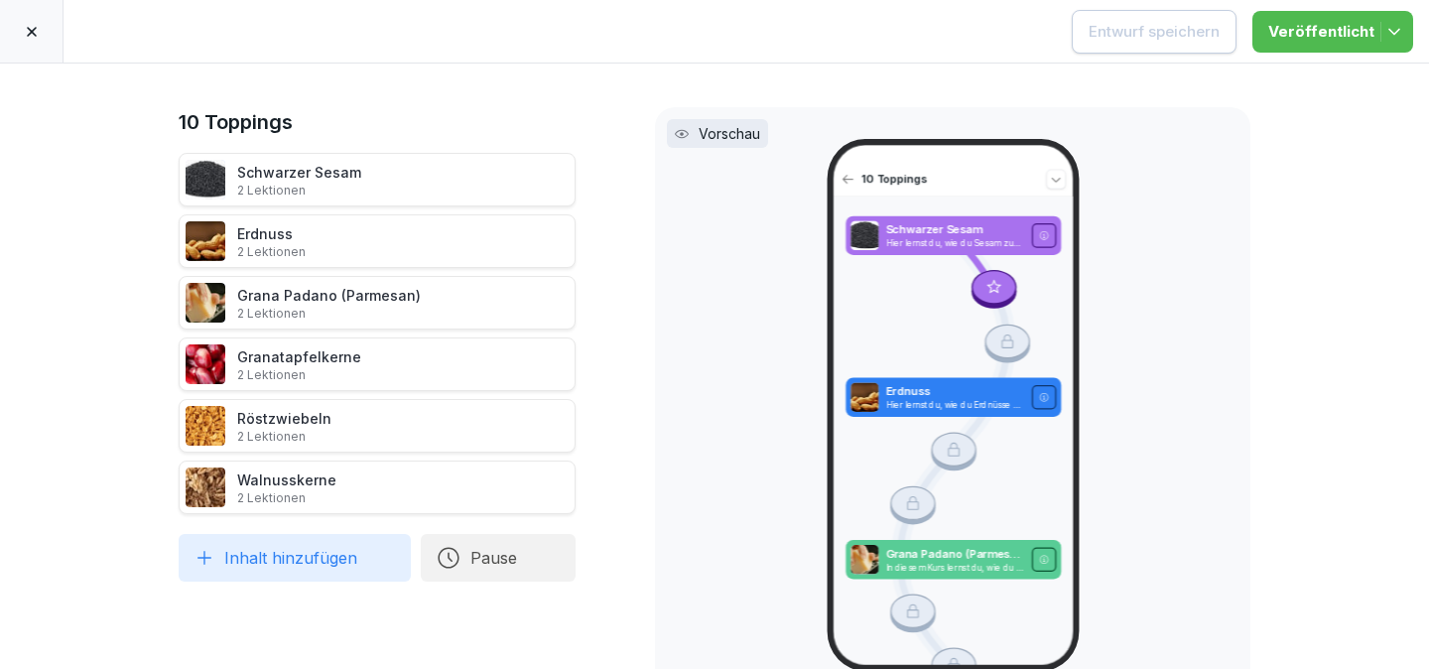
click at [20, 48] on div at bounding box center [31, 31] width 63 height 63
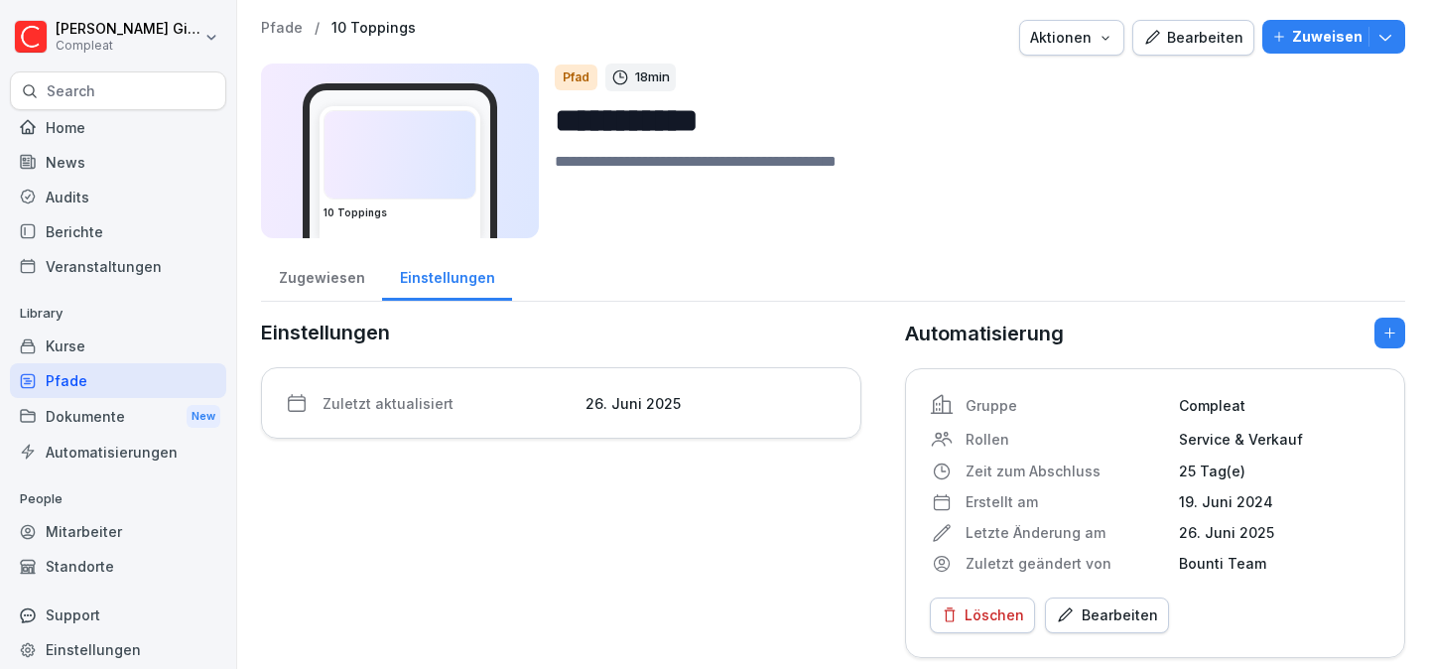
click at [1114, 607] on div "Bearbeiten" at bounding box center [1107, 615] width 102 height 22
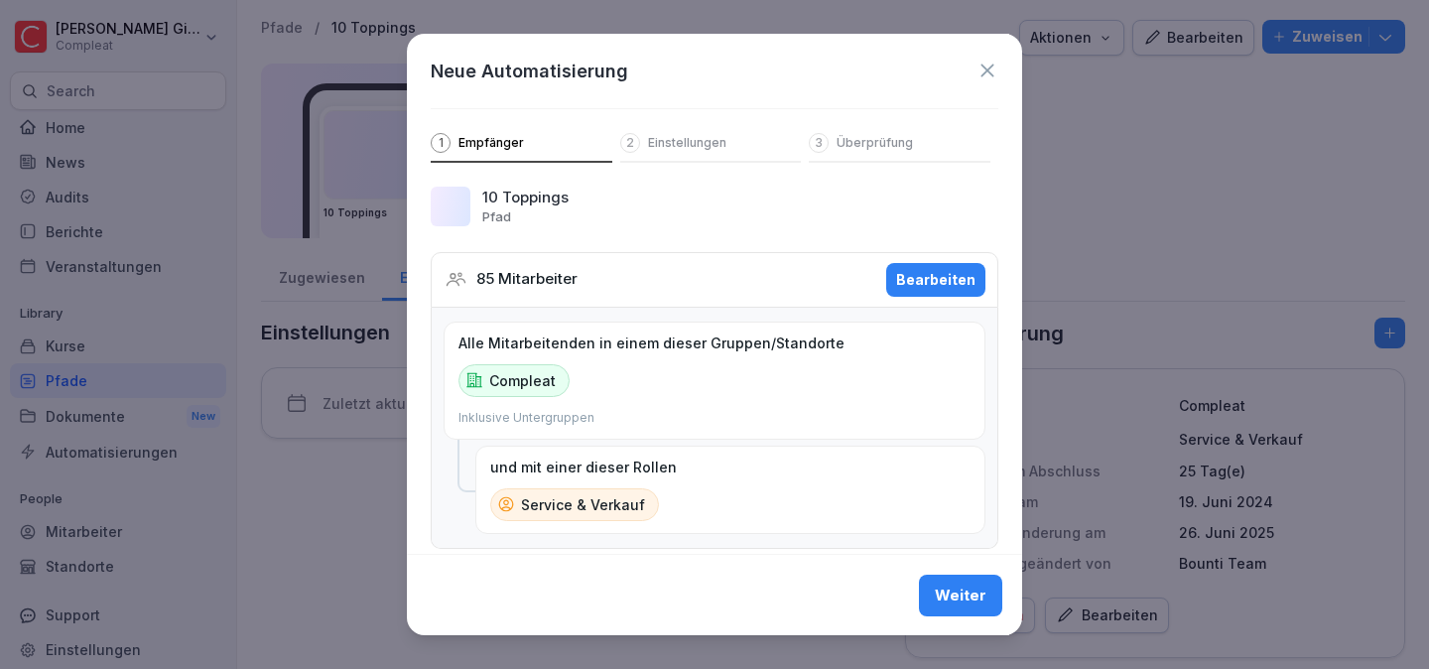
click at [938, 290] on button "Bearbeiten" at bounding box center [935, 280] width 99 height 34
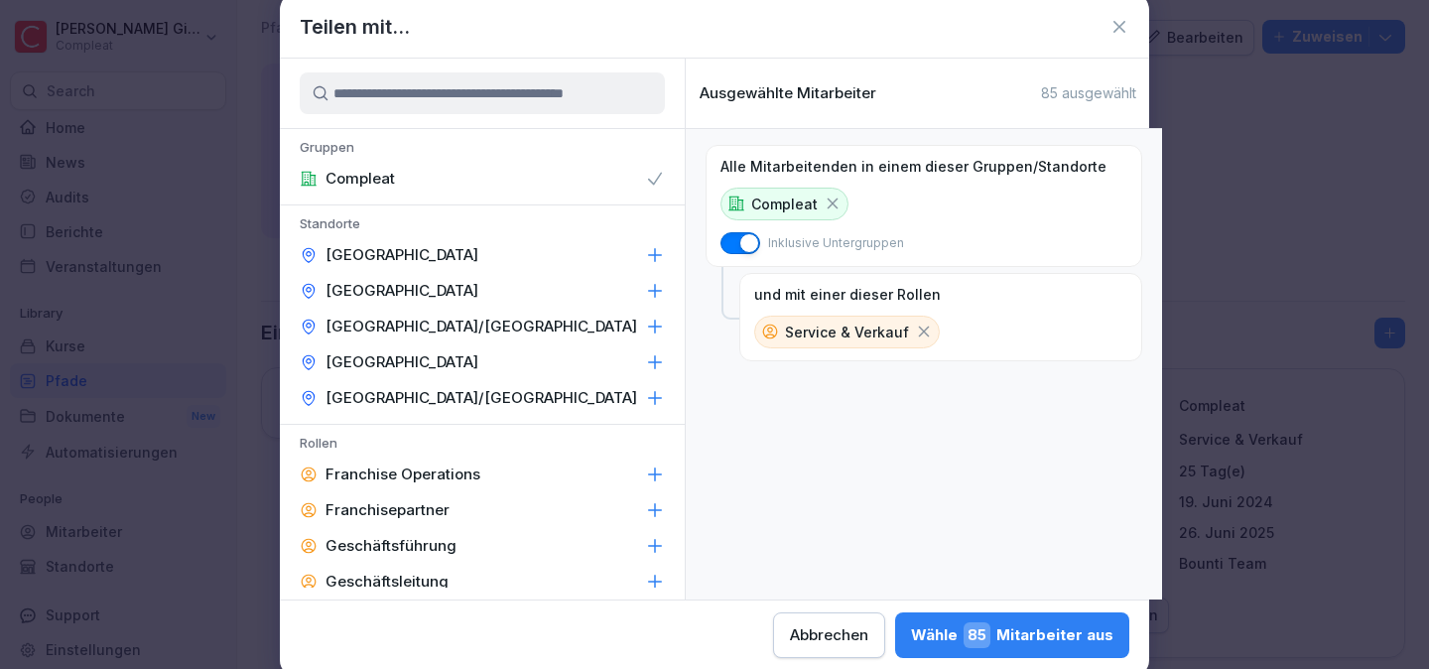
click at [915, 327] on icon at bounding box center [924, 331] width 18 height 18
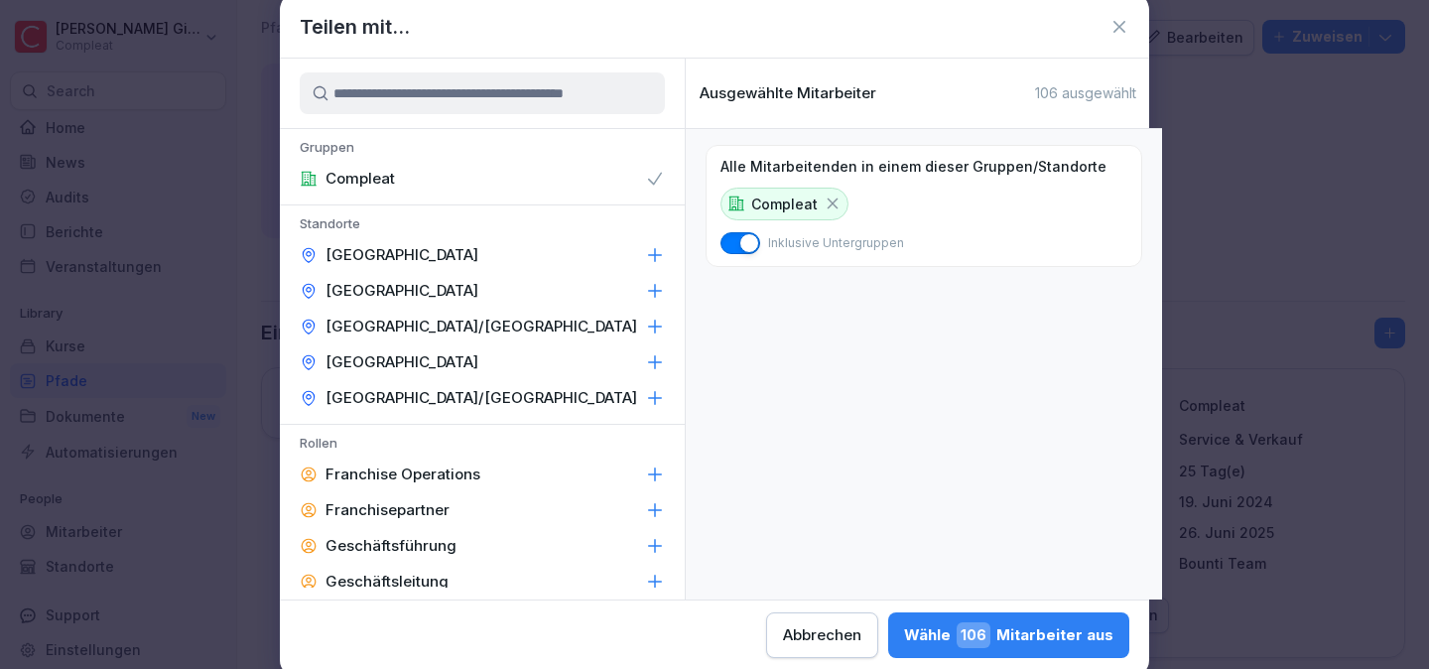
click at [1033, 639] on div "Wähle 106 Mitarbeiter aus" at bounding box center [1008, 635] width 209 height 26
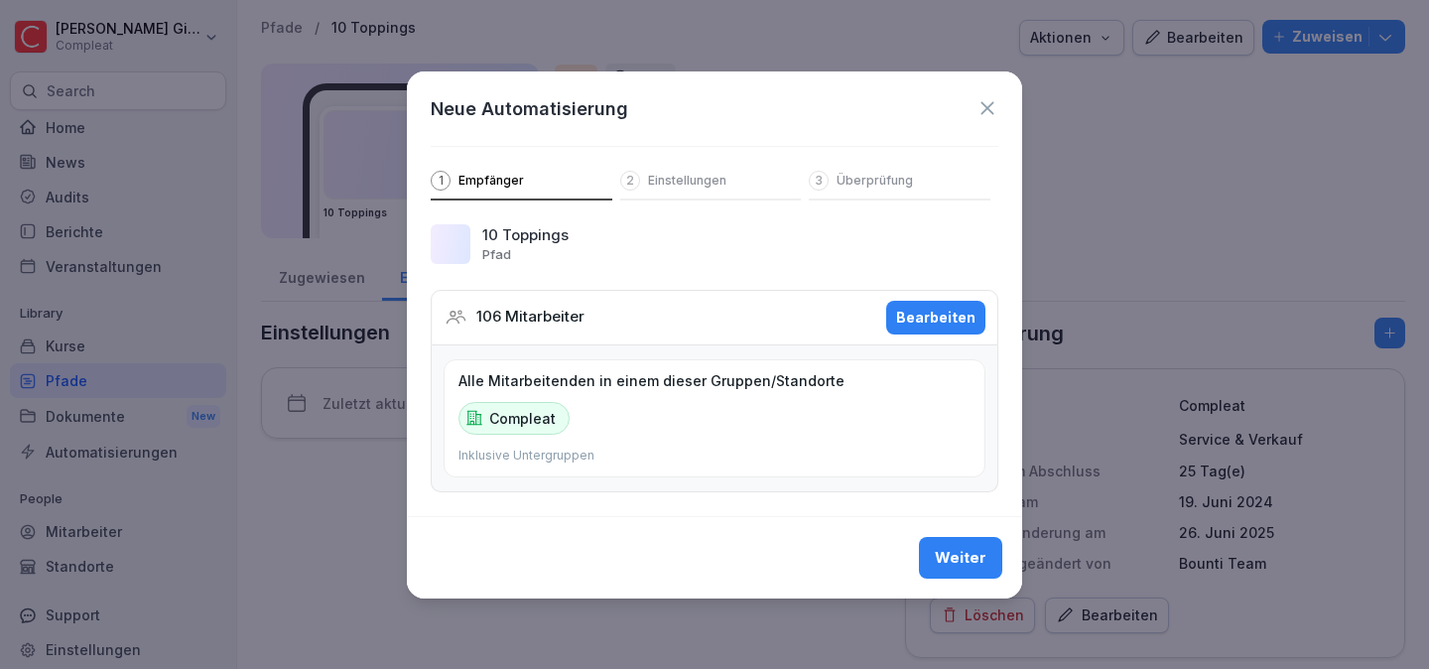
click at [964, 556] on div "Weiter" at bounding box center [961, 558] width 52 height 22
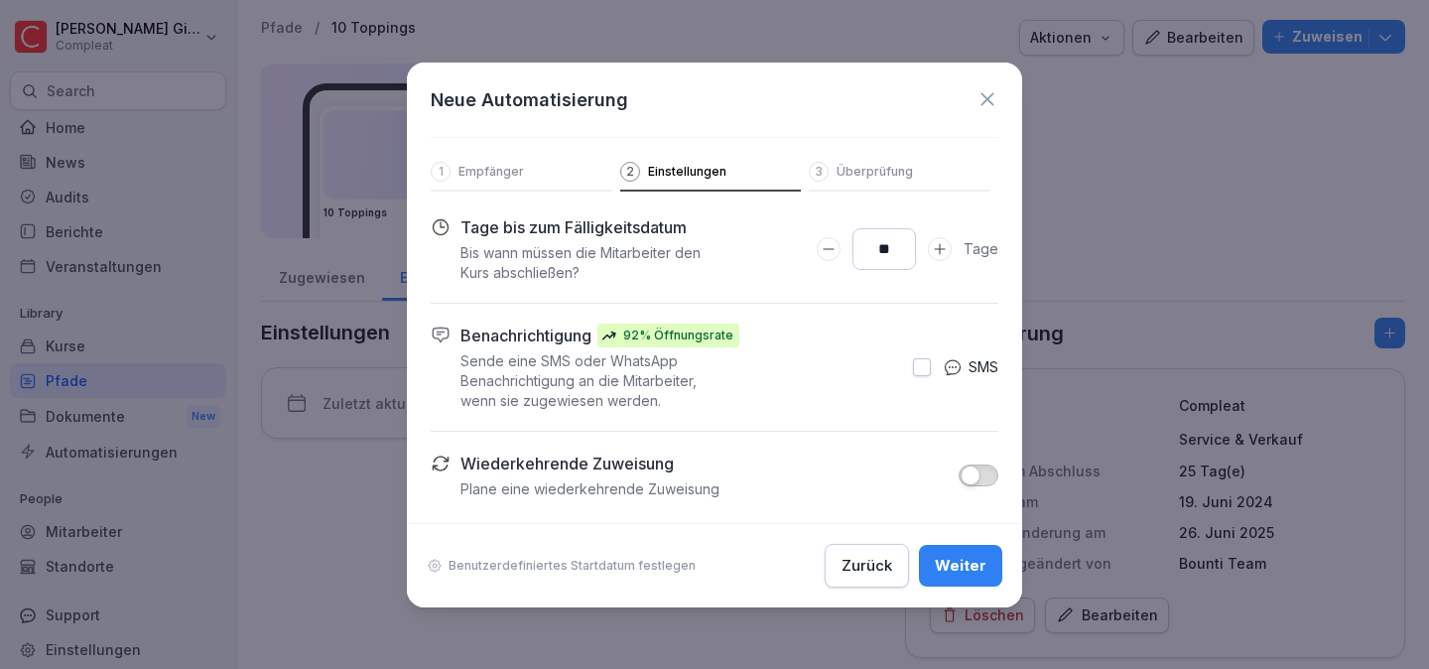
click at [964, 556] on div "Weiter" at bounding box center [961, 566] width 52 height 22
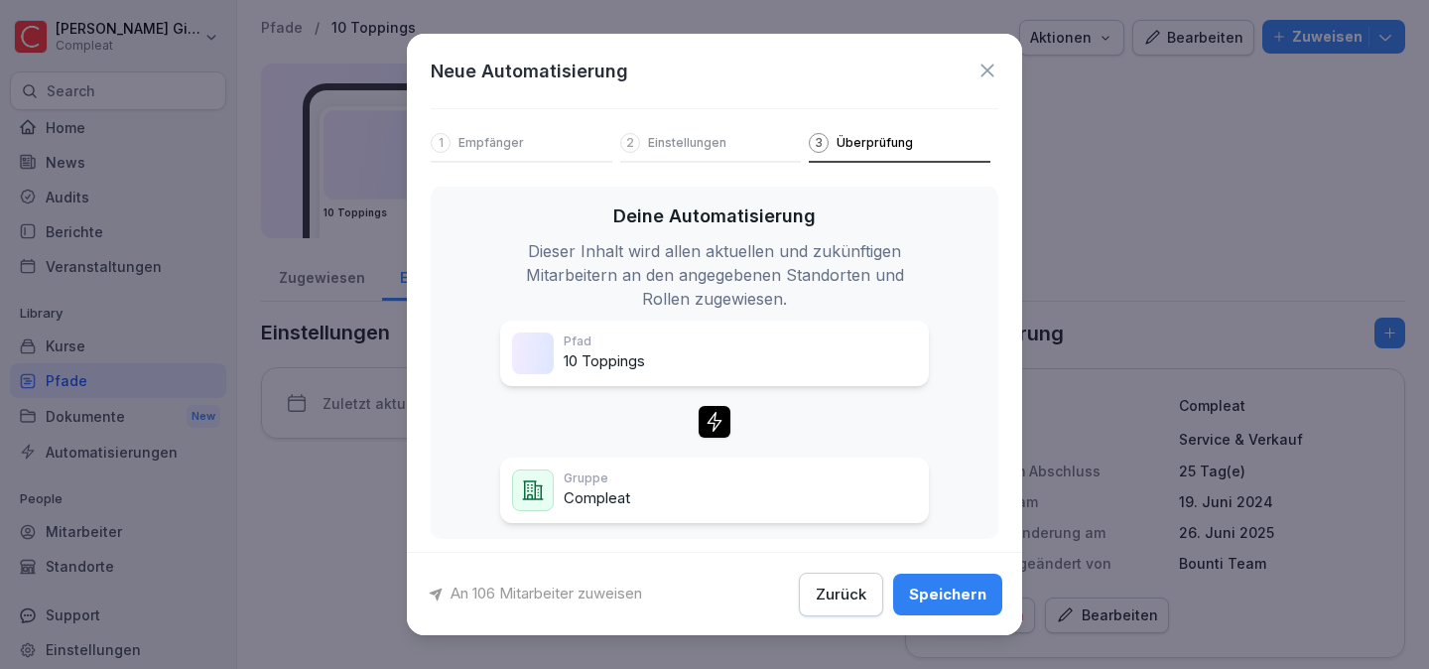
click at [956, 613] on button "Speichern" at bounding box center [947, 593] width 109 height 42
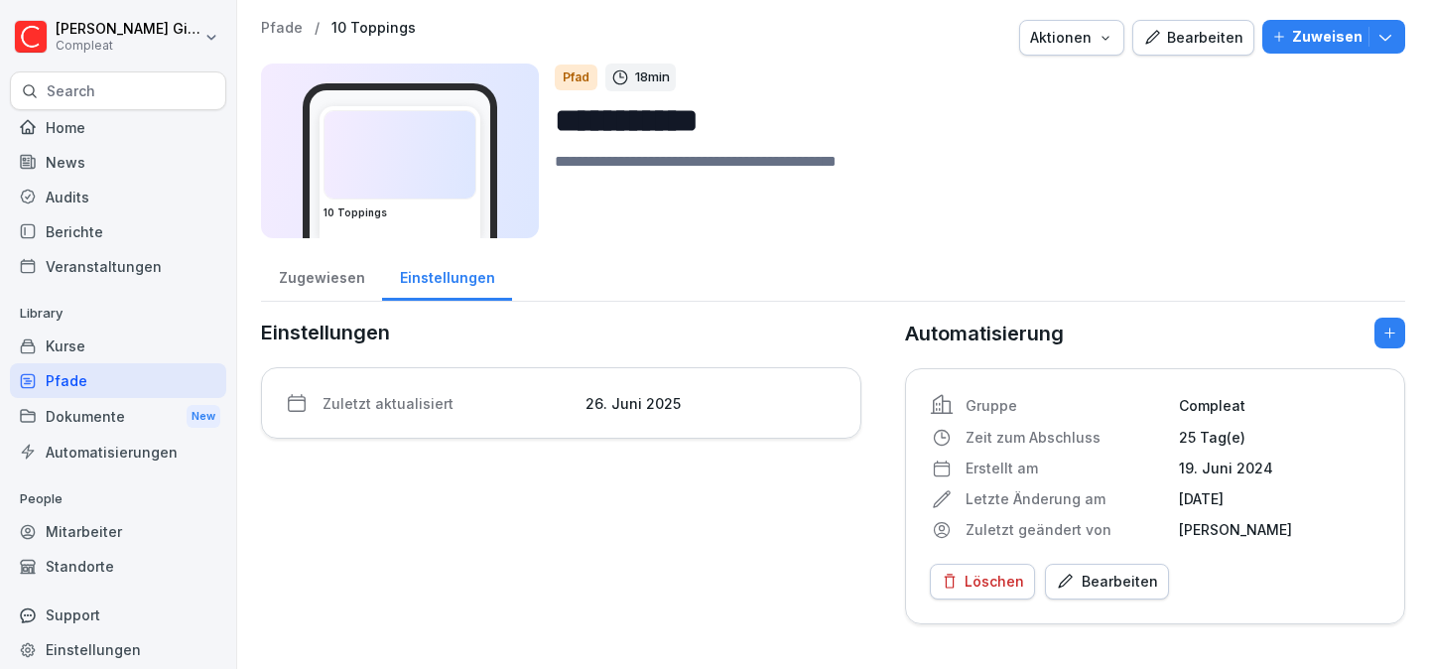
click at [129, 379] on div "Pfade" at bounding box center [118, 380] width 216 height 35
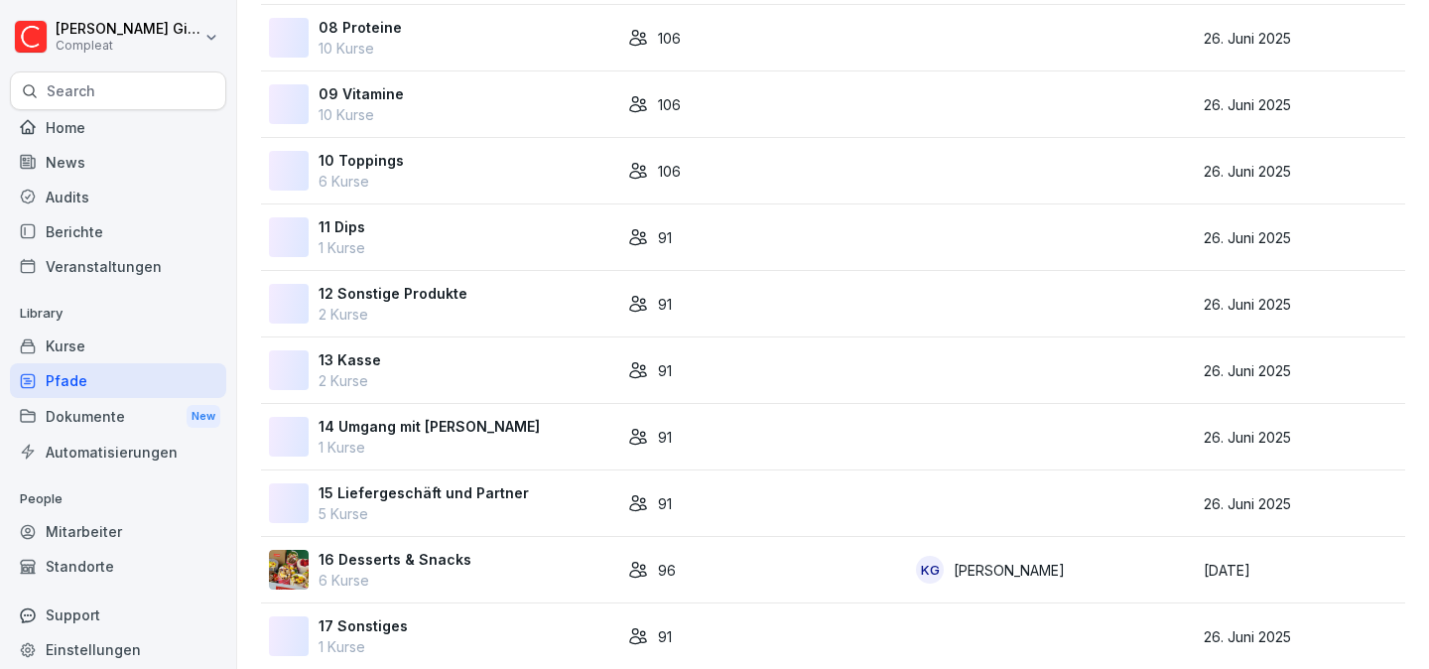
scroll to position [780, 0]
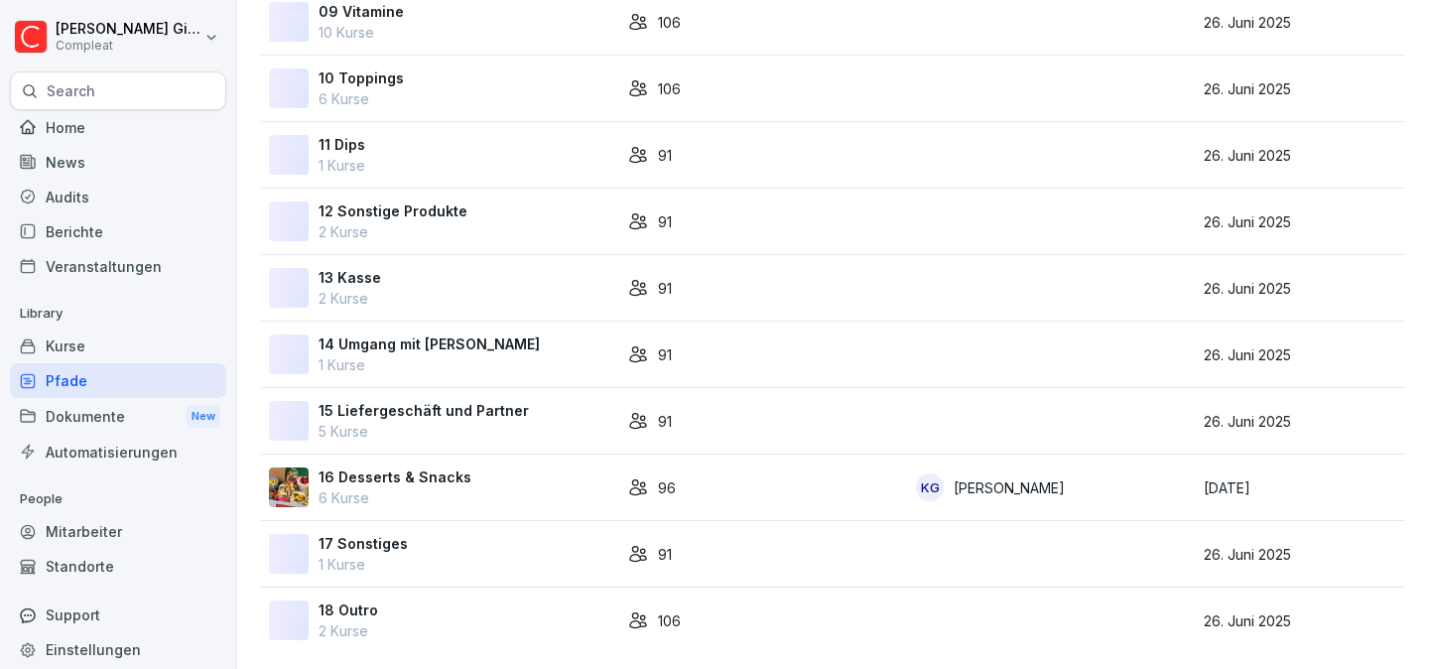
click at [487, 166] on div "11 Dips 1 Kurse" at bounding box center [440, 155] width 343 height 42
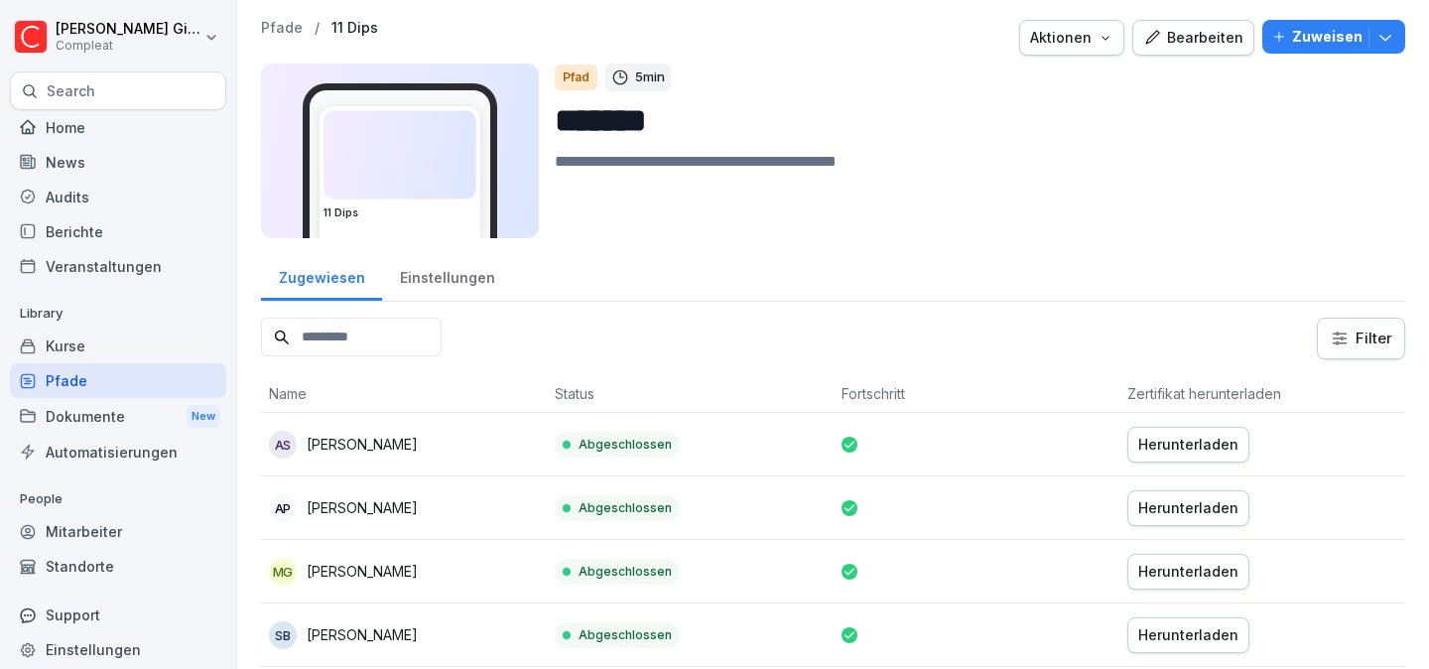
click at [475, 273] on div "Einstellungen" at bounding box center [447, 275] width 130 height 51
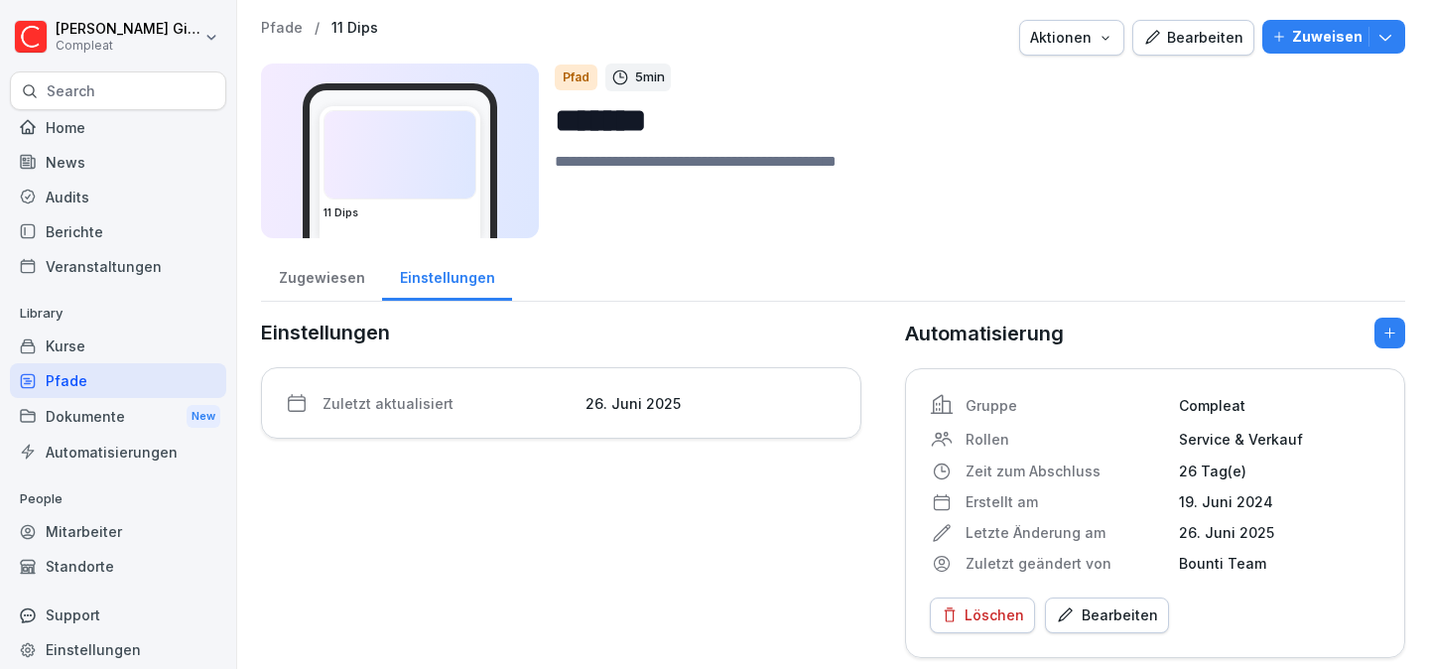
click at [1123, 635] on div "Gruppe Compleat Rollen Service & Verkauf Zeit zum Abschluss 26 Tag(e) Erstellt …" at bounding box center [1155, 513] width 500 height 290
click at [1129, 618] on div "Bearbeiten" at bounding box center [1107, 615] width 102 height 22
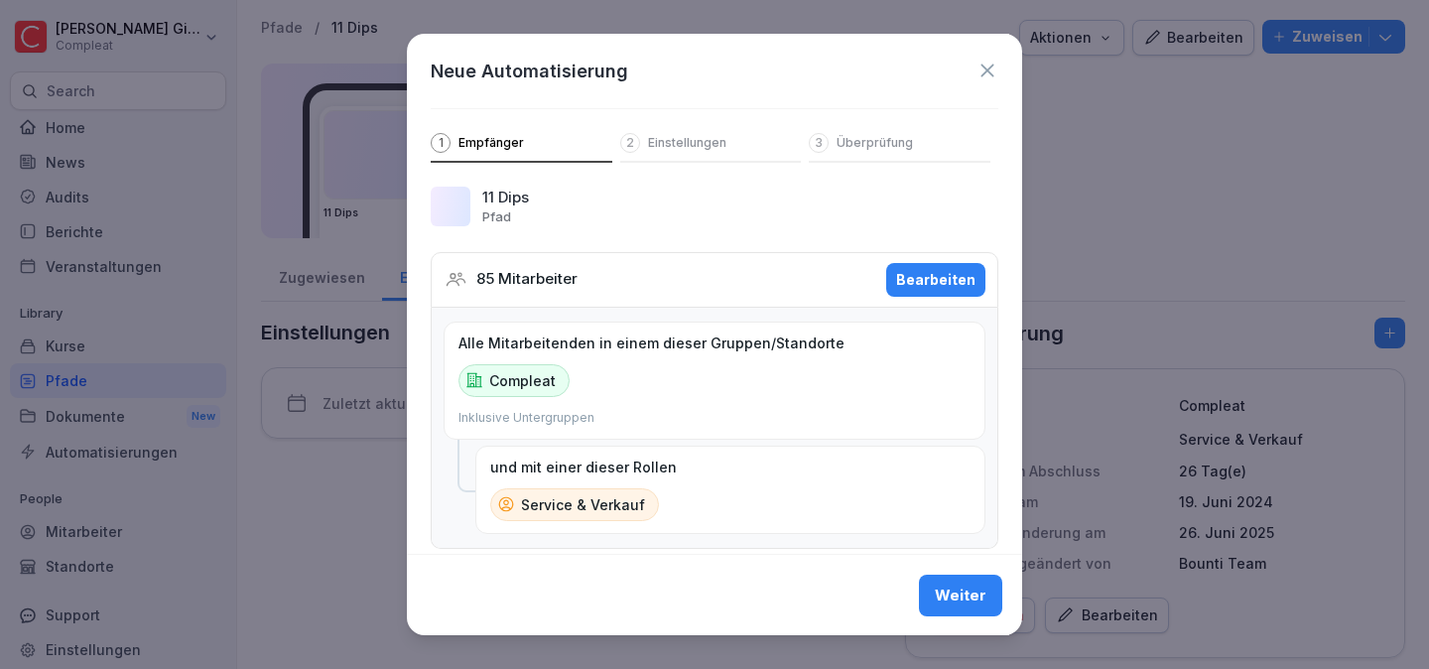
click at [925, 274] on div "Bearbeiten" at bounding box center [935, 280] width 79 height 22
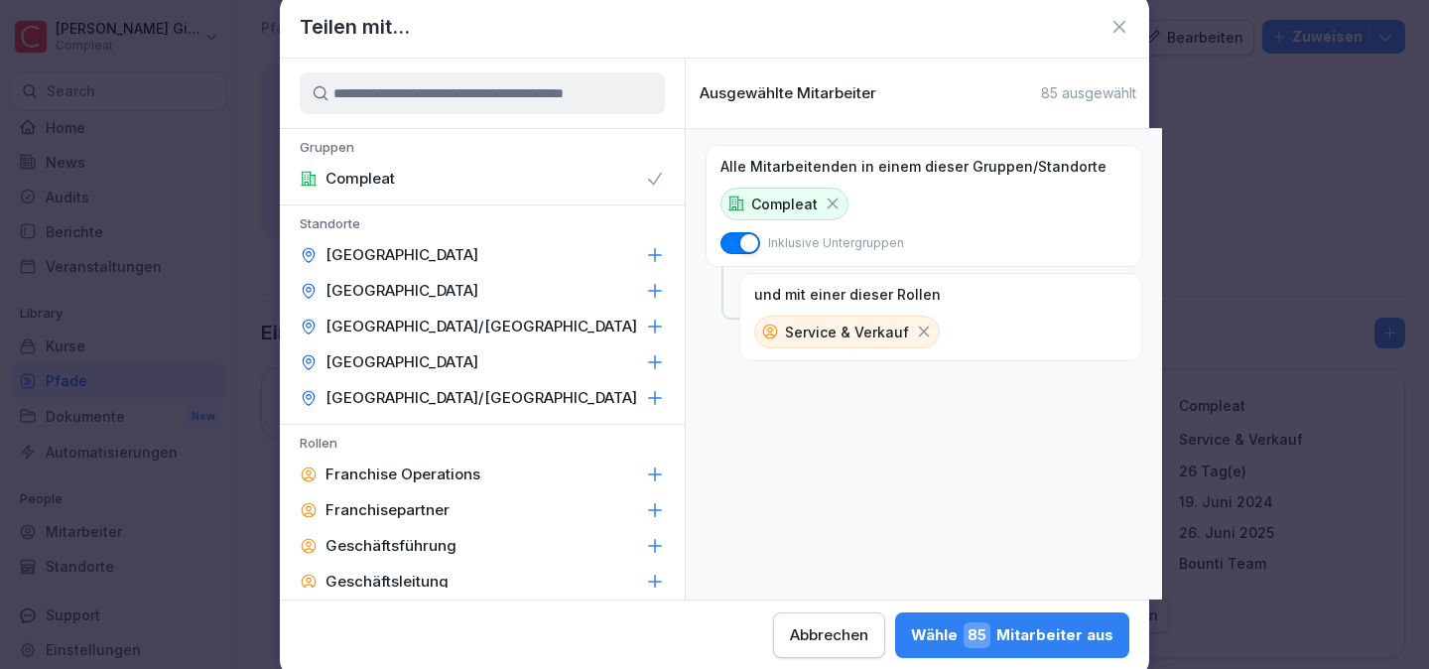
click at [915, 334] on icon at bounding box center [924, 331] width 18 height 18
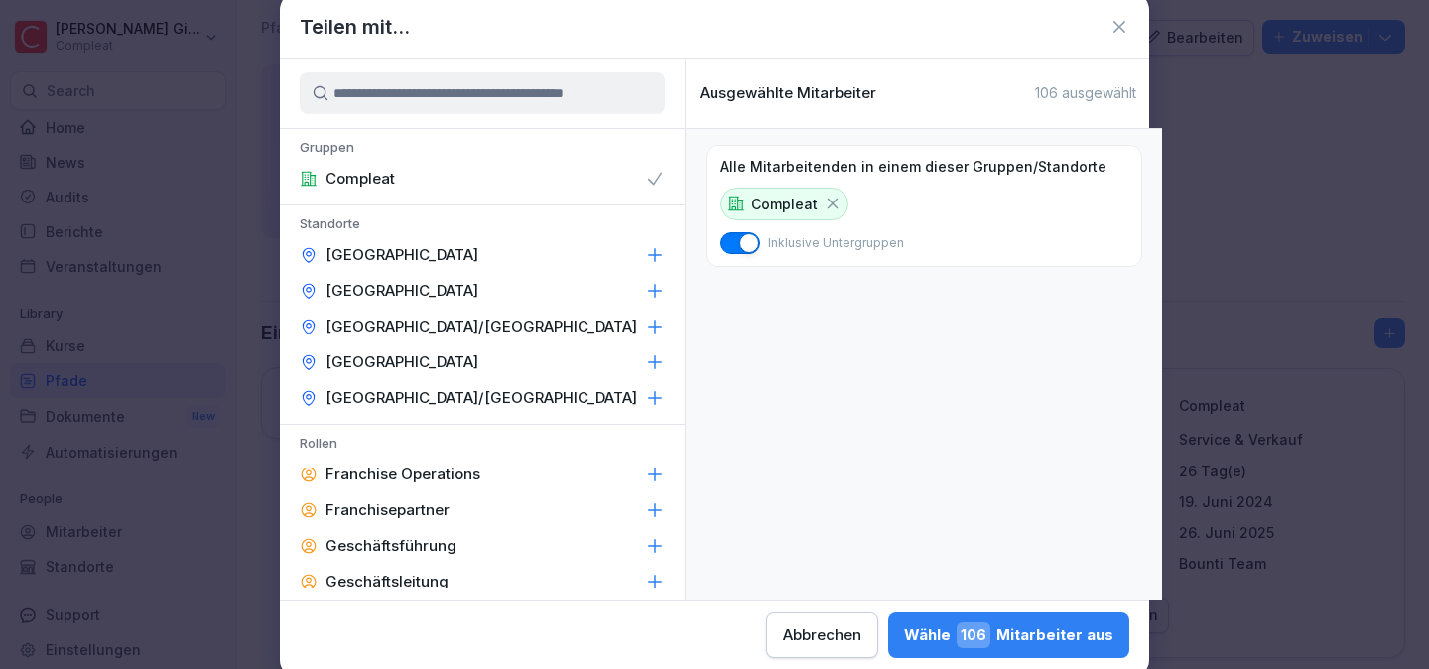
click at [1048, 627] on div "Wähle 106 Mitarbeiter aus" at bounding box center [1008, 635] width 209 height 26
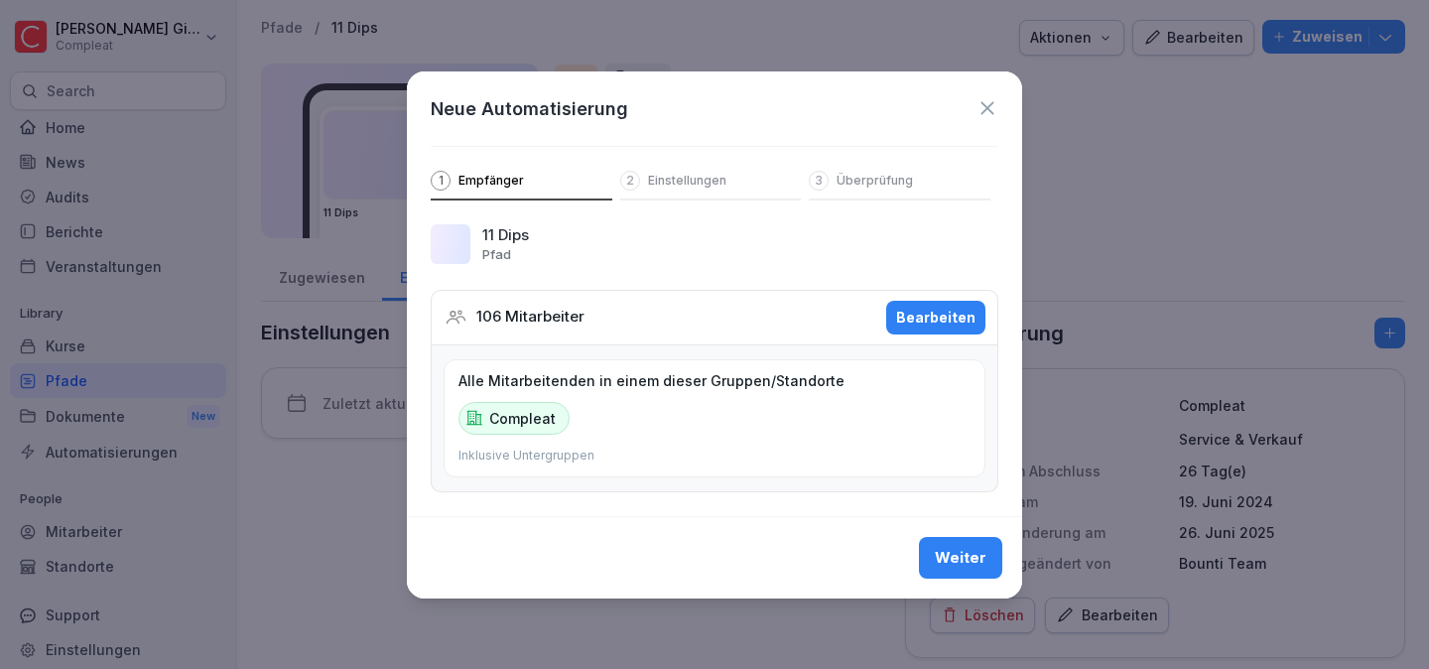
click at [987, 581] on div "Weiter" at bounding box center [714, 557] width 615 height 82
click at [980, 557] on div "Weiter" at bounding box center [961, 558] width 52 height 22
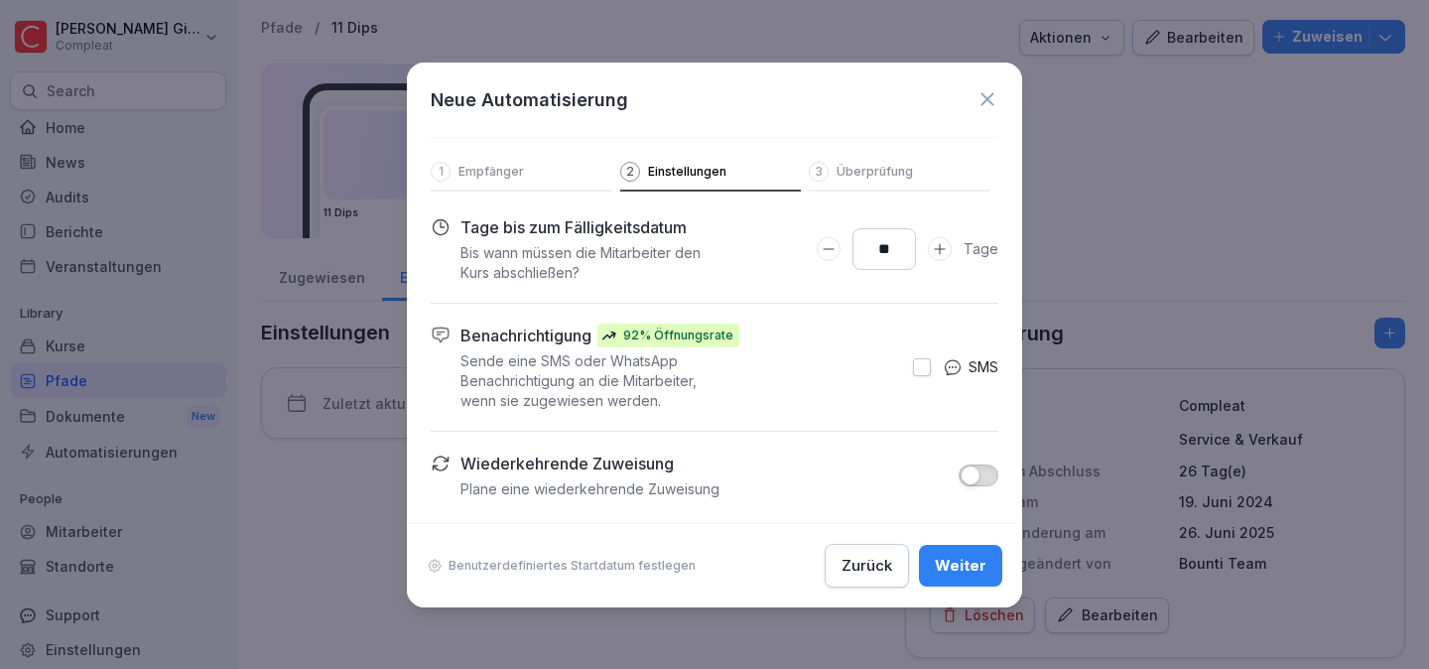
click at [980, 557] on div "Weiter" at bounding box center [961, 566] width 52 height 22
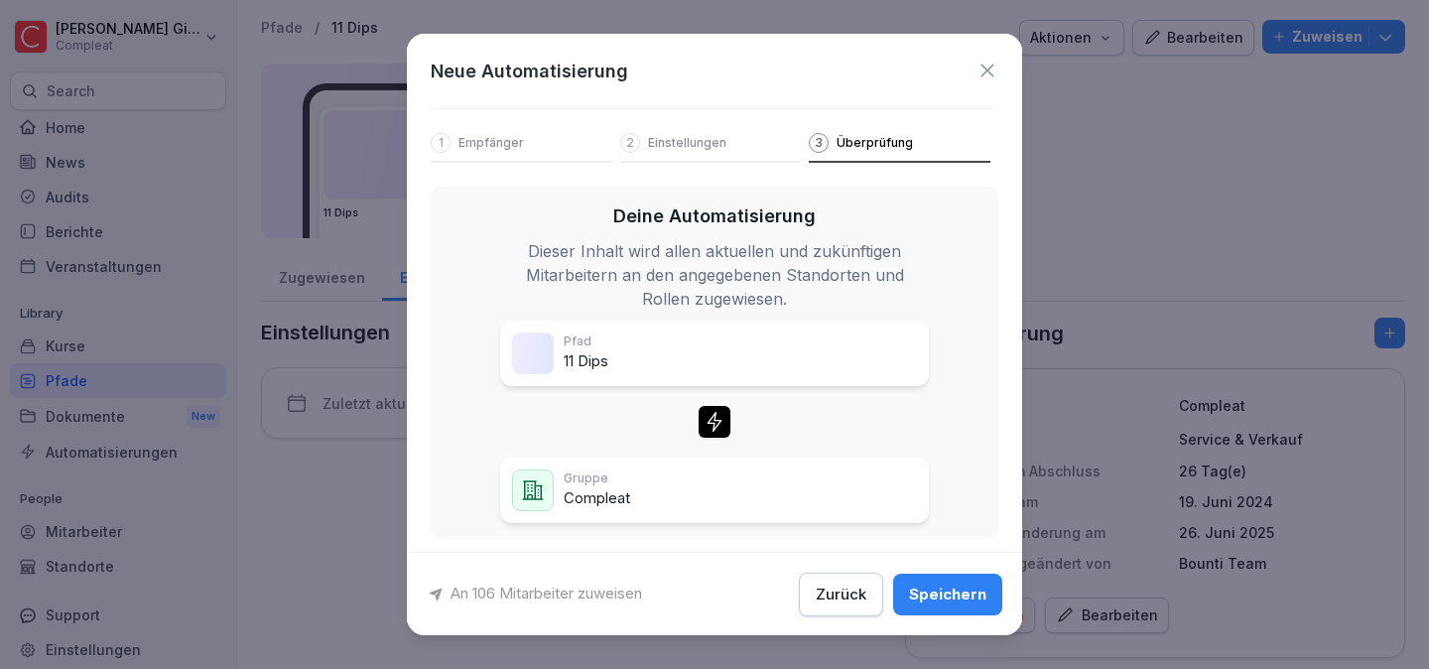
click at [953, 594] on div "Speichern" at bounding box center [947, 593] width 77 height 22
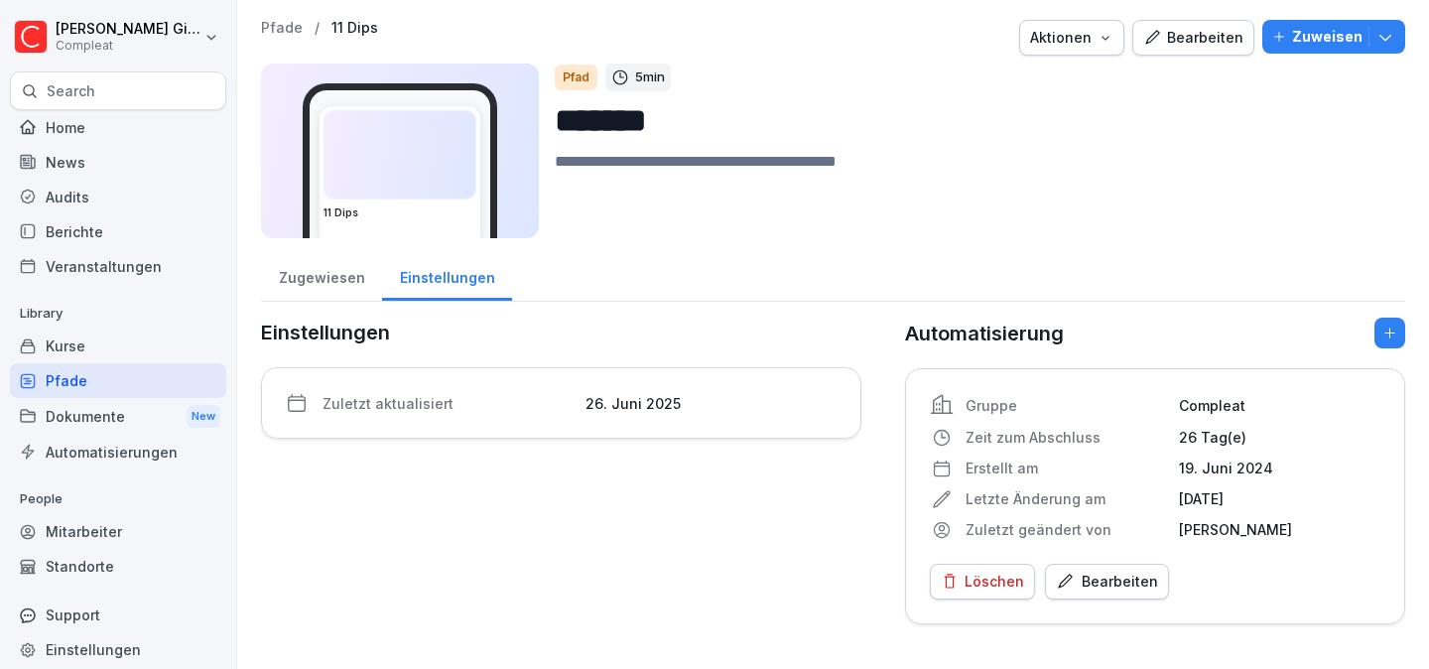
click at [130, 386] on div "Pfade" at bounding box center [118, 380] width 216 height 35
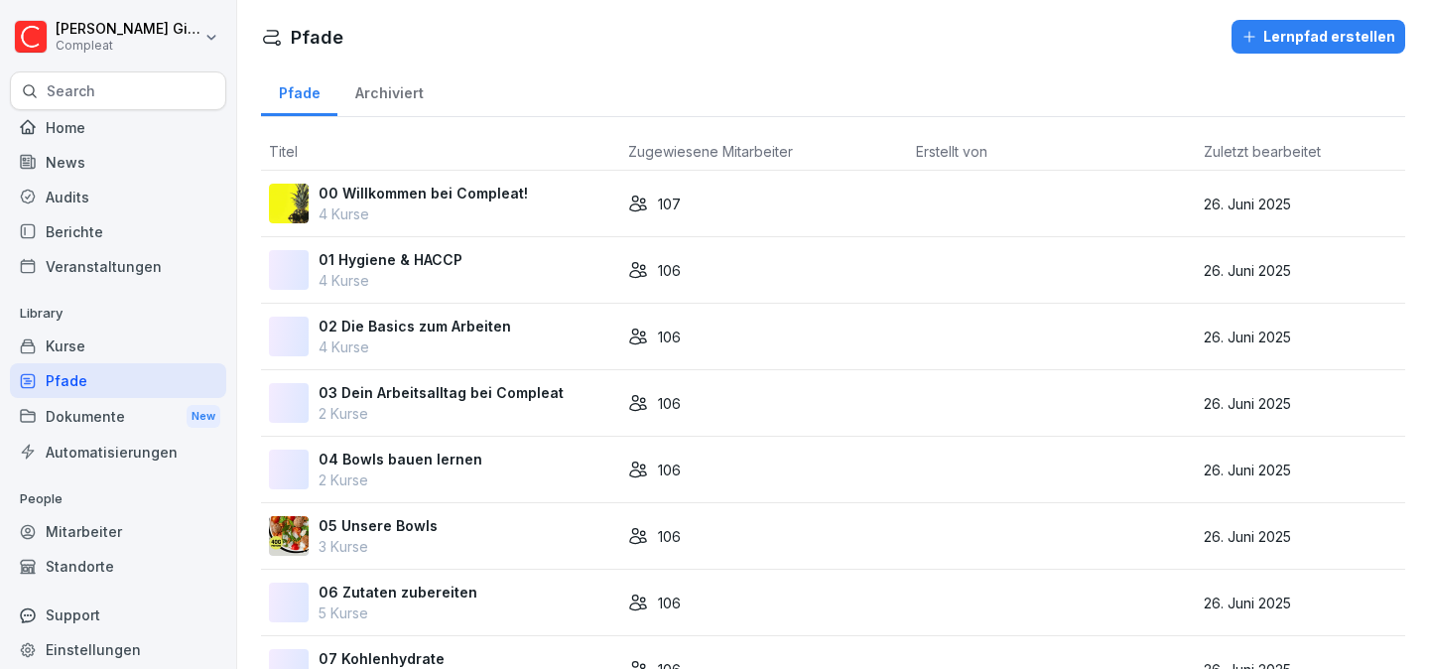
scroll to position [780, 0]
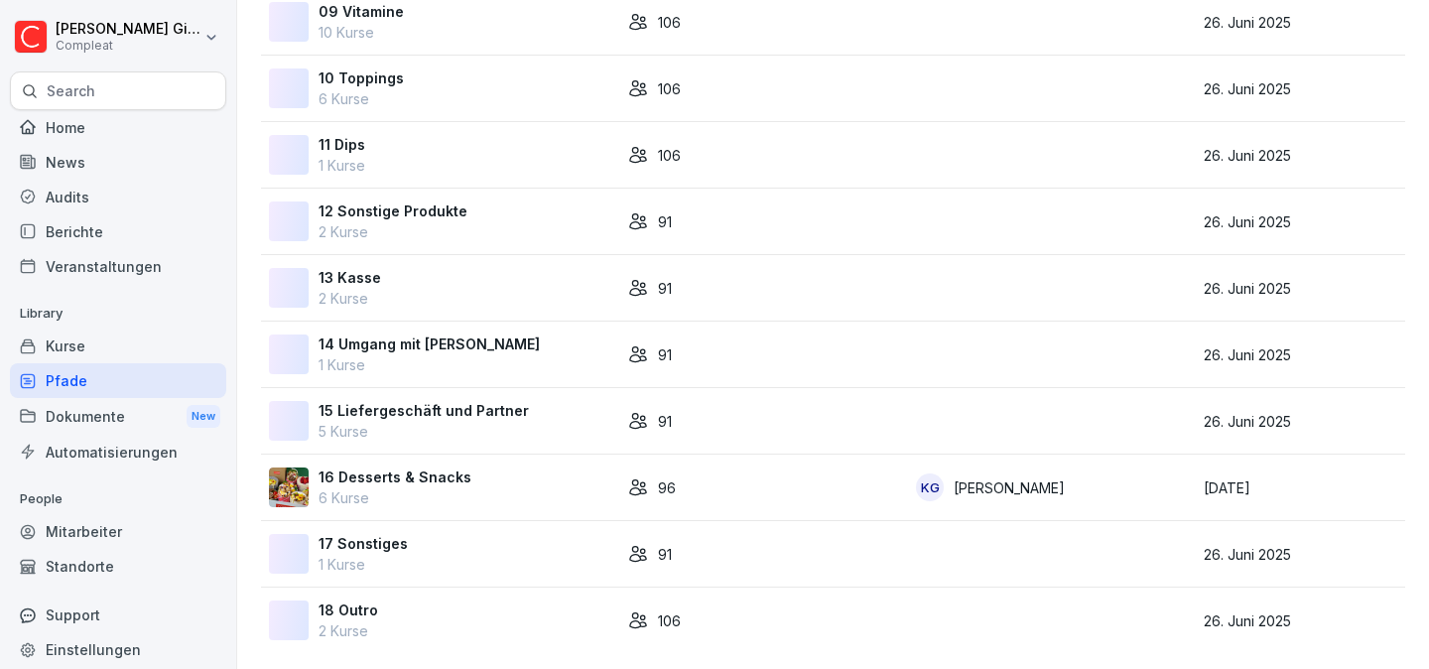
click at [550, 212] on div "12 Sonstige Produkte 2 Kurse" at bounding box center [440, 221] width 343 height 42
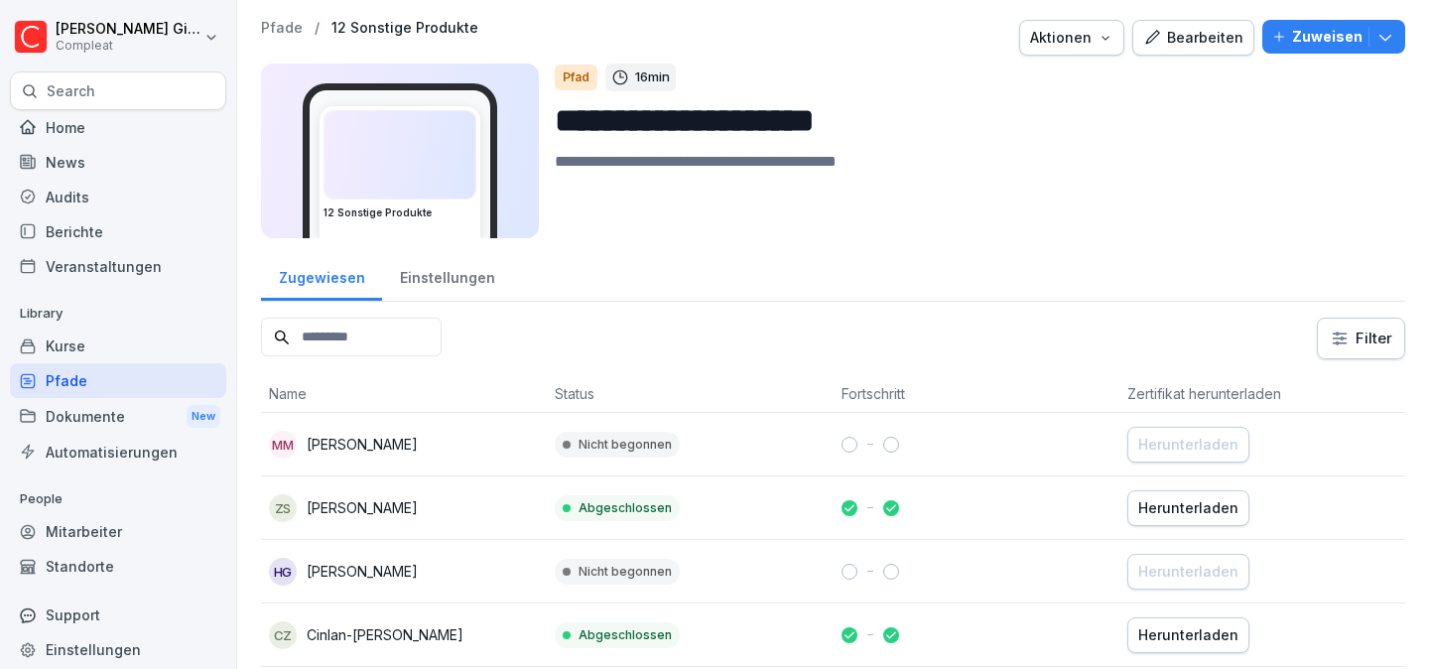
click at [472, 294] on div "Einstellungen" at bounding box center [447, 275] width 130 height 51
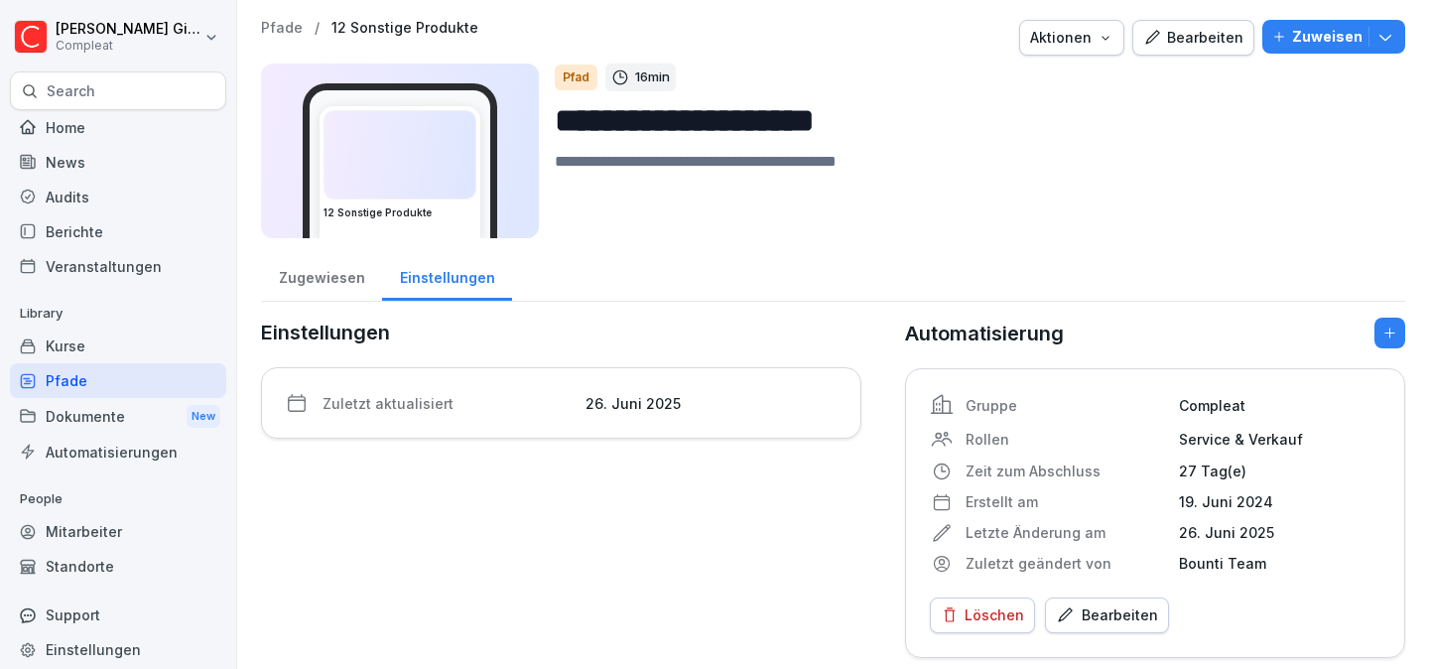
click at [1134, 598] on button "Bearbeiten" at bounding box center [1107, 615] width 124 height 36
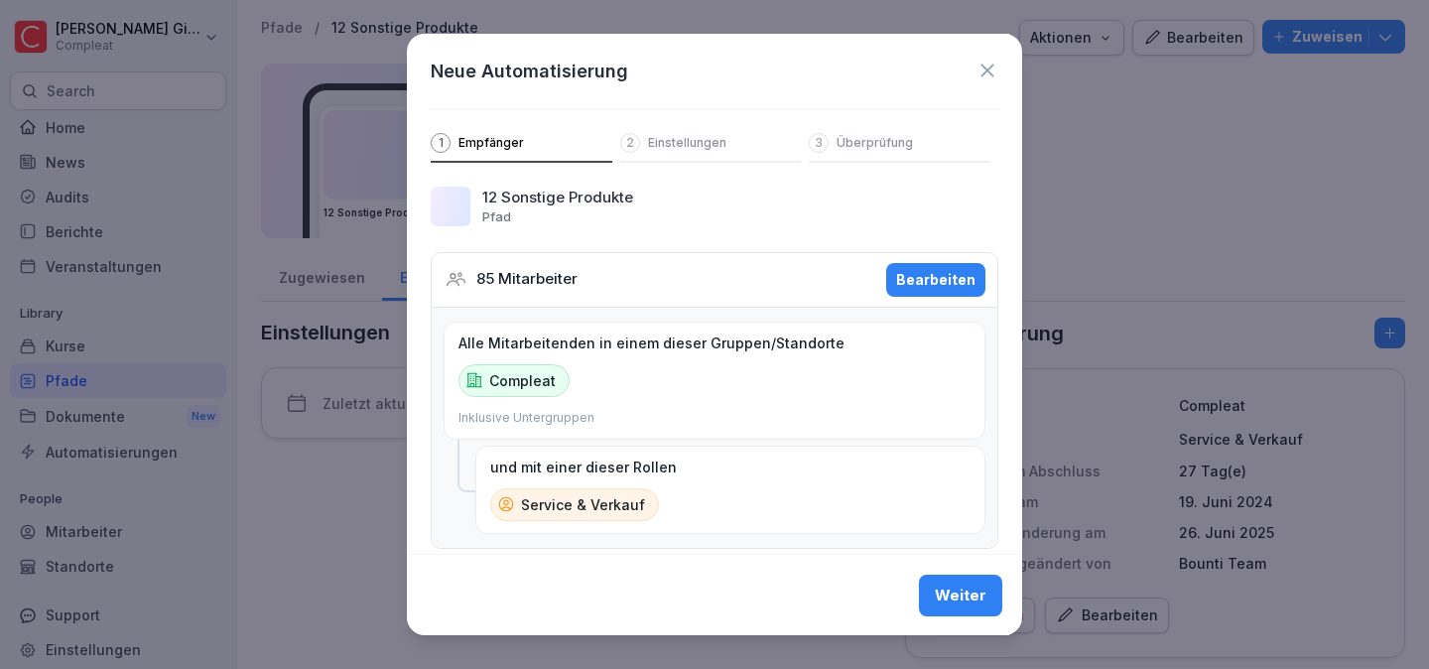
click at [920, 282] on div "Bearbeiten" at bounding box center [935, 280] width 79 height 22
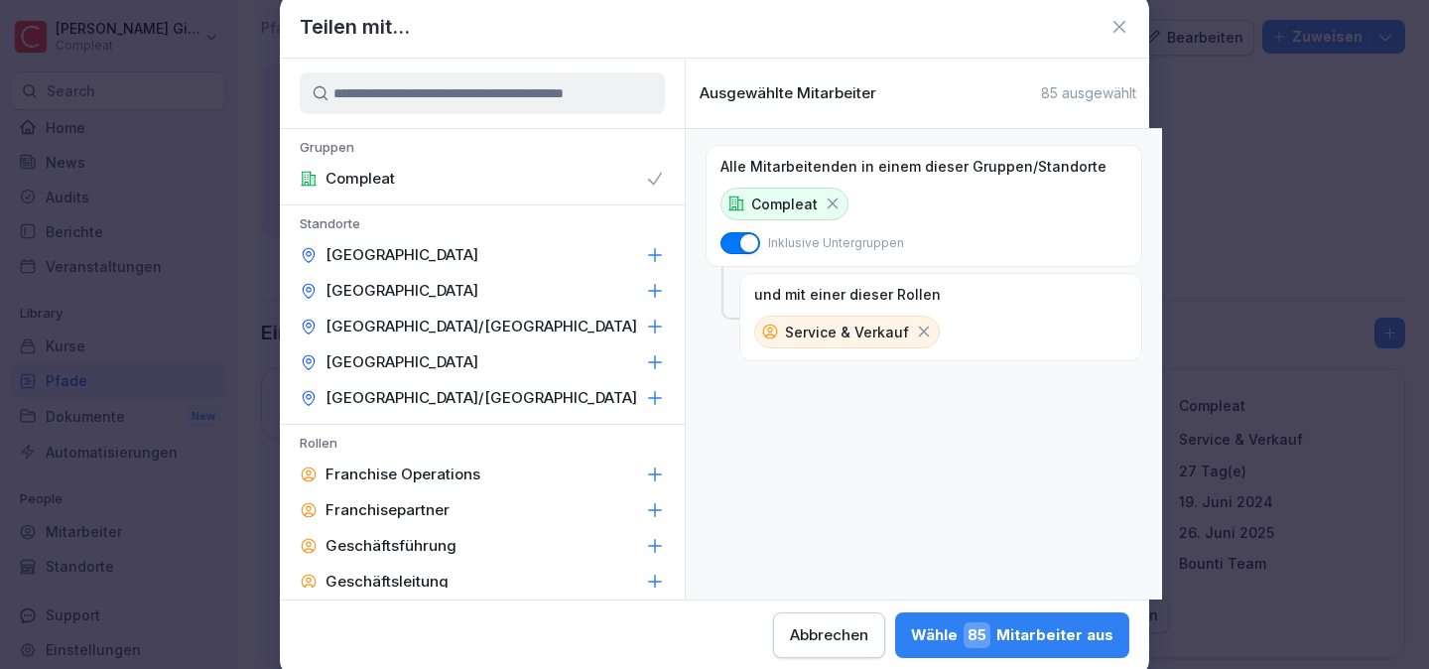
click at [915, 328] on icon at bounding box center [924, 331] width 18 height 18
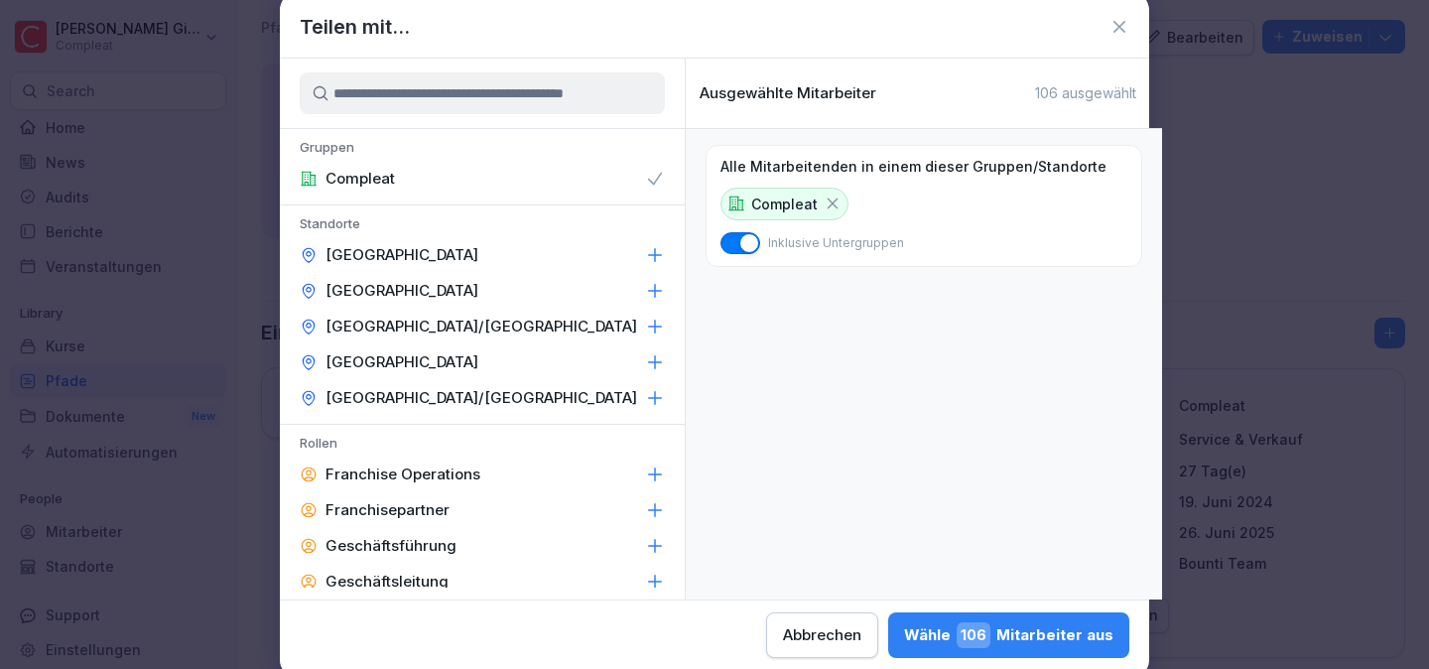
click at [1039, 650] on button "Wähle 106 Mitarbeiter aus" at bounding box center [1008, 635] width 241 height 46
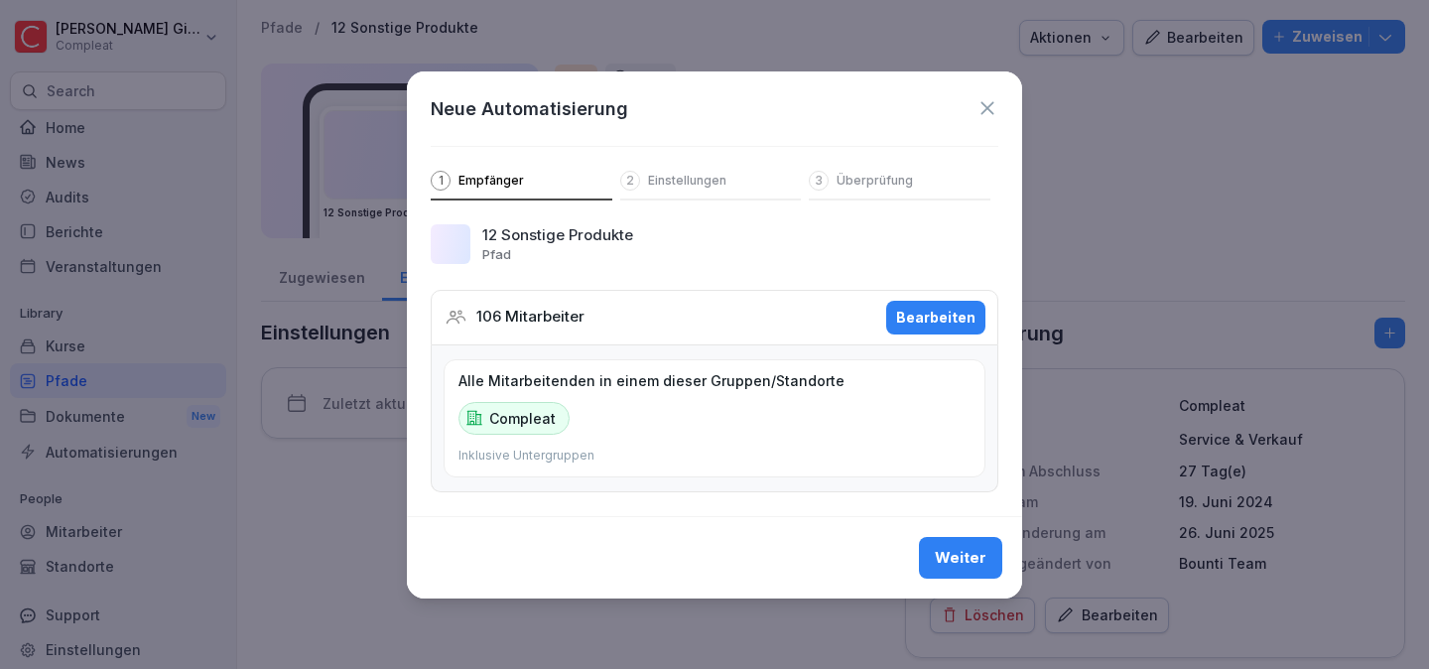
click at [985, 582] on div "Weiter" at bounding box center [714, 557] width 615 height 82
click at [978, 561] on div "Weiter" at bounding box center [961, 558] width 52 height 22
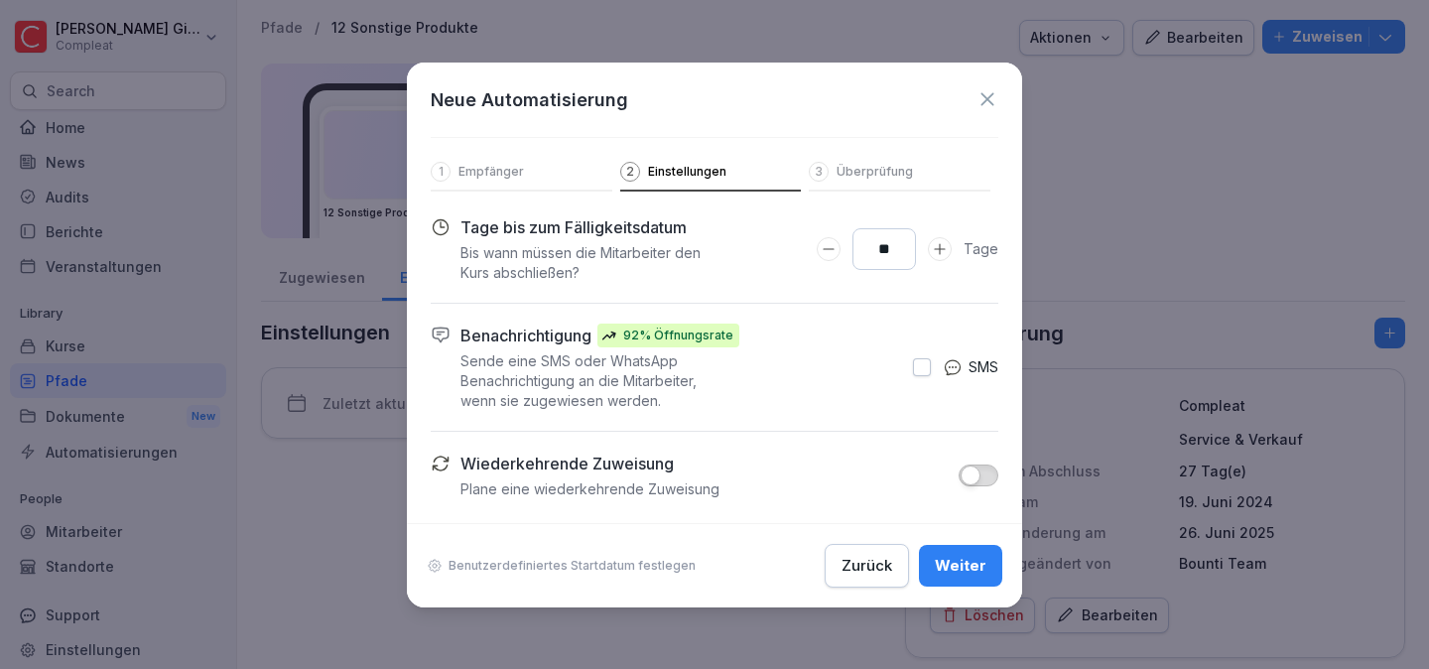
click at [956, 547] on button "Weiter" at bounding box center [960, 566] width 83 height 42
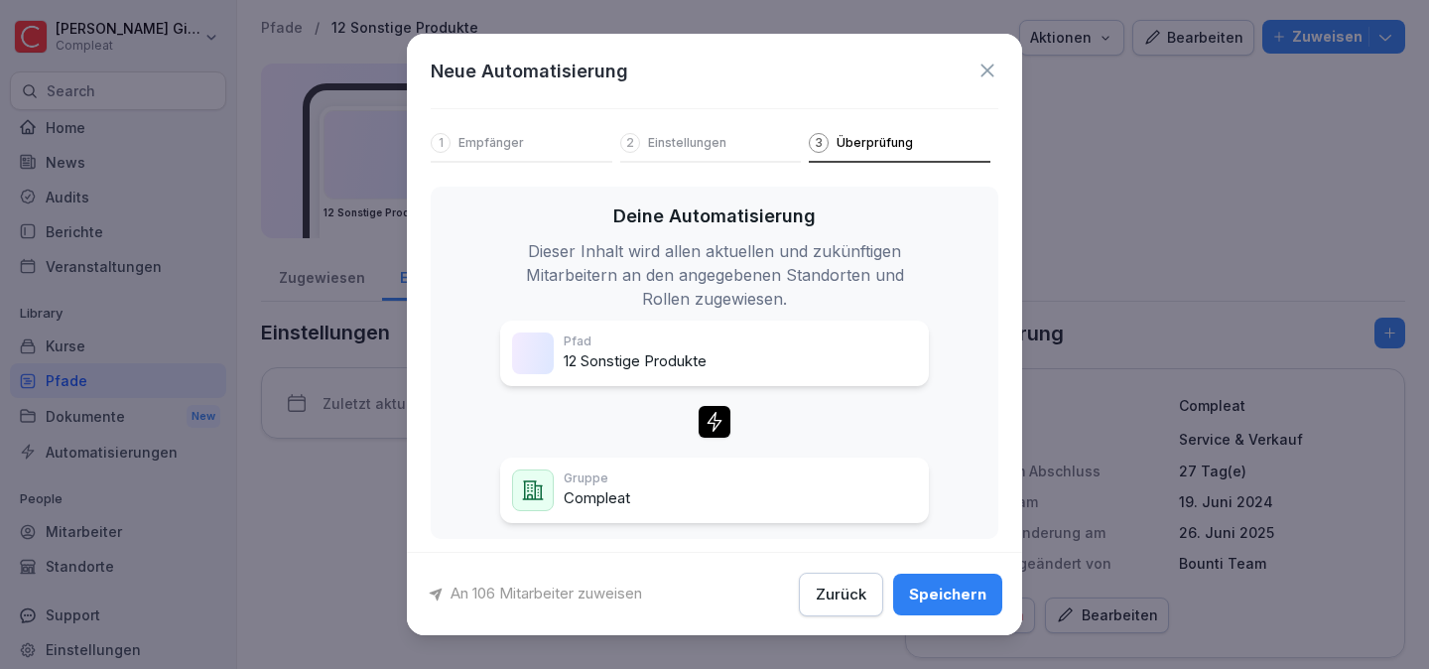
click at [954, 577] on button "Speichern" at bounding box center [947, 593] width 109 height 42
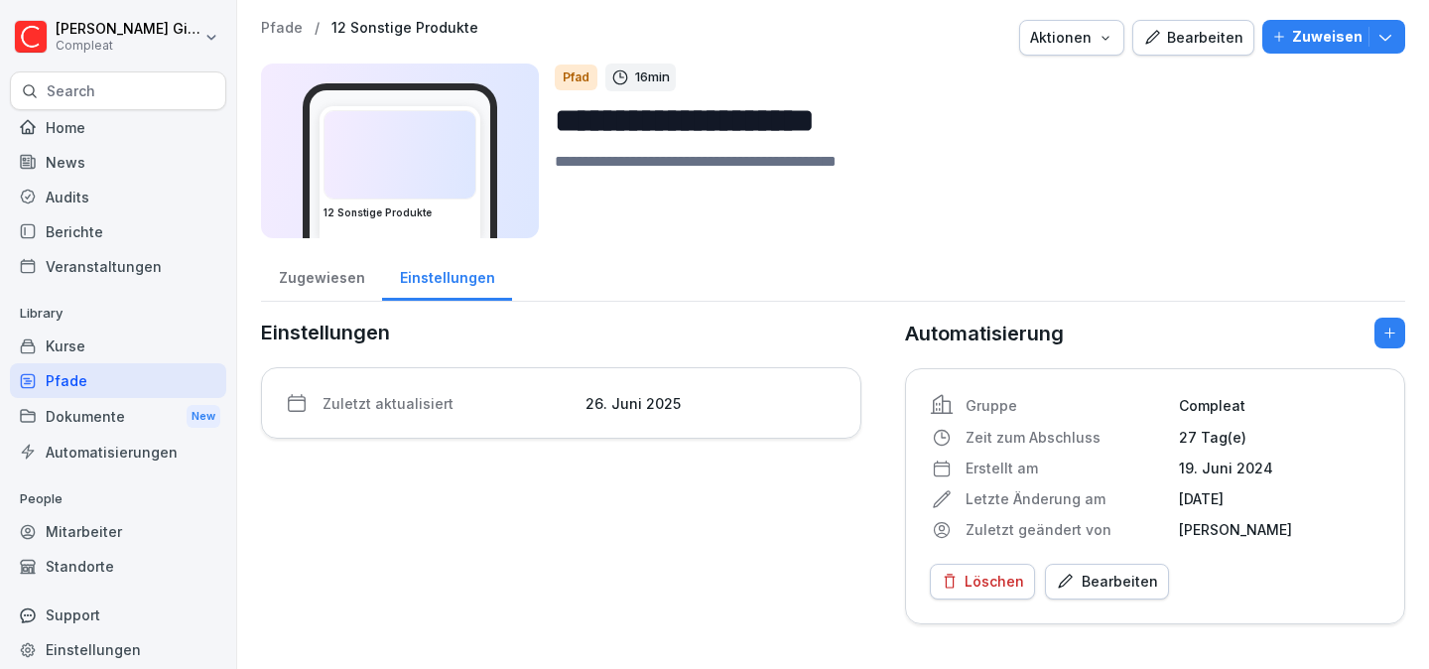
click at [189, 387] on div "Pfade" at bounding box center [118, 380] width 216 height 35
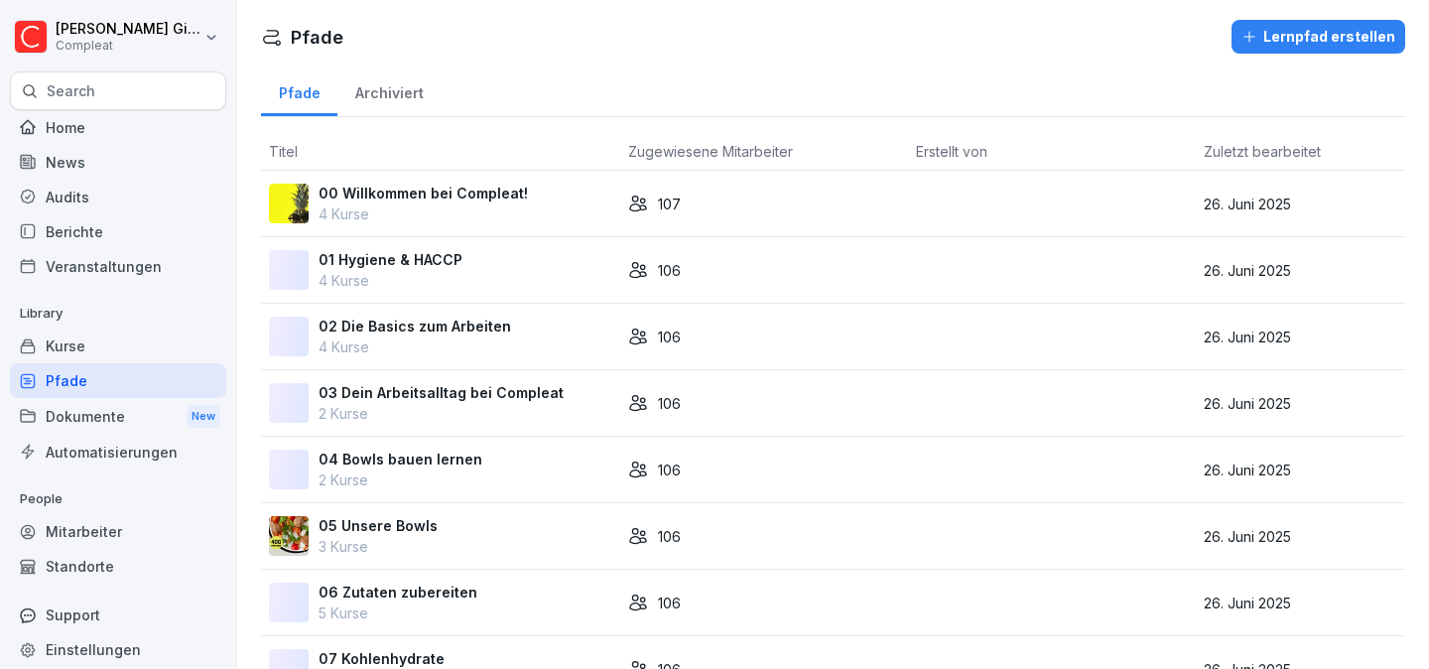
scroll to position [780, 0]
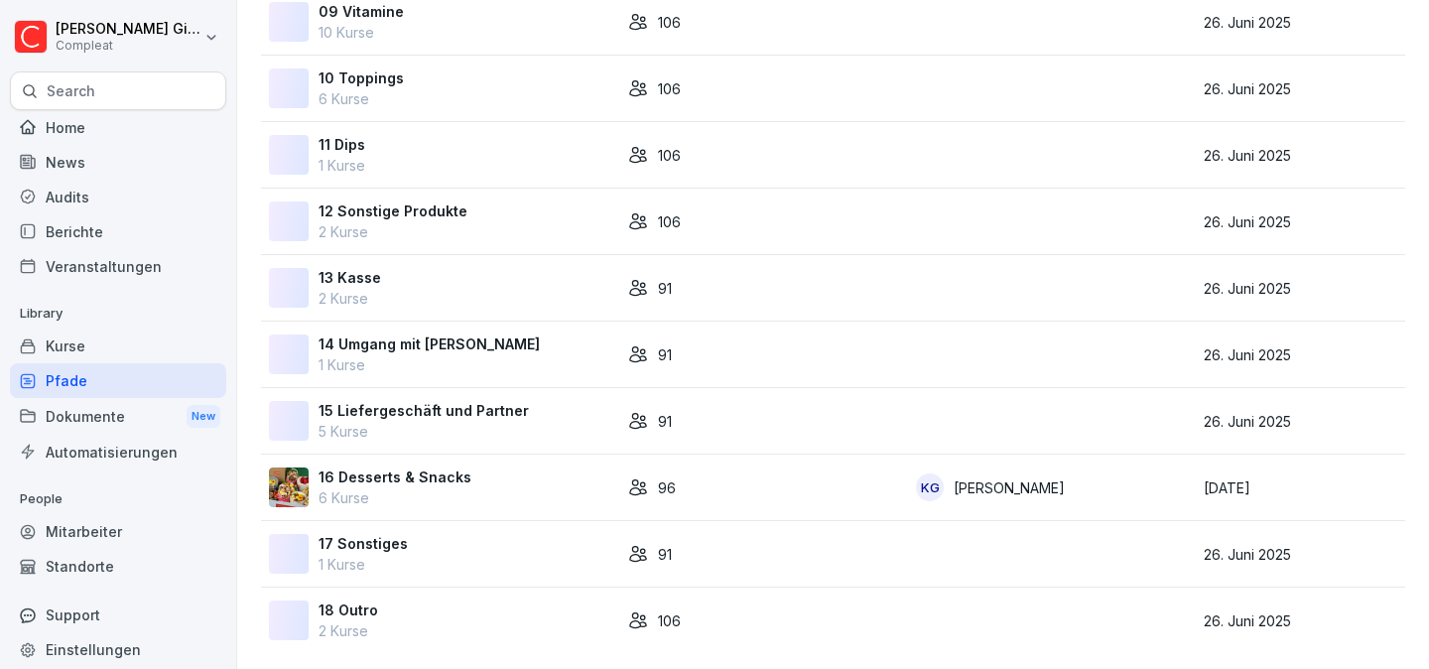
click at [486, 289] on div "13 Kasse 2 Kurse" at bounding box center [440, 288] width 343 height 42
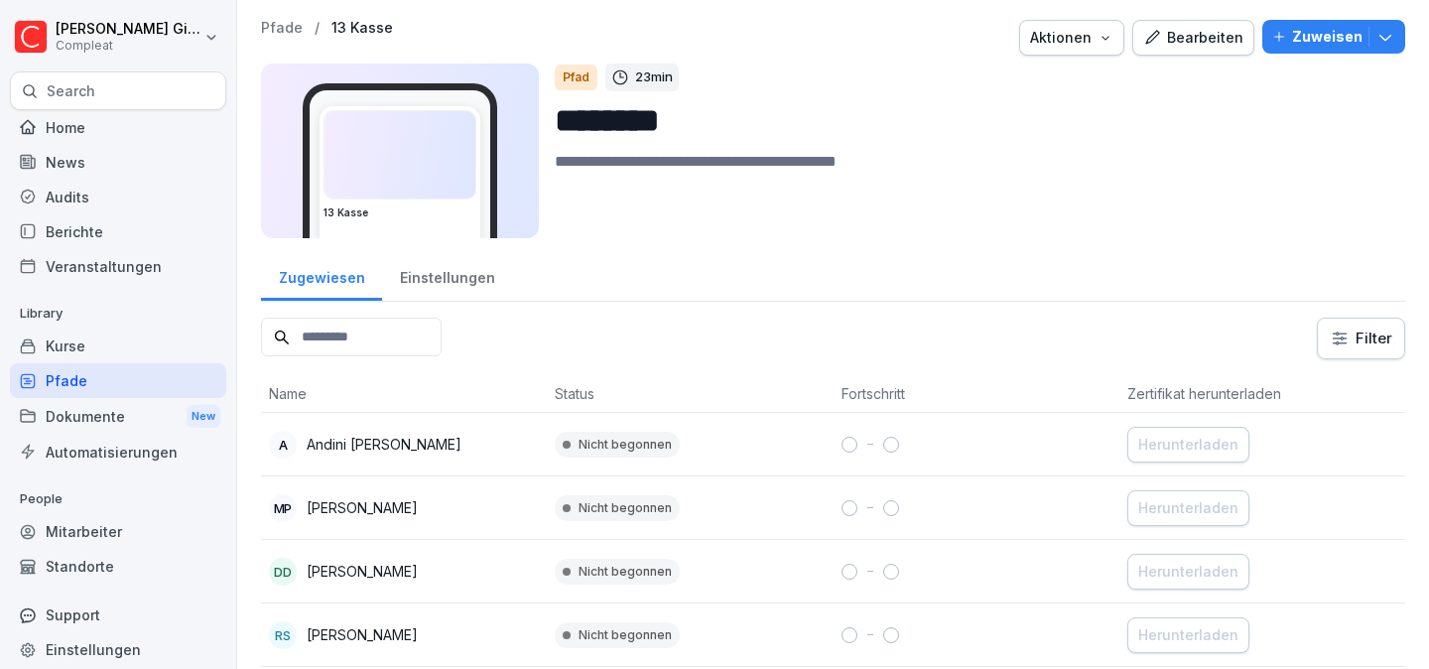
click at [439, 287] on div "Einstellungen" at bounding box center [447, 275] width 130 height 51
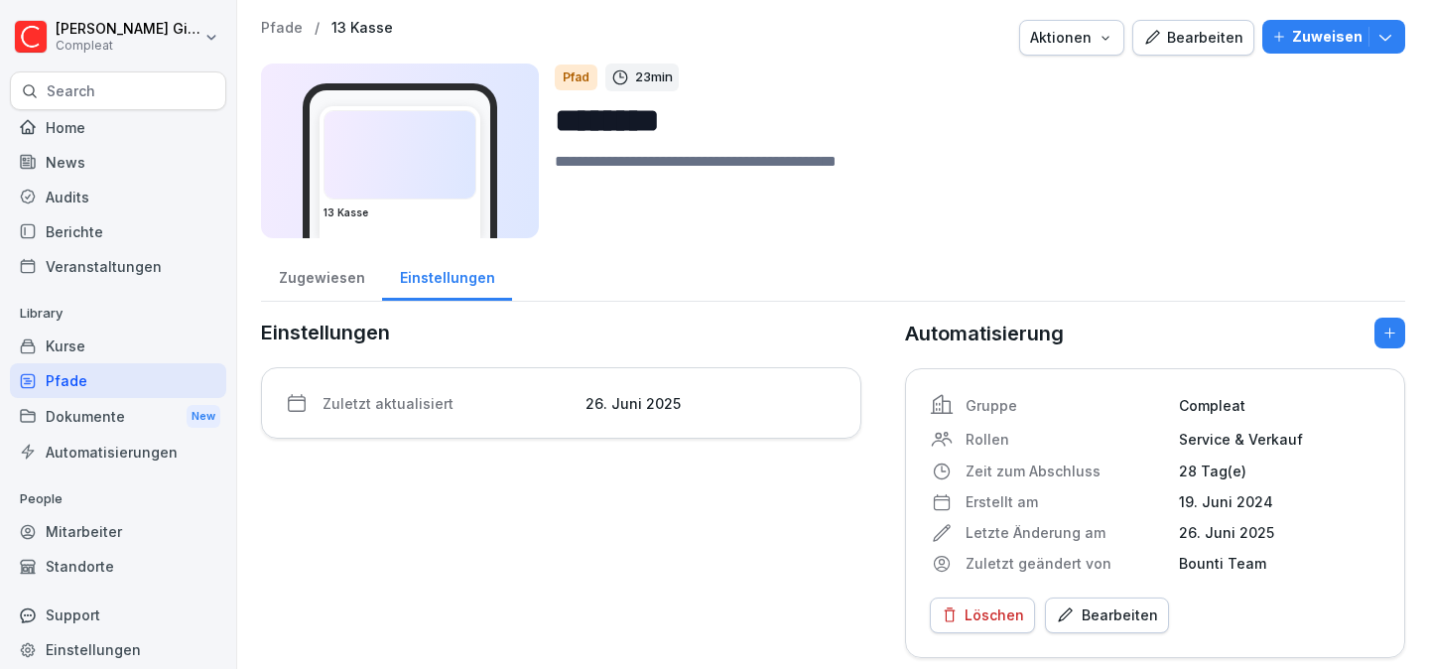
click at [1125, 607] on div "Bearbeiten" at bounding box center [1107, 615] width 102 height 22
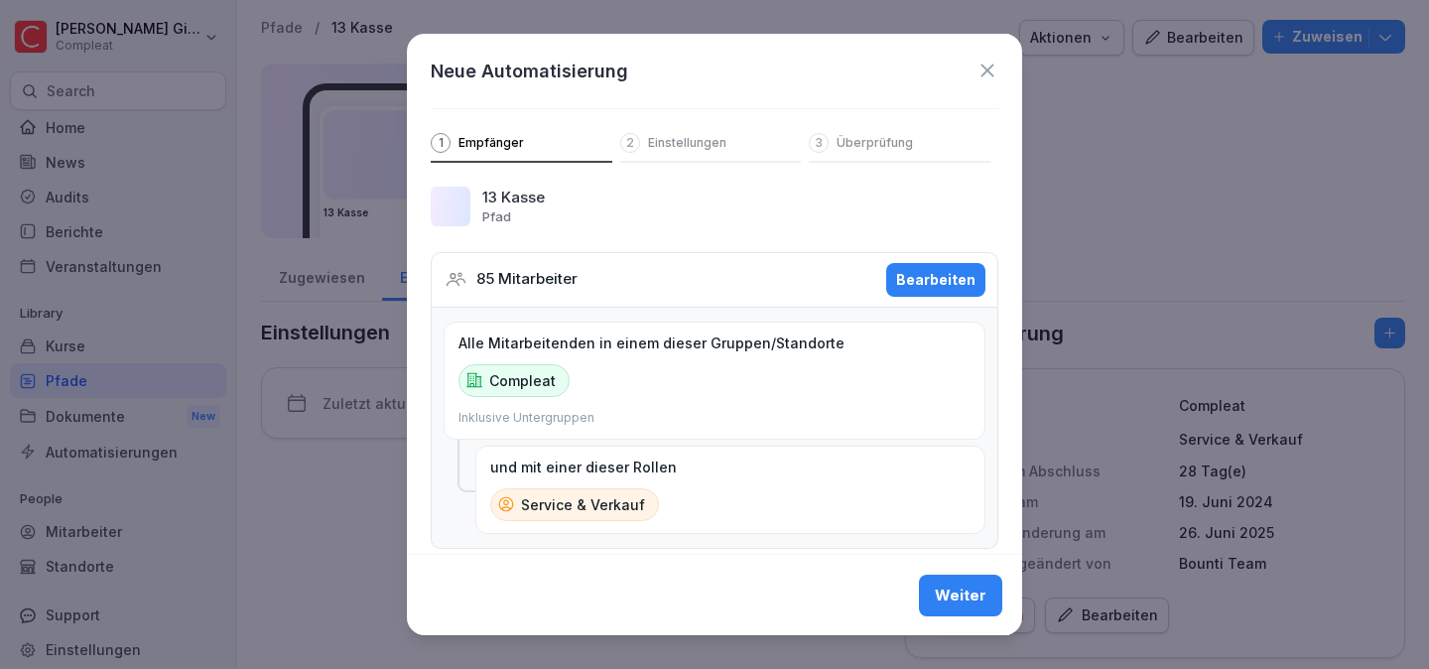
click at [939, 284] on div "Bearbeiten" at bounding box center [935, 280] width 79 height 22
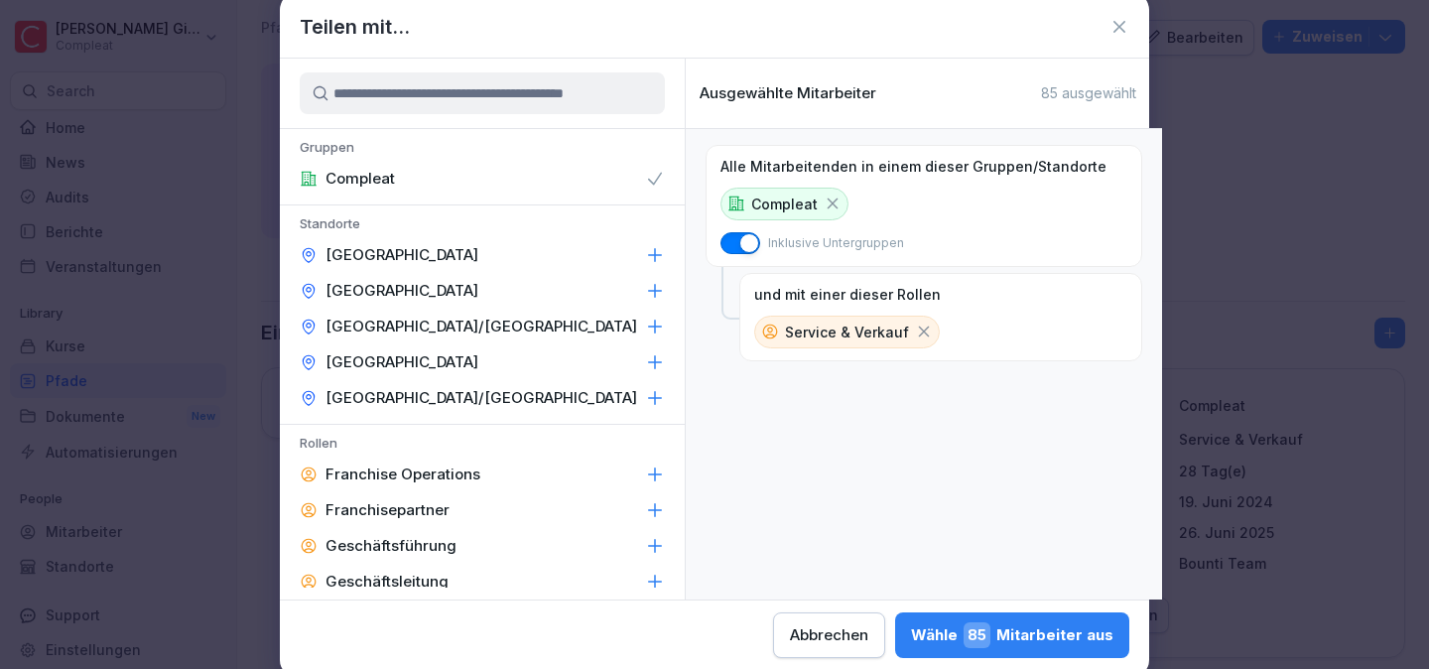
click at [915, 337] on icon at bounding box center [924, 331] width 18 height 18
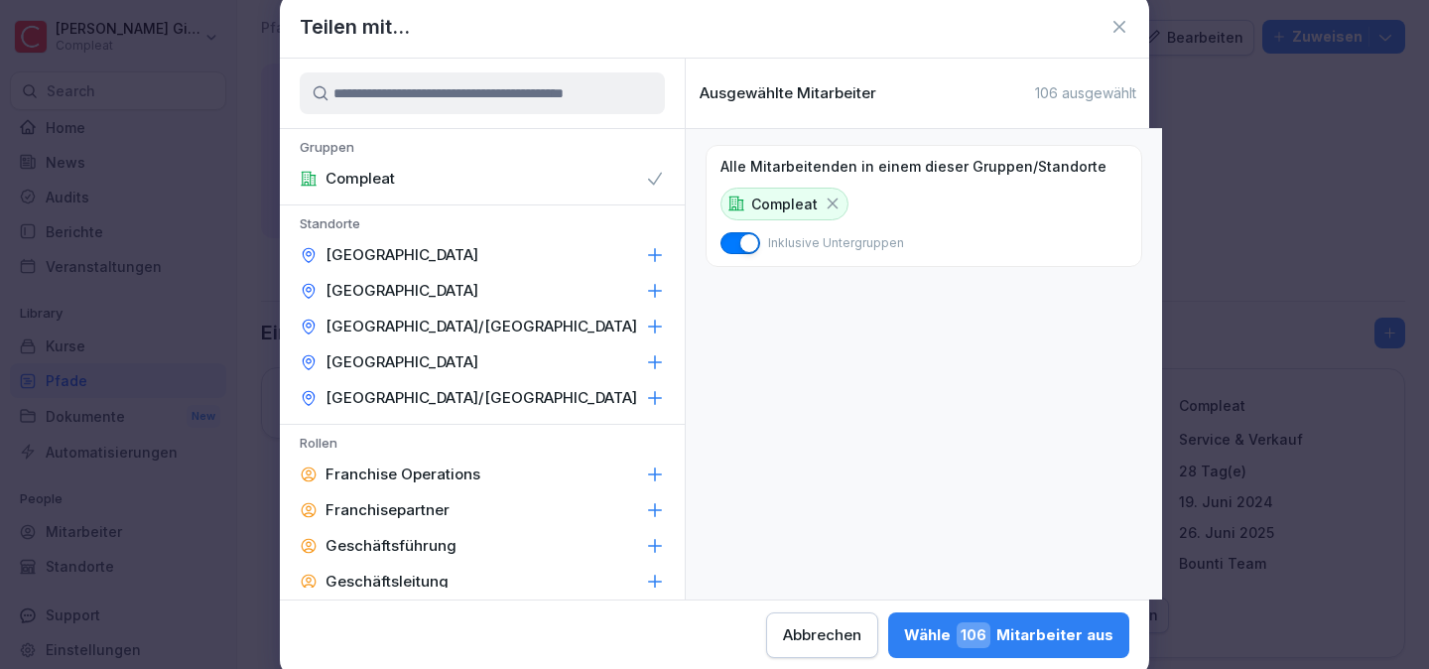
click at [1026, 634] on div "Wähle 106 Mitarbeiter aus" at bounding box center [1008, 635] width 209 height 26
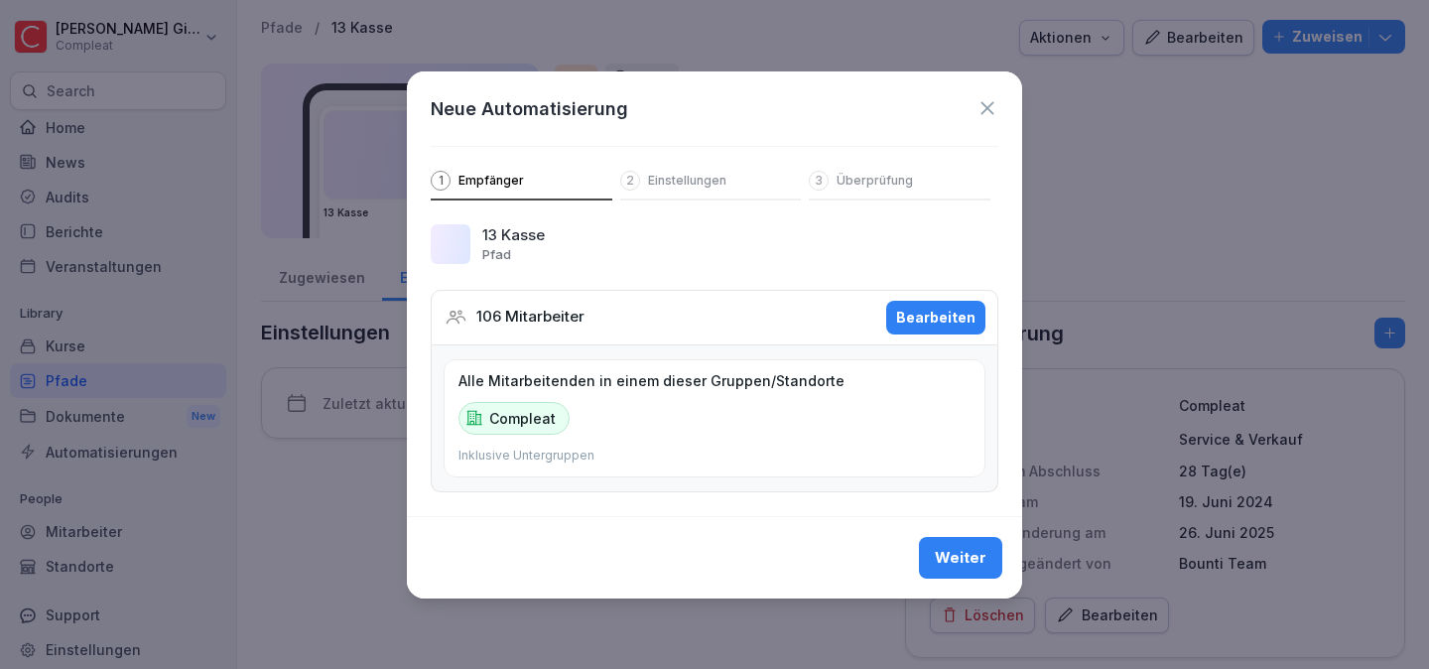
click at [949, 556] on div "Weiter" at bounding box center [961, 558] width 52 height 22
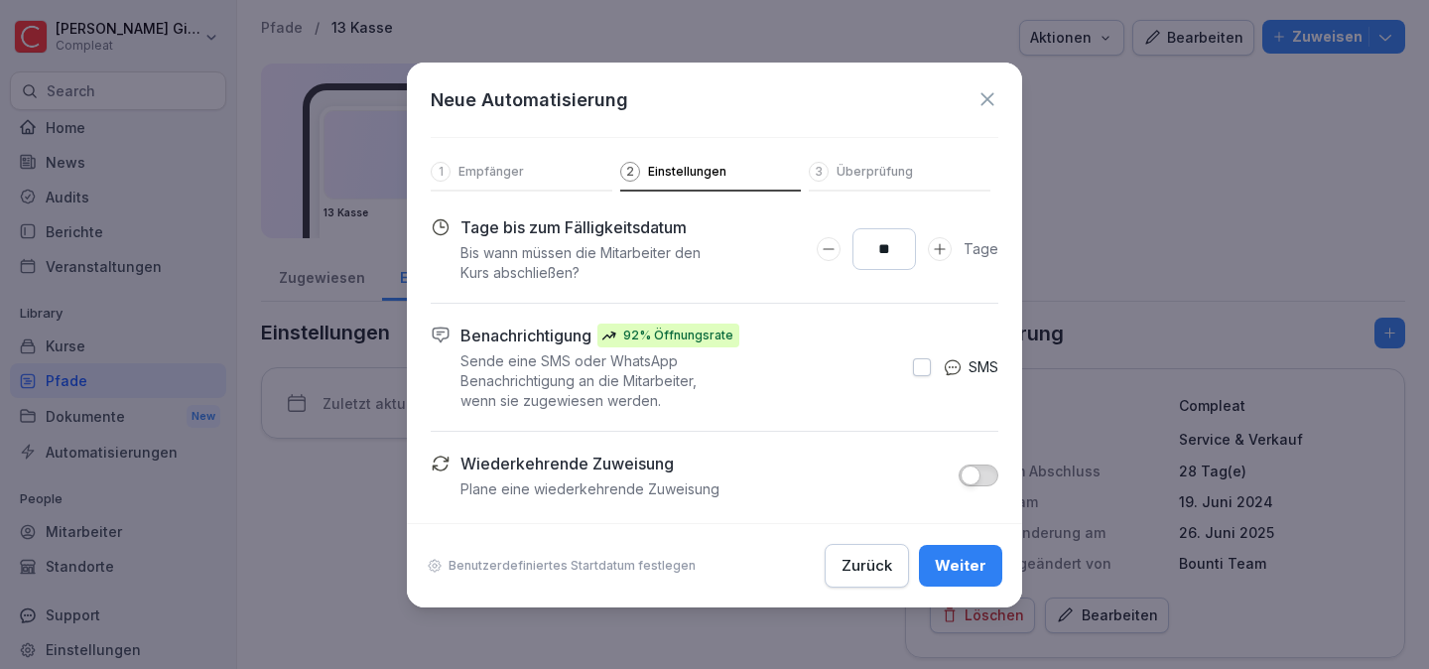
click at [955, 565] on div "Weiter" at bounding box center [961, 566] width 52 height 22
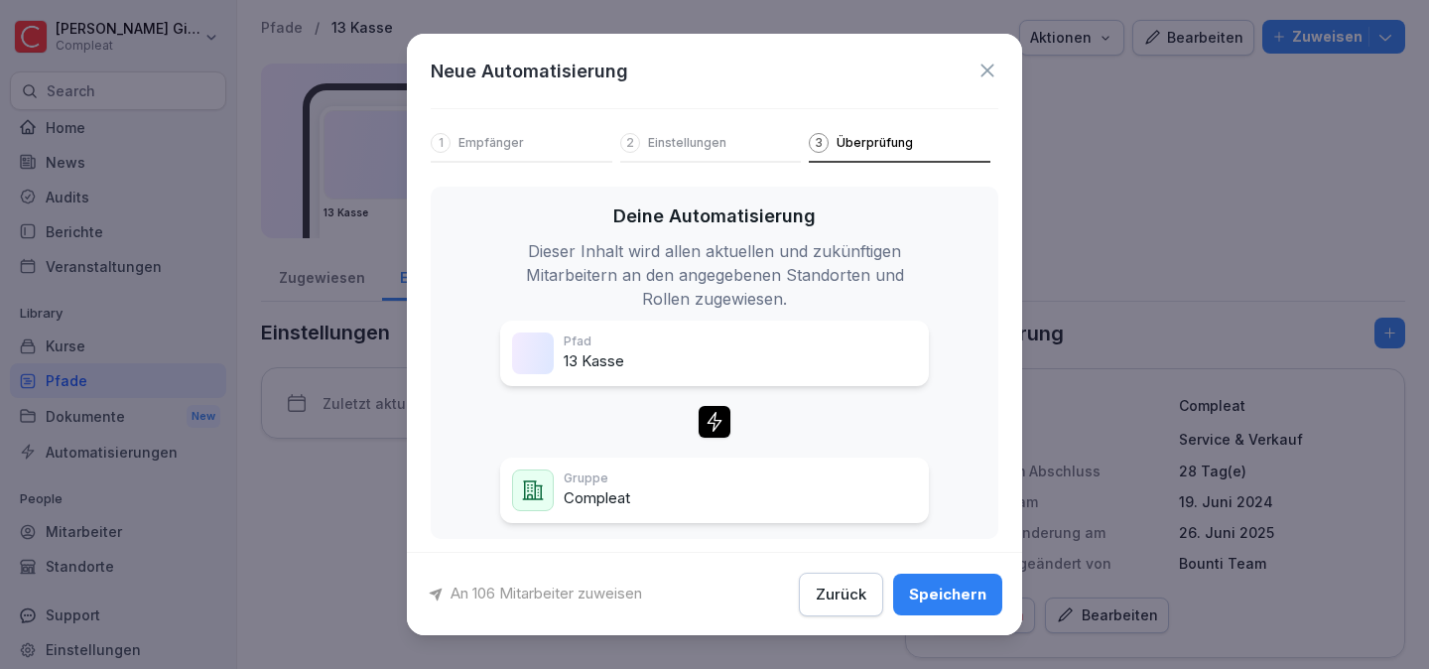
click at [959, 590] on div "Speichern" at bounding box center [947, 593] width 77 height 22
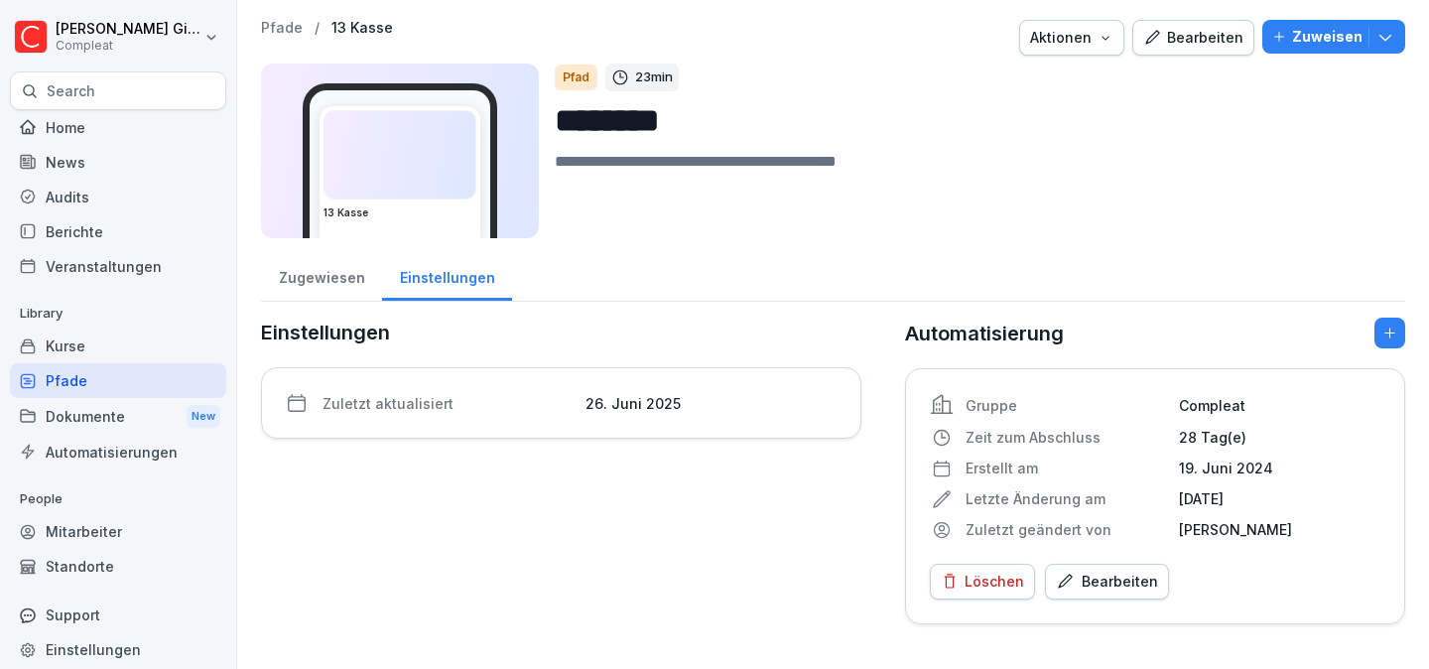
click at [151, 378] on div "Pfade" at bounding box center [118, 380] width 216 height 35
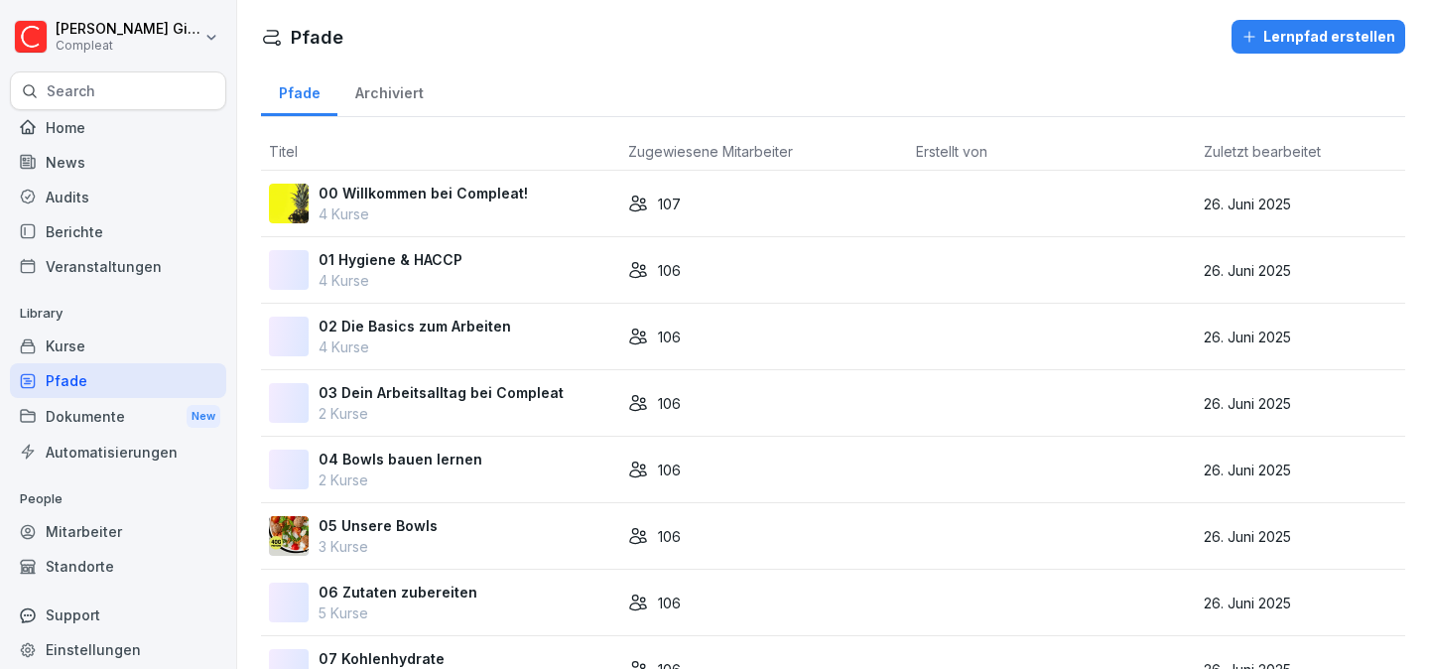
scroll to position [780, 0]
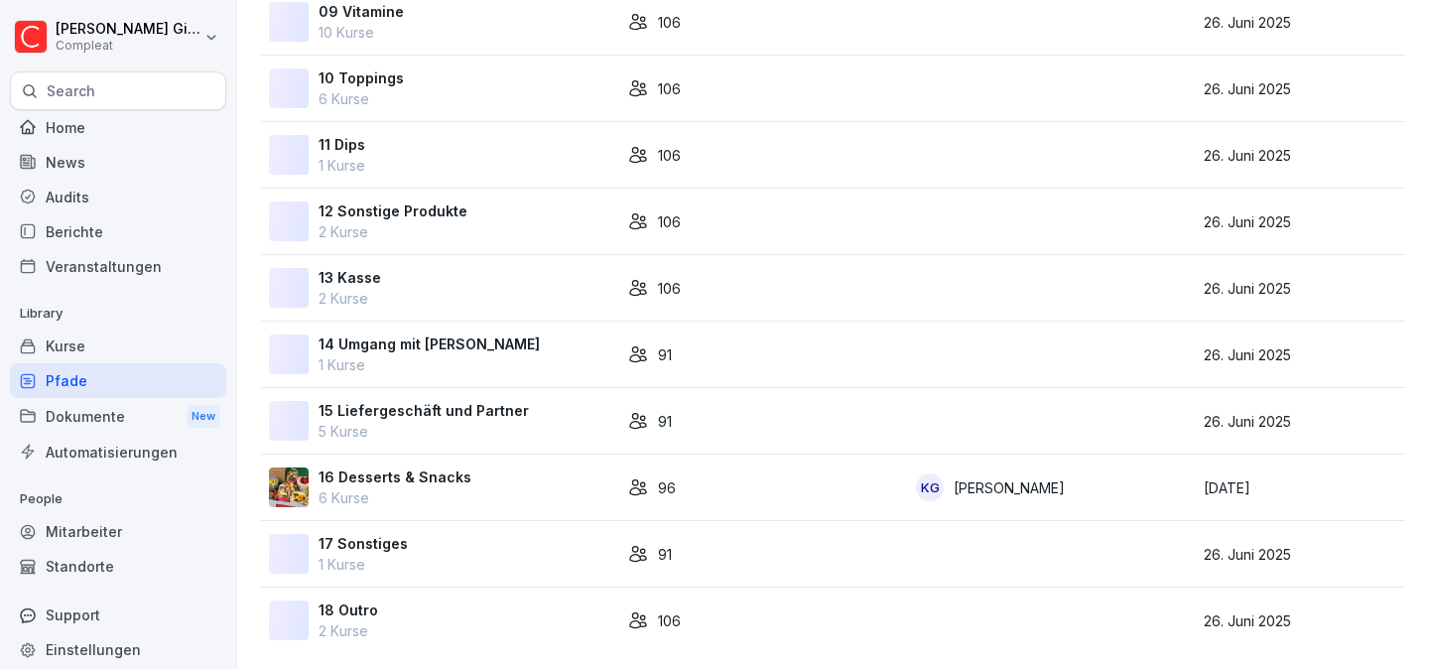
click at [682, 380] on td "91" at bounding box center [764, 354] width 288 height 66
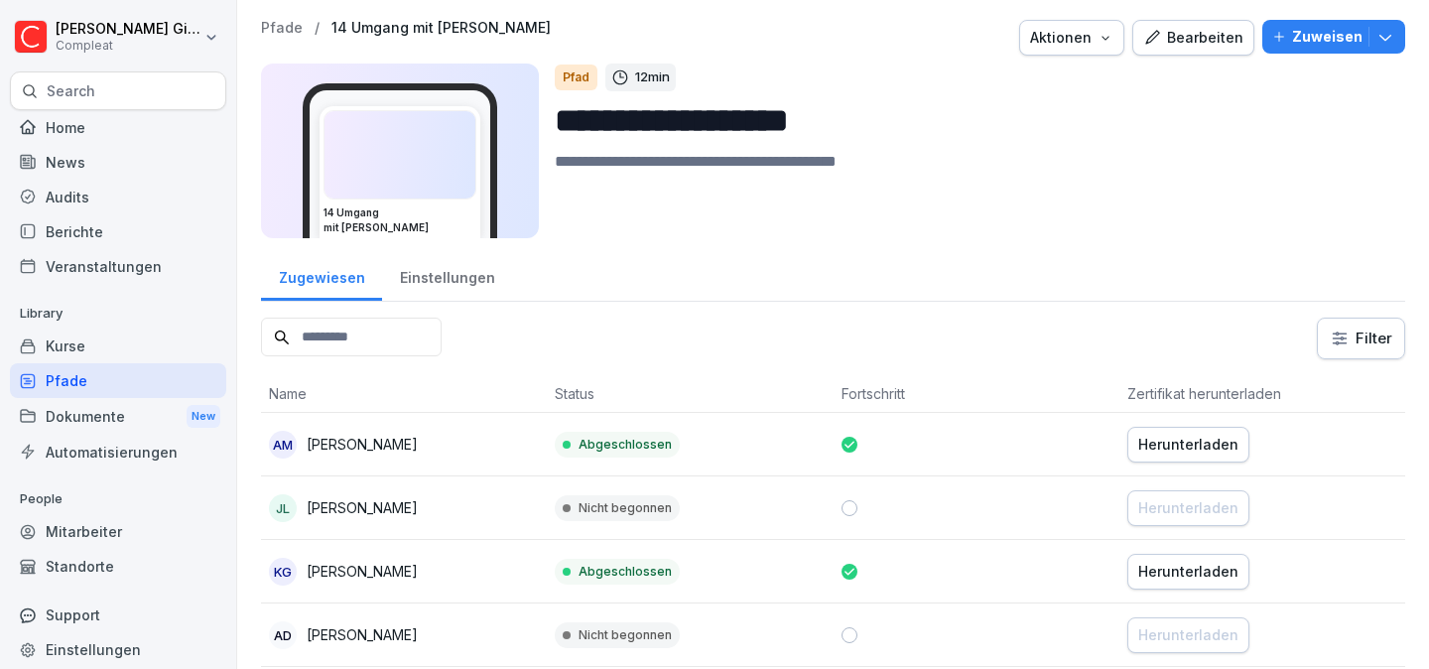
click at [443, 267] on div "Einstellungen" at bounding box center [447, 275] width 130 height 51
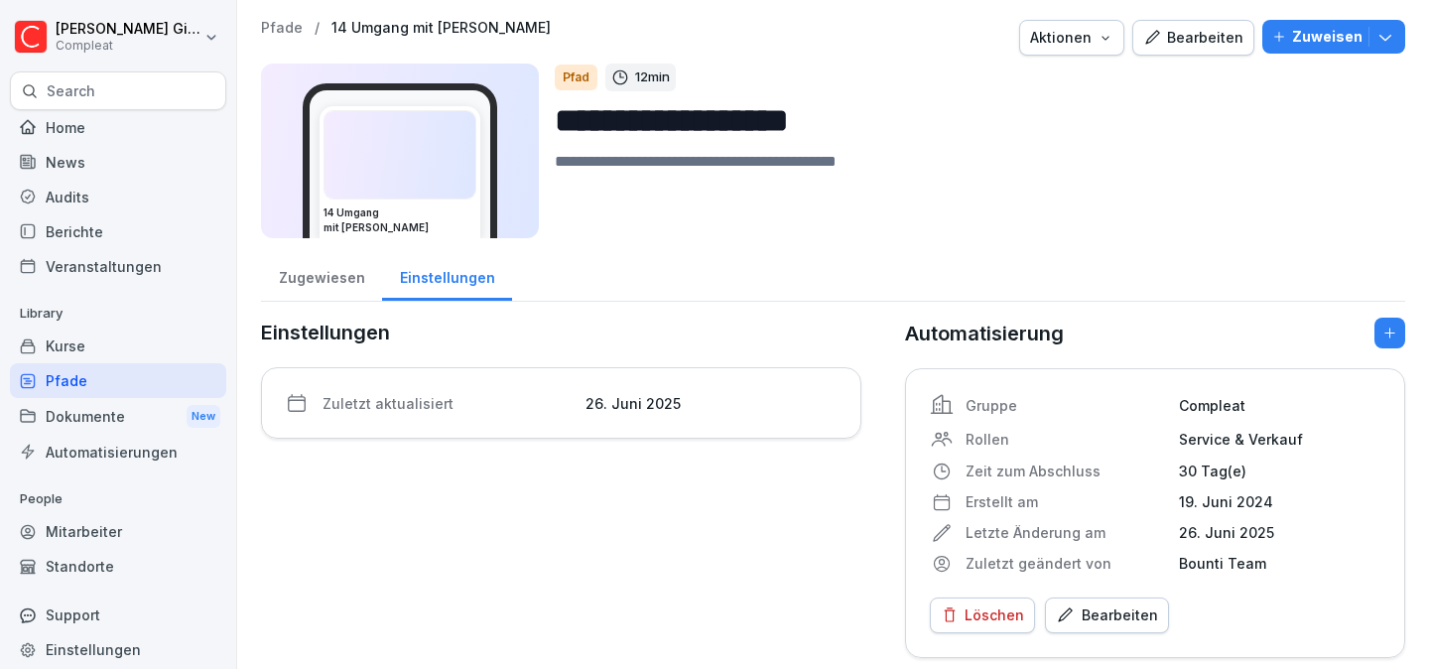
click at [1133, 610] on div "Bearbeiten" at bounding box center [1107, 615] width 102 height 22
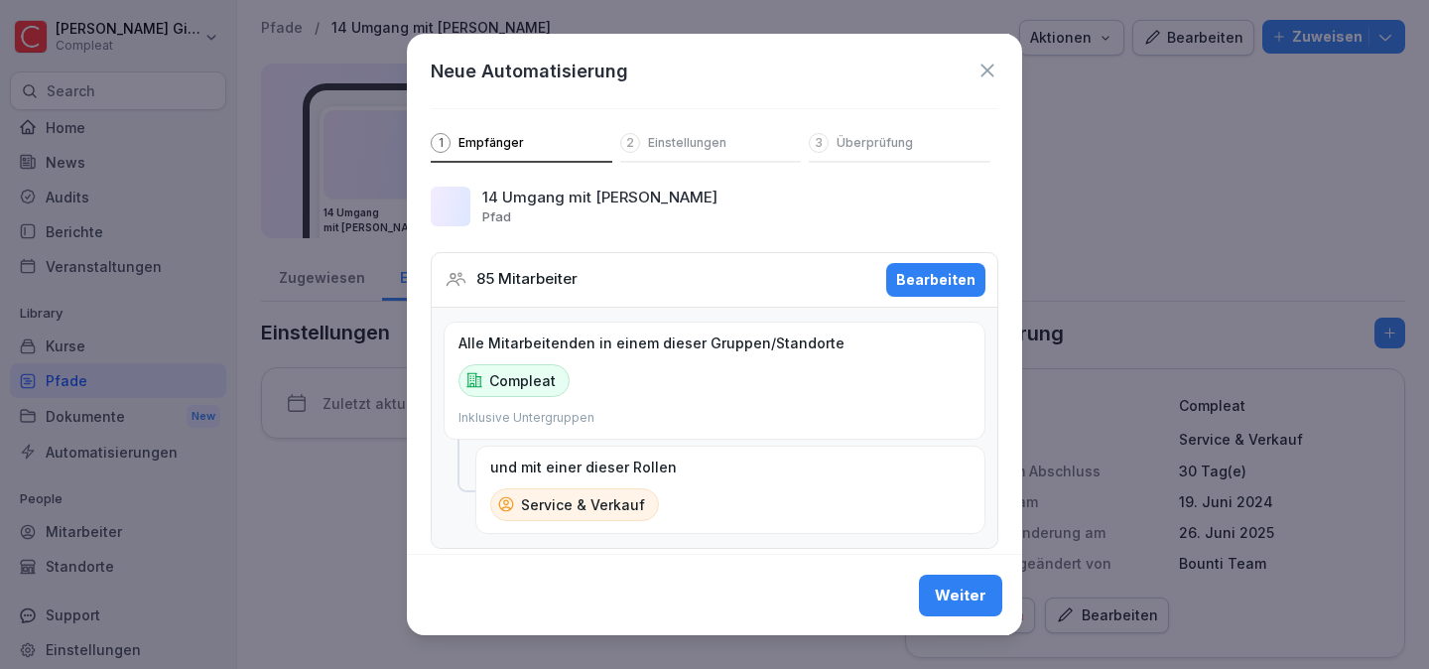
click at [921, 280] on div "Bearbeiten" at bounding box center [935, 280] width 79 height 22
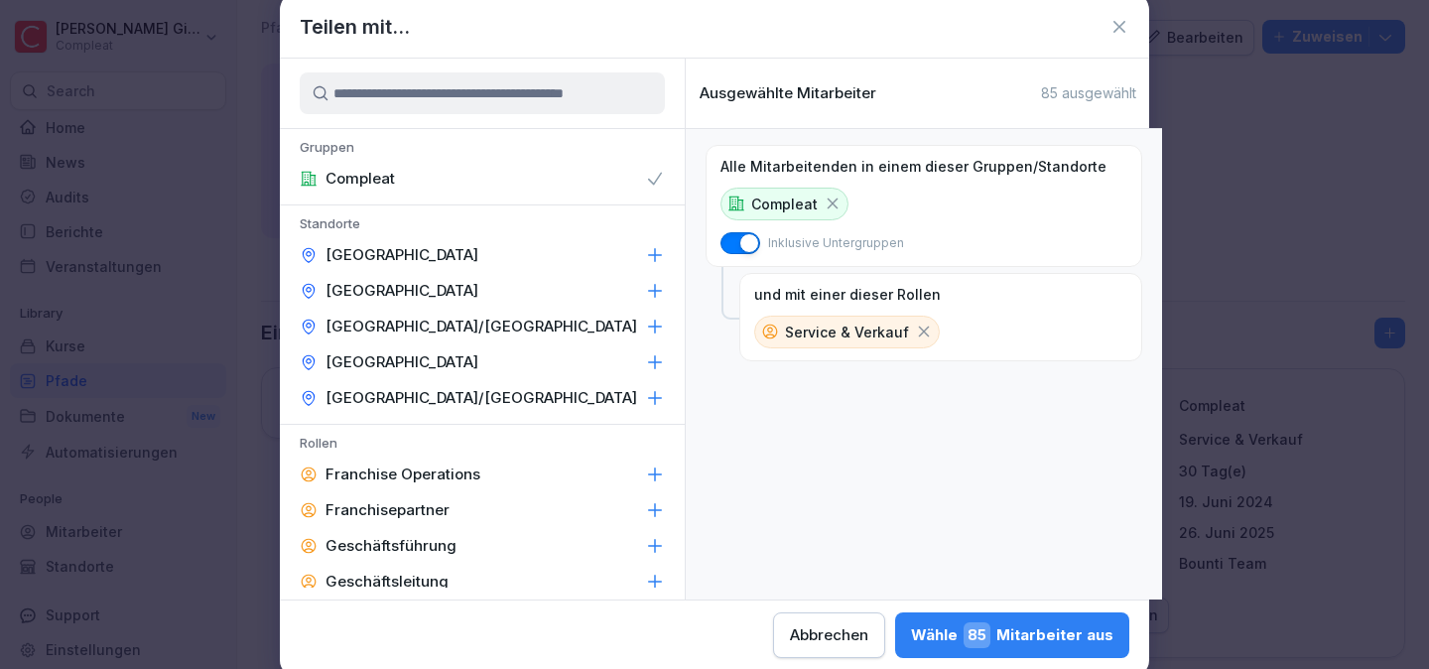
click at [915, 326] on icon at bounding box center [924, 331] width 18 height 18
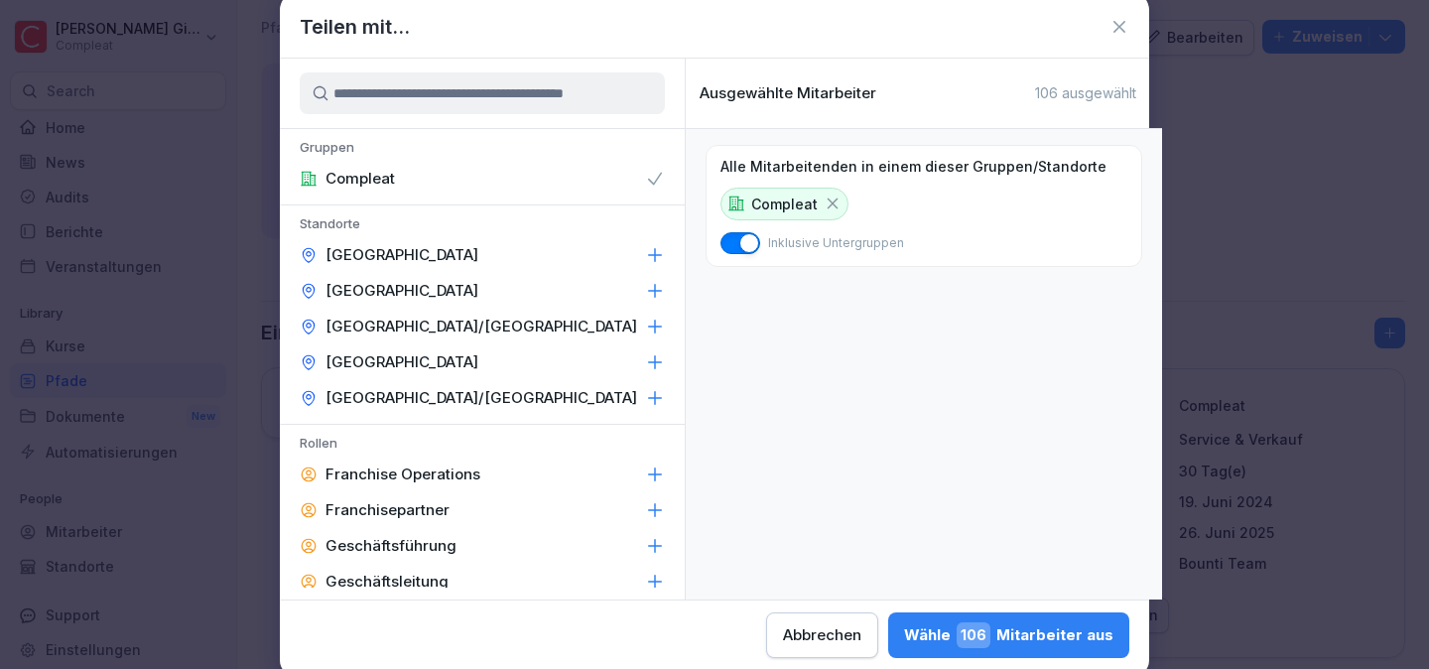
click at [1070, 654] on button "Wähle 106 Mitarbeiter aus" at bounding box center [1008, 635] width 241 height 46
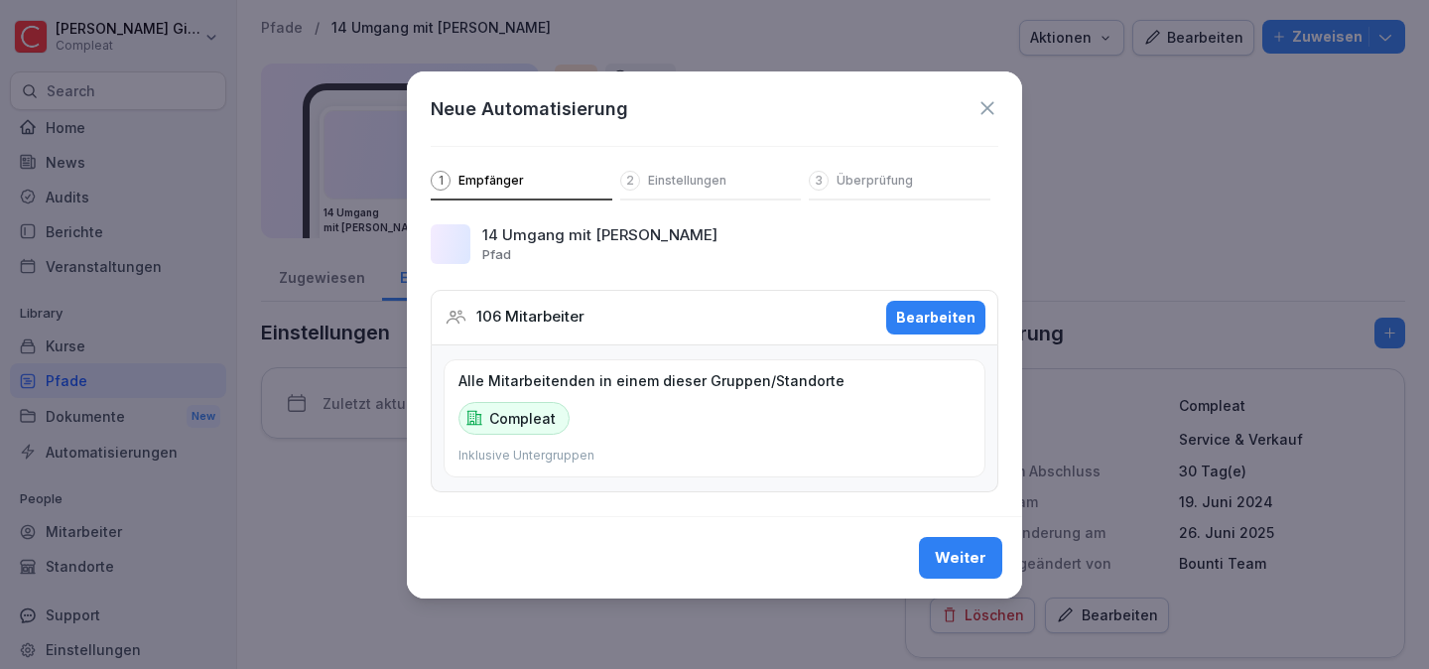
click at [955, 553] on div "Weiter" at bounding box center [961, 558] width 52 height 22
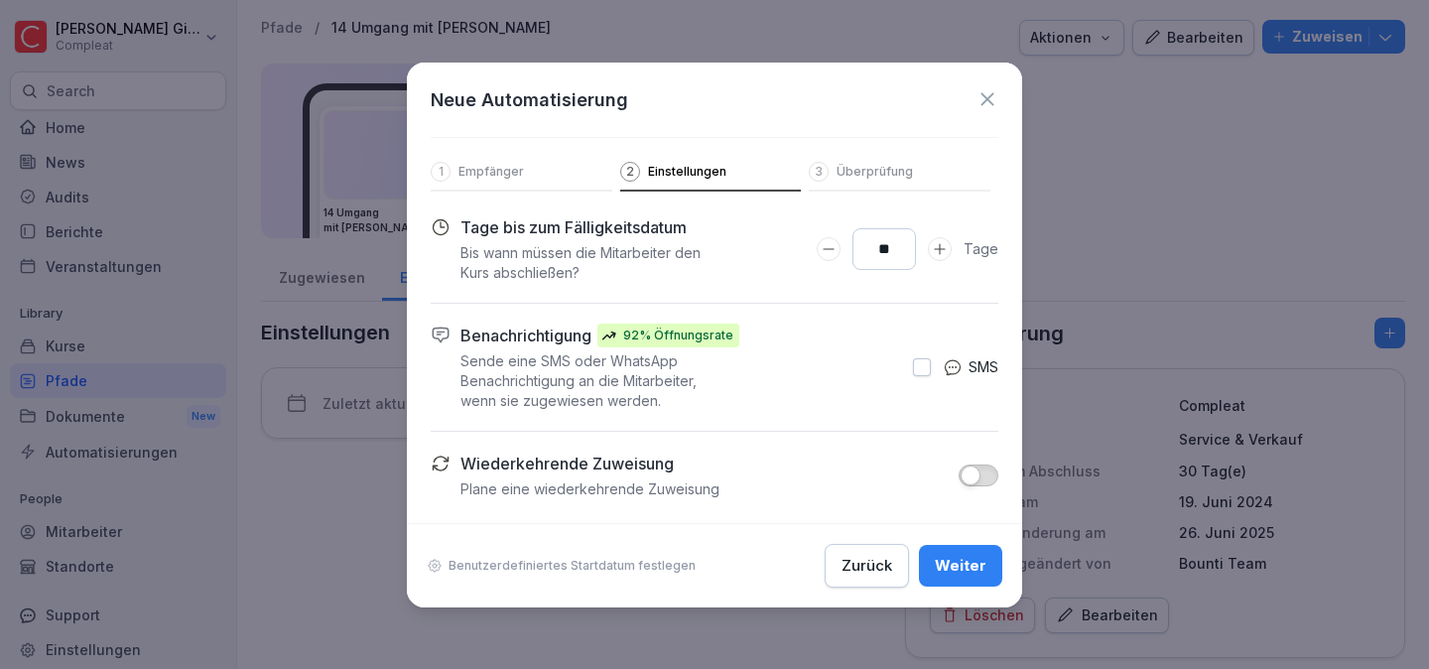
click at [970, 580] on button "Weiter" at bounding box center [960, 566] width 83 height 42
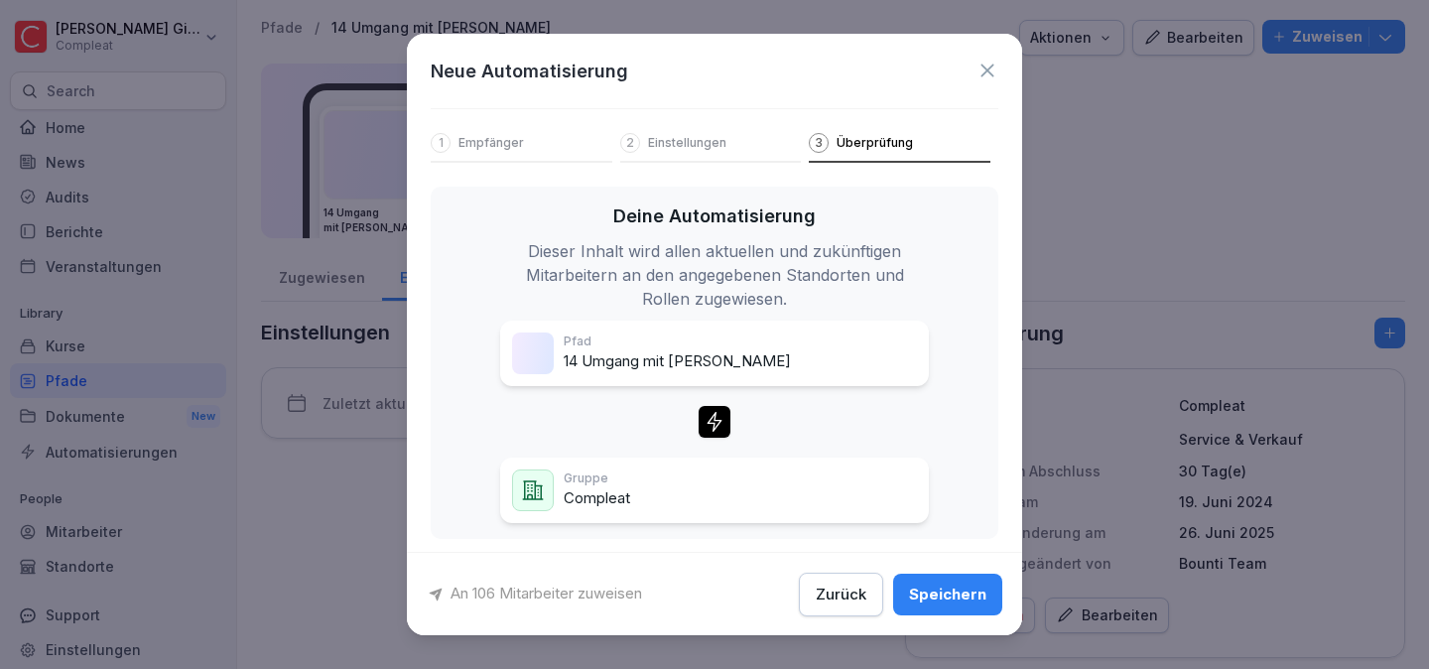
click at [970, 580] on button "Speichern" at bounding box center [947, 593] width 109 height 42
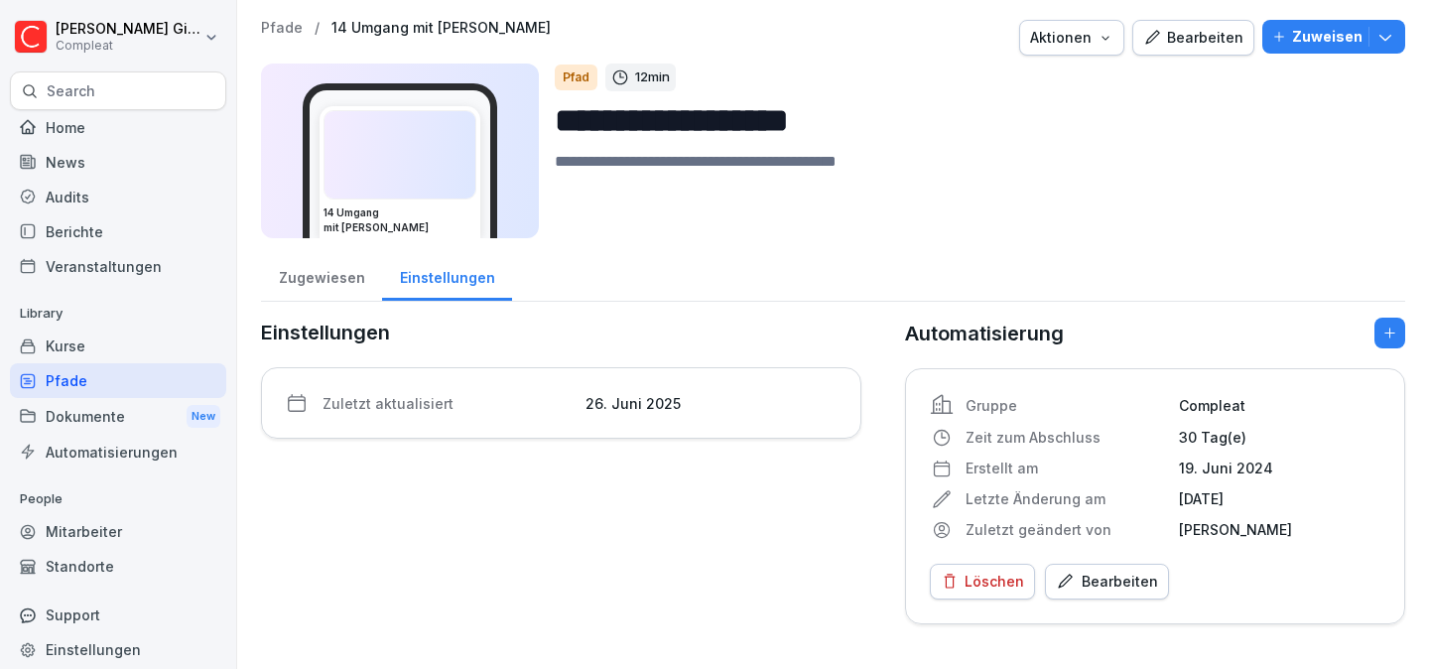
click at [126, 375] on div "Pfade" at bounding box center [118, 380] width 216 height 35
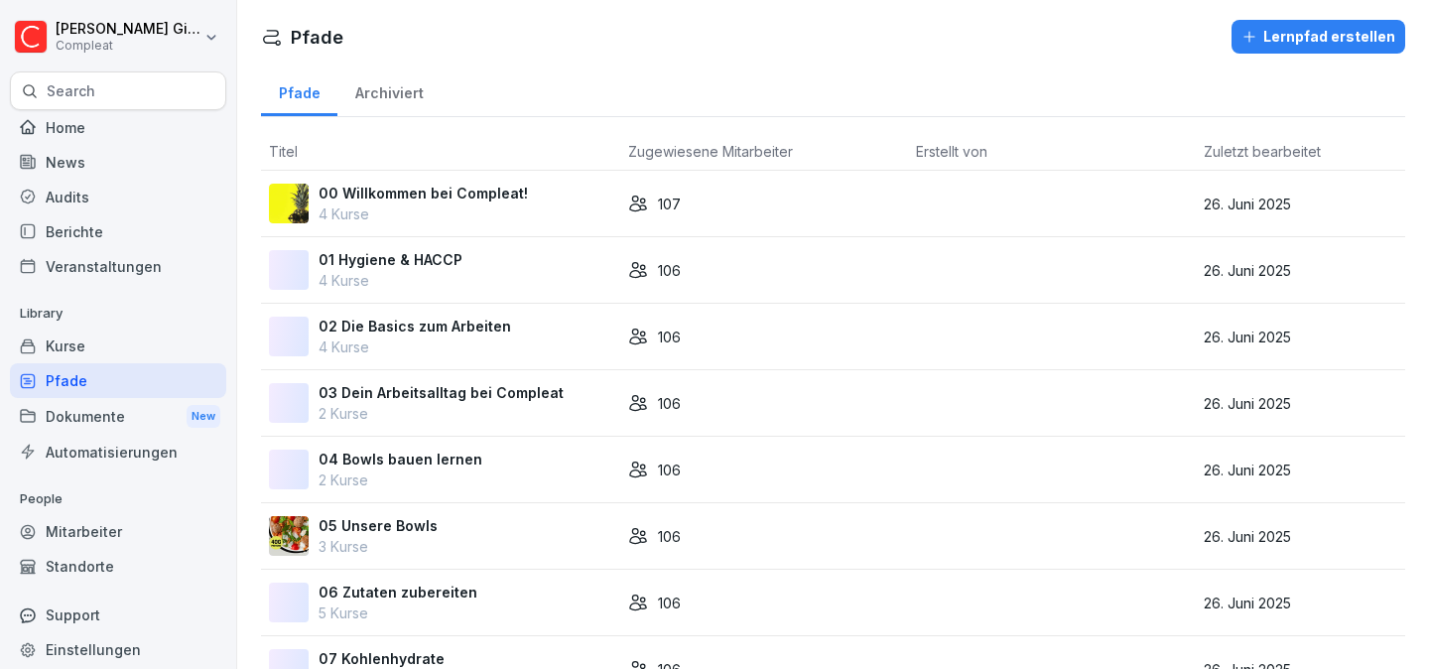
scroll to position [780, 0]
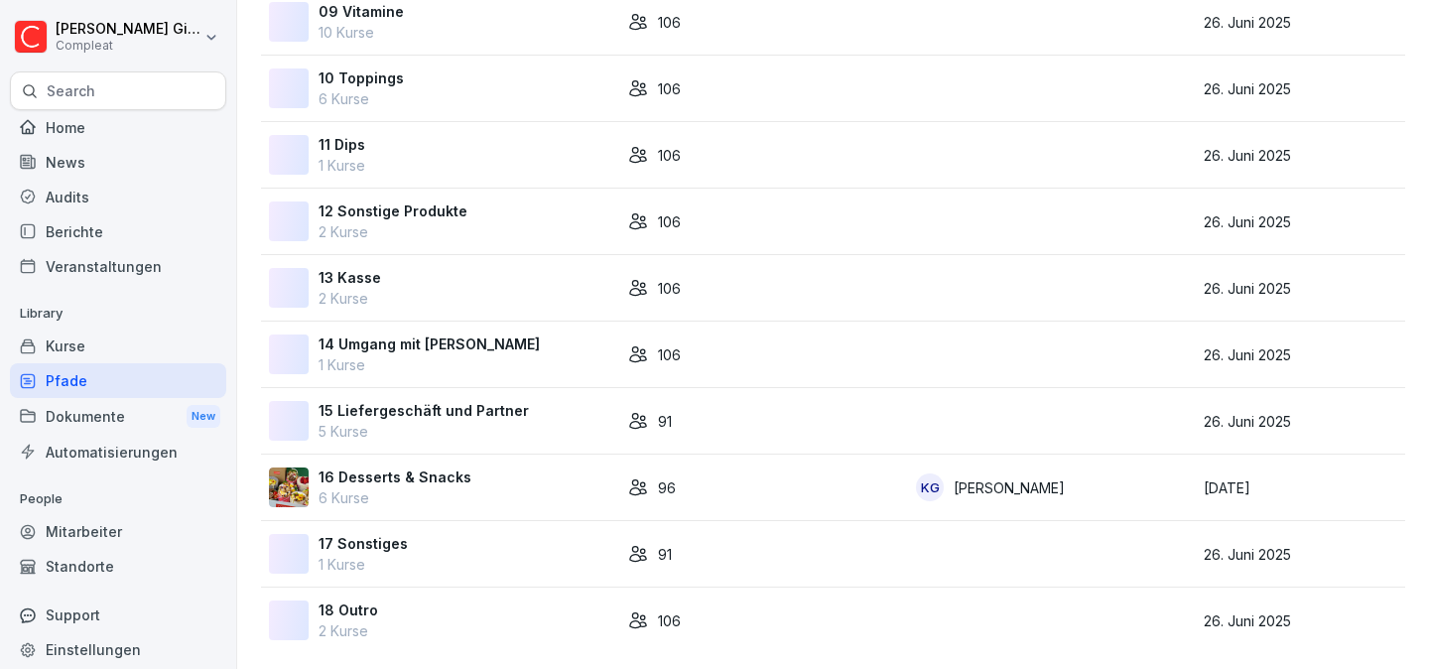
click at [504, 426] on p "5 Kurse" at bounding box center [423, 431] width 210 height 21
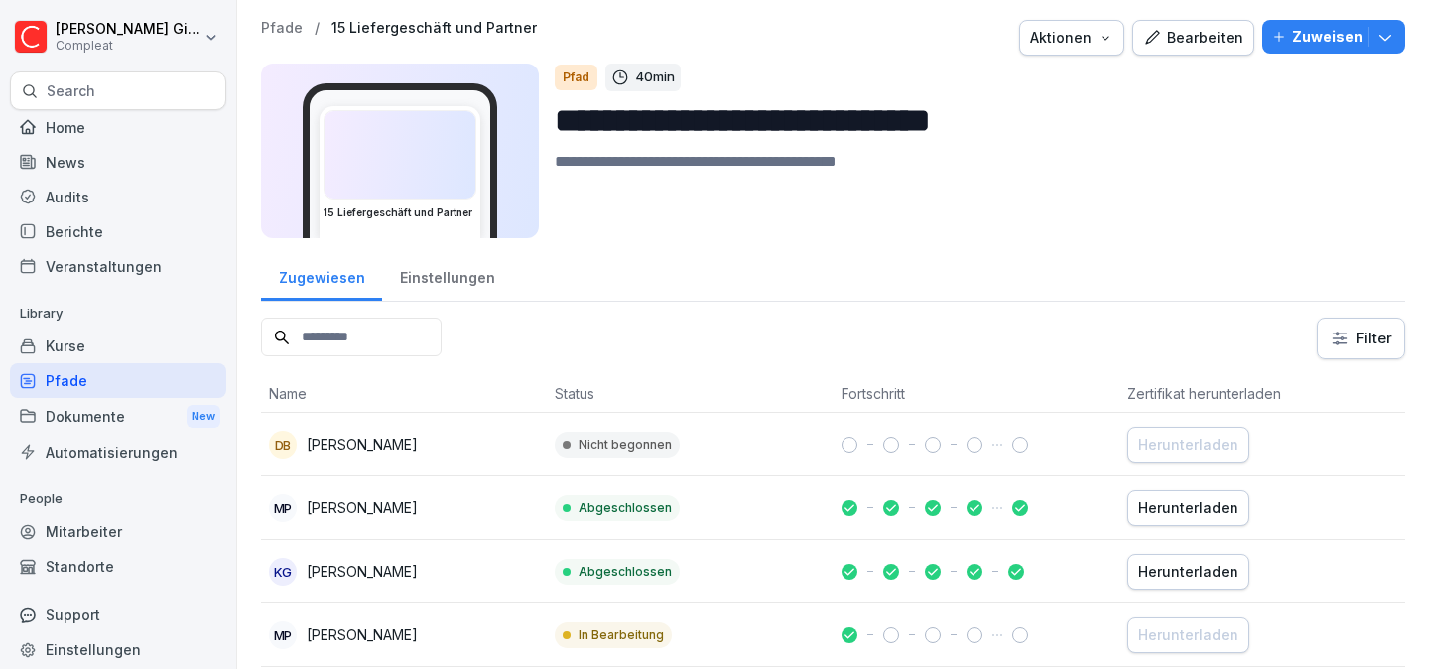
click at [480, 285] on div "Einstellungen" at bounding box center [447, 275] width 130 height 51
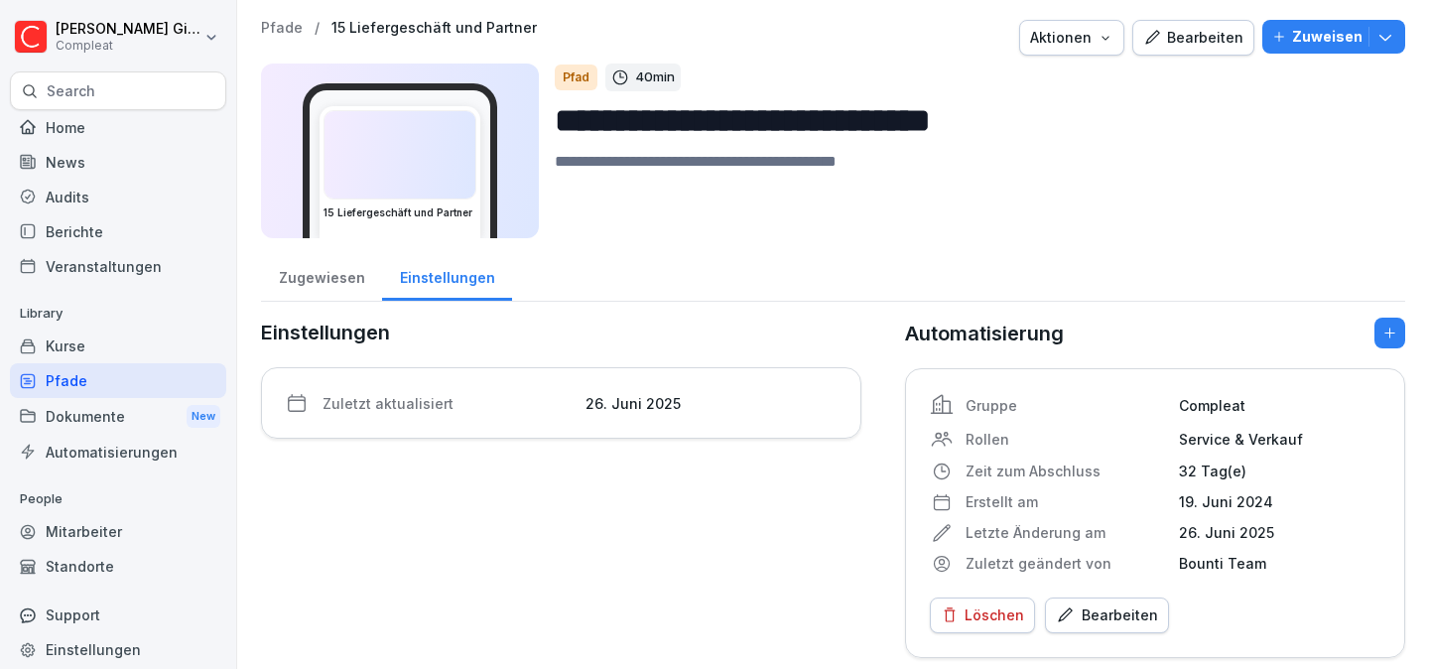
click at [1140, 609] on div "Bearbeiten" at bounding box center [1107, 615] width 102 height 22
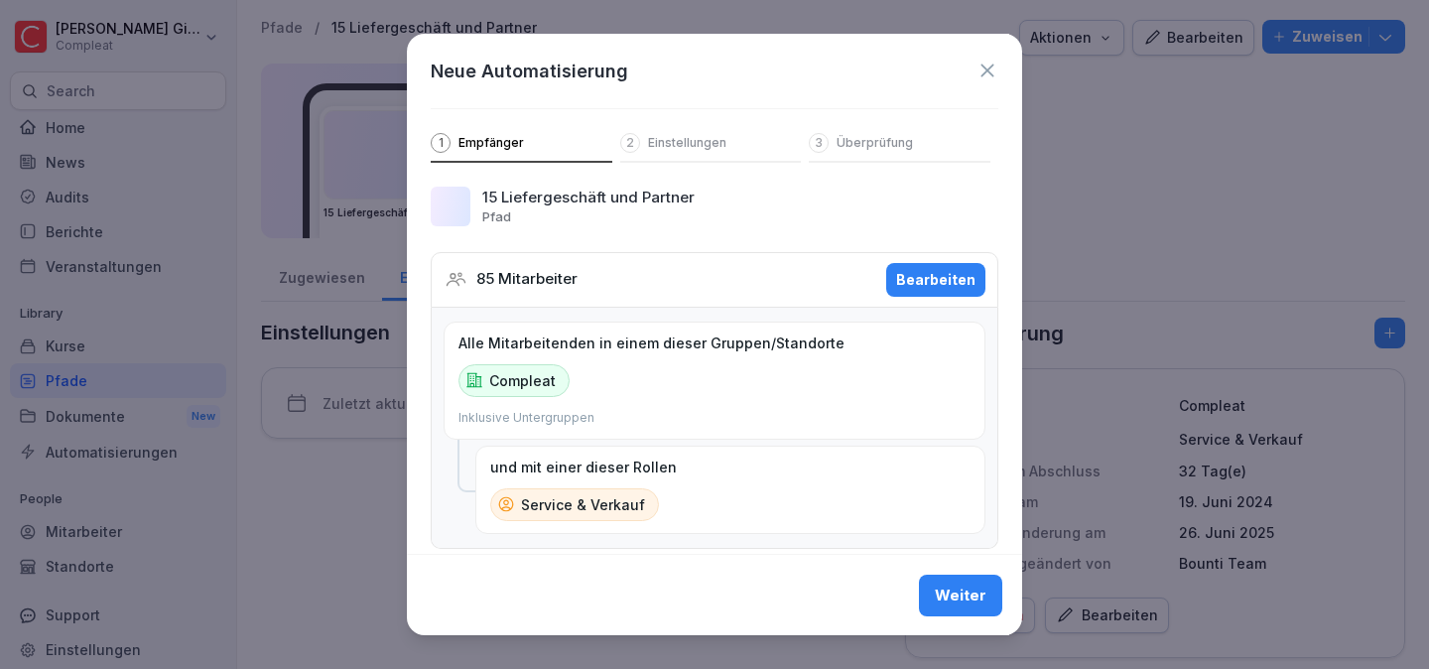
click at [961, 292] on button "Bearbeiten" at bounding box center [935, 280] width 99 height 34
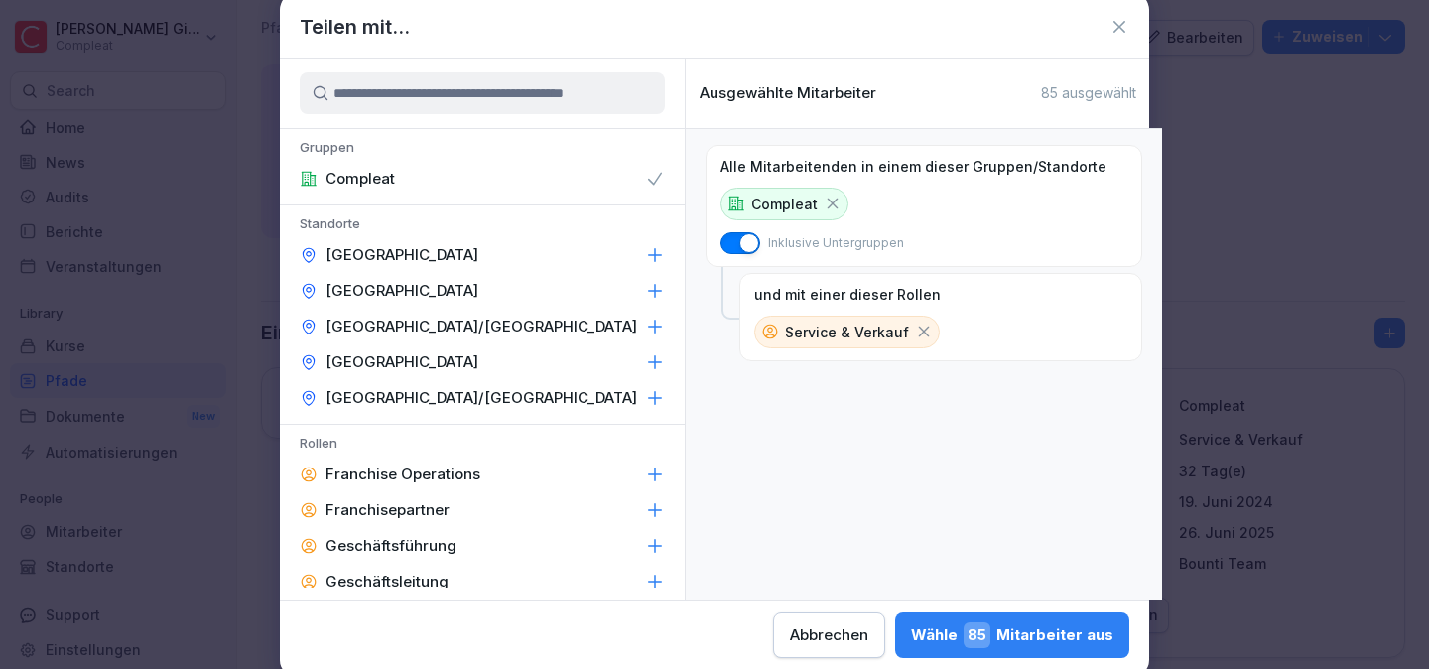
click at [915, 324] on icon at bounding box center [924, 331] width 18 height 18
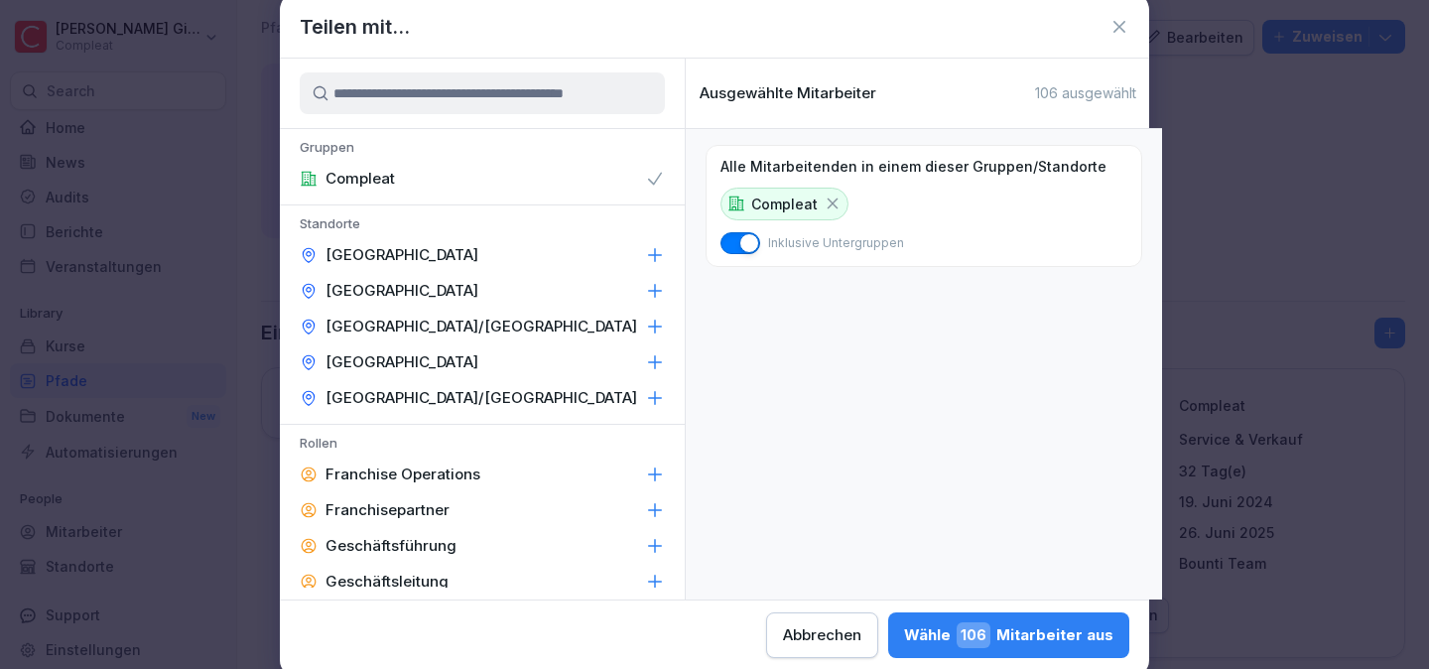
click at [1019, 618] on button "Wähle 106 Mitarbeiter aus" at bounding box center [1008, 635] width 241 height 46
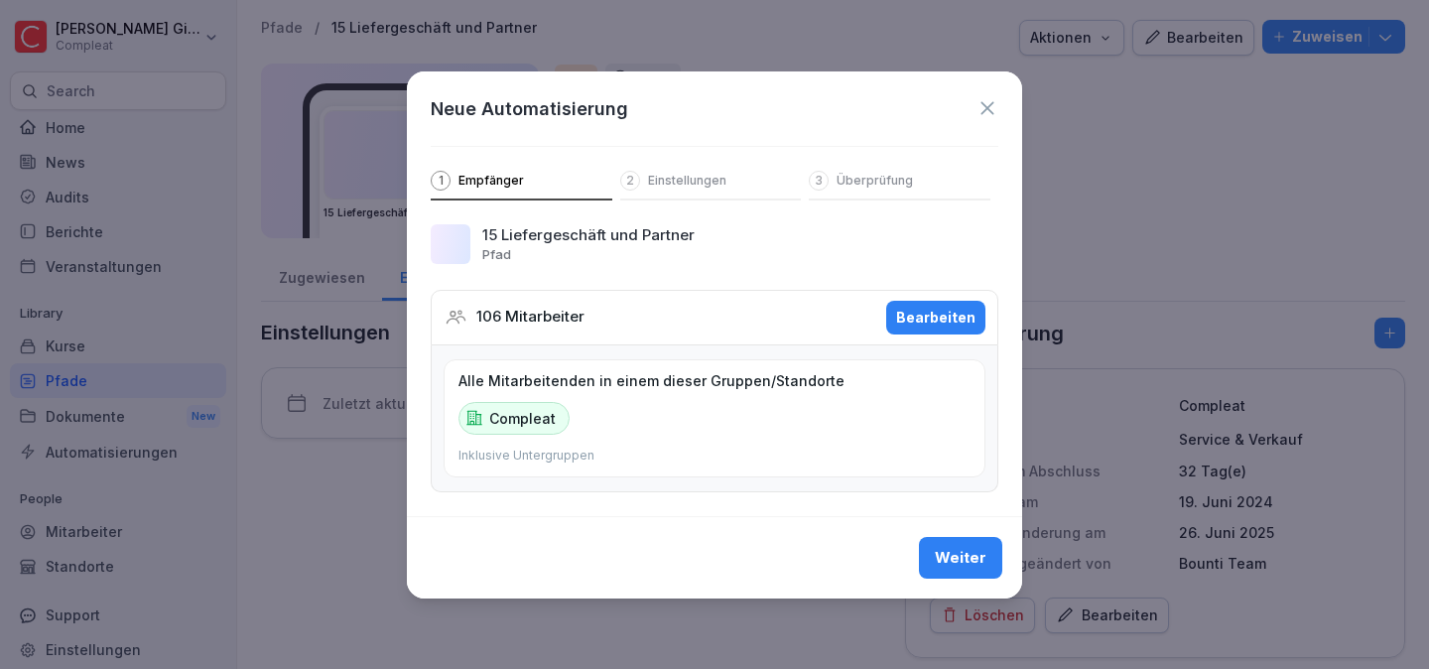
click at [964, 556] on div "Weiter" at bounding box center [961, 558] width 52 height 22
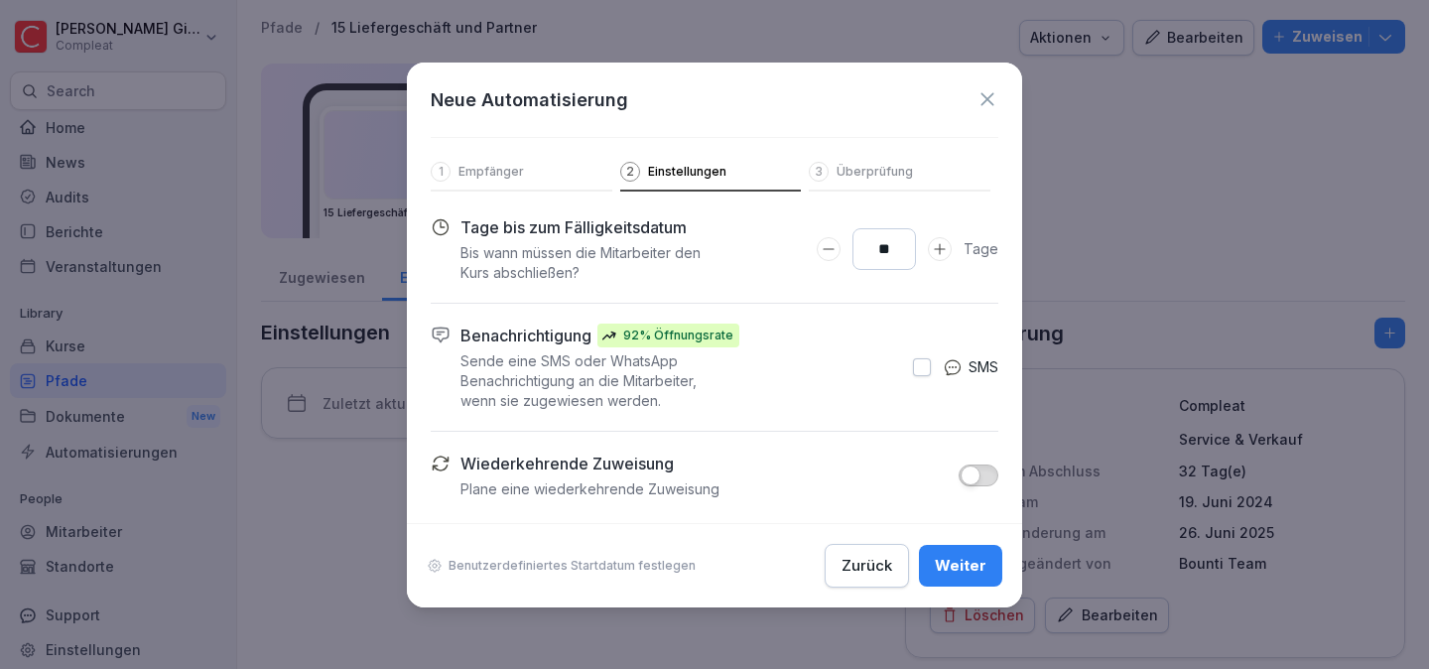
click at [964, 556] on div "Weiter" at bounding box center [961, 566] width 52 height 22
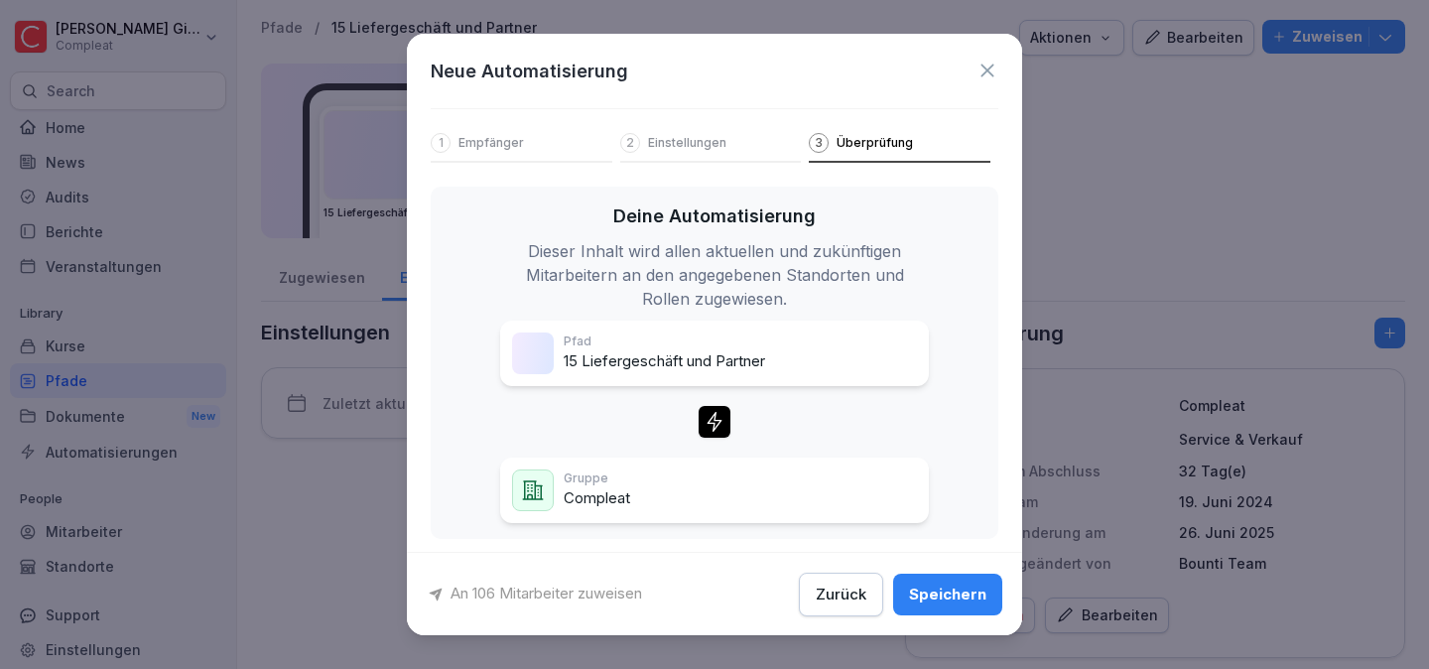
click at [962, 581] on button "Speichern" at bounding box center [947, 593] width 109 height 42
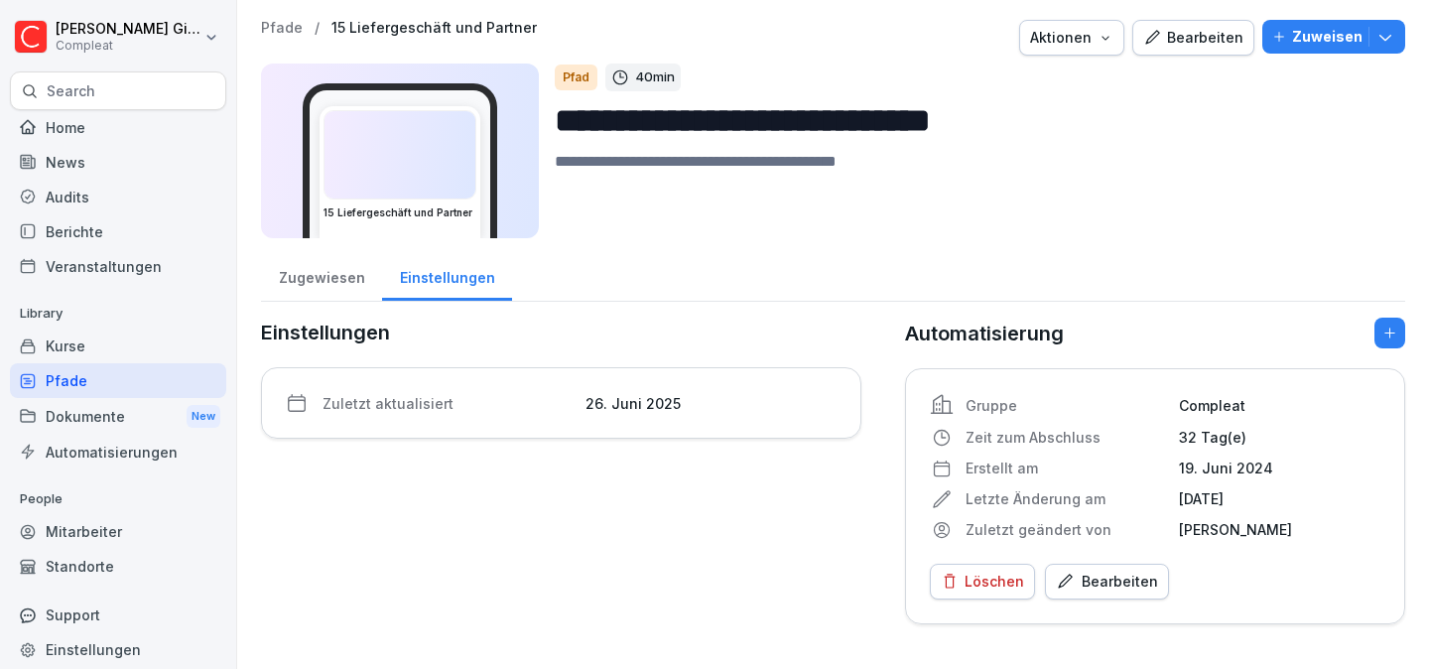
click at [88, 376] on div "Pfade" at bounding box center [118, 380] width 216 height 35
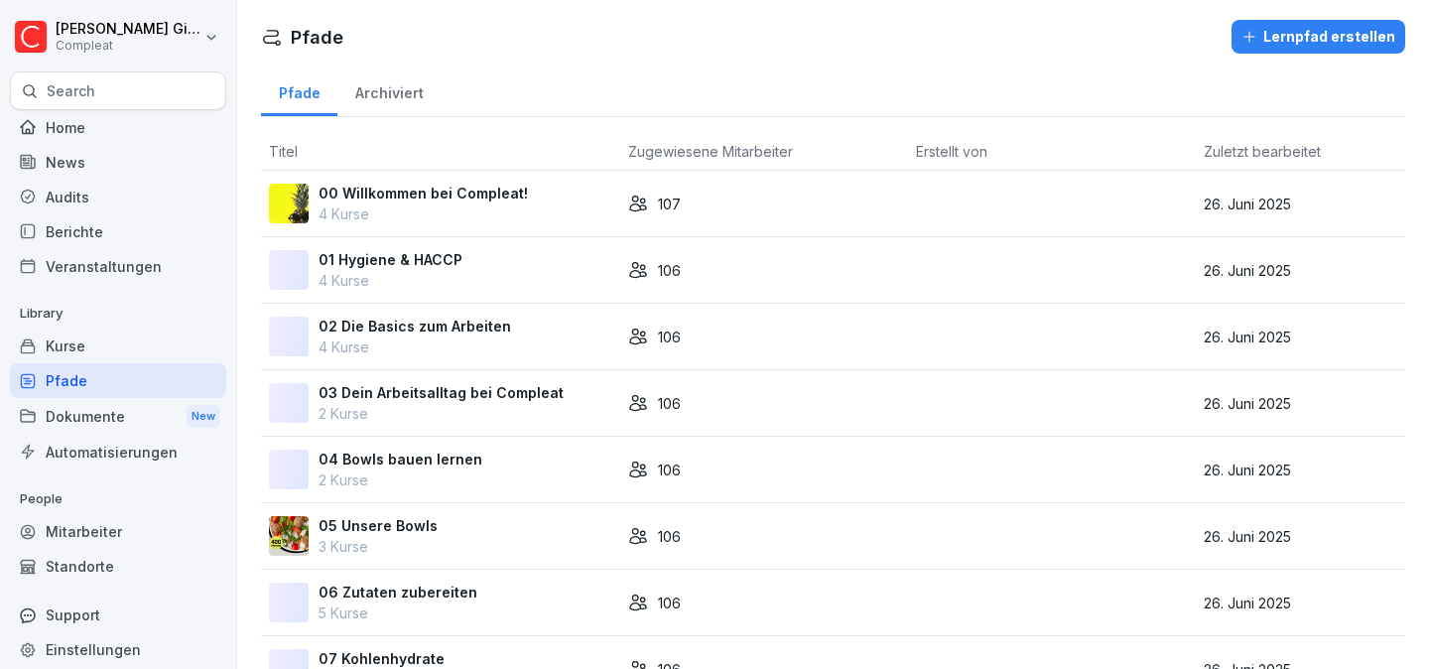
scroll to position [780, 0]
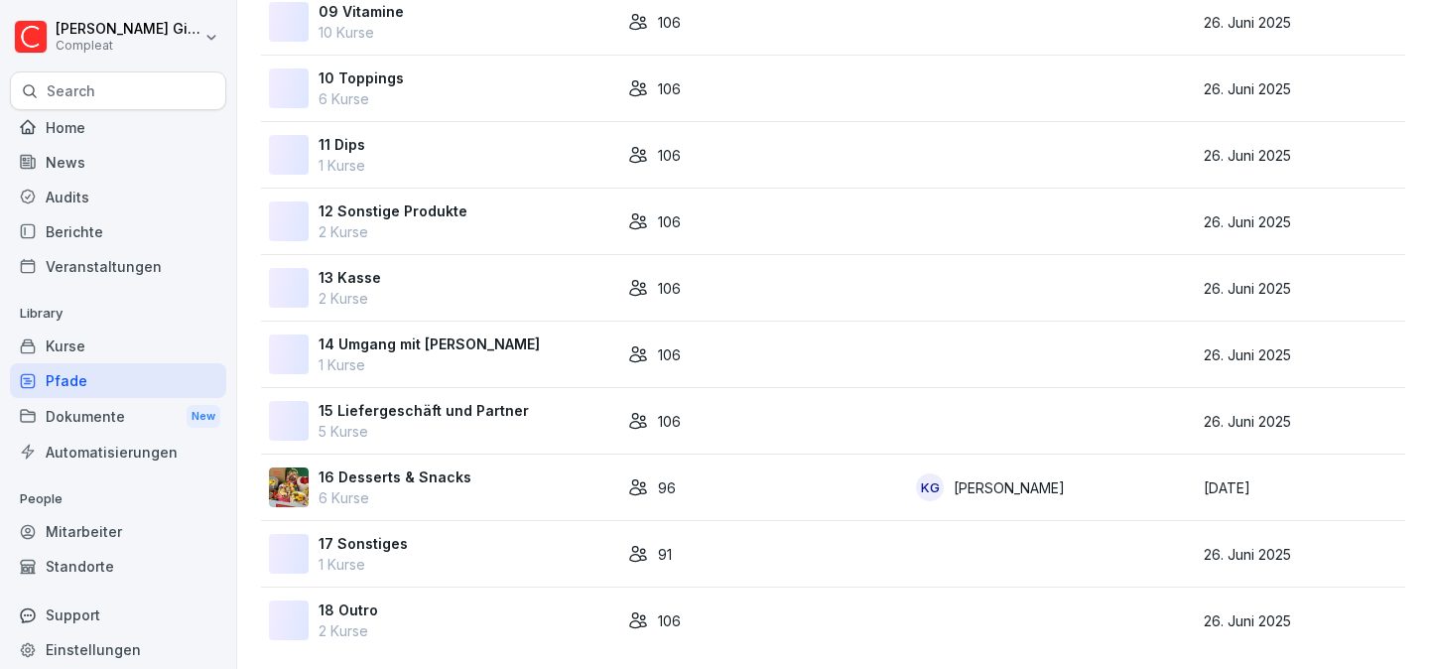
click at [569, 498] on div "16 Desserts & Snacks 6 Kurse" at bounding box center [440, 487] width 343 height 42
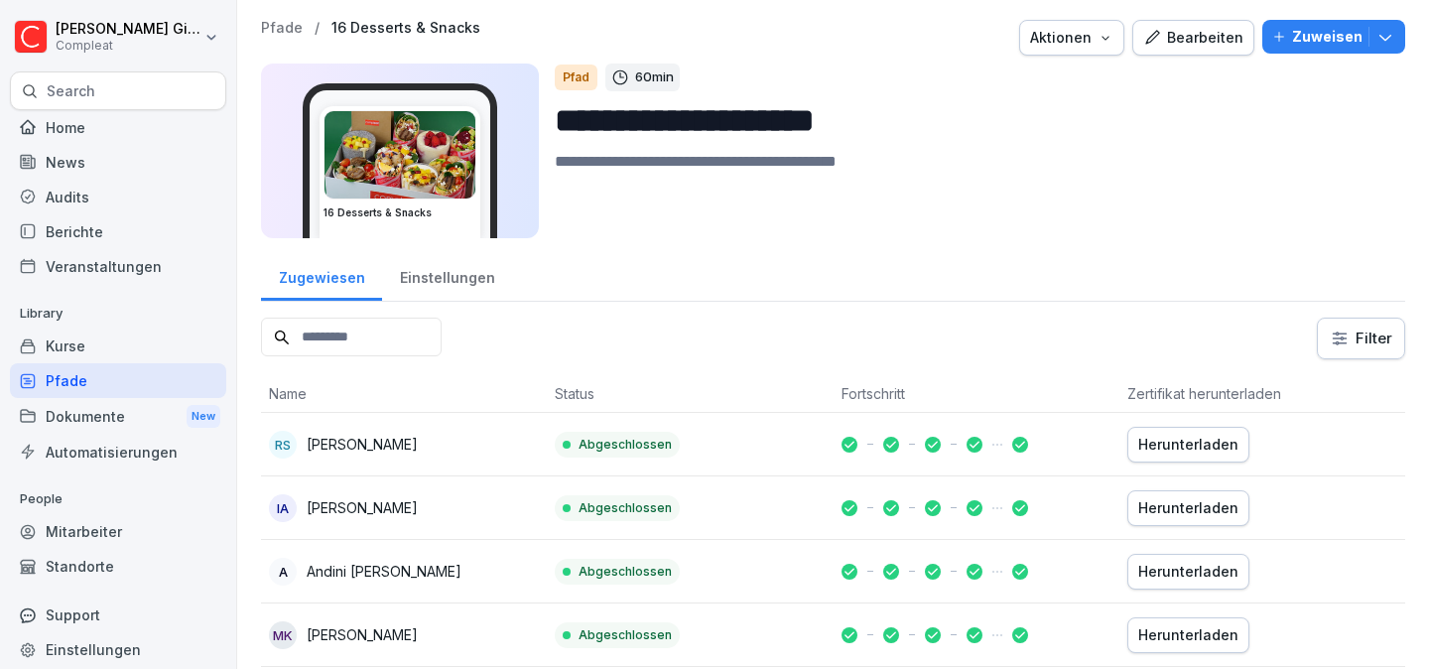
click at [428, 291] on div "Einstellungen" at bounding box center [447, 275] width 130 height 51
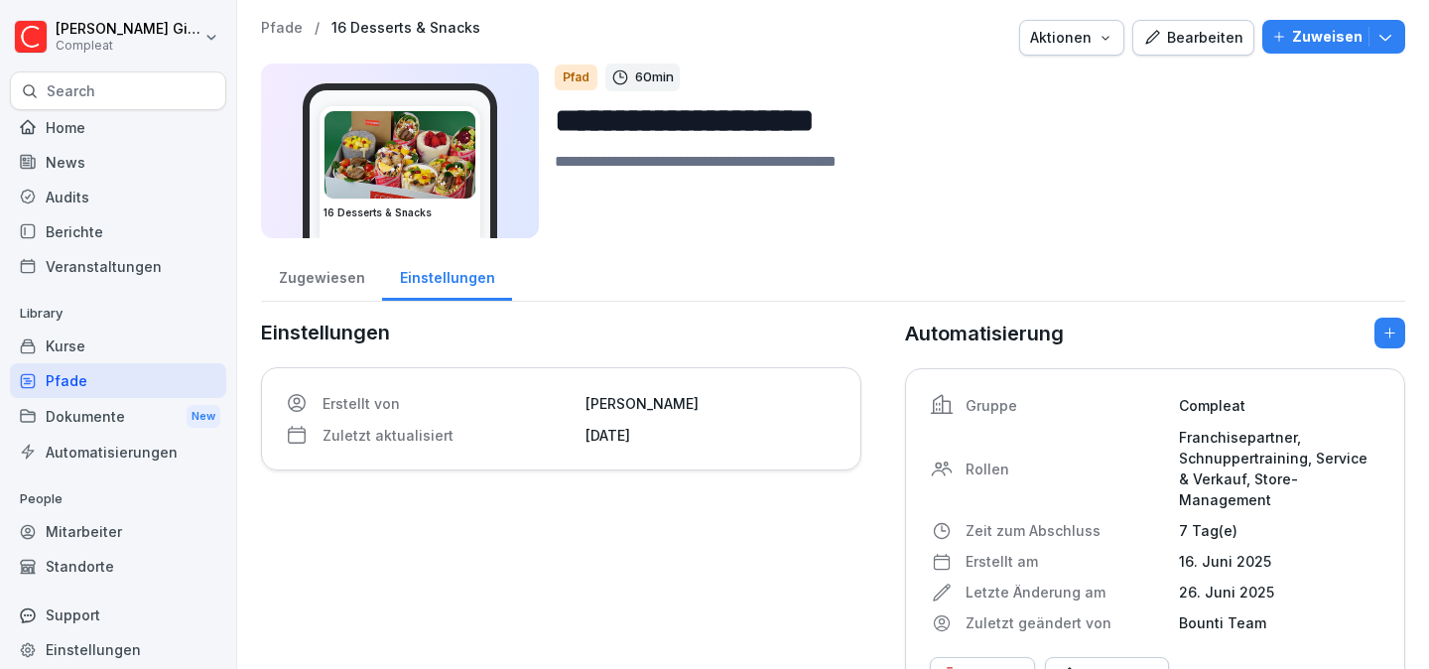
scroll to position [48, 0]
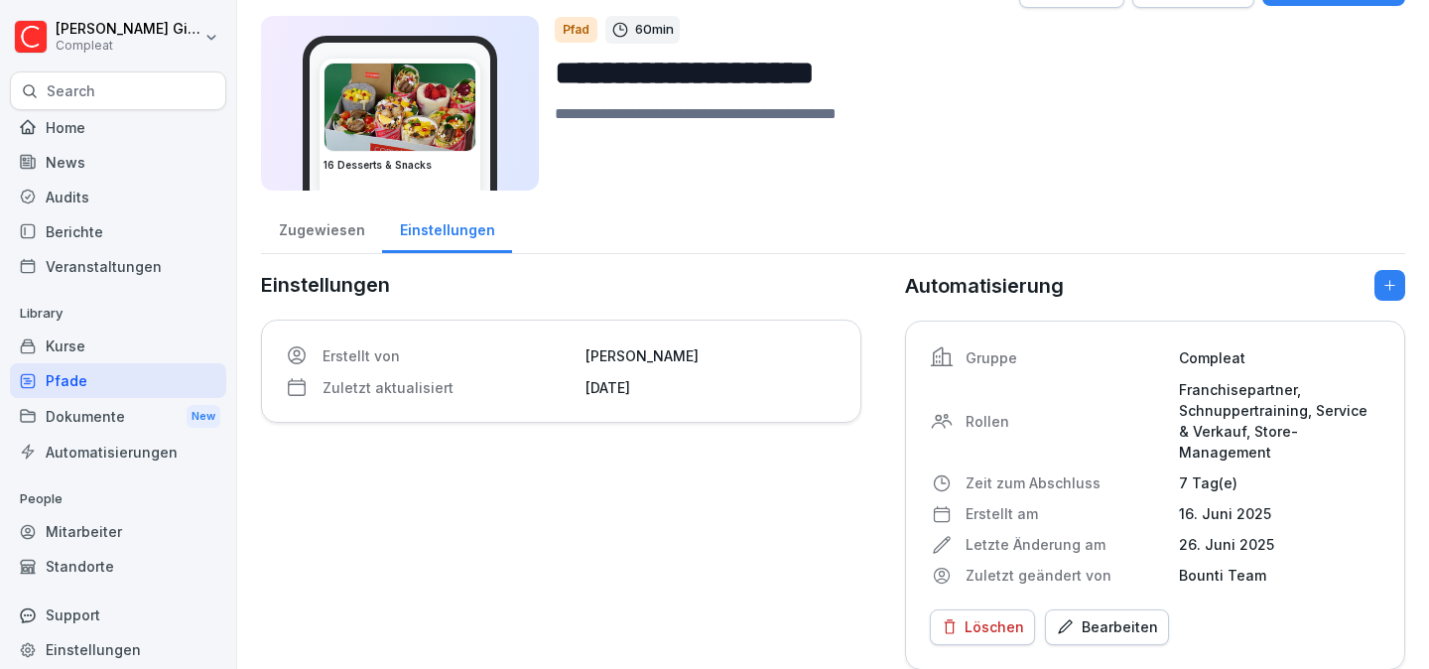
click at [1103, 616] on div "Bearbeiten" at bounding box center [1107, 627] width 102 height 22
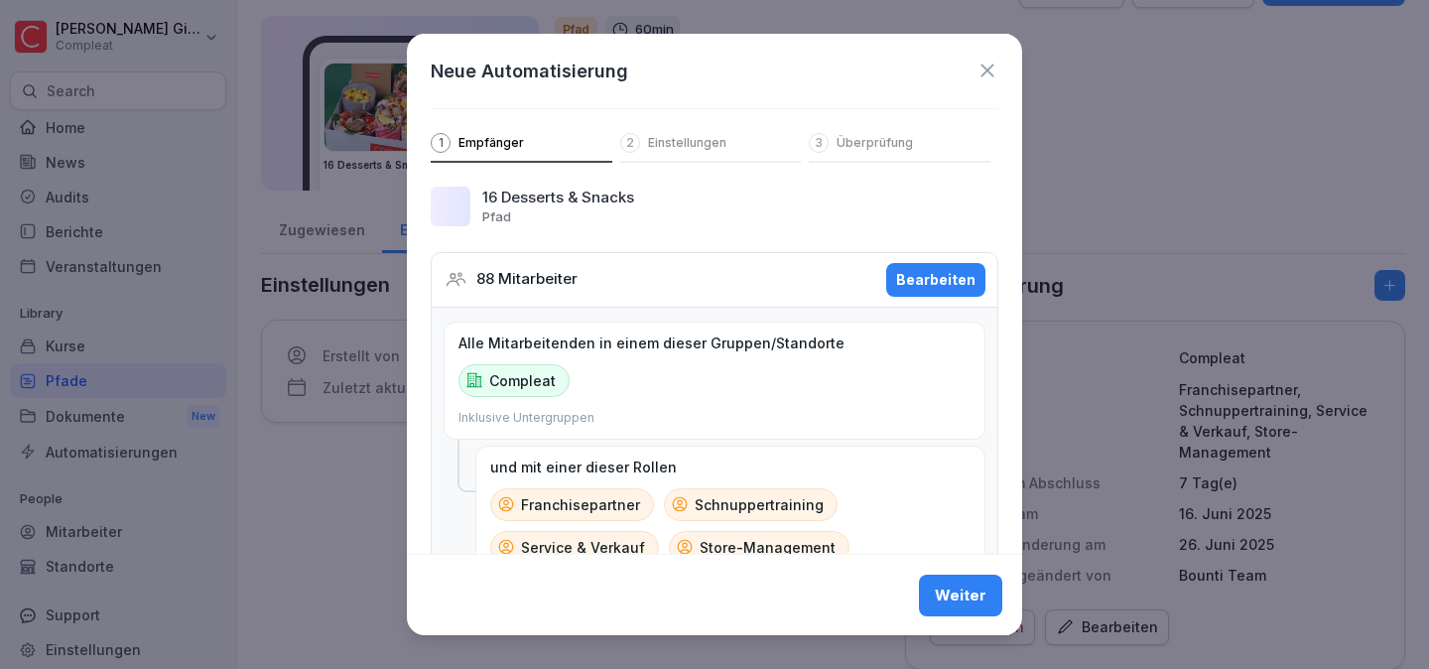
click at [916, 295] on button "Bearbeiten" at bounding box center [935, 280] width 99 height 34
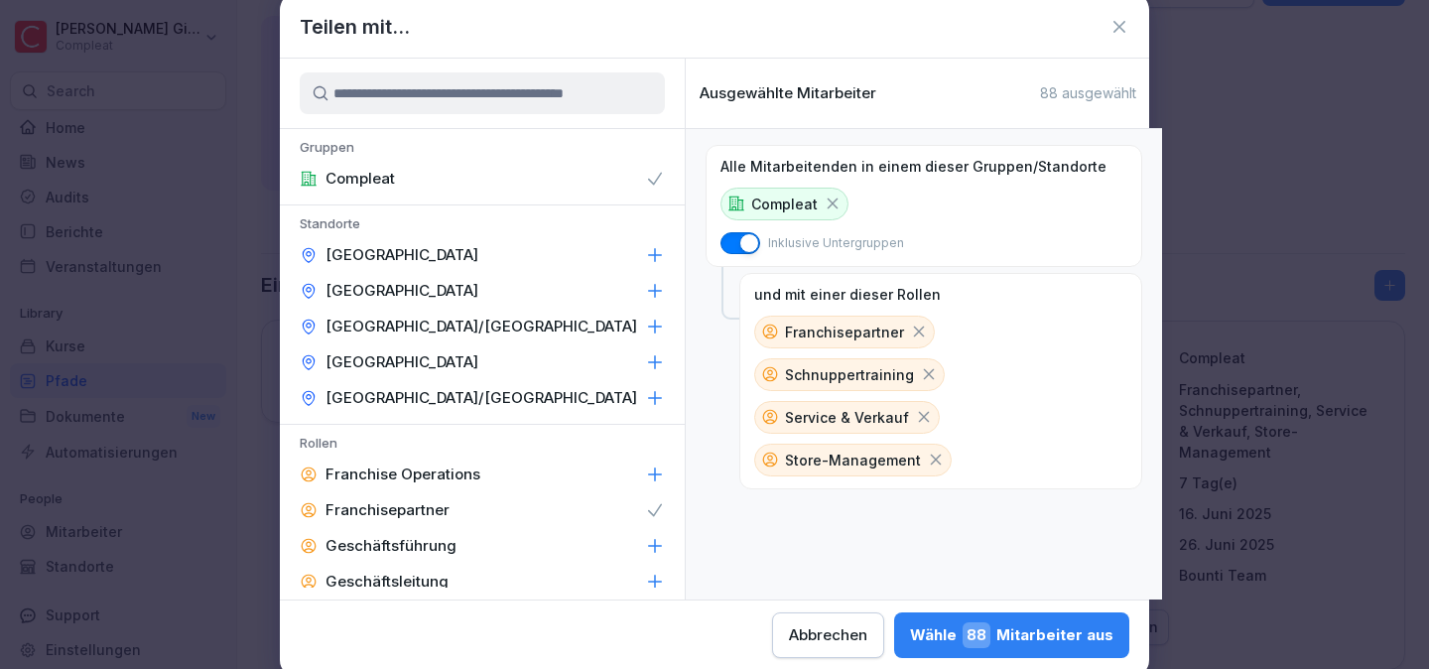
click at [914, 330] on icon at bounding box center [919, 331] width 11 height 11
click at [899, 330] on div "Schnuppertraining" at bounding box center [849, 332] width 190 height 33
click at [920, 330] on icon at bounding box center [929, 331] width 18 height 18
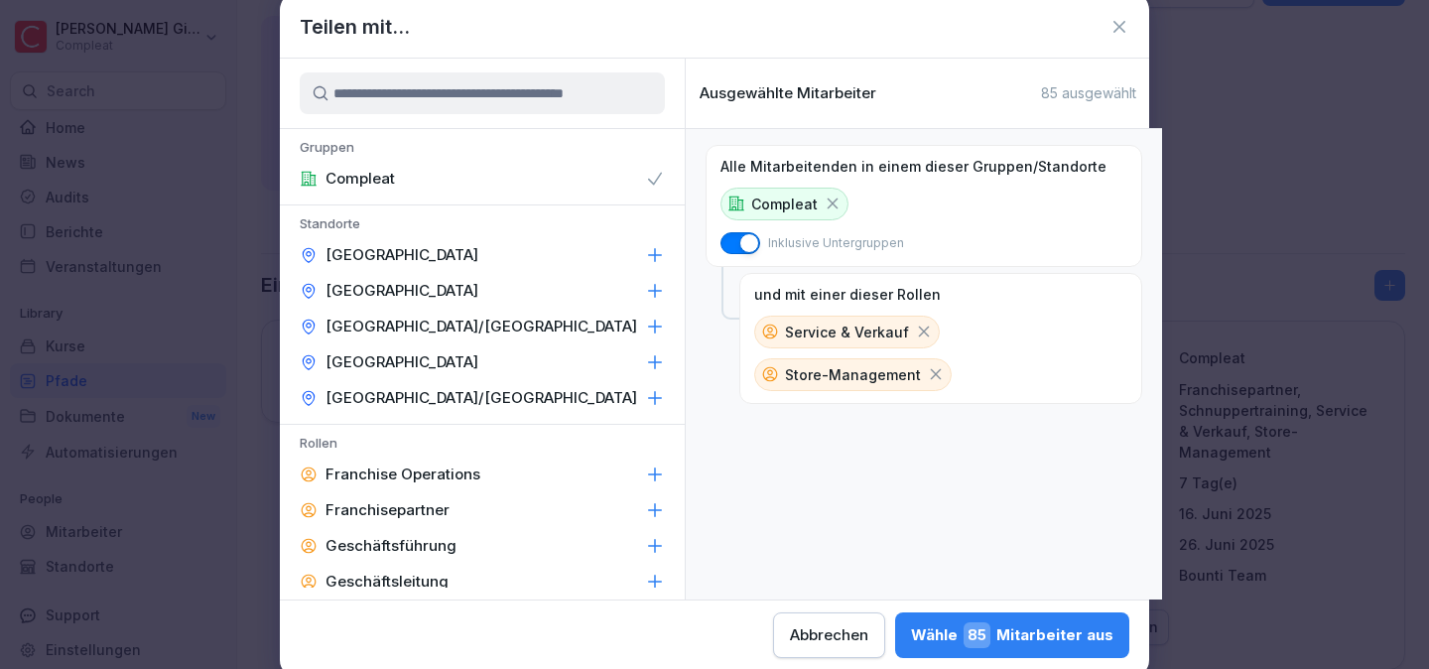
click at [919, 330] on icon at bounding box center [924, 331] width 11 height 11
click at [927, 330] on icon at bounding box center [936, 331] width 18 height 18
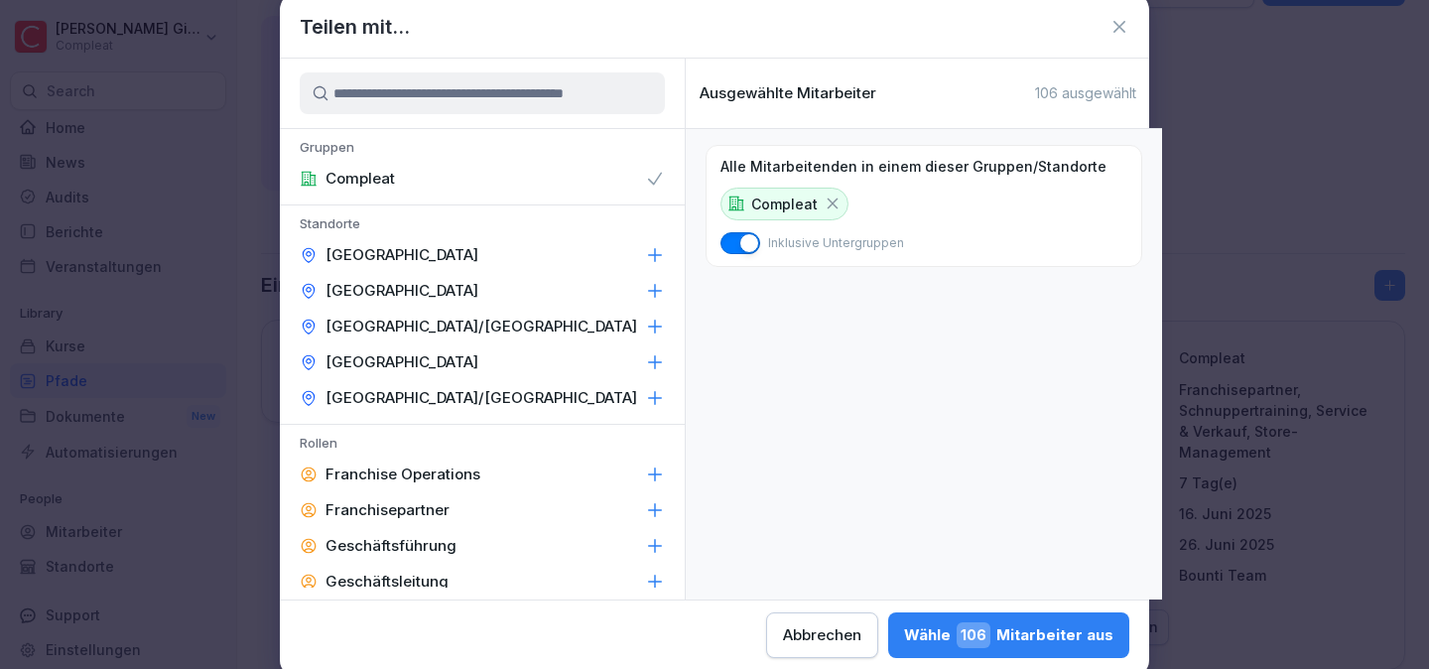
click at [1041, 631] on div "Wähle 106 Mitarbeiter aus" at bounding box center [1008, 635] width 209 height 26
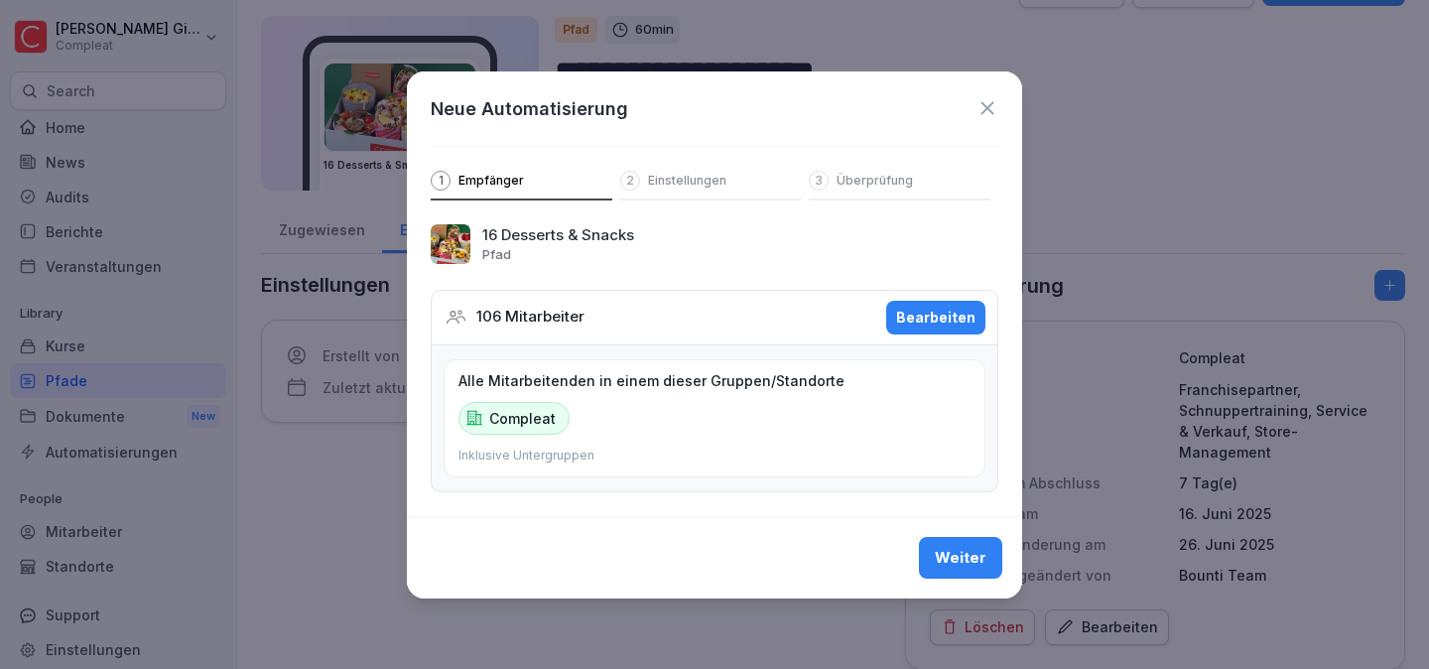
click at [982, 553] on div "Weiter" at bounding box center [961, 558] width 52 height 22
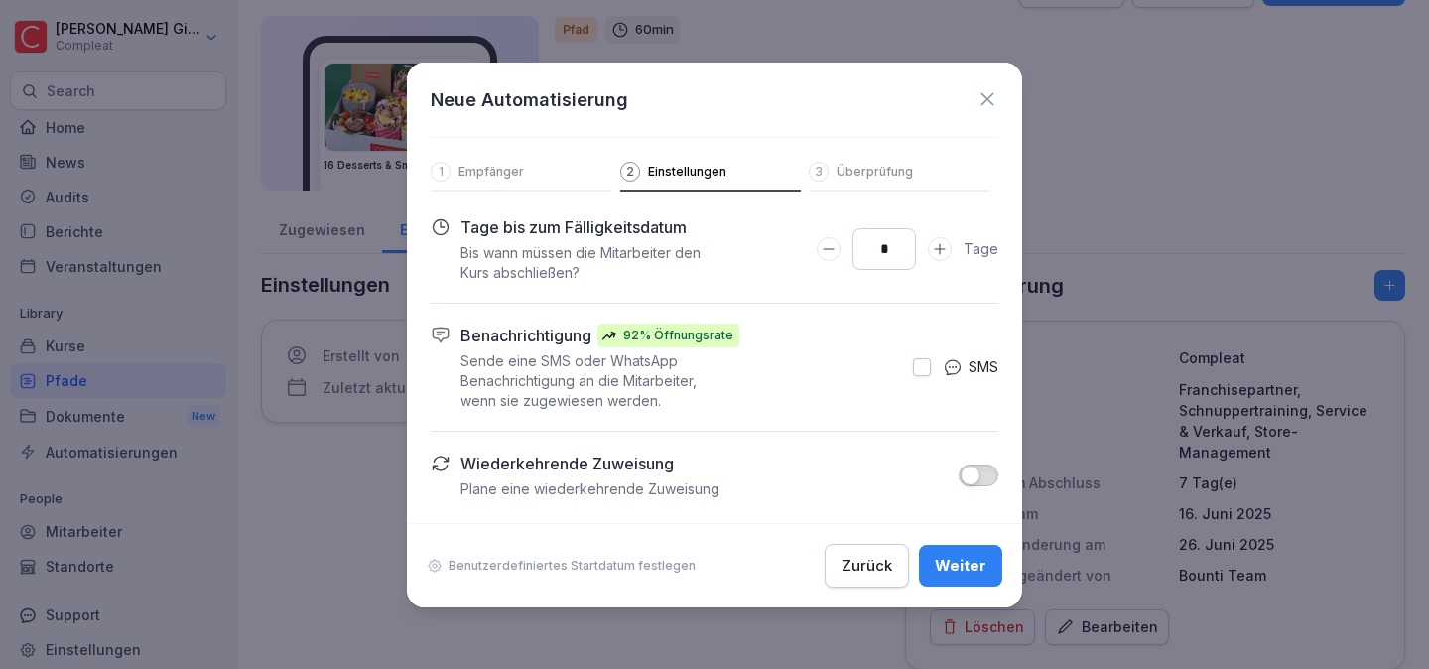
click at [970, 562] on div "Weiter" at bounding box center [961, 566] width 52 height 22
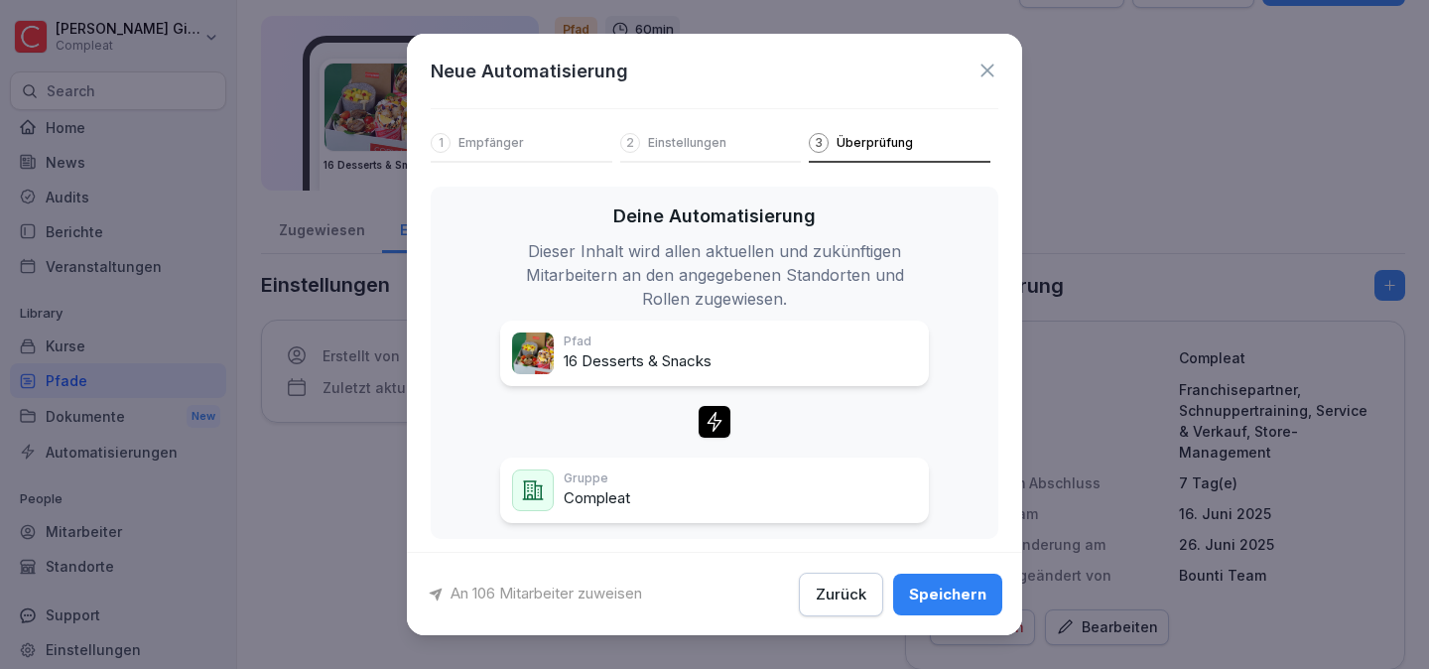
click at [965, 578] on button "Speichern" at bounding box center [947, 593] width 109 height 42
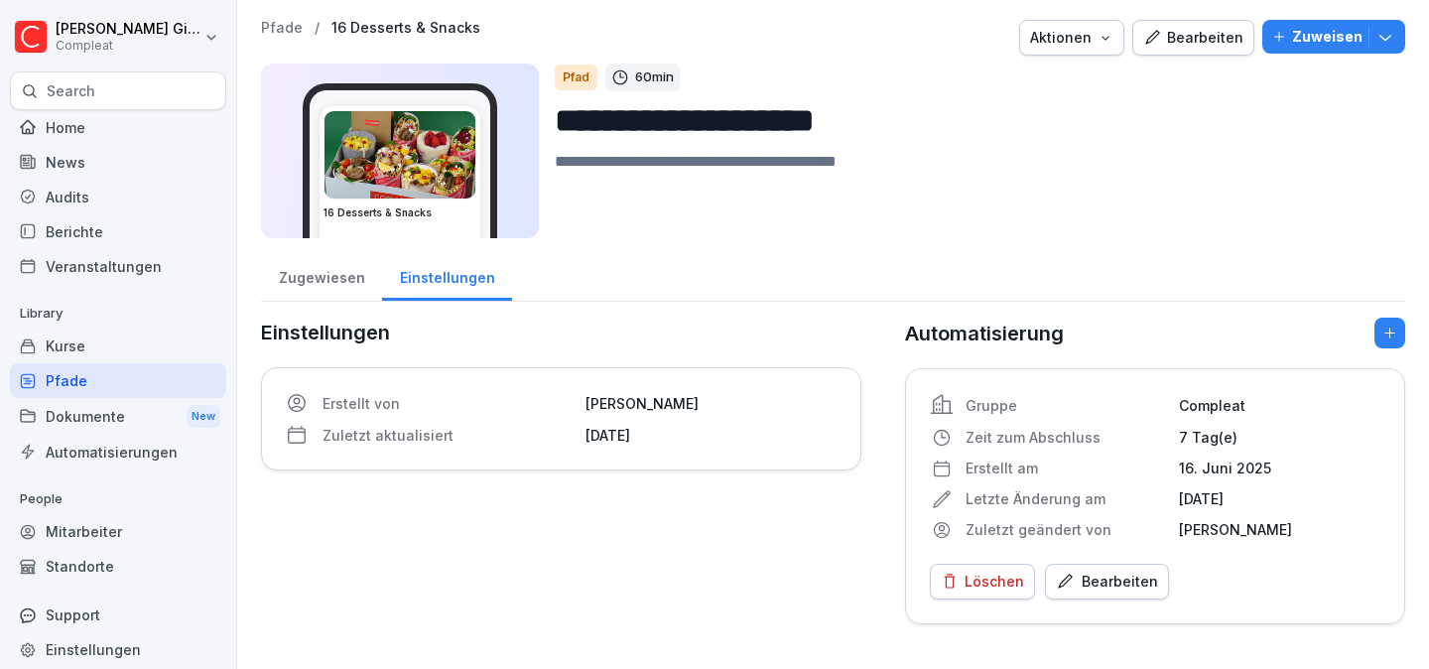
click at [155, 379] on div "Pfade" at bounding box center [118, 380] width 216 height 35
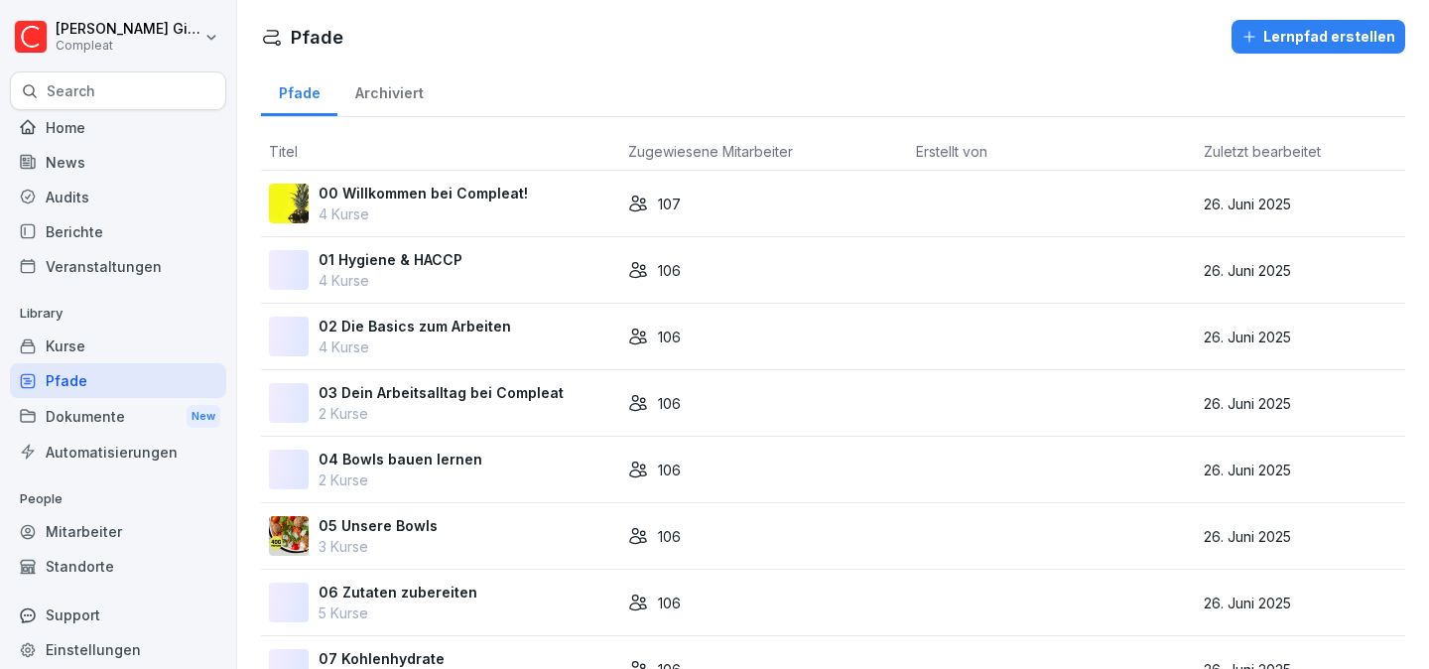
scroll to position [780, 0]
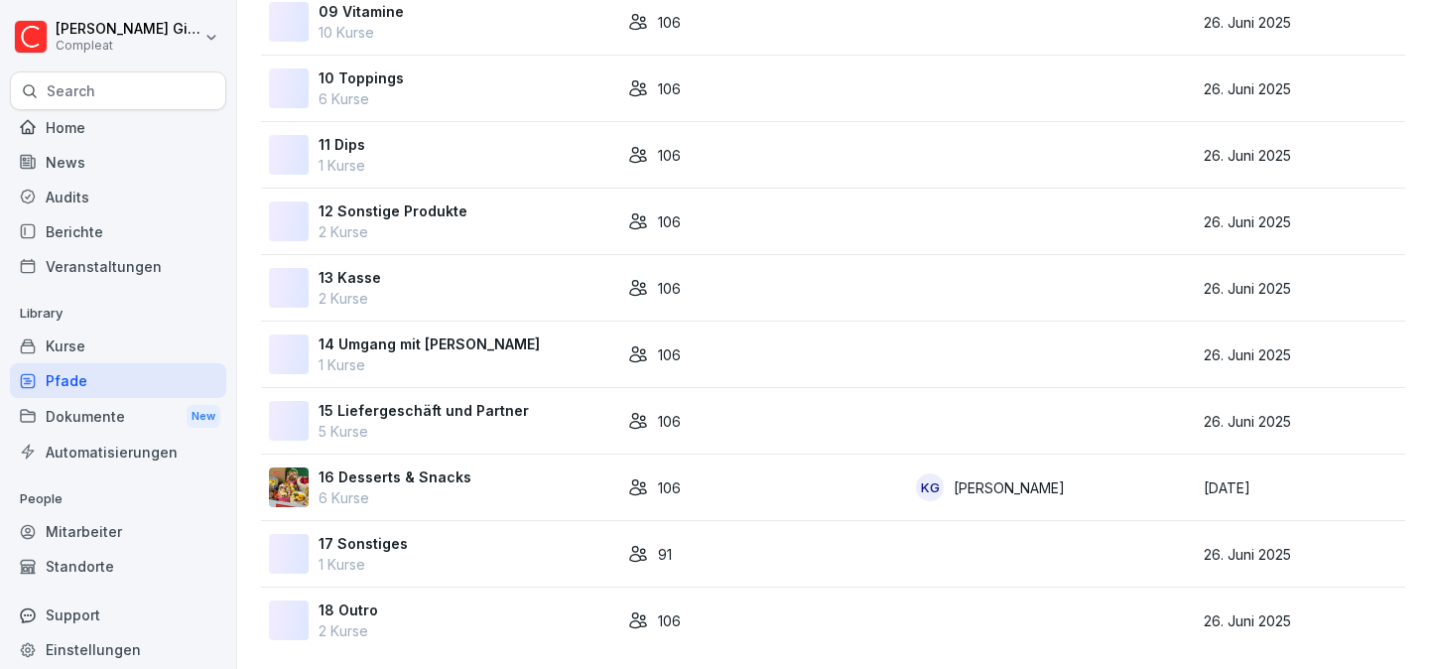
click at [442, 550] on div "17 Sonstiges 1 Kurse" at bounding box center [440, 554] width 343 height 42
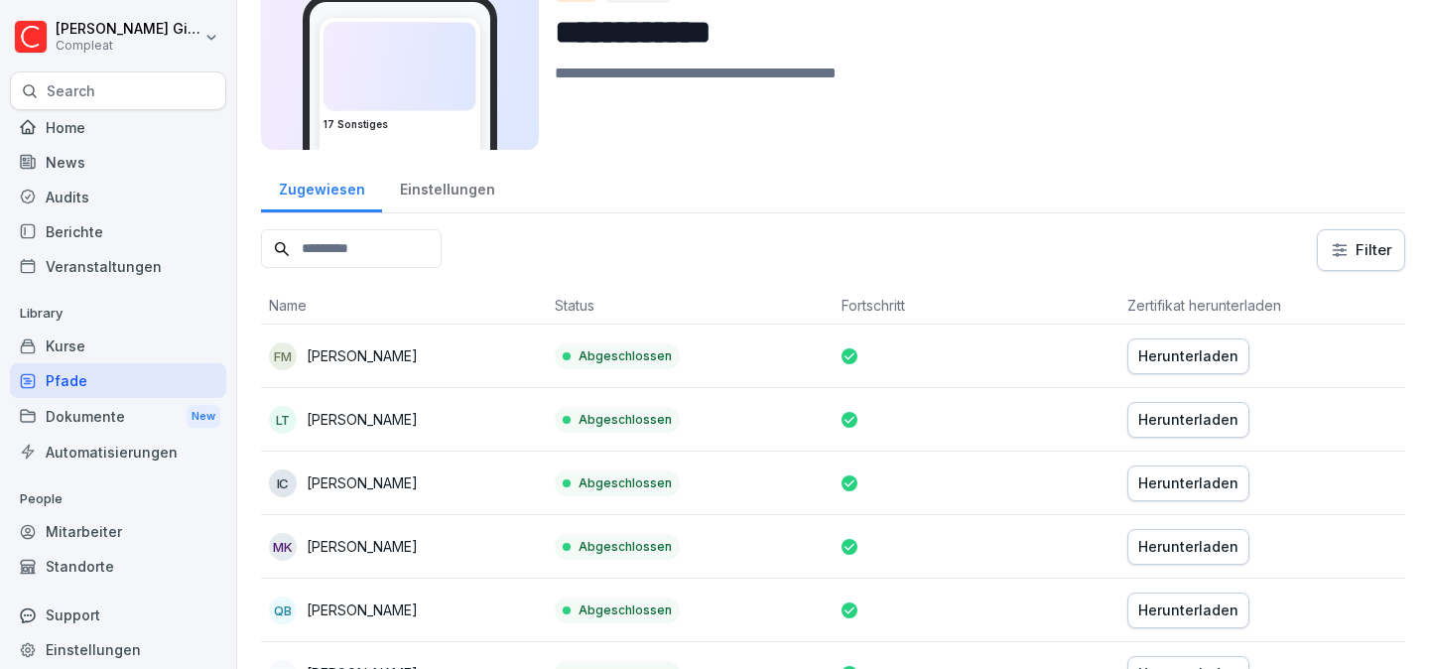
click at [425, 185] on div "Einstellungen" at bounding box center [447, 187] width 130 height 51
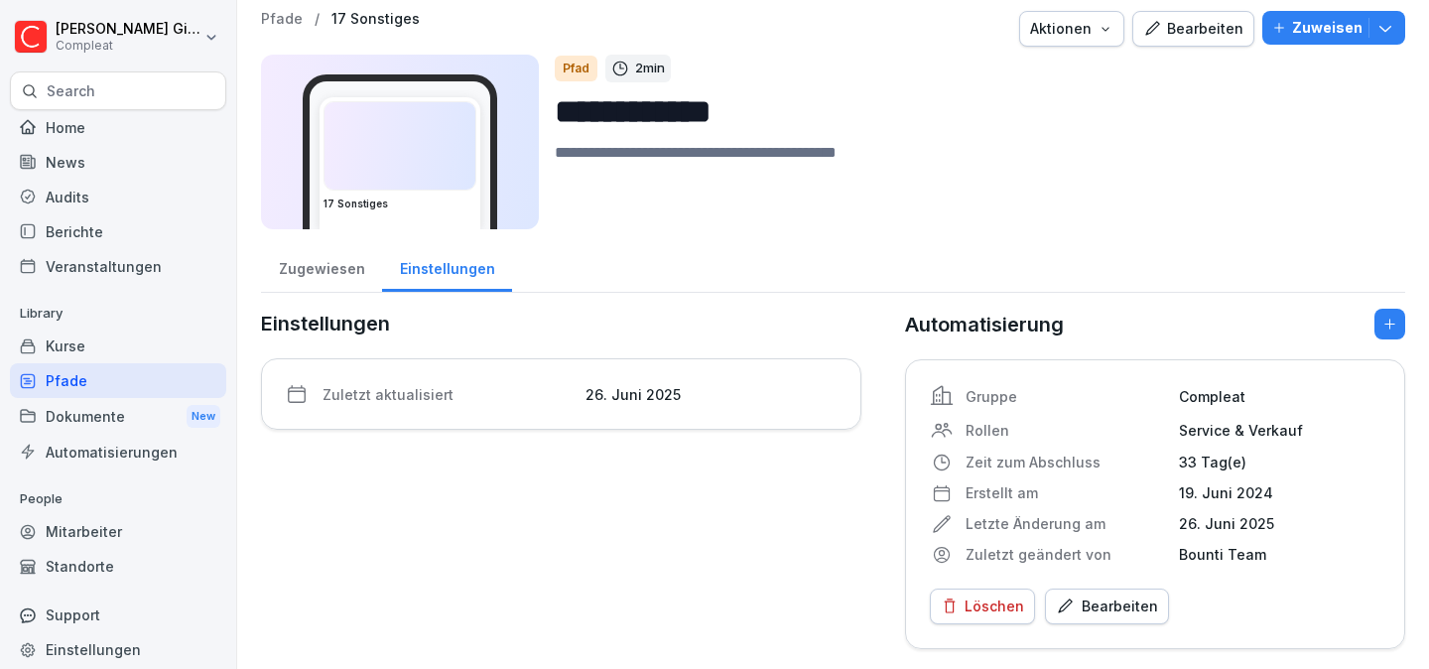
click at [1133, 627] on div "Gruppe Compleat Rollen Service & Verkauf Zeit zum Abschluss 33 Tag(e) Erstellt …" at bounding box center [1155, 504] width 500 height 290
click at [1137, 597] on div "Bearbeiten" at bounding box center [1107, 606] width 102 height 22
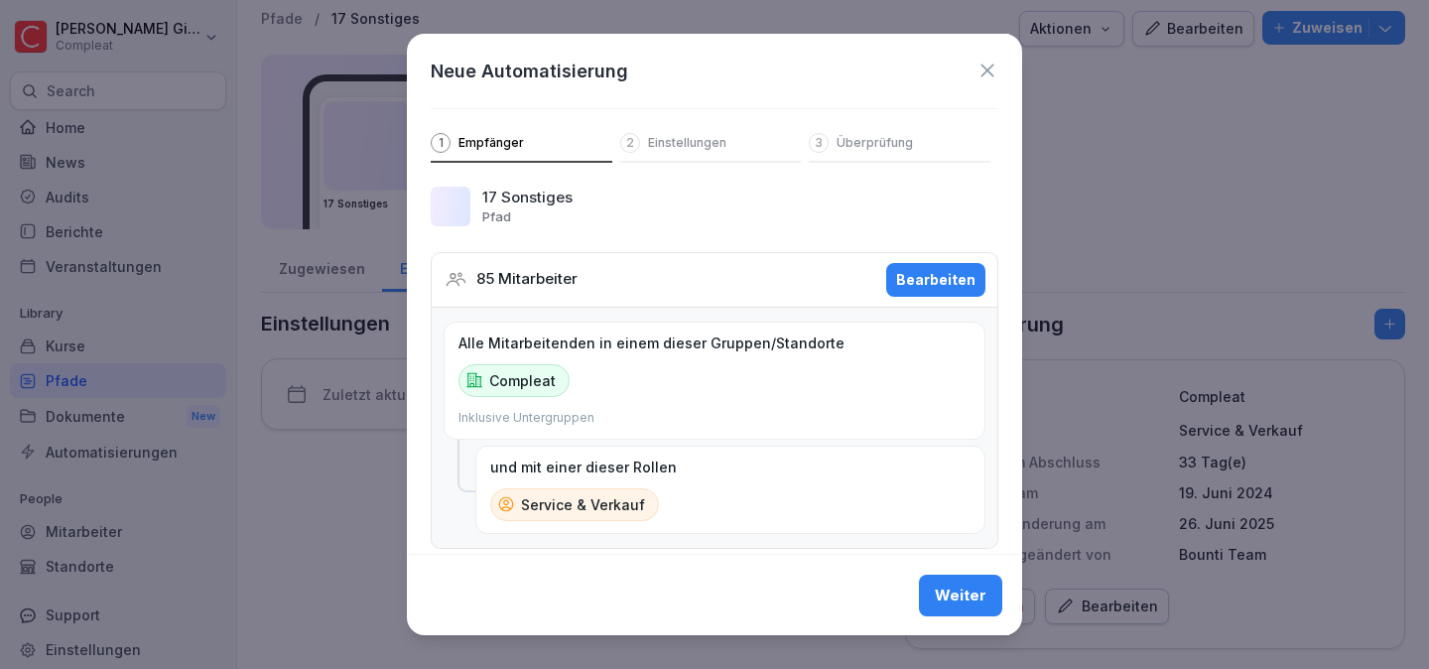
click at [955, 295] on button "Bearbeiten" at bounding box center [935, 280] width 99 height 34
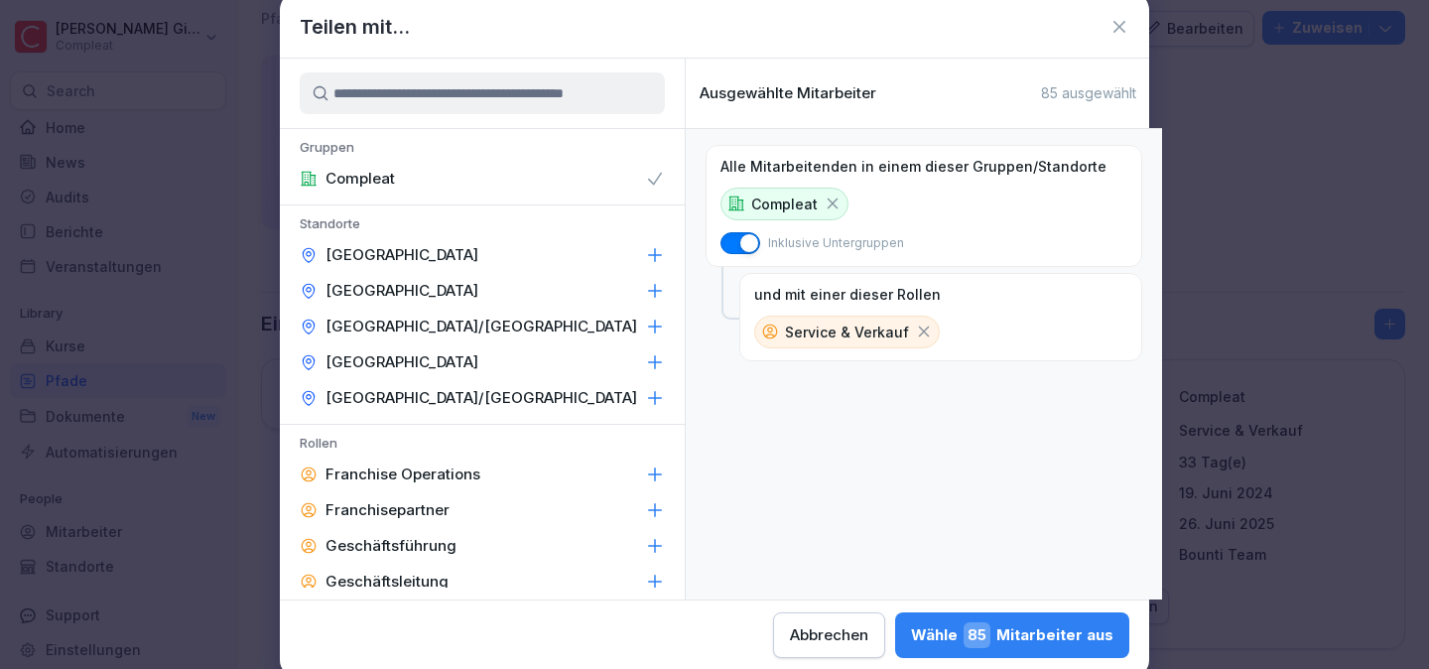
click at [915, 332] on icon at bounding box center [924, 331] width 18 height 18
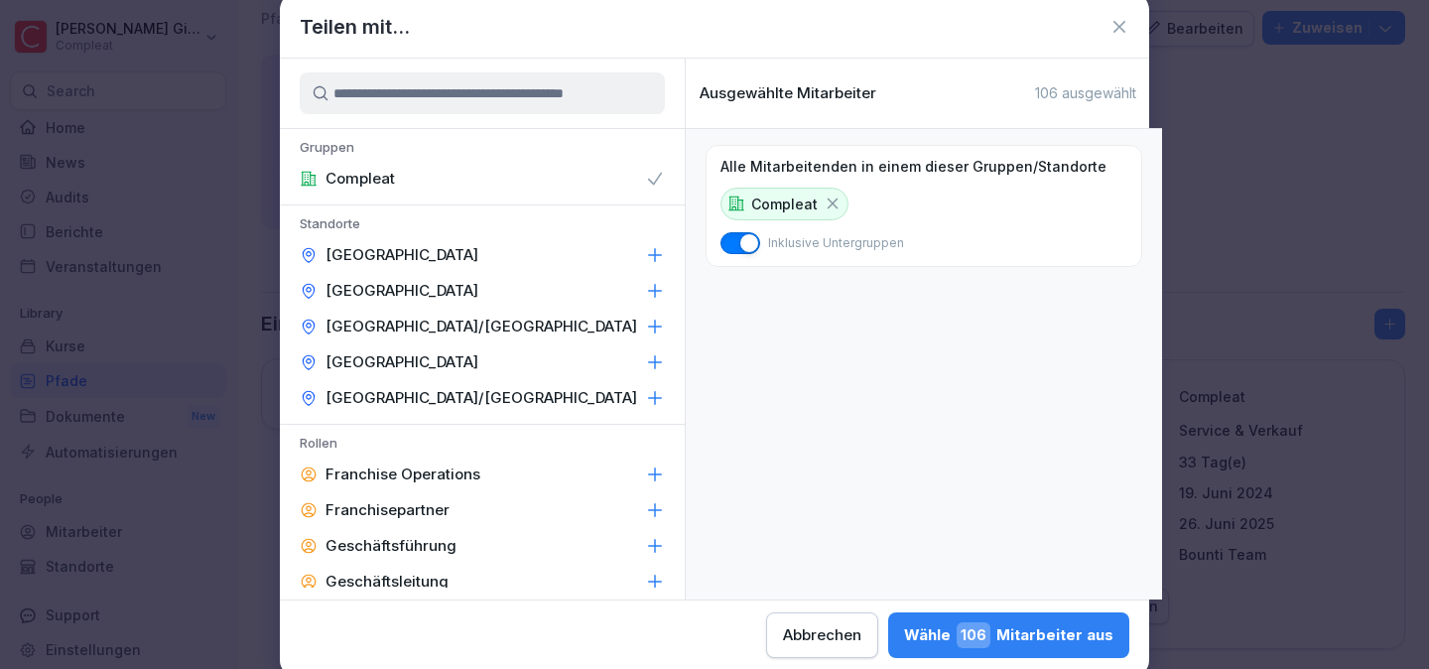
click at [1024, 626] on div "Wähle 106 Mitarbeiter aus" at bounding box center [1008, 635] width 209 height 26
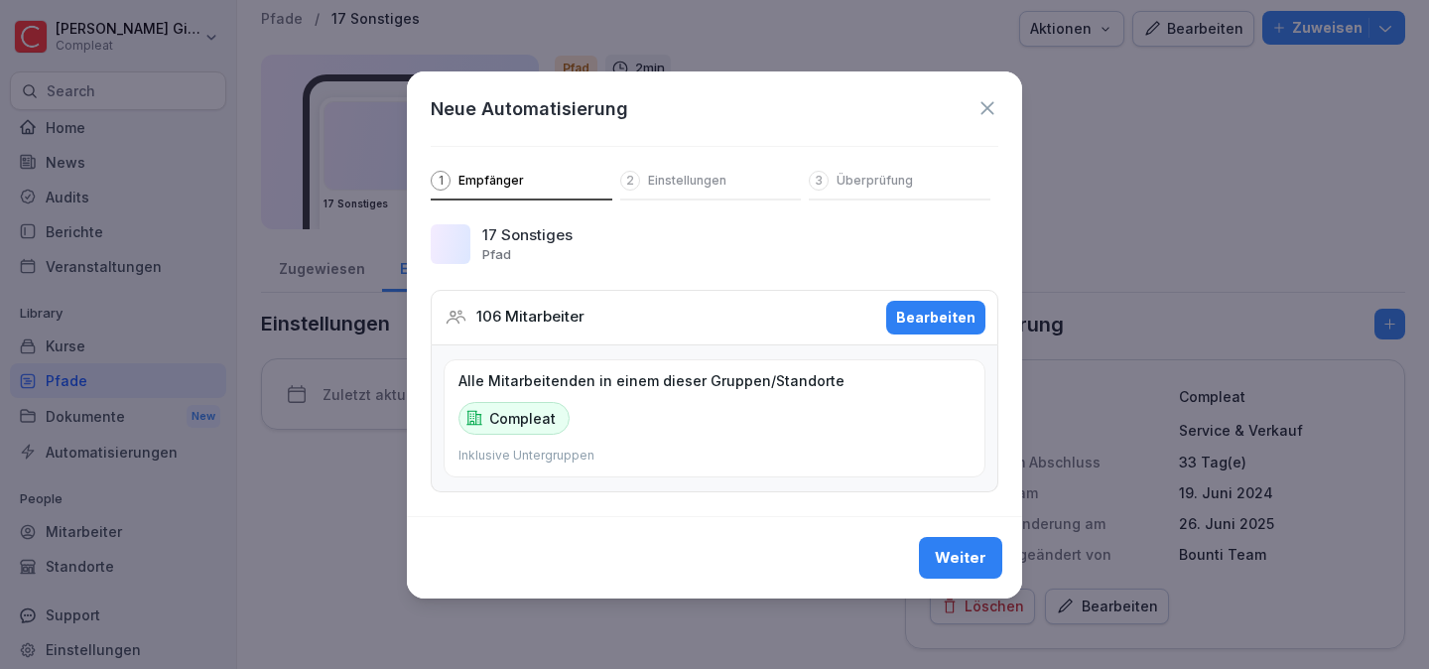
click at [952, 556] on div "Weiter" at bounding box center [961, 558] width 52 height 22
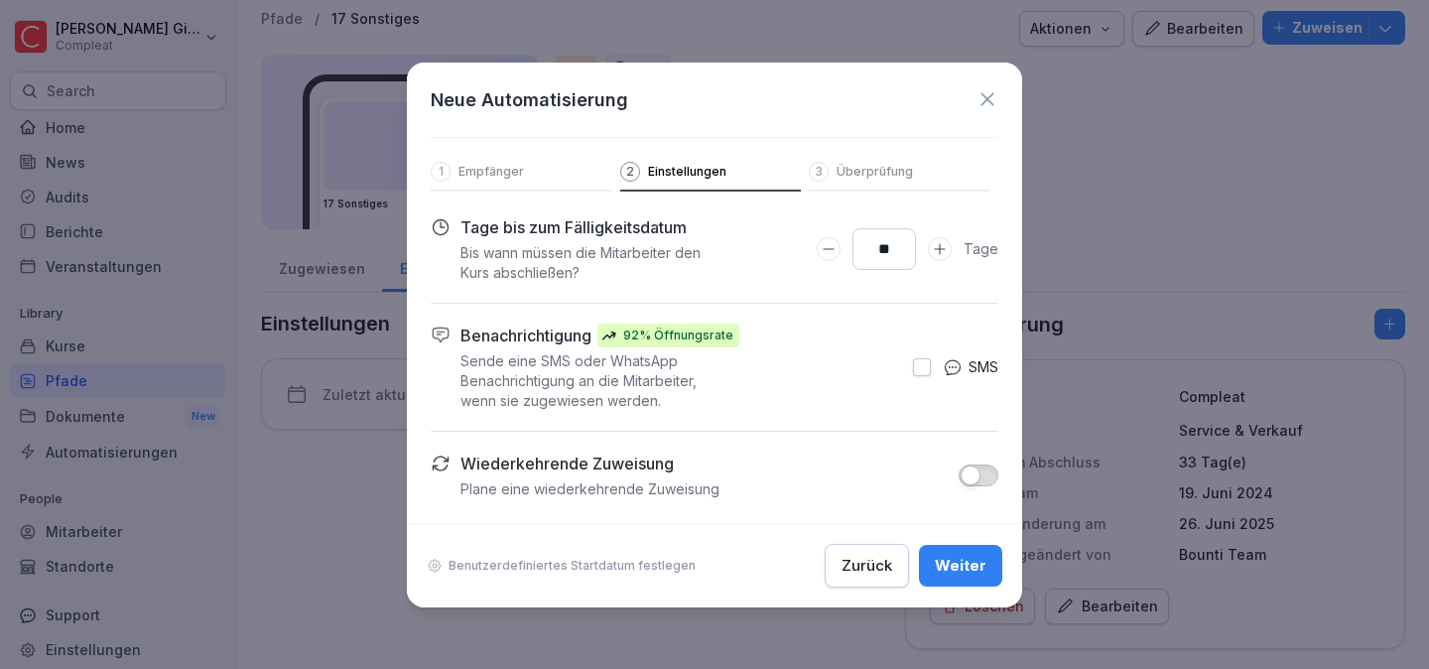
click at [949, 574] on div "Weiter" at bounding box center [961, 566] width 52 height 22
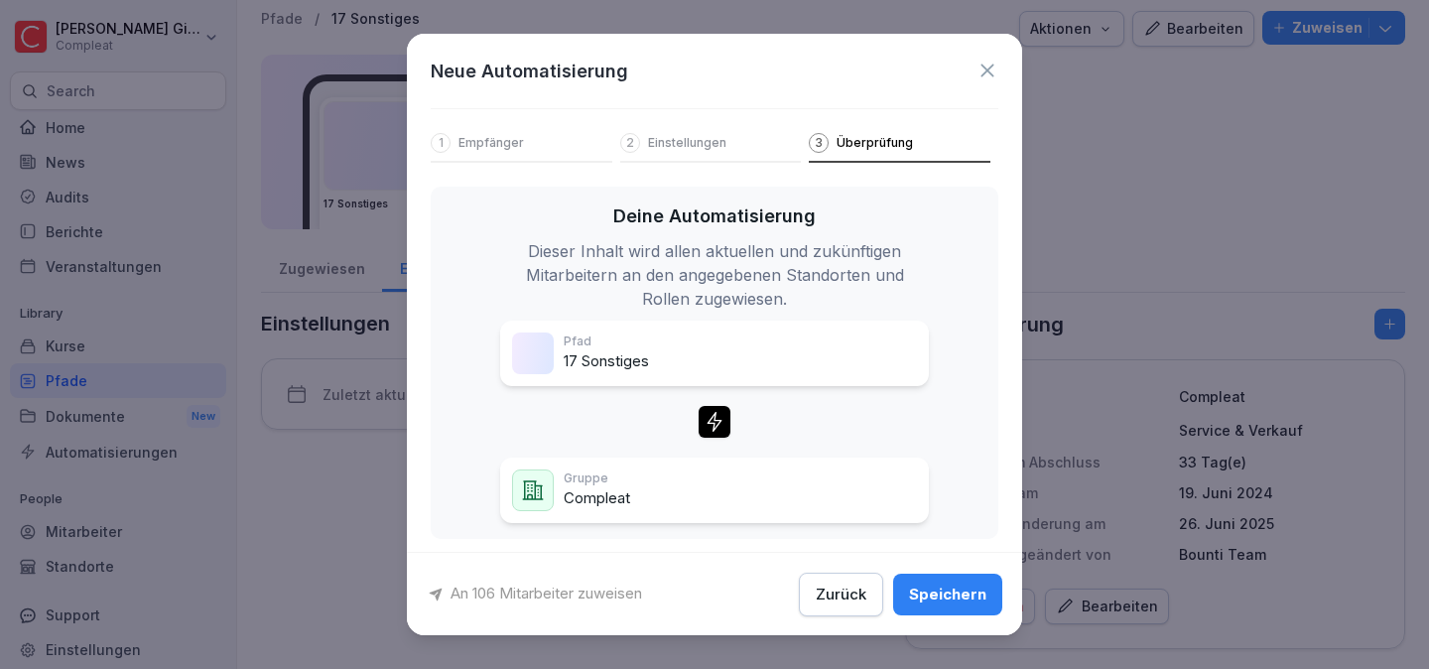
click at [949, 574] on button "Speichern" at bounding box center [947, 593] width 109 height 42
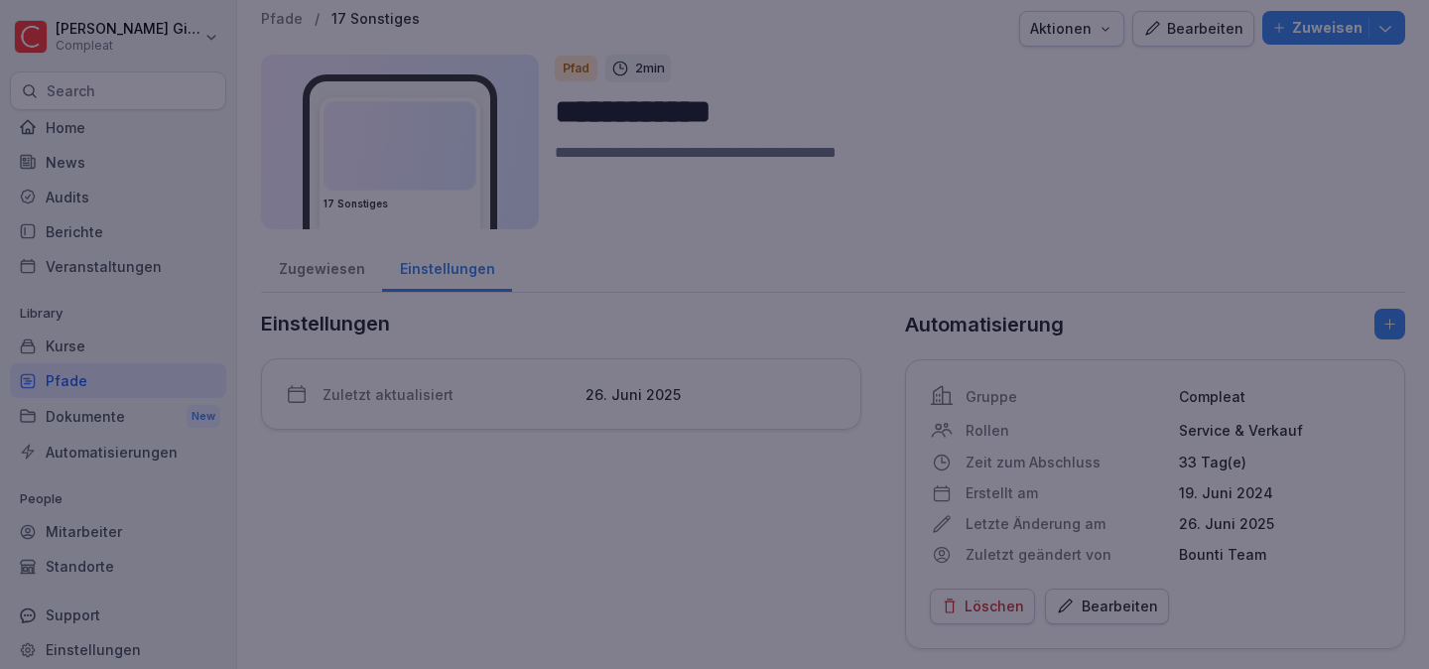
scroll to position [0, 0]
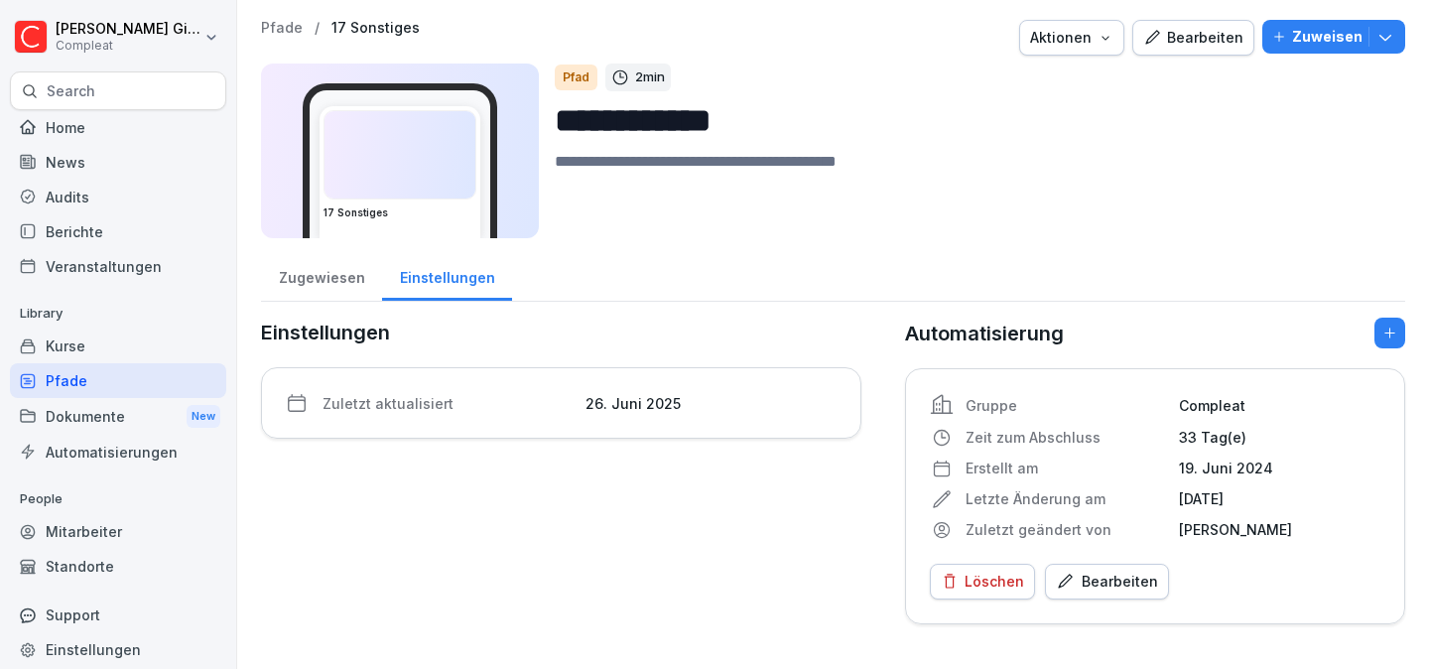
click at [110, 379] on div "Pfade" at bounding box center [118, 380] width 216 height 35
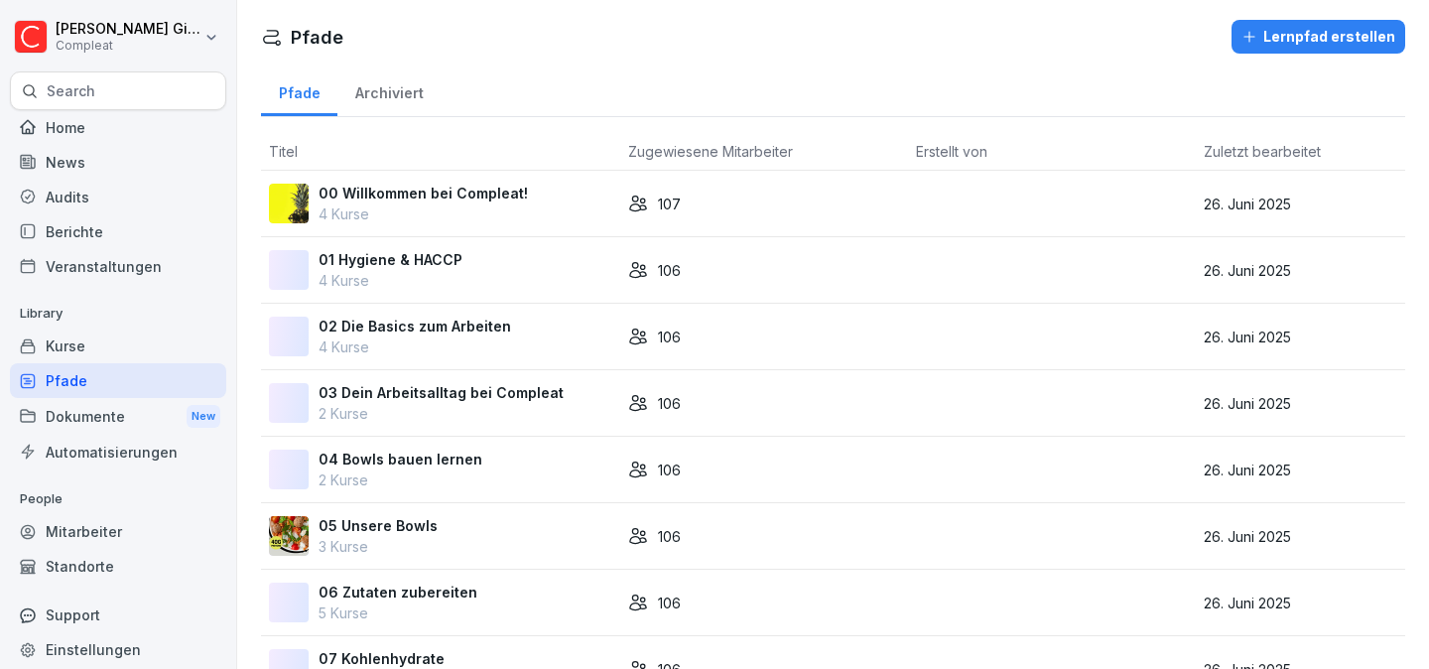
click at [586, 207] on div "00 Willkommen bei Compleat! 4 Kurse" at bounding box center [440, 204] width 343 height 42
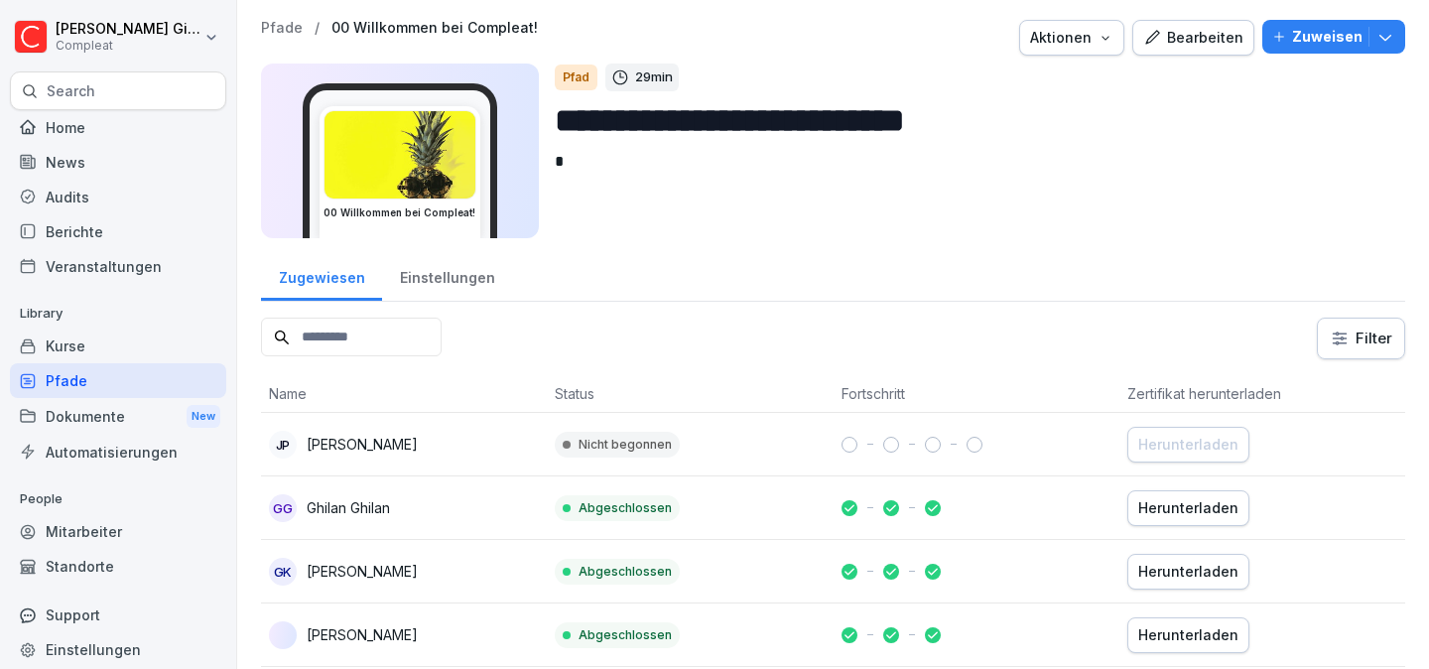
click at [454, 266] on div "Einstellungen" at bounding box center [447, 275] width 130 height 51
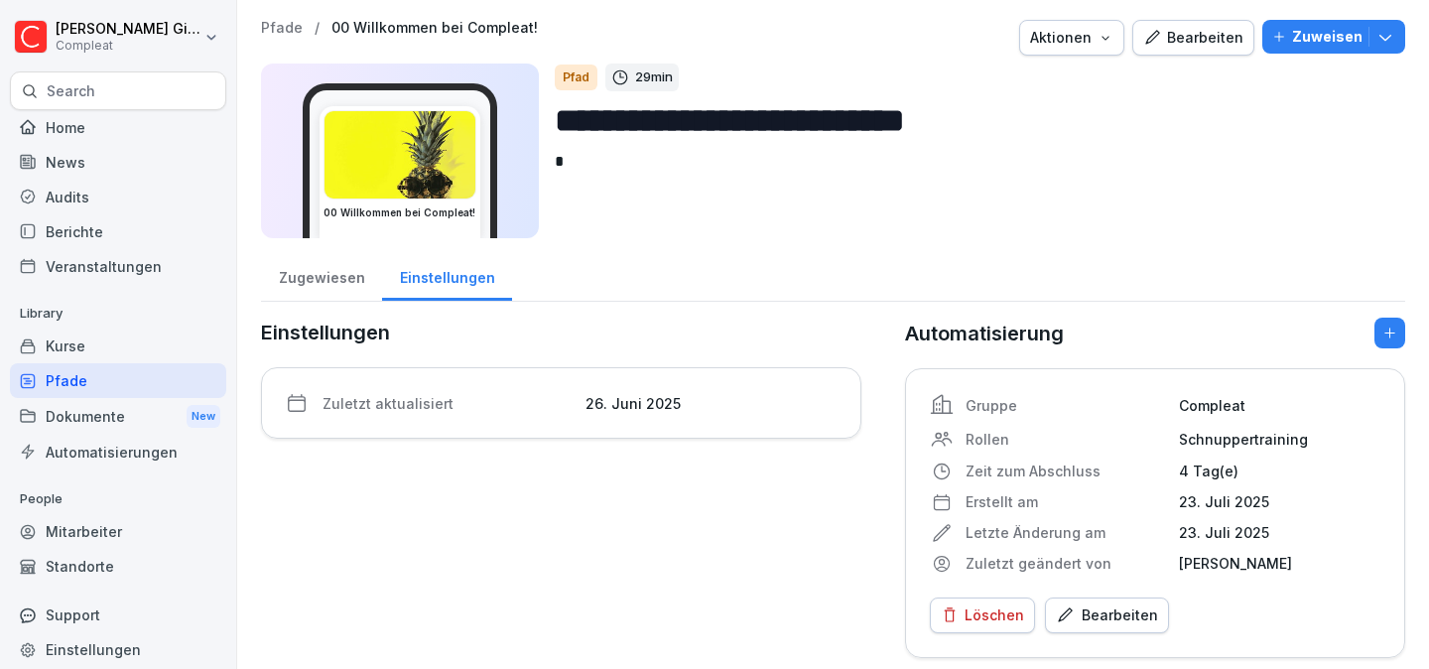
click at [1117, 616] on div "Bearbeiten" at bounding box center [1107, 615] width 102 height 22
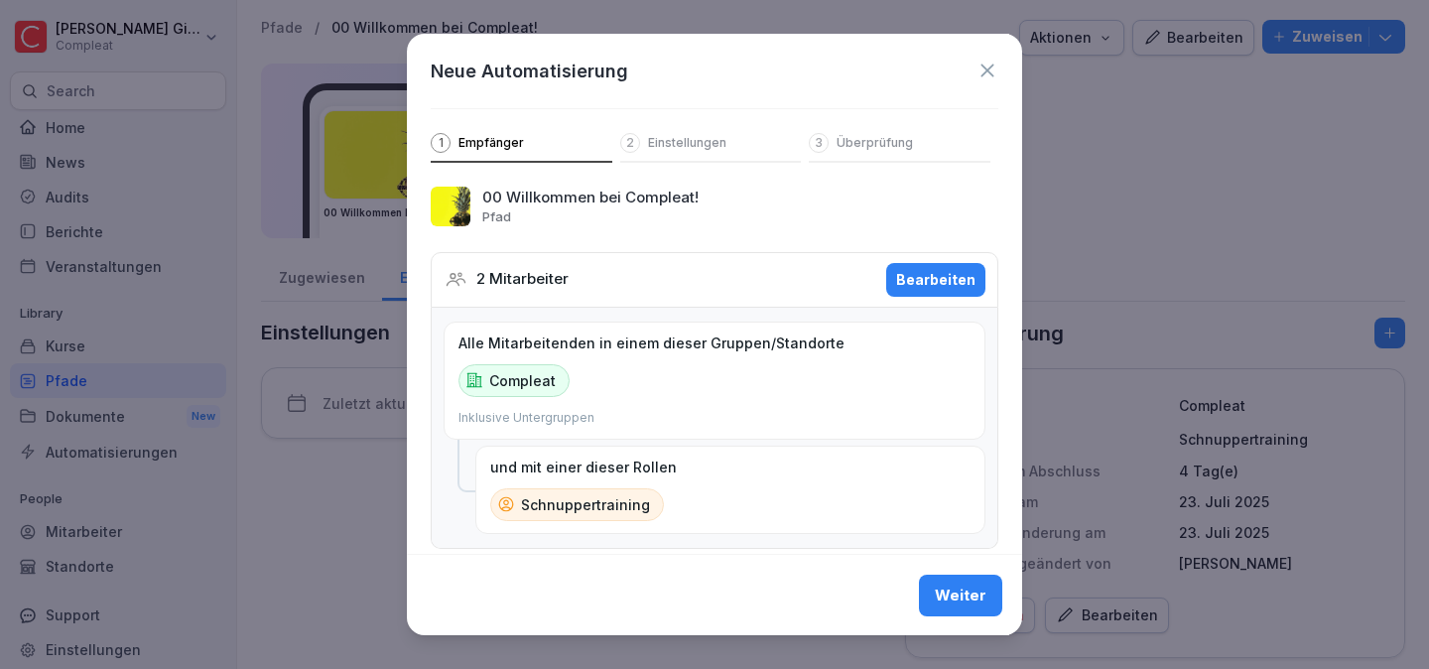
click at [931, 289] on div "Bearbeiten" at bounding box center [935, 280] width 79 height 22
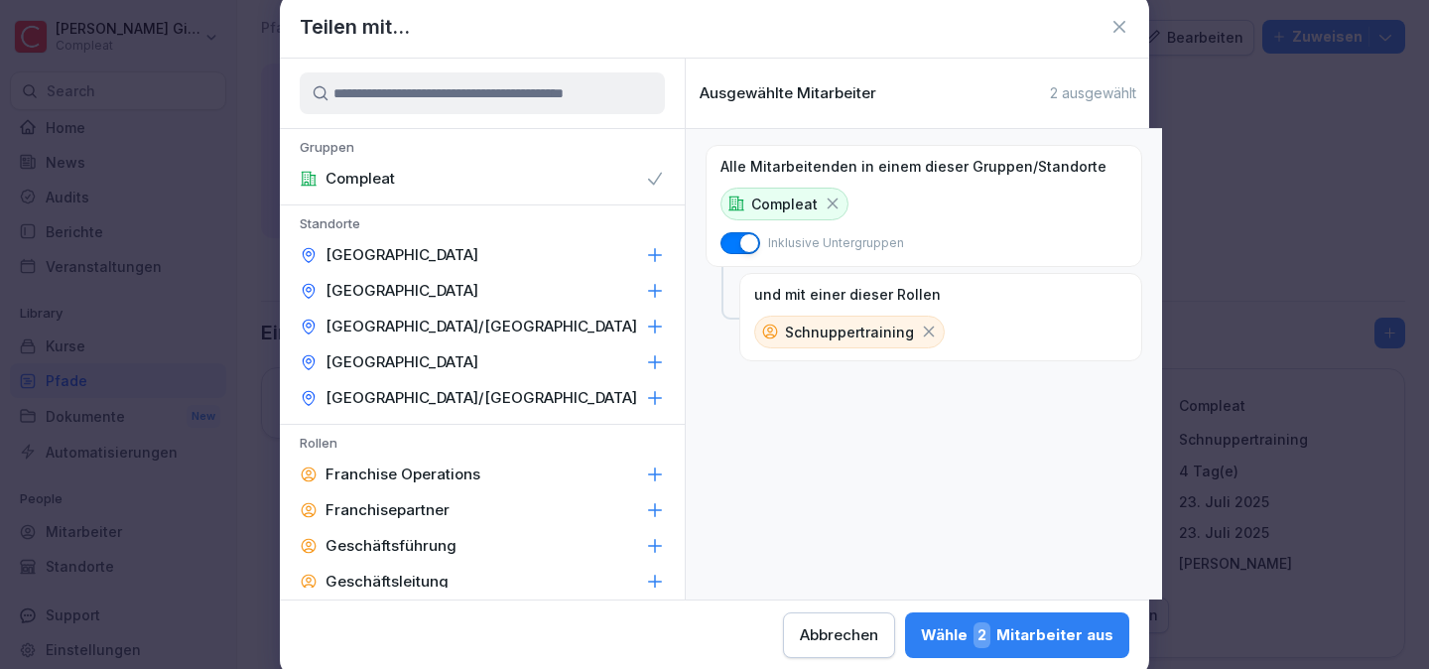
click at [896, 326] on div "Schnuppertraining" at bounding box center [849, 332] width 190 height 33
click at [920, 330] on icon at bounding box center [929, 331] width 18 height 18
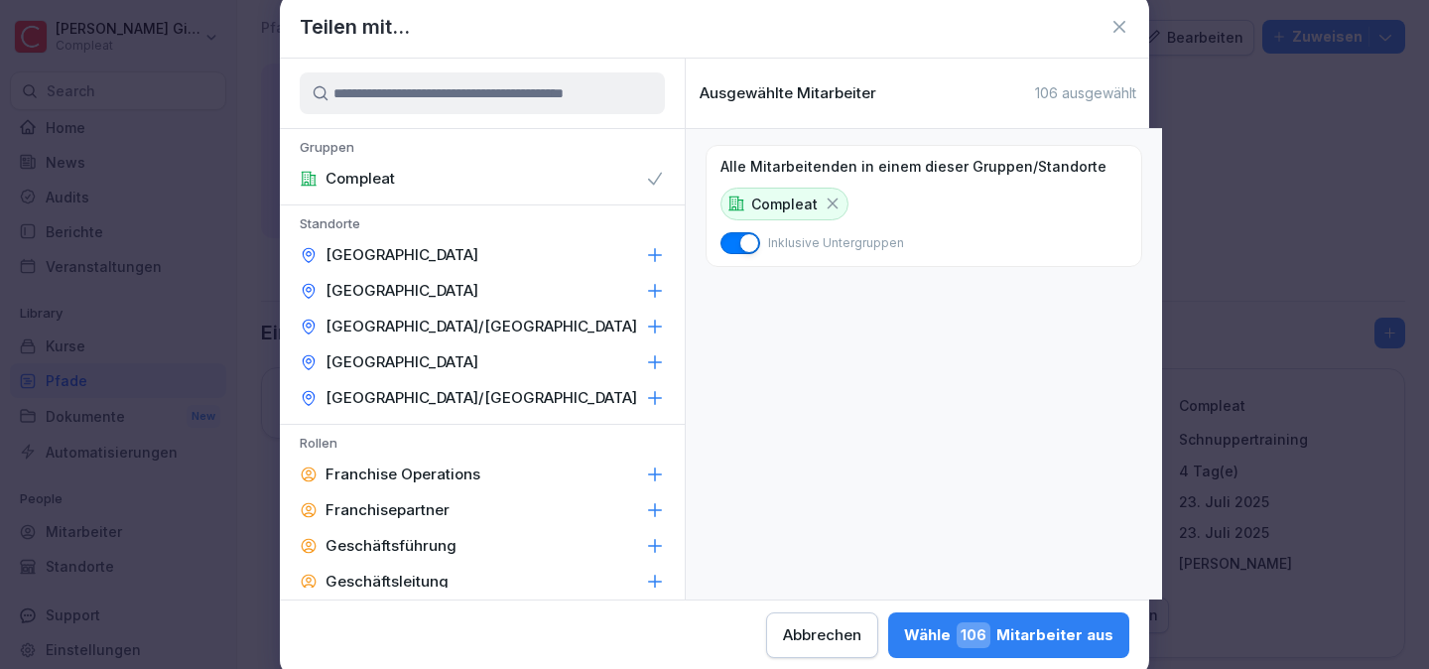
click at [1057, 620] on button "Wähle 106 Mitarbeiter aus" at bounding box center [1008, 635] width 241 height 46
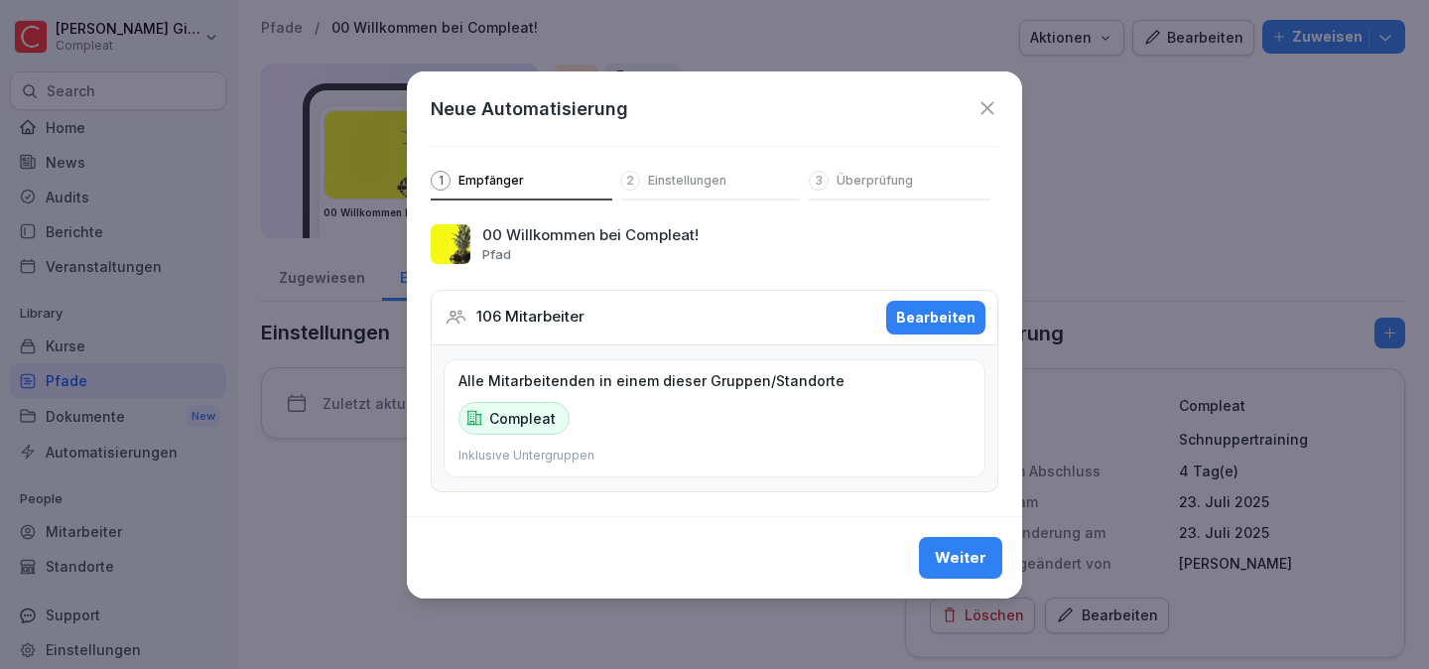
click at [982, 561] on div "Weiter" at bounding box center [961, 558] width 52 height 22
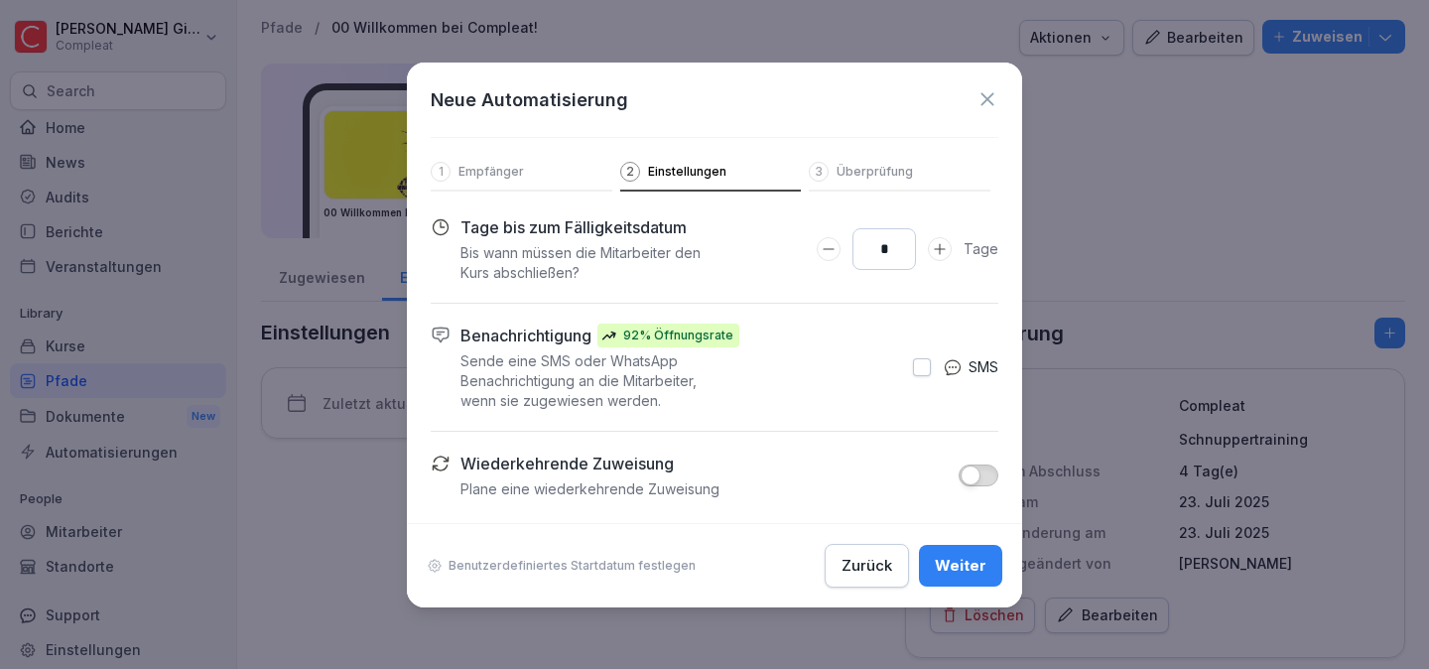
click at [982, 561] on div "Weiter" at bounding box center [961, 566] width 52 height 22
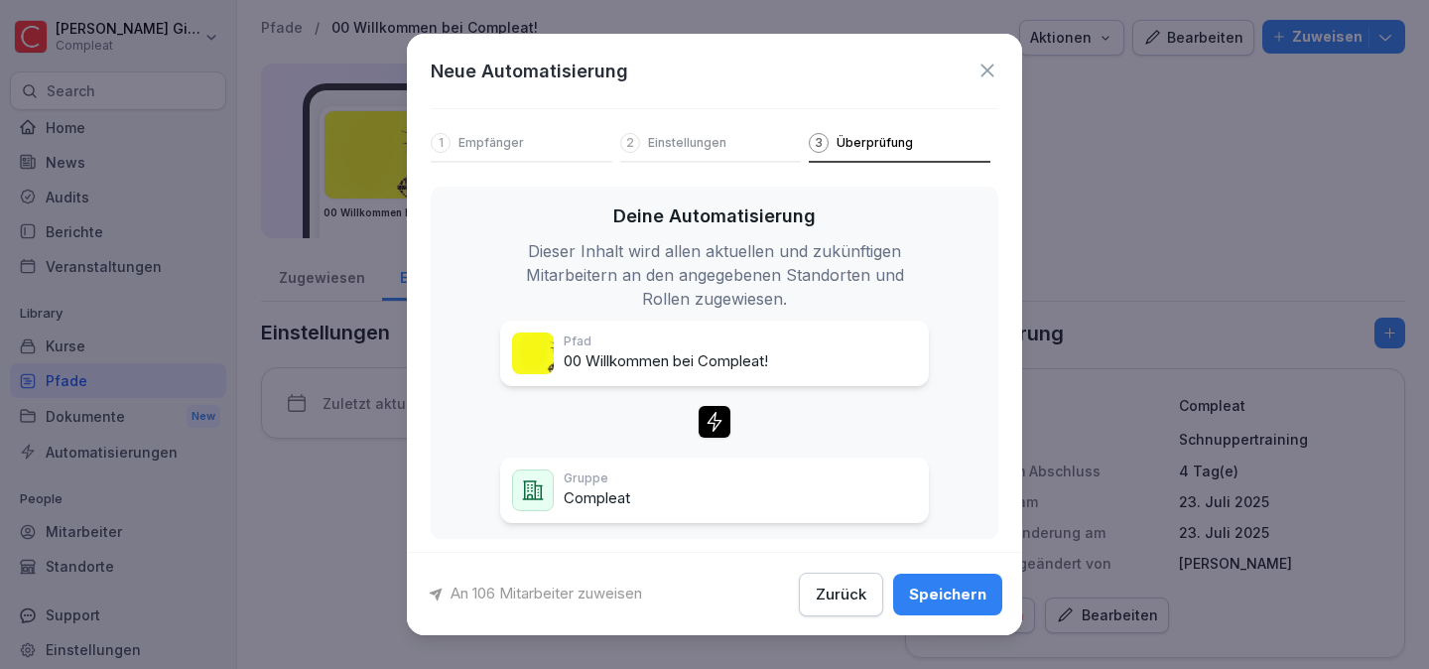
click at [970, 574] on button "Speichern" at bounding box center [947, 593] width 109 height 42
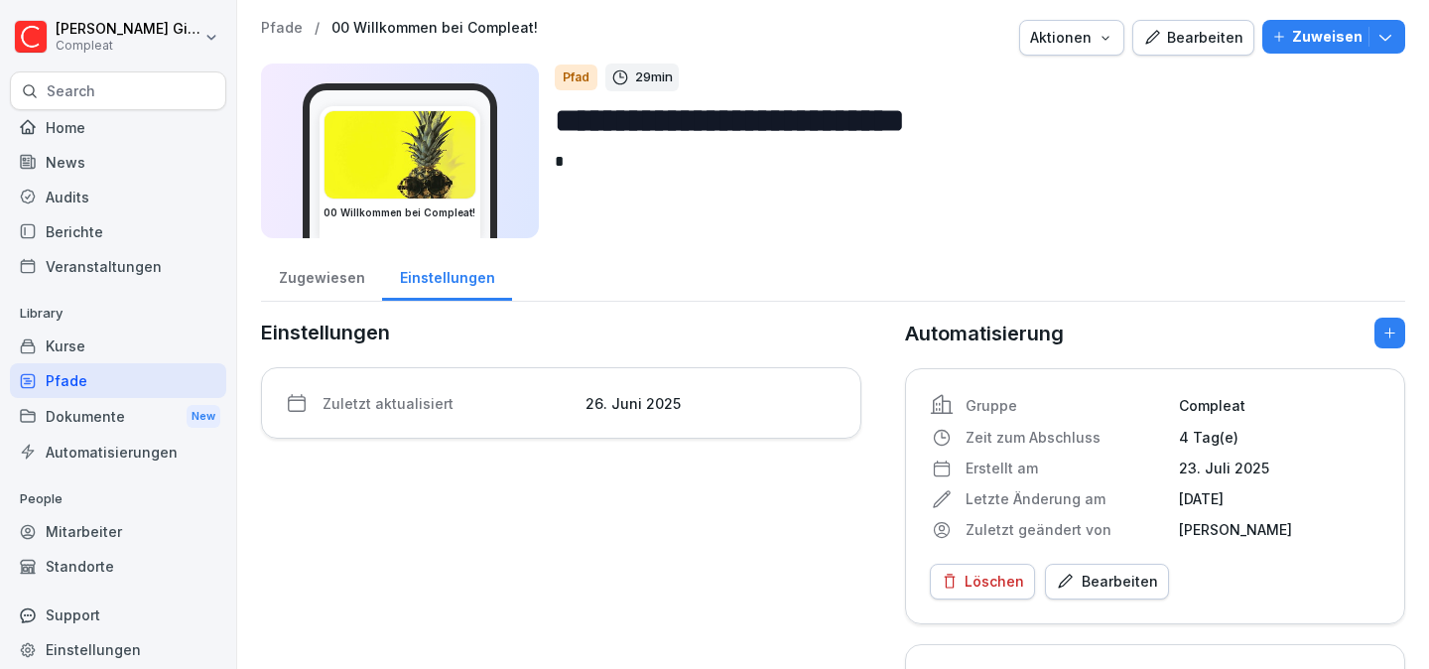
click at [114, 129] on div "Home" at bounding box center [118, 127] width 216 height 35
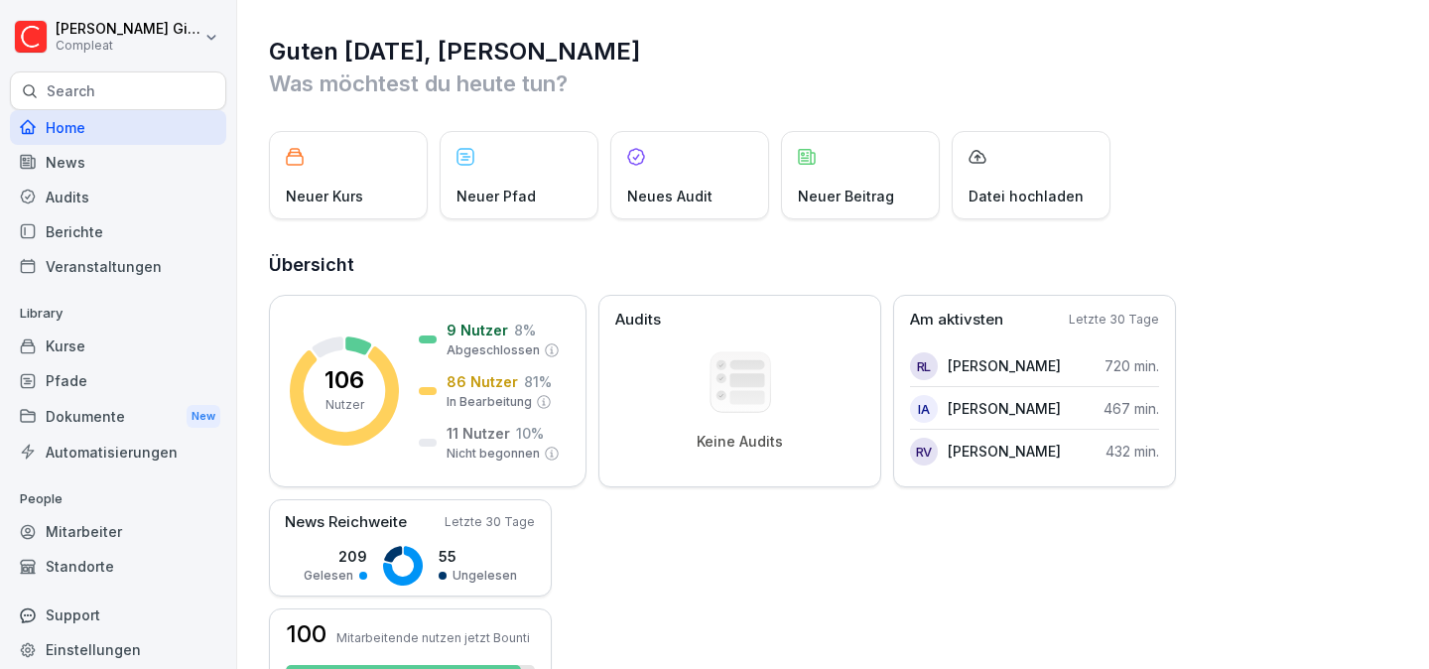
click at [356, 111] on div "Guten Morgen, Kevin Was möchtest du heute tun? Neuer Kurs Neuer Pfad Neues Audi…" at bounding box center [833, 605] width 1192 height 1211
click at [95, 121] on div "Home" at bounding box center [118, 127] width 216 height 35
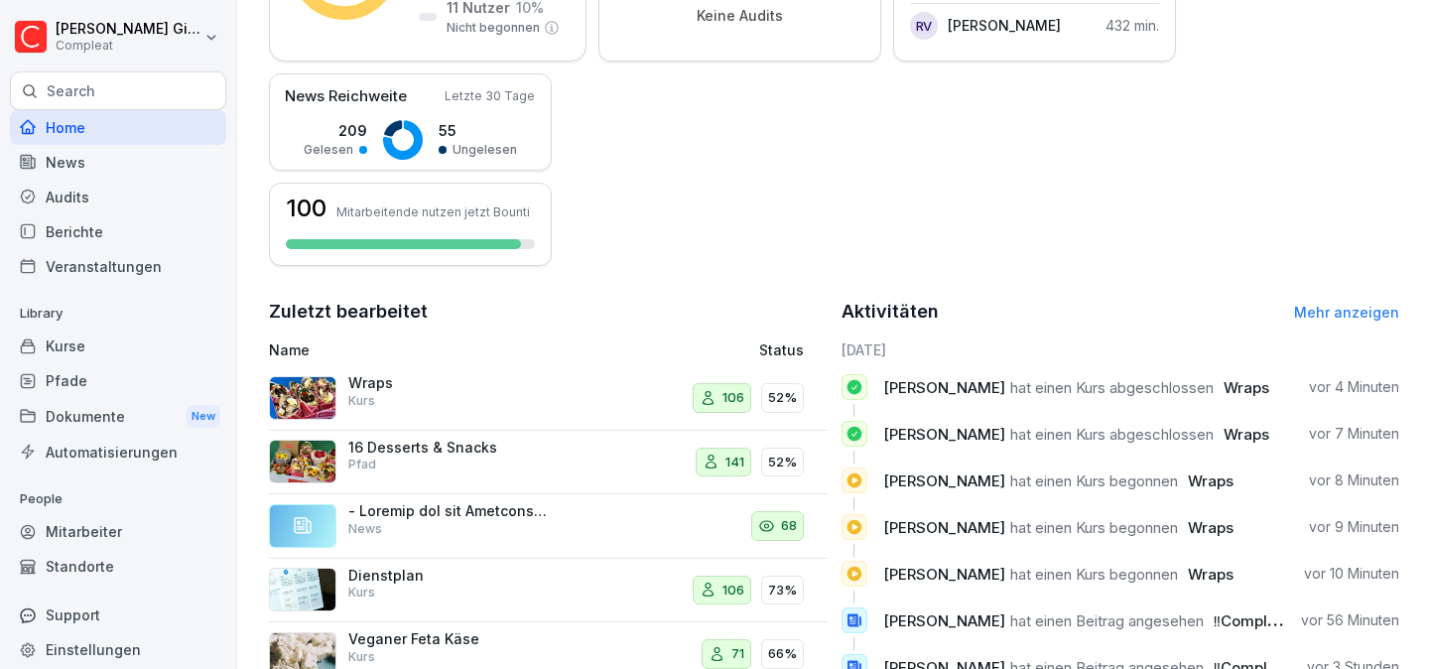
scroll to position [491, 0]
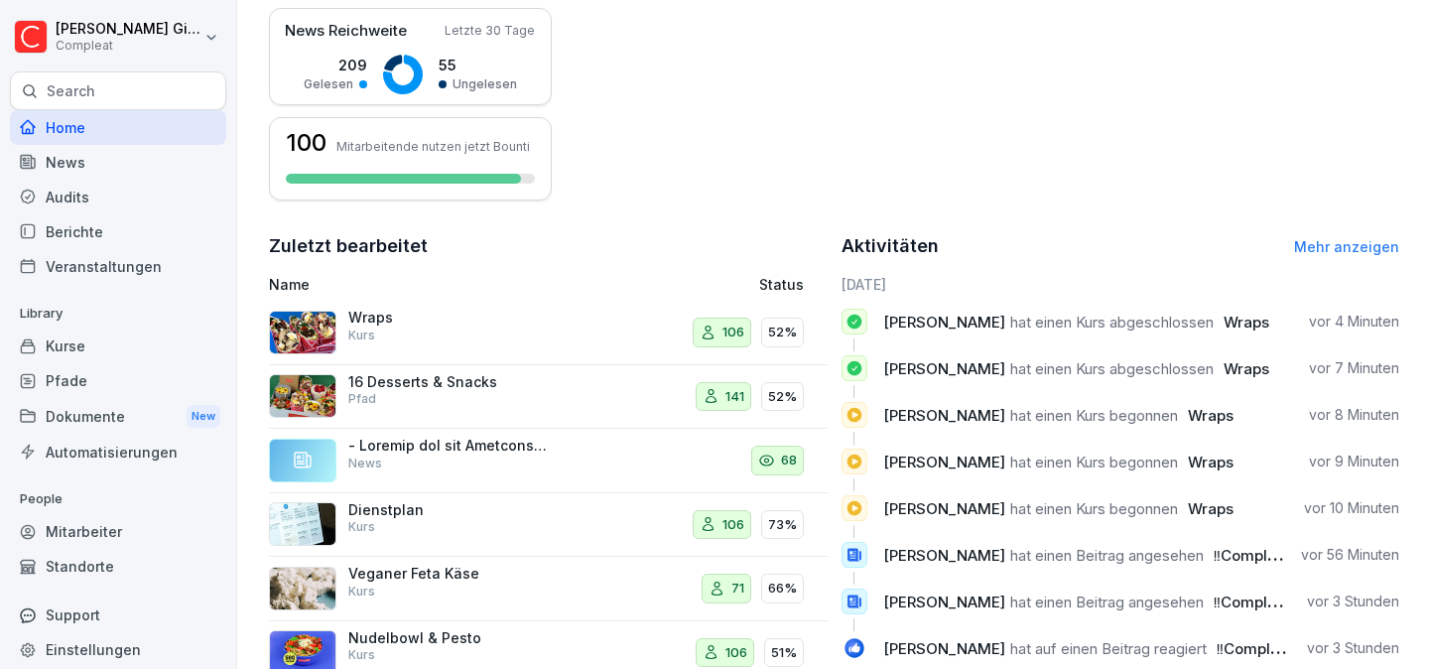
click at [134, 175] on div "News" at bounding box center [118, 162] width 216 height 35
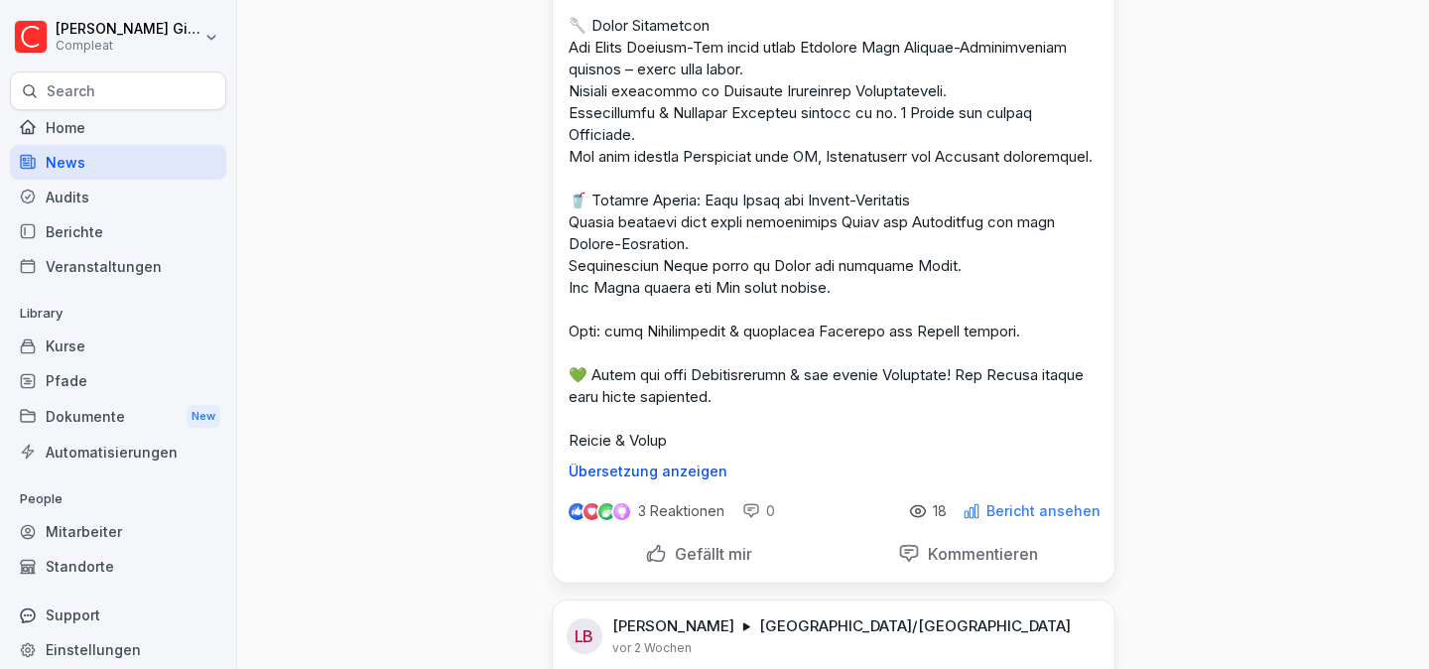
scroll to position [782, 0]
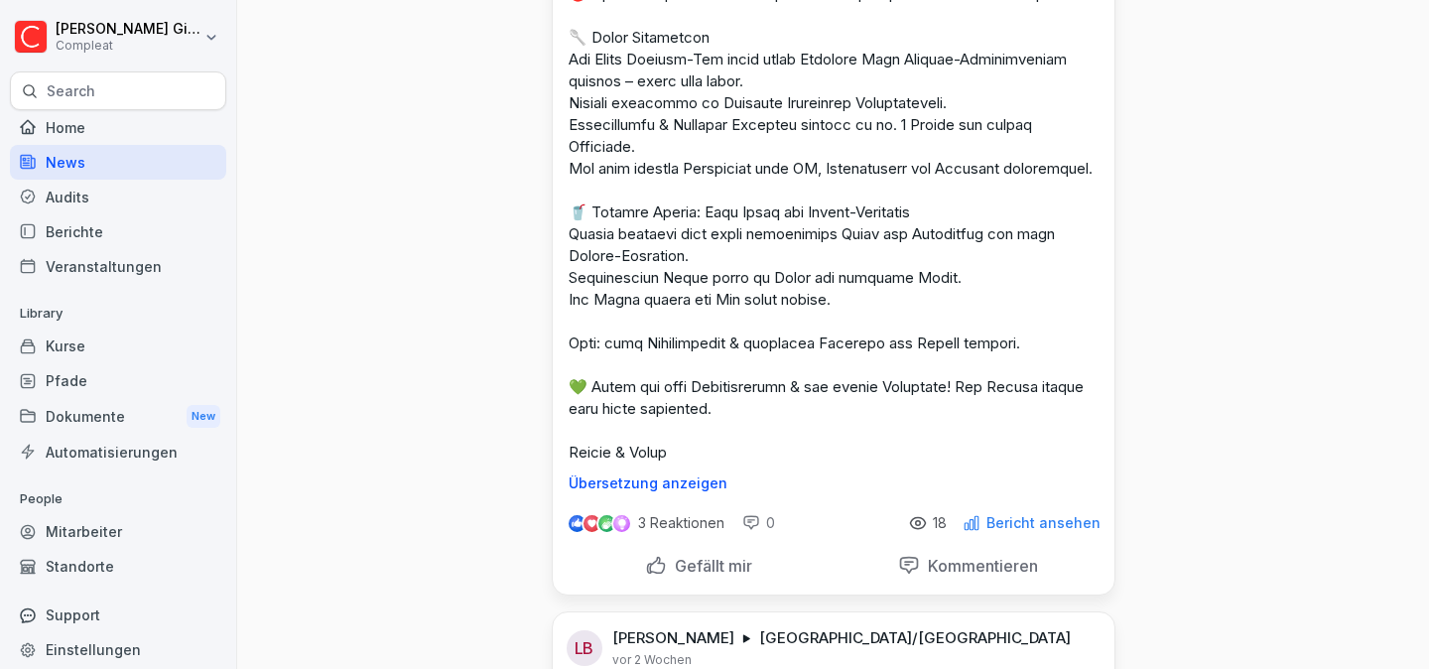
click at [84, 138] on div "Home" at bounding box center [118, 127] width 216 height 35
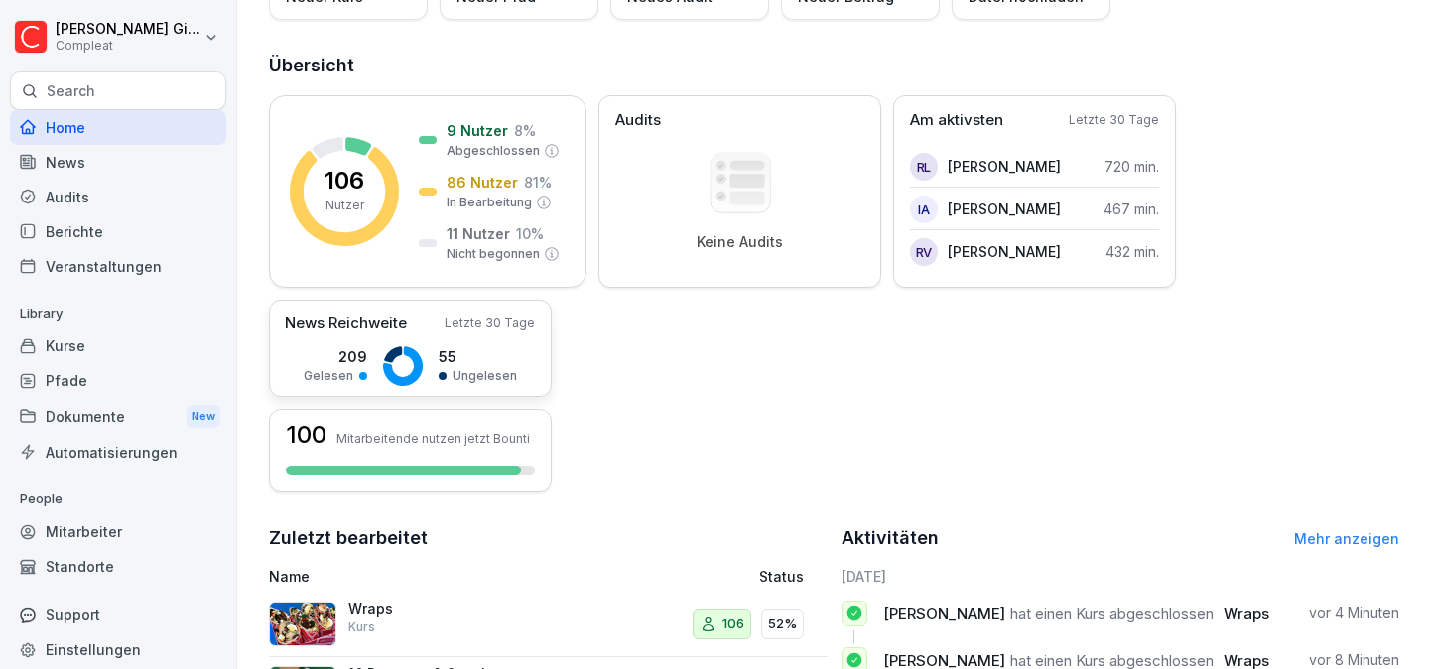
scroll to position [482, 0]
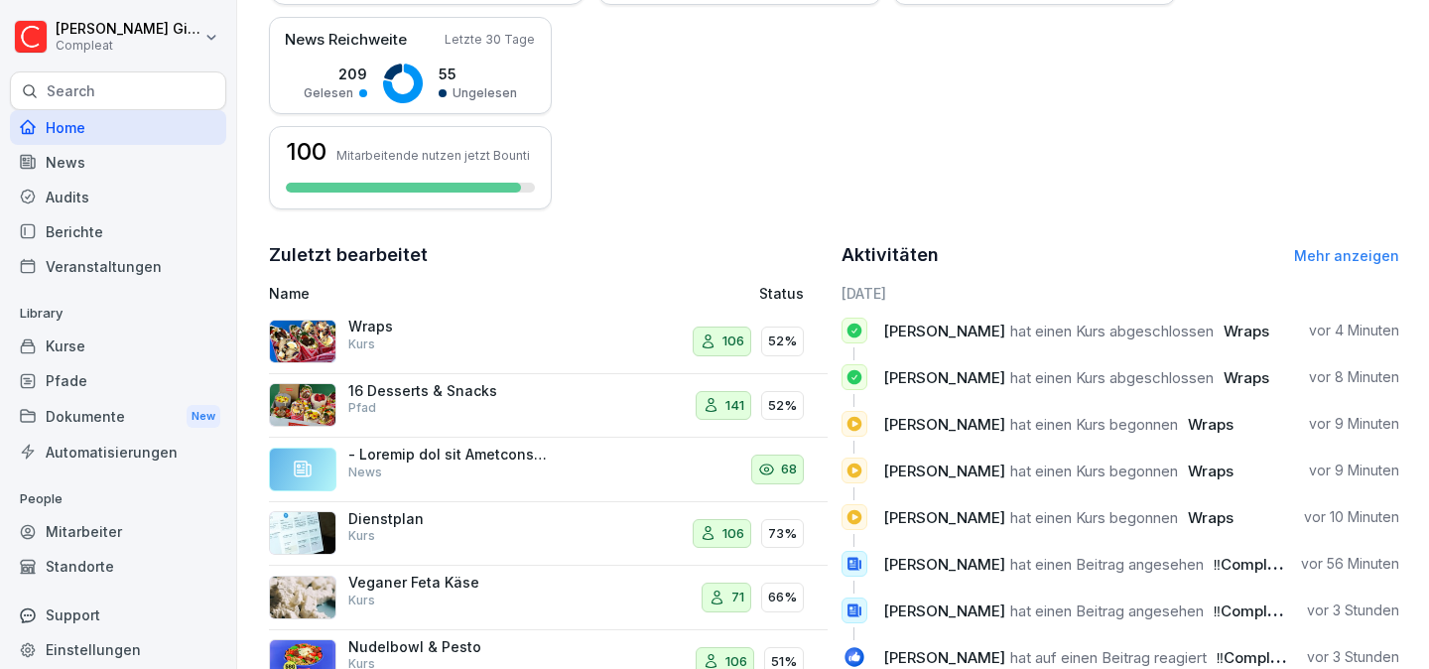
click at [128, 514] on div "Mitarbeiter" at bounding box center [118, 531] width 216 height 35
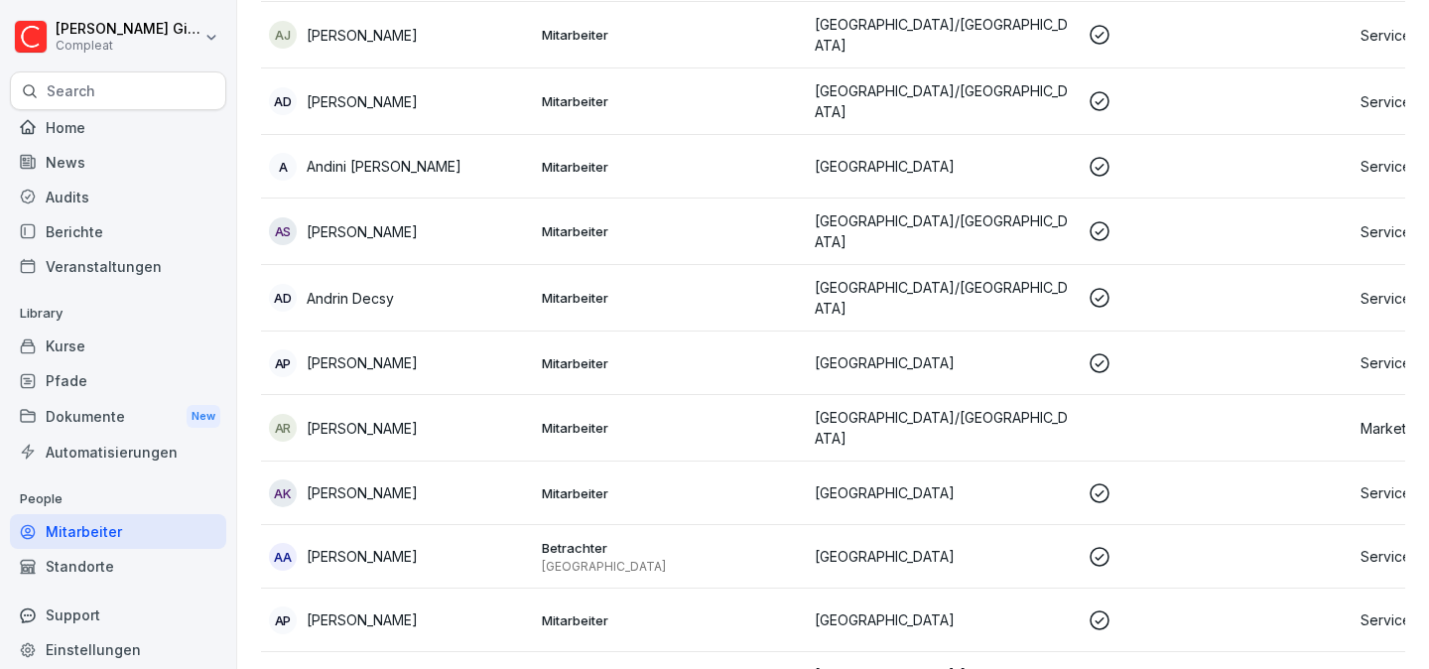
scroll to position [20, 0]
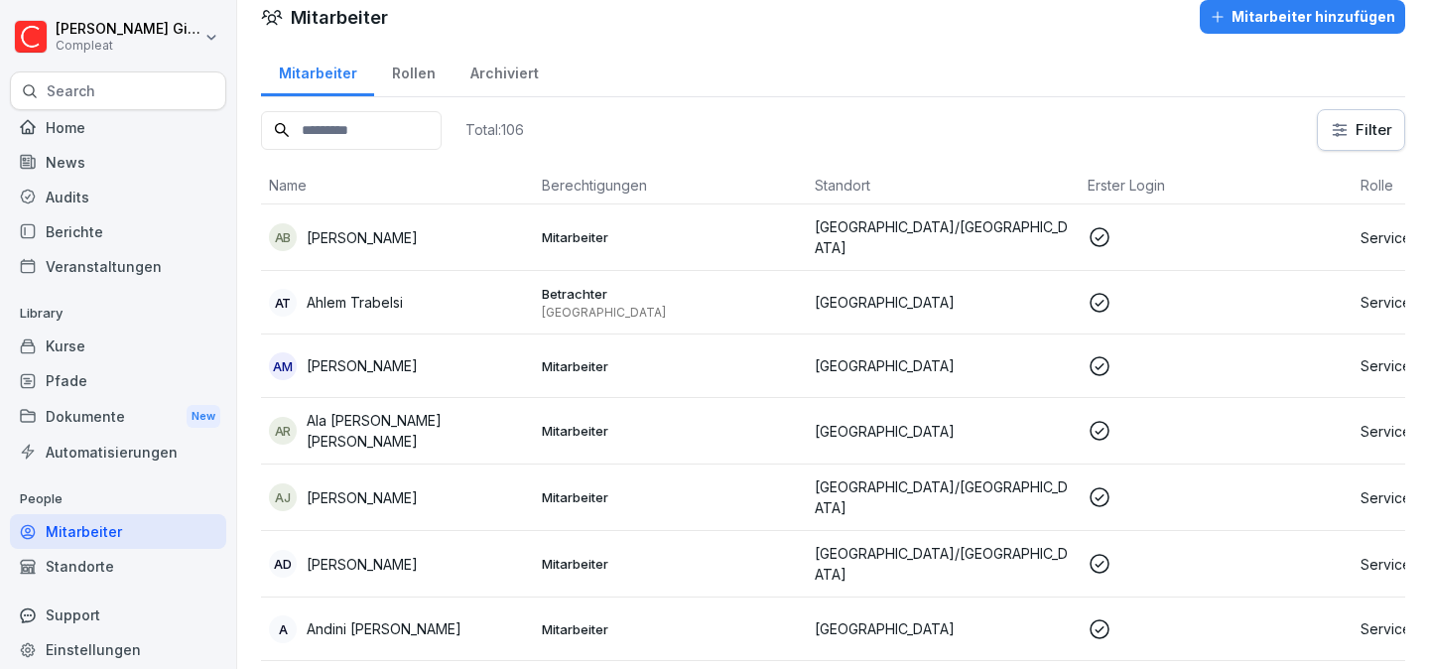
click at [96, 240] on div "Berichte" at bounding box center [118, 231] width 216 height 35
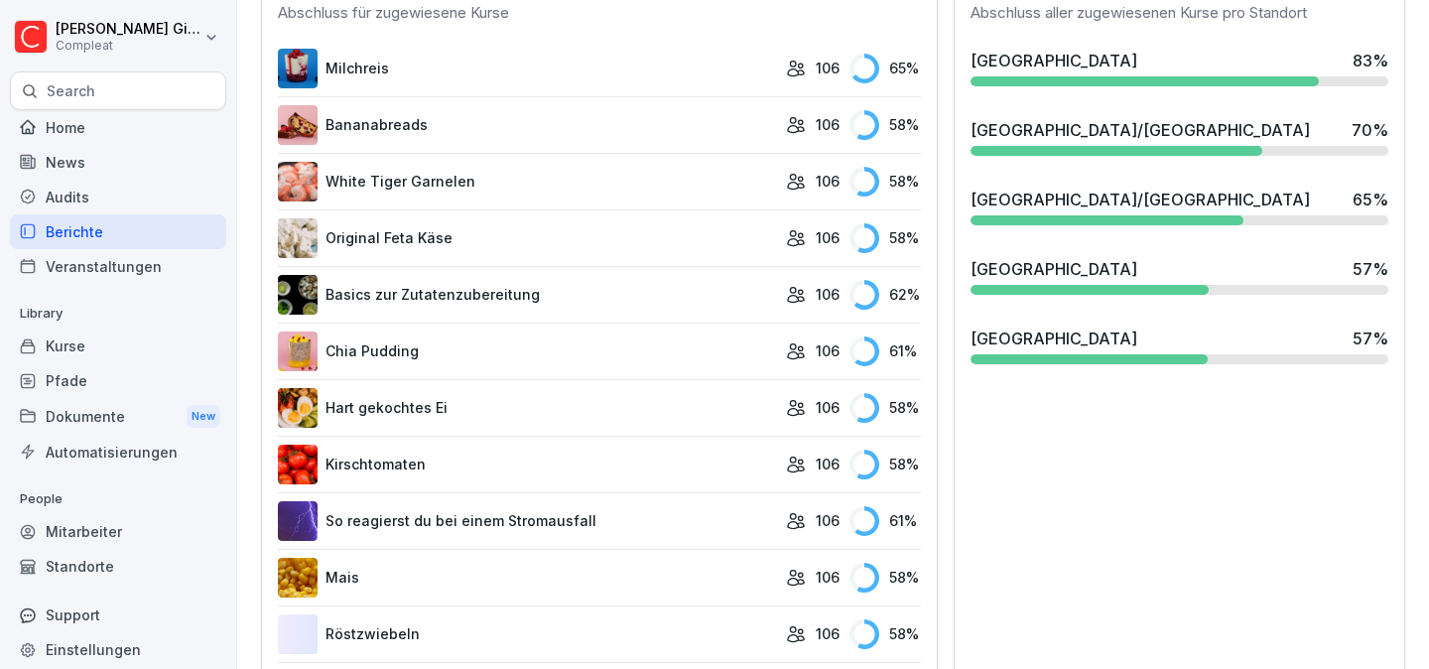
scroll to position [616, 0]
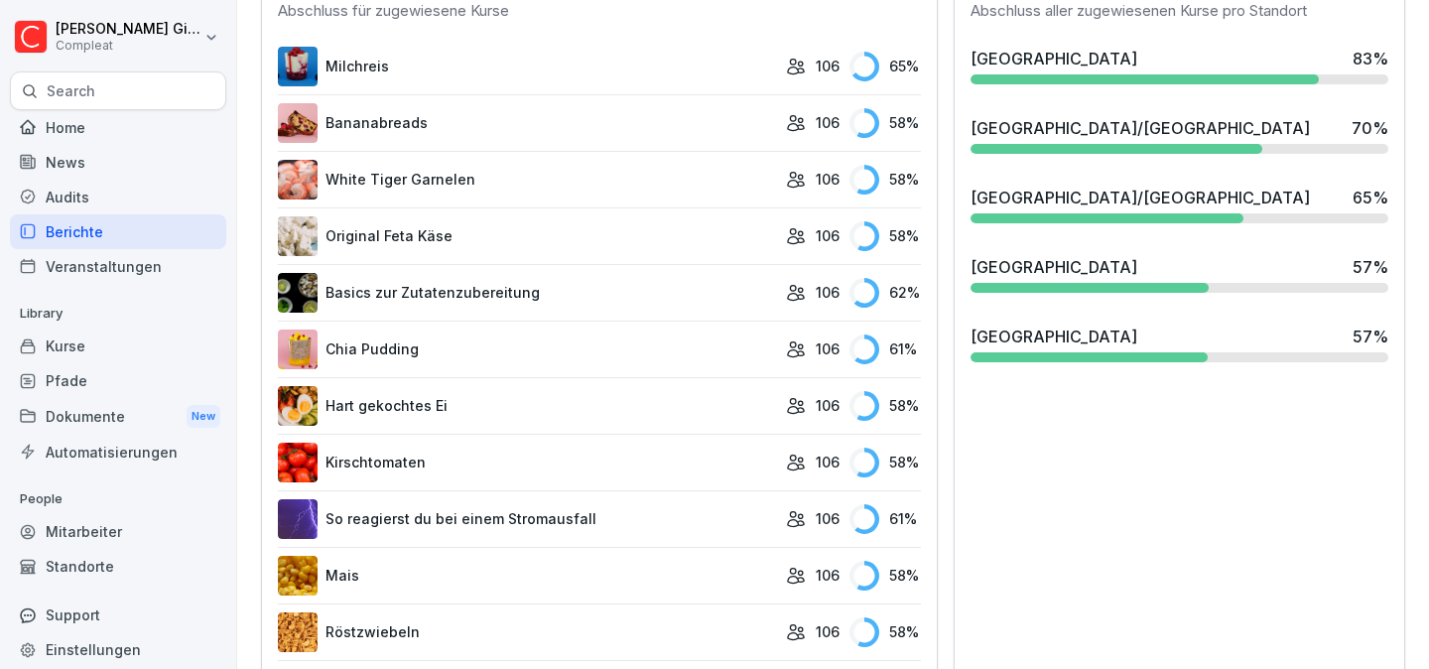
click at [101, 347] on div "Kurse" at bounding box center [118, 345] width 216 height 35
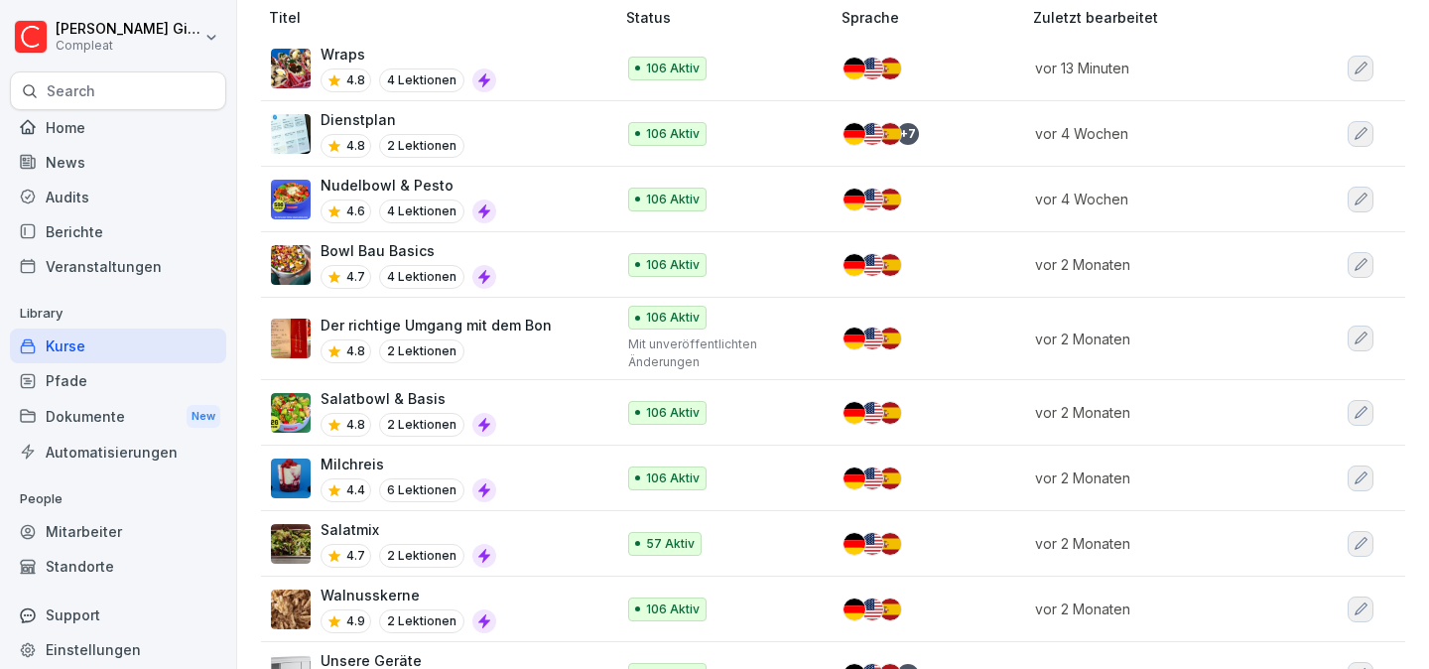
scroll to position [257, 0]
click at [771, 351] on p "Mit unveröffentlichten Änderungen" at bounding box center [719, 352] width 182 height 36
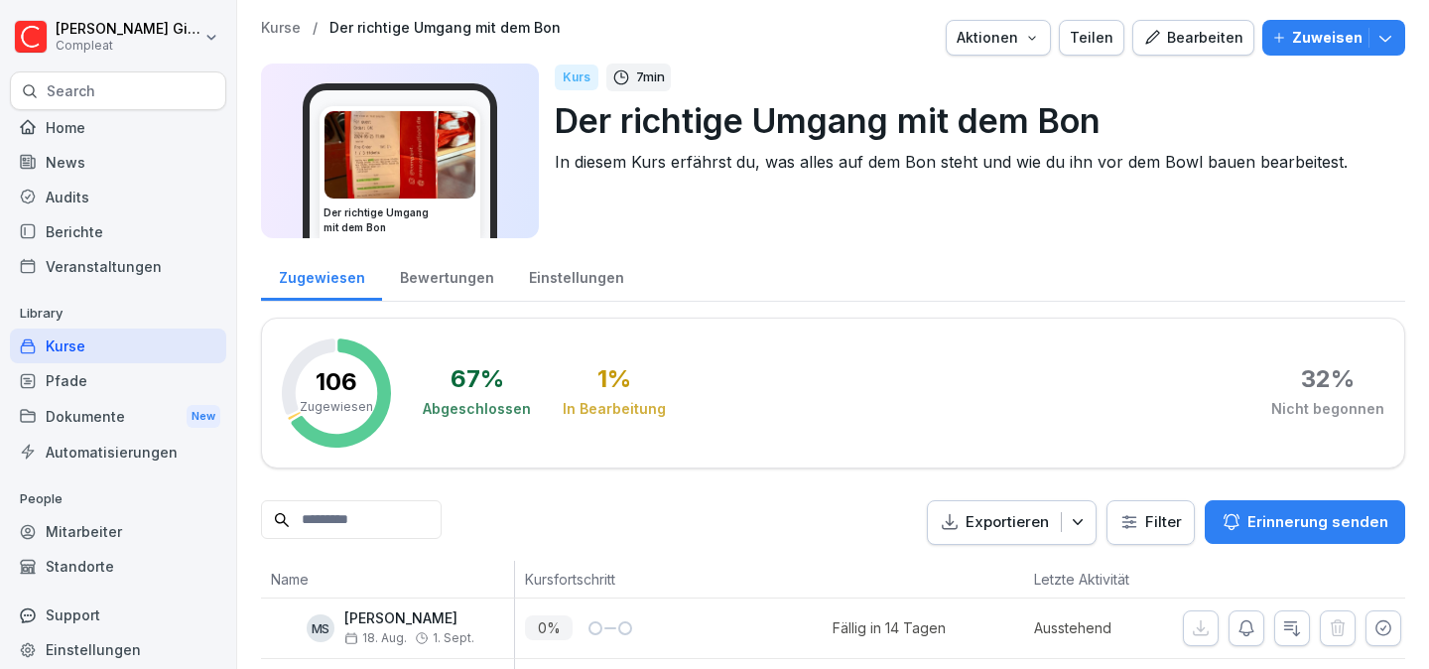
click at [1161, 45] on icon "button" at bounding box center [1152, 38] width 18 height 18
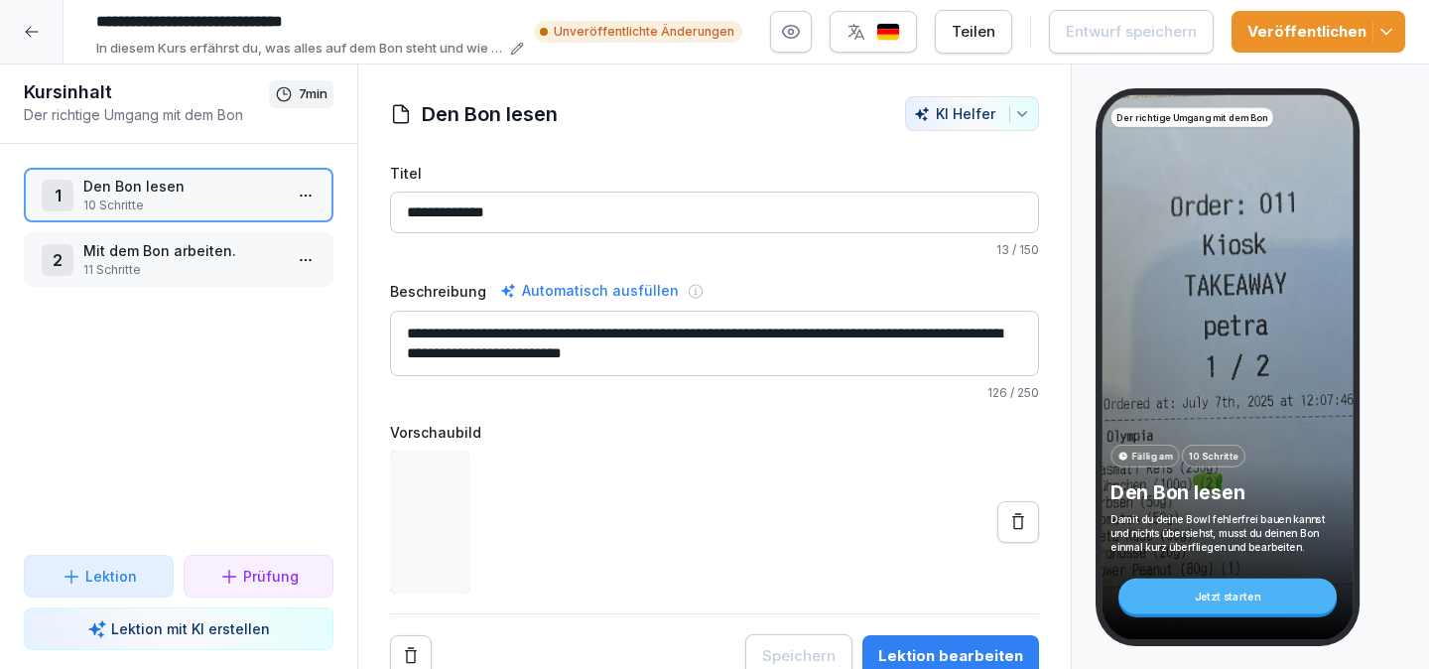
click at [1317, 33] on div "Veröffentlichen" at bounding box center [1318, 32] width 142 height 22
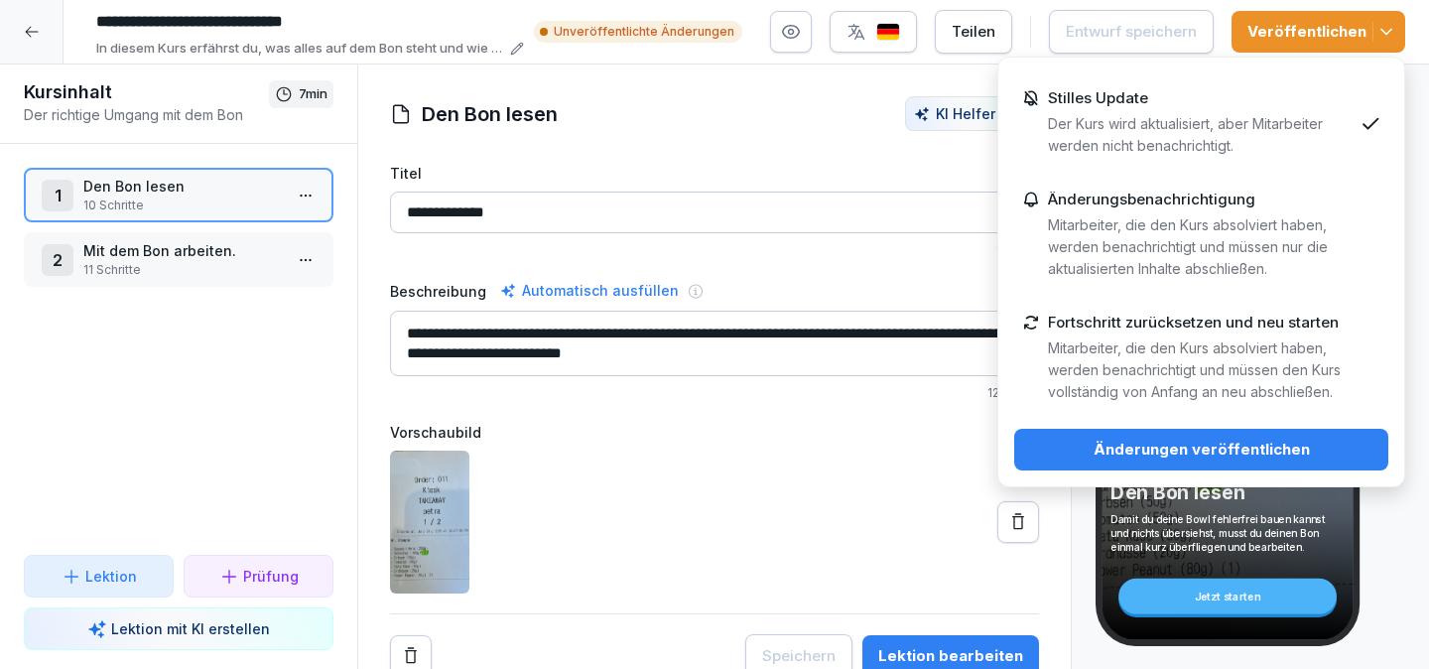
click at [1269, 225] on p "Mitarbeiter, die den Kurs absolviert haben, werden benachrichtigt und müssen nu…" at bounding box center [1200, 246] width 305 height 65
click at [1259, 456] on div "Änderungen veröffentlichen" at bounding box center [1201, 450] width 342 height 22
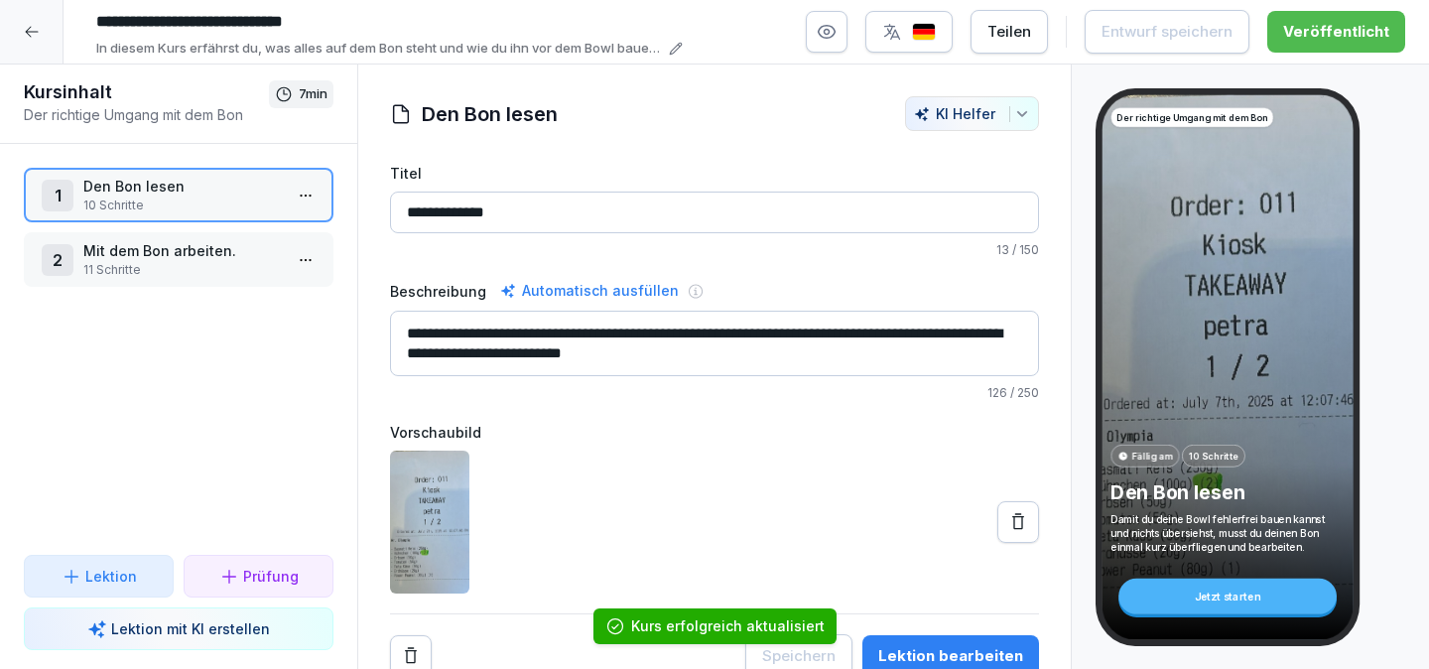
click at [37, 49] on div at bounding box center [31, 31] width 63 height 63
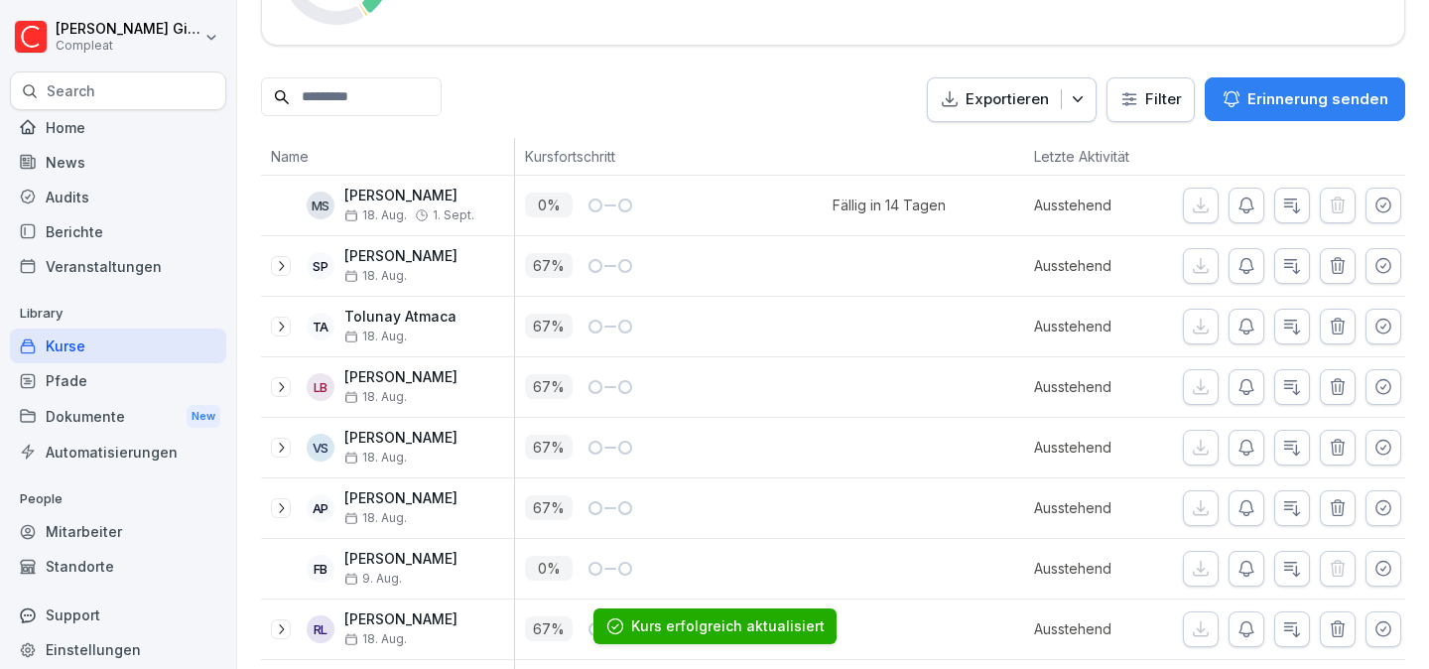
scroll to position [707, 0]
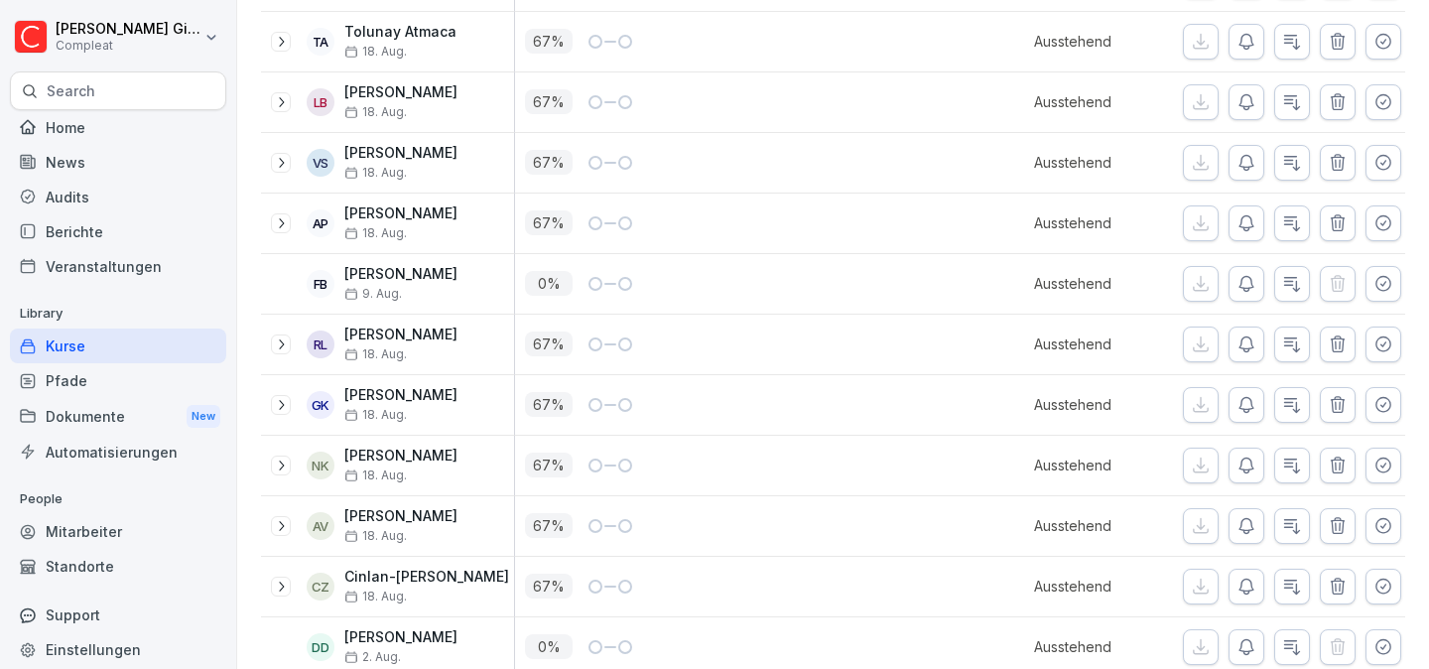
click at [142, 340] on div "Kurse" at bounding box center [118, 345] width 216 height 35
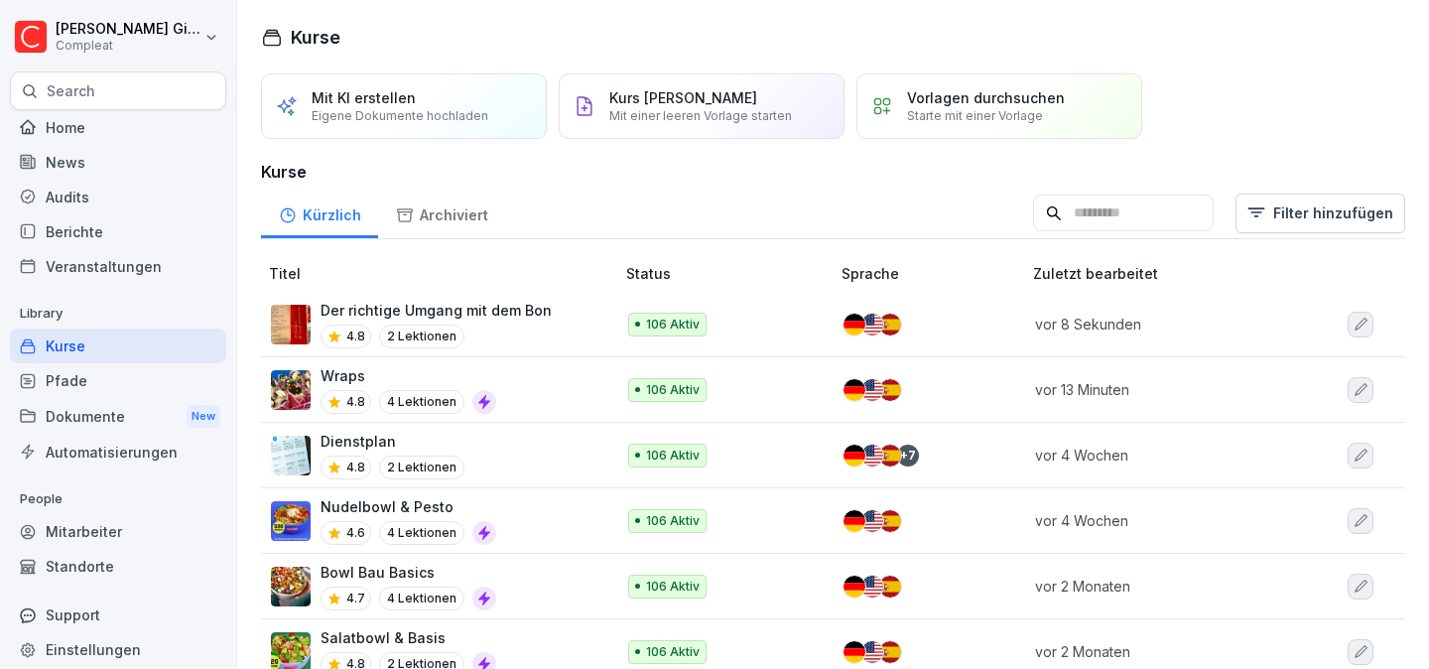
click at [159, 382] on div "Pfade" at bounding box center [118, 380] width 216 height 35
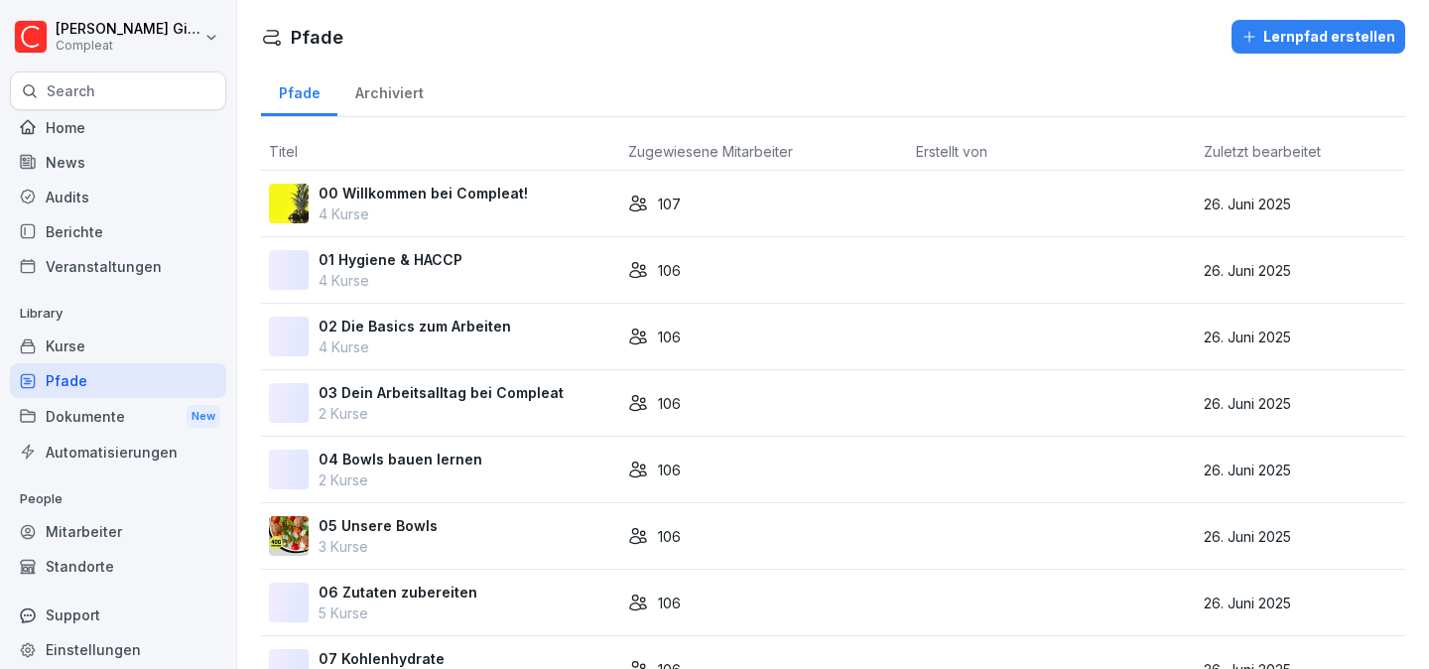
scroll to position [780, 0]
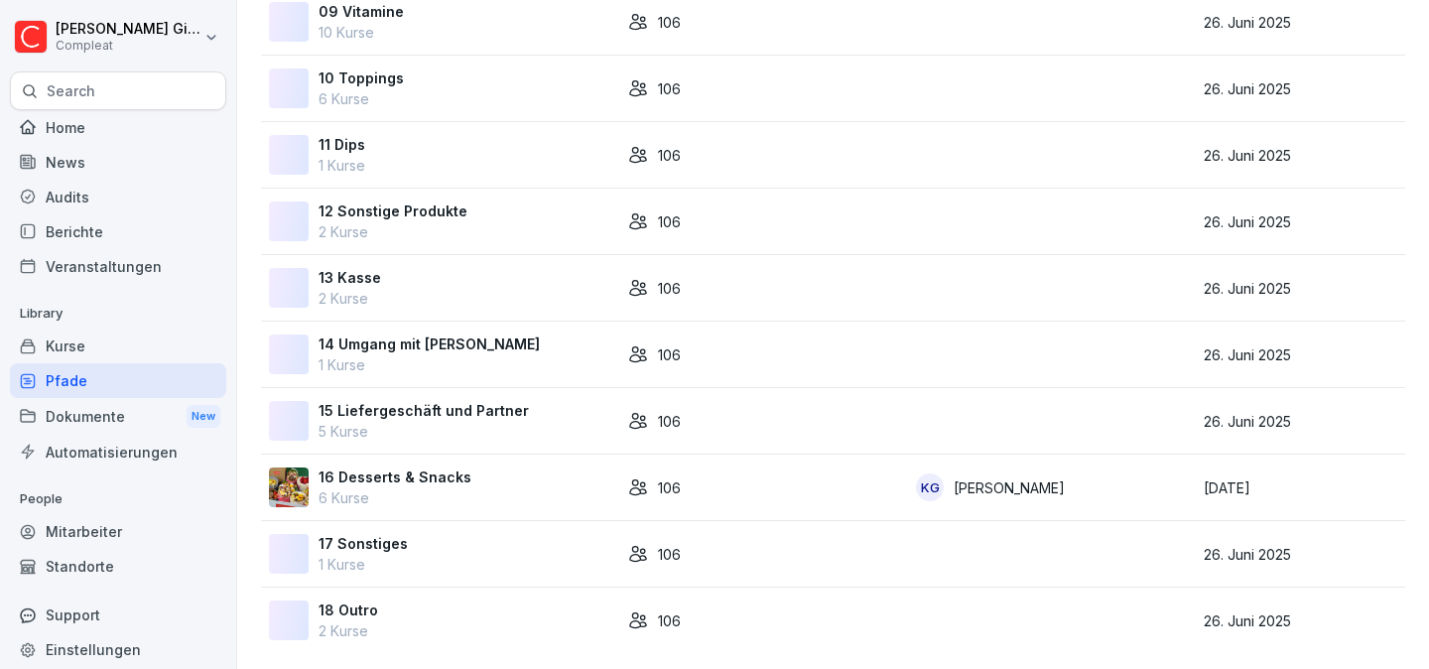
click at [455, 487] on p "6 Kurse" at bounding box center [394, 497] width 153 height 21
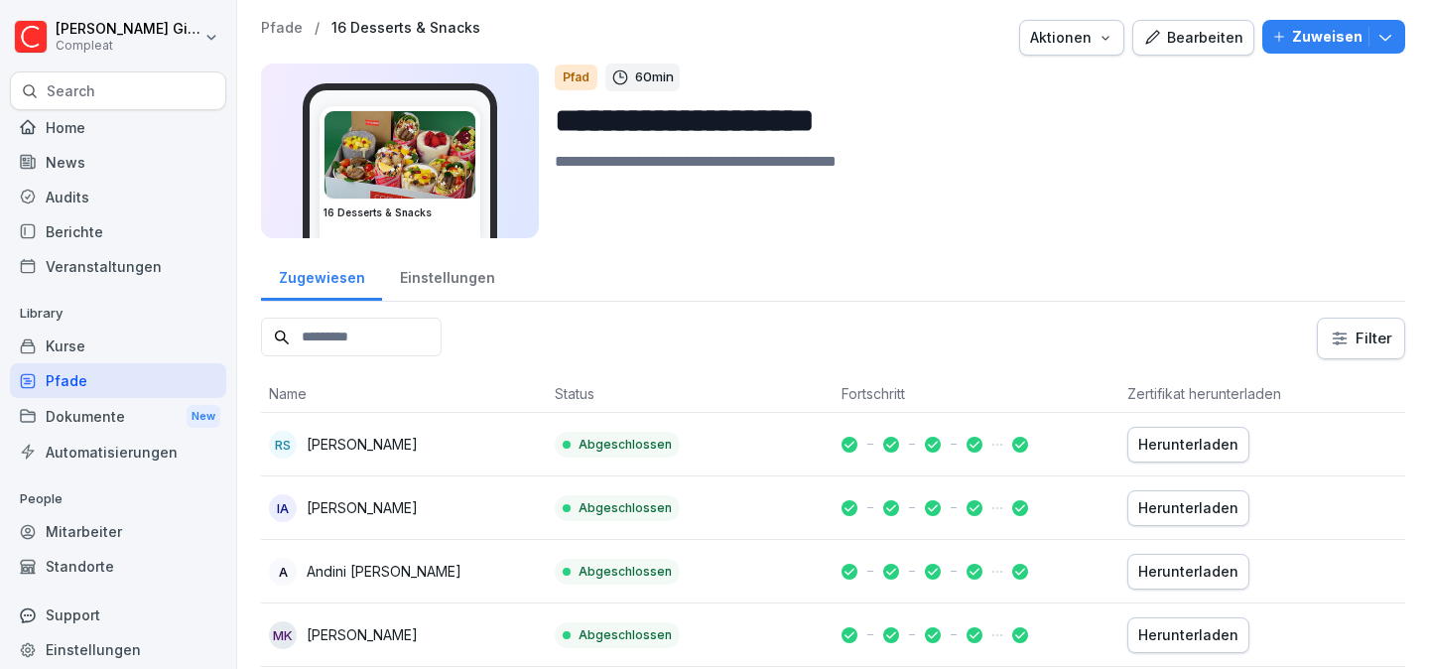
click at [494, 265] on div "Einstellungen" at bounding box center [447, 275] width 130 height 51
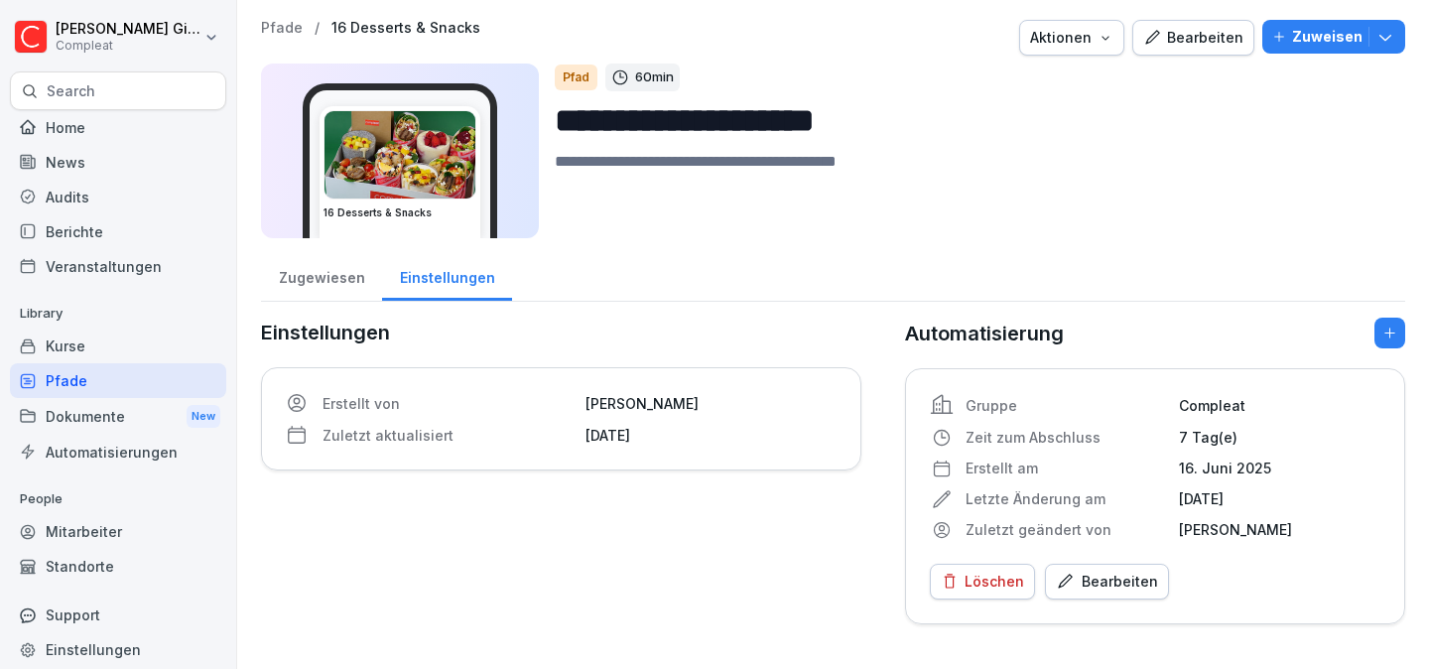
click at [91, 118] on div "Home" at bounding box center [118, 127] width 216 height 35
